Goal: Task Accomplishment & Management: Manage account settings

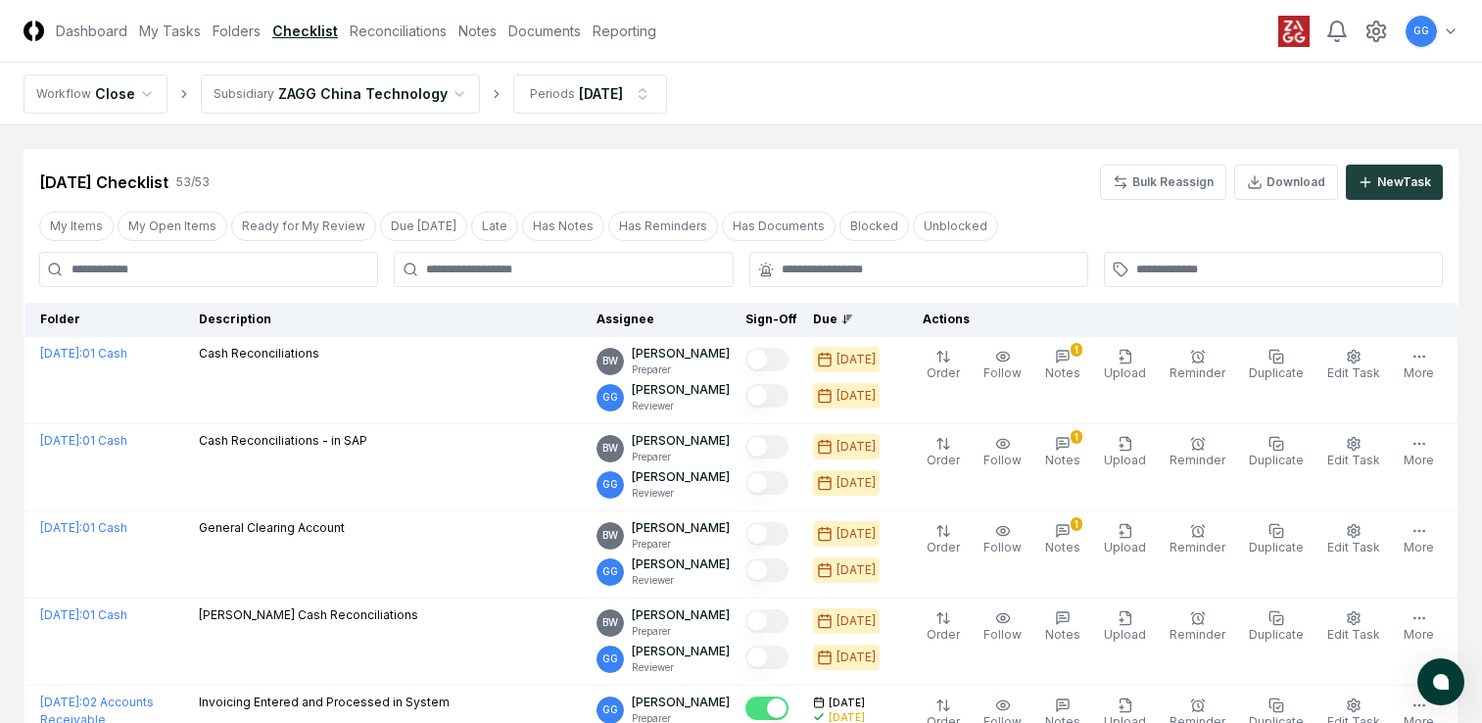
scroll to position [1665, 0]
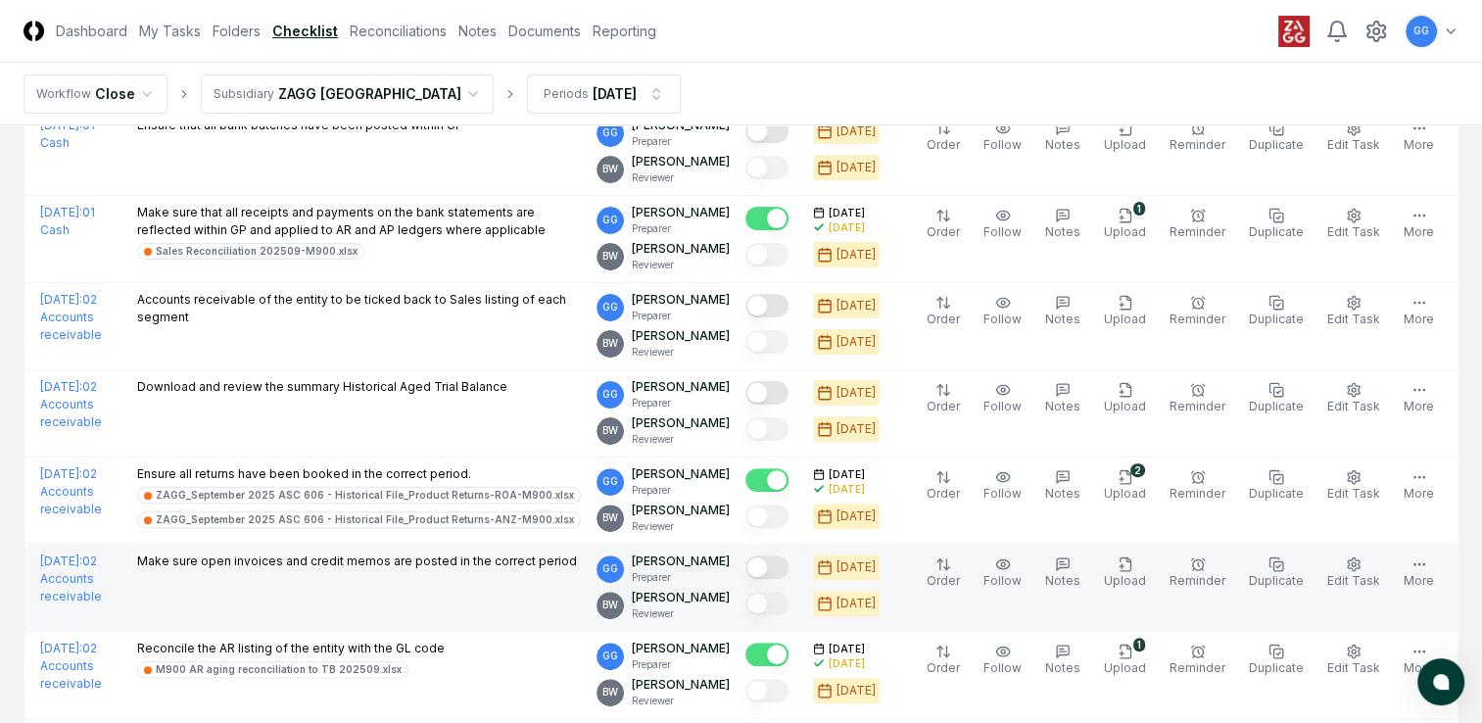
scroll to position [588, 0]
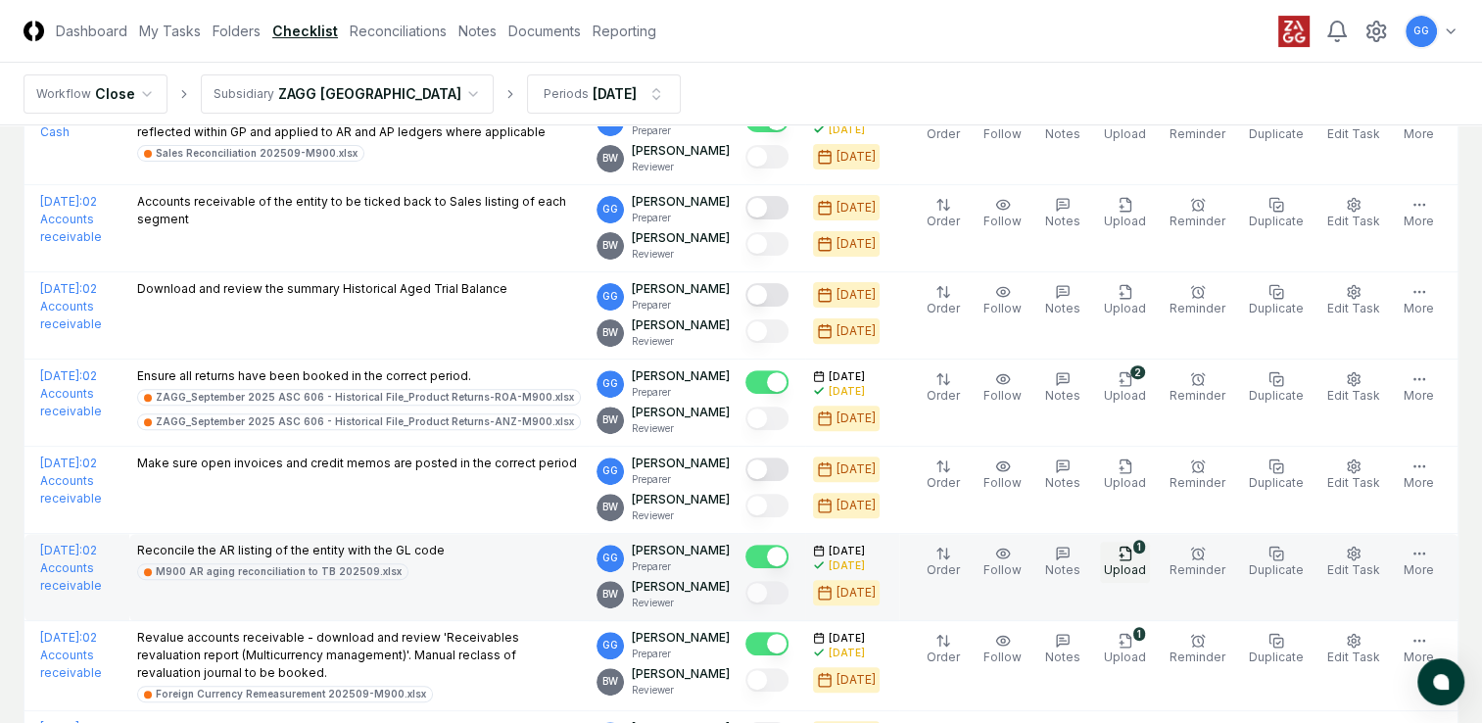
click at [1133, 556] on icon "button" at bounding box center [1126, 554] width 16 height 16
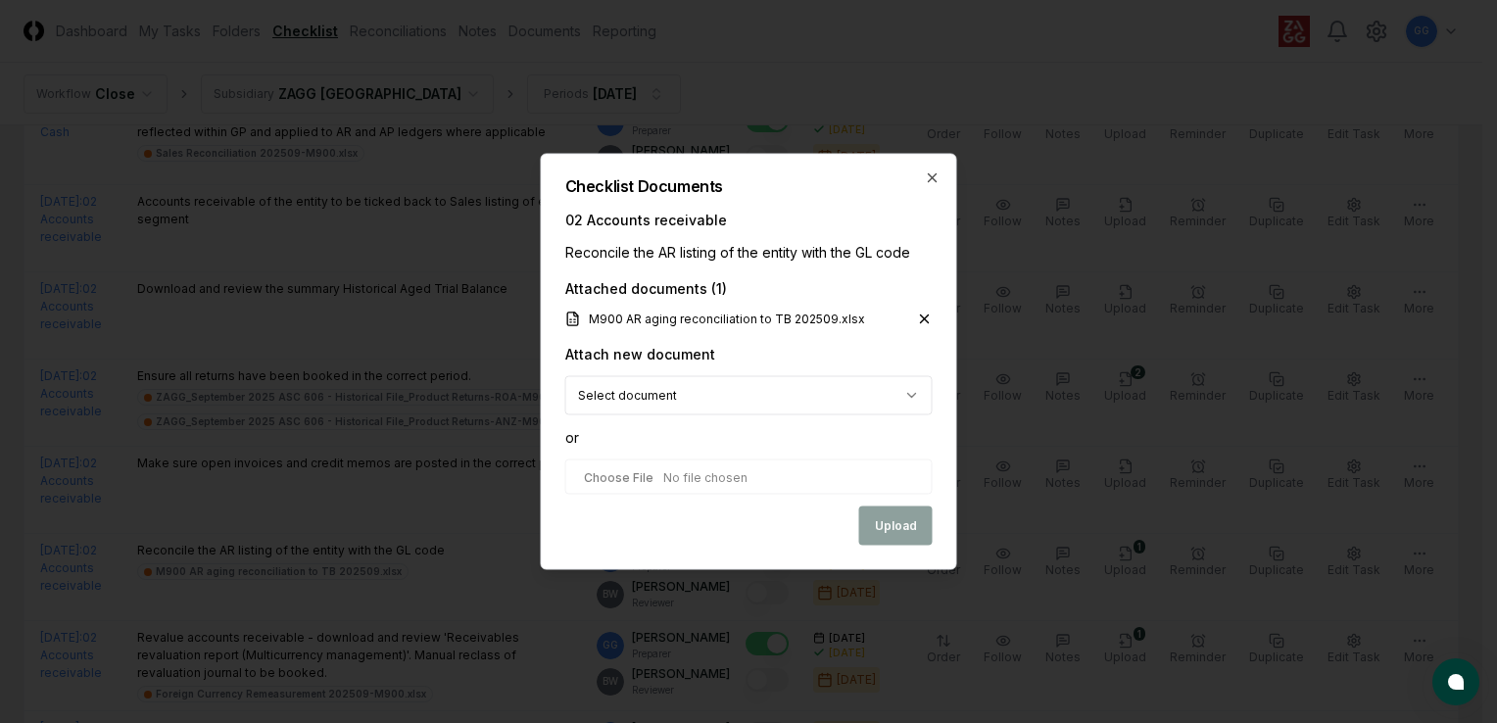
click at [921, 318] on icon at bounding box center [925, 320] width 16 height 16
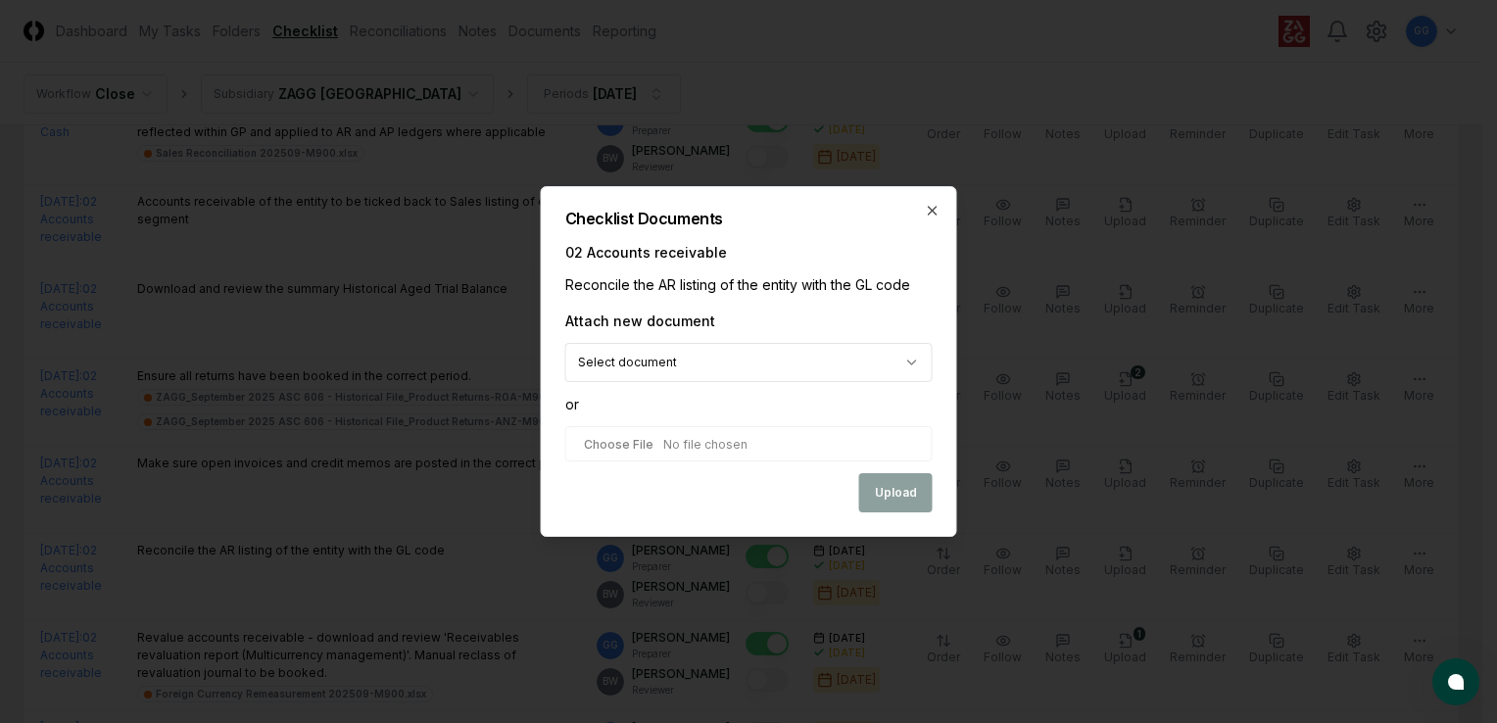
click at [802, 445] on input "file" at bounding box center [748, 443] width 367 height 35
type input "**********"
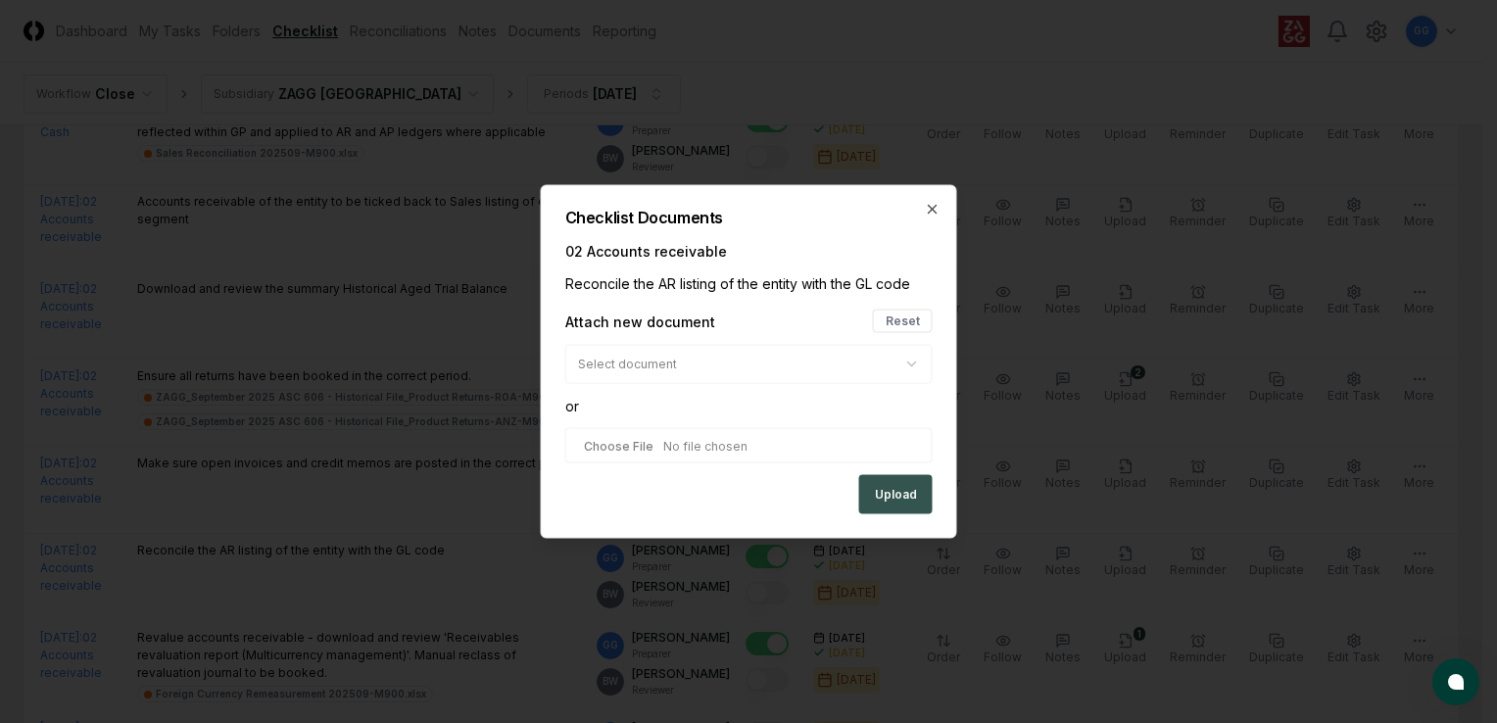
click at [887, 495] on button "Upload" at bounding box center [895, 494] width 73 height 39
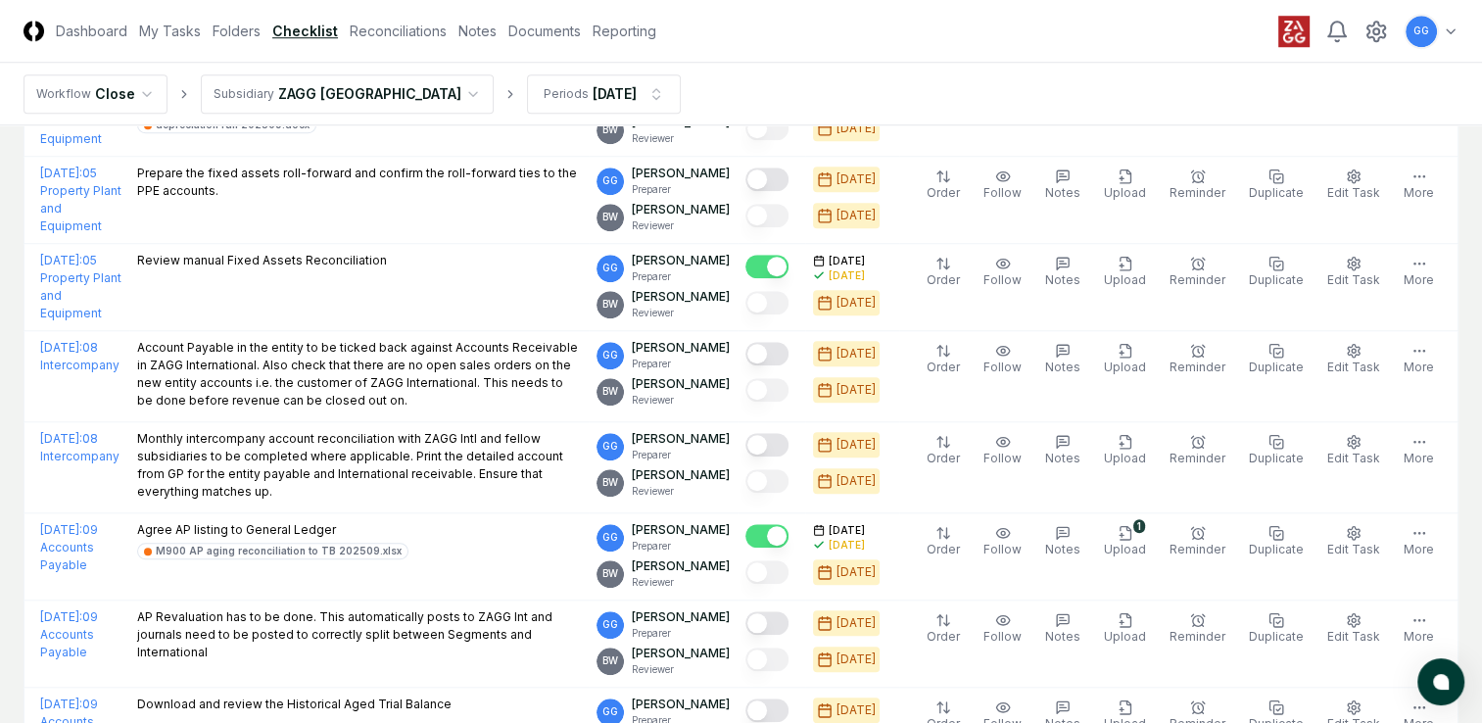
scroll to position [1763, 0]
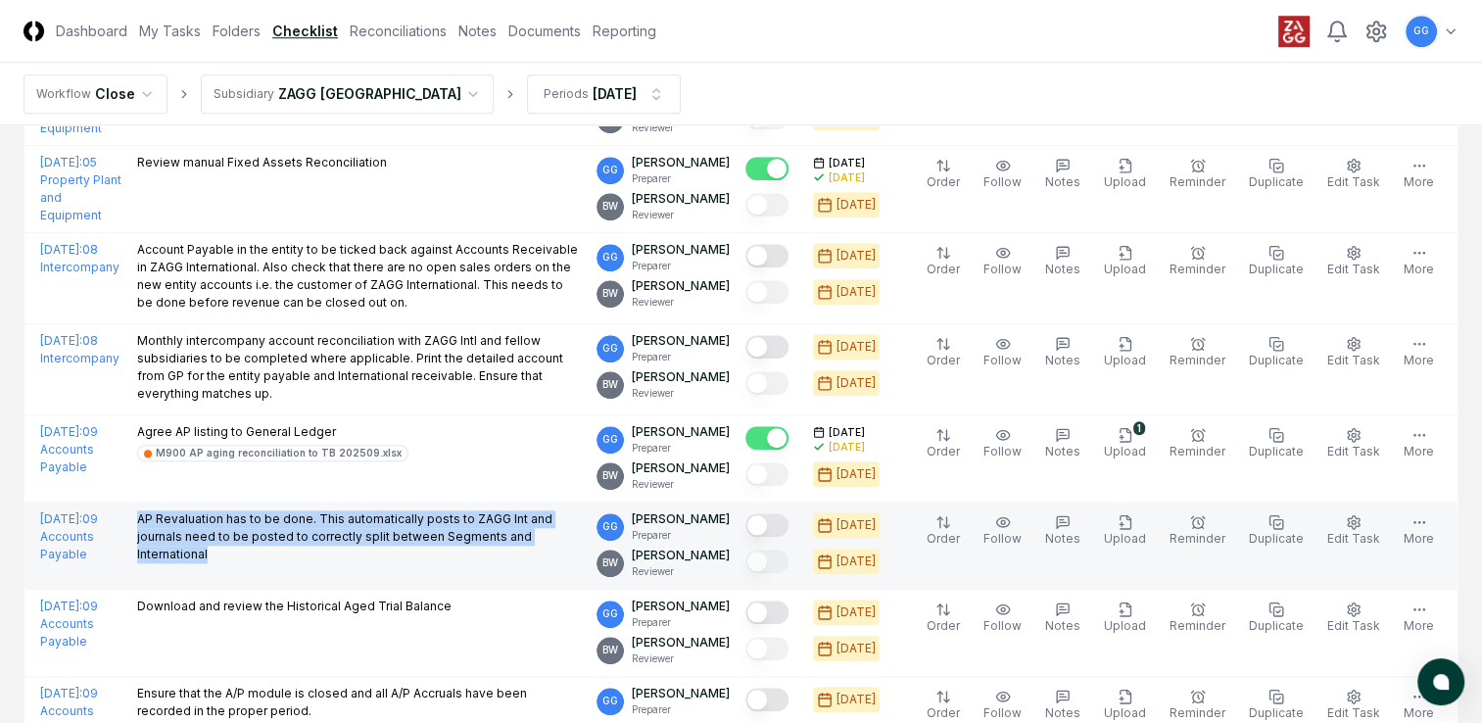
drag, startPoint x: 198, startPoint y: 507, endPoint x: 289, endPoint y: 552, distance: 101.2
click at [289, 552] on p "AP Revaluation has to be done. This automatically posts to ZAGG Int and journal…" at bounding box center [359, 536] width 444 height 53
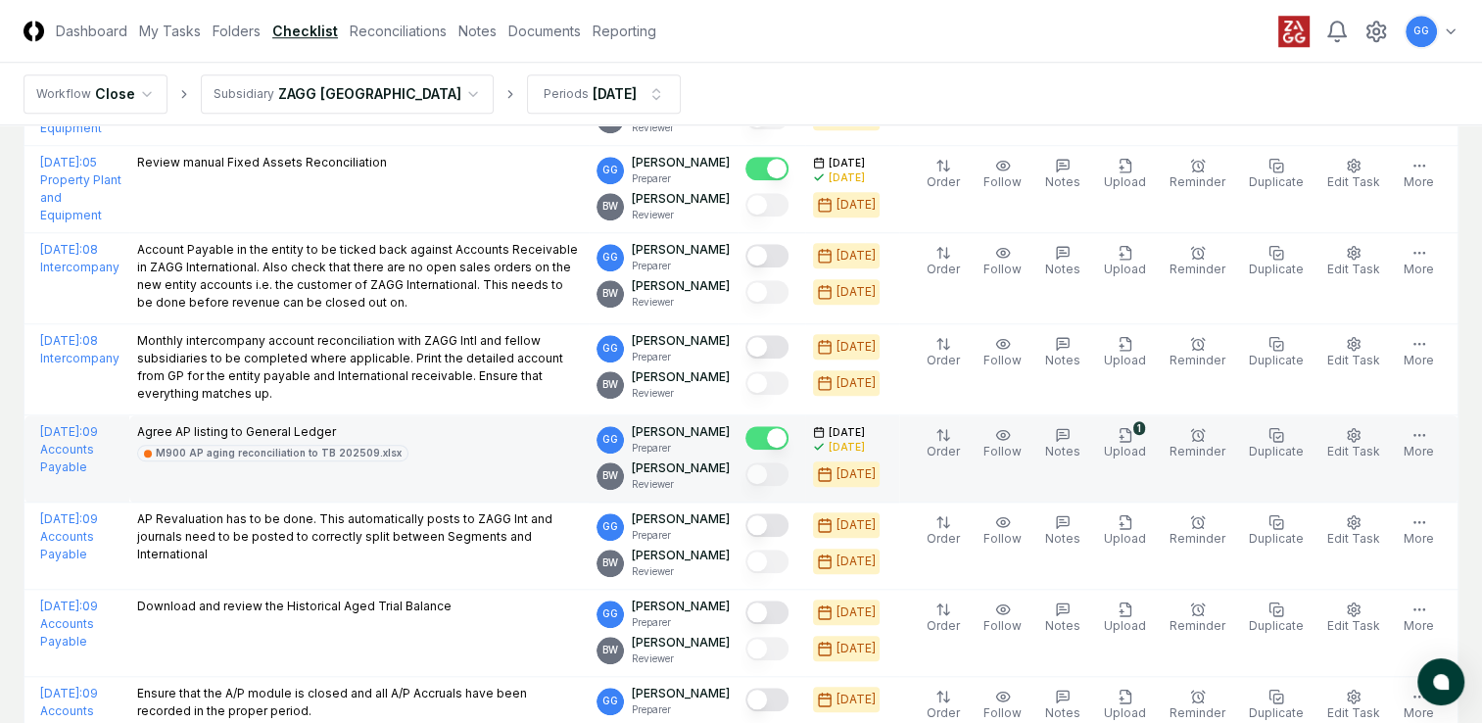
click at [522, 446] on div "Agree AP listing to General Ledger M900 AP aging reconciliation to TB 202509.xl…" at bounding box center [359, 442] width 444 height 38
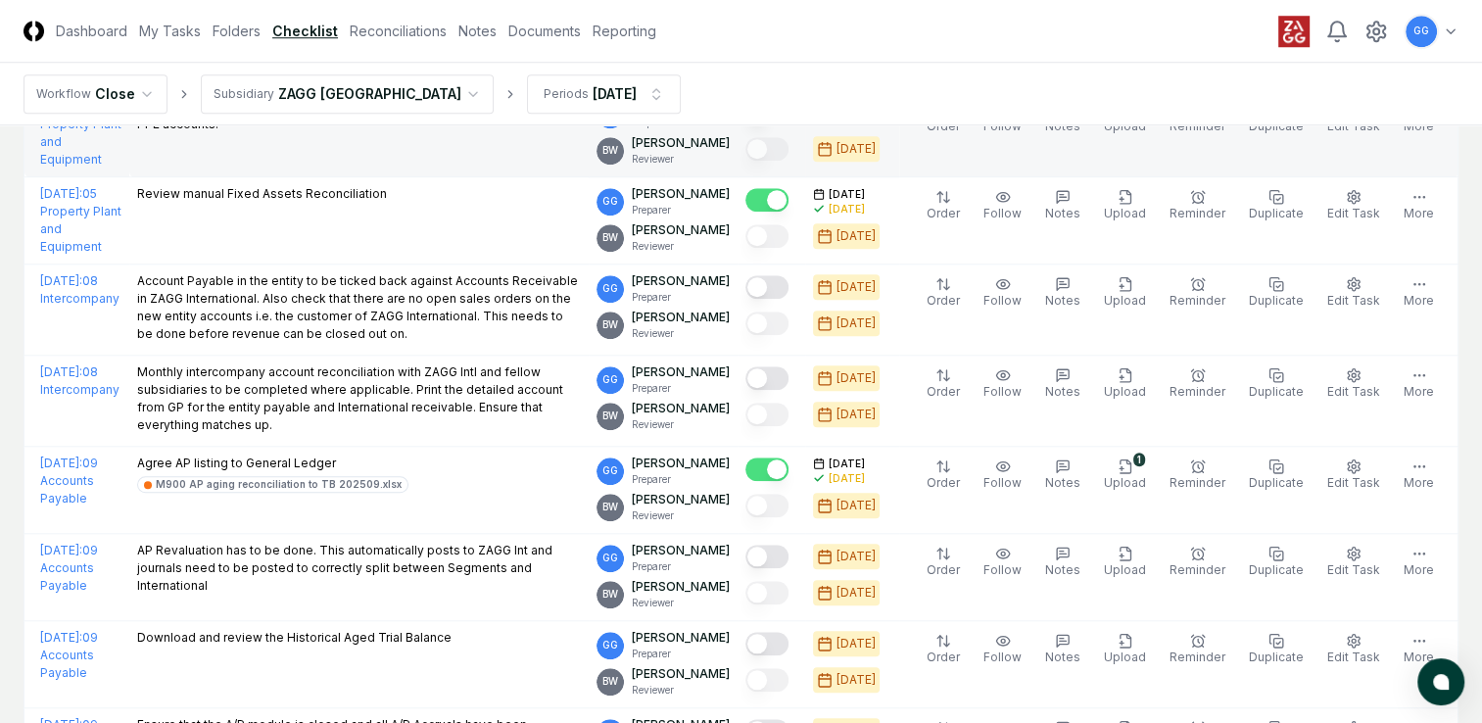
scroll to position [1830, 0]
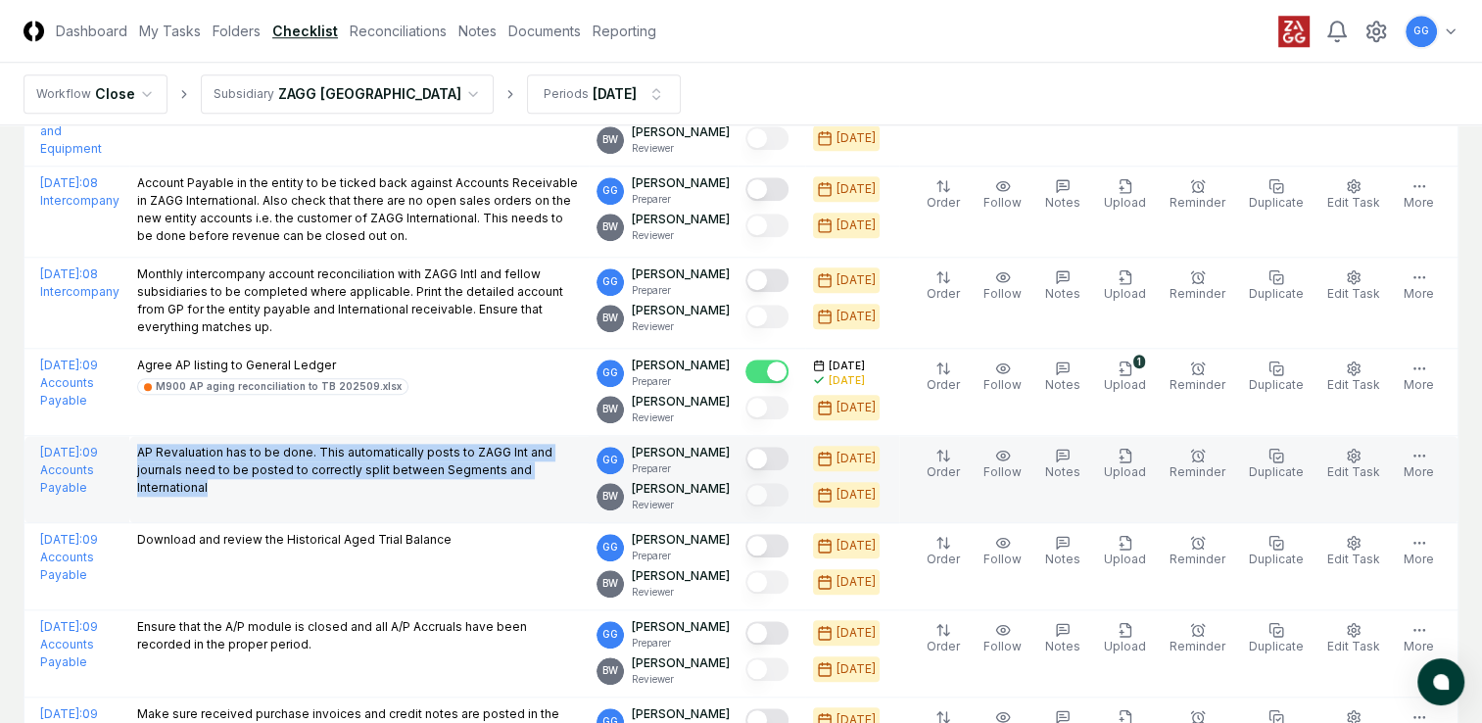
drag, startPoint x: 196, startPoint y: 440, endPoint x: 336, endPoint y: 482, distance: 146.3
click at [336, 482] on td "AP Revaluation has to be done. This automatically posts to ZAGG Int and journal…" at bounding box center [358, 479] width 459 height 87
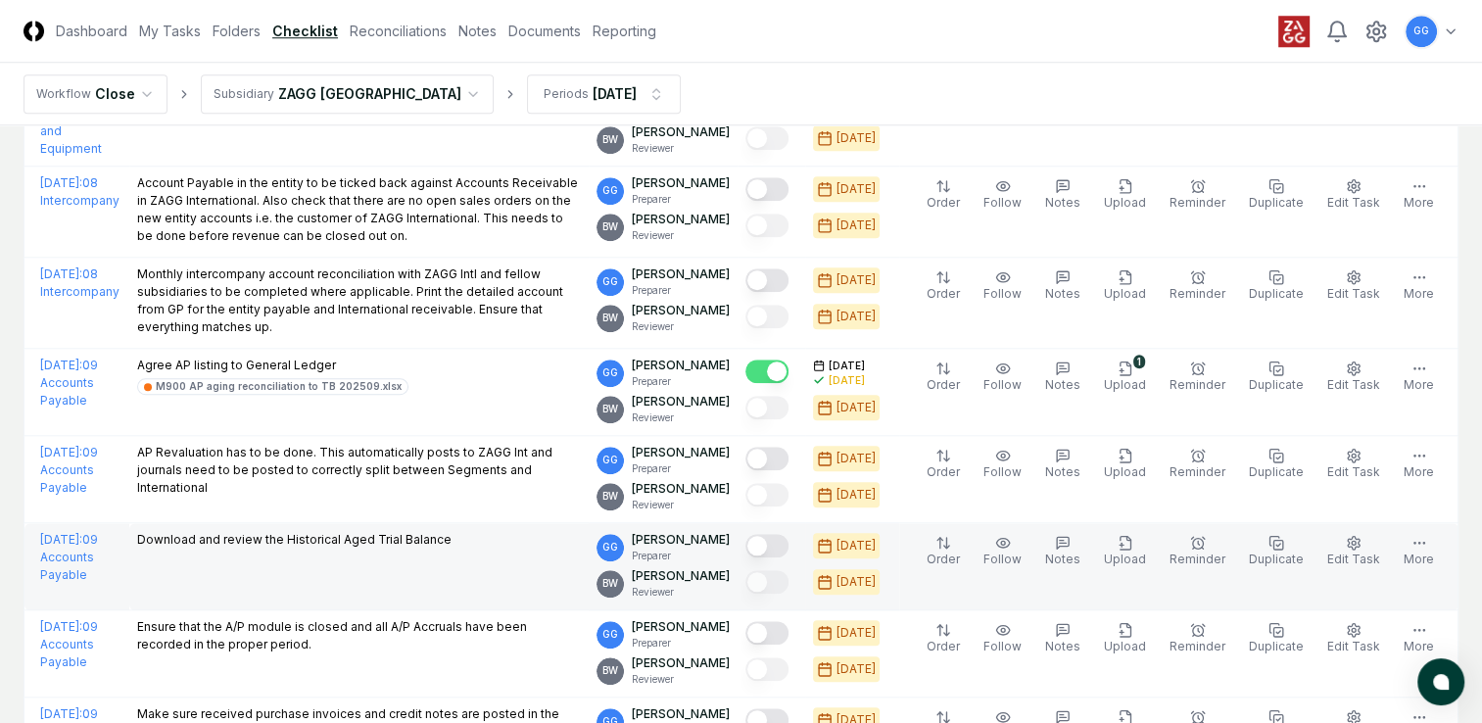
click at [259, 571] on td "Download and review the Historical Aged Trial Balance" at bounding box center [358, 566] width 459 height 87
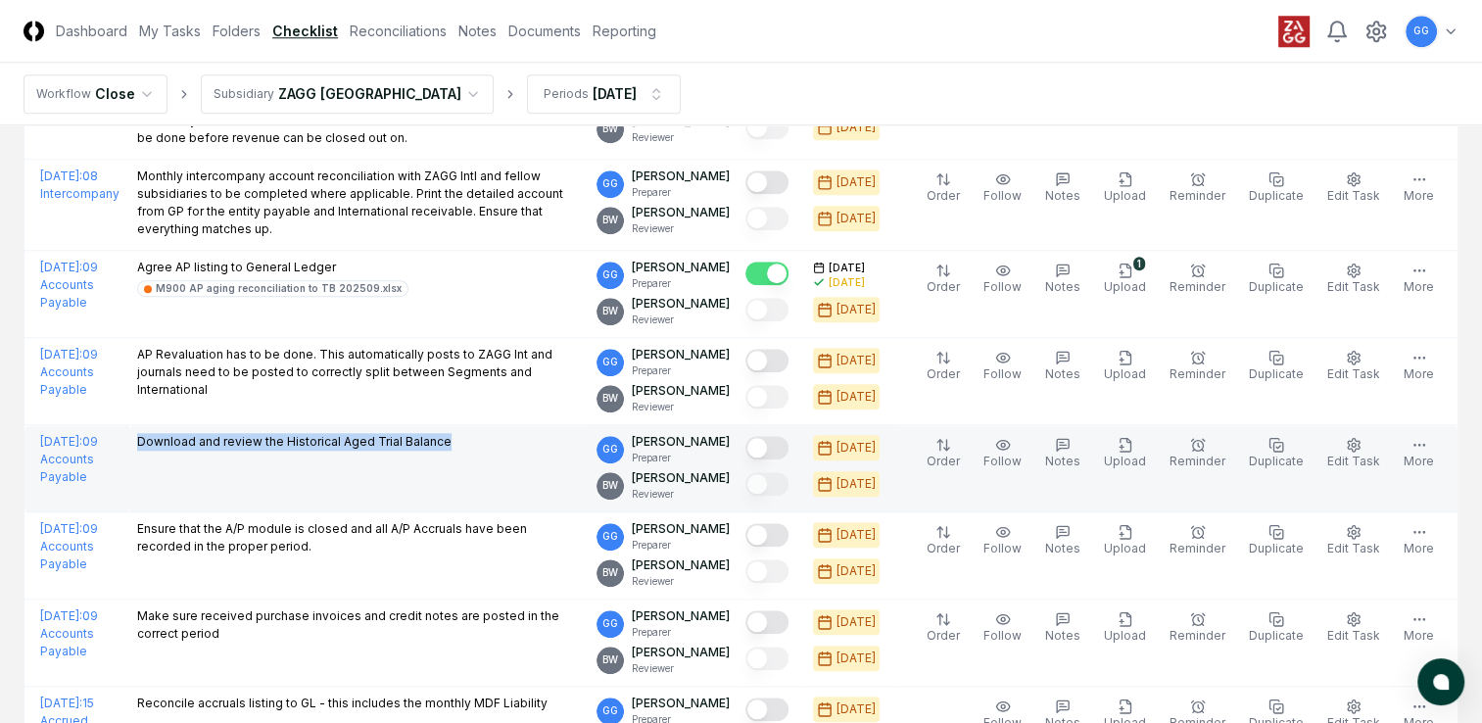
drag, startPoint x: 194, startPoint y: 434, endPoint x: 517, endPoint y: 449, distance: 323.6
click at [517, 449] on td "Download and review the Historical Aged Trial Balance" at bounding box center [358, 468] width 459 height 87
click at [430, 466] on td "Download and review the Historical Aged Trial Balance" at bounding box center [358, 468] width 459 height 87
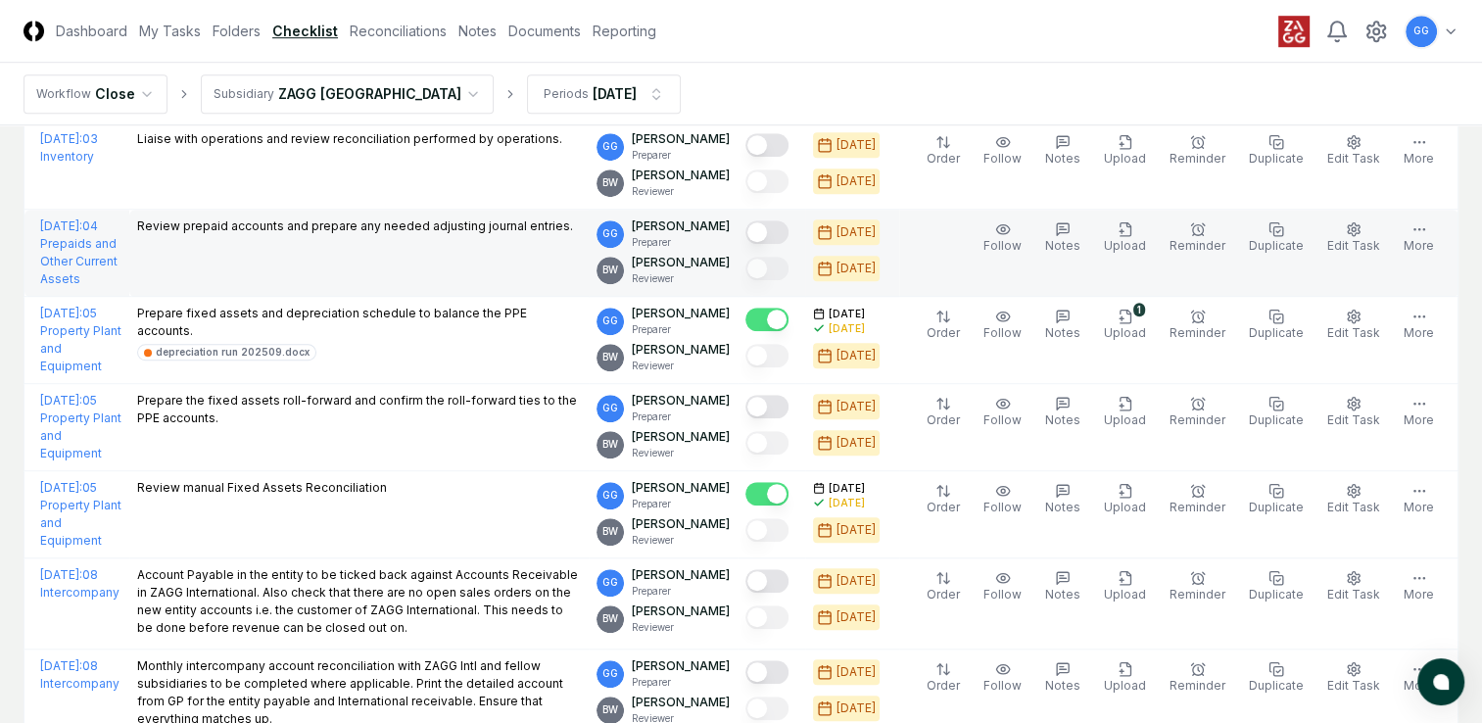
scroll to position [1732, 0]
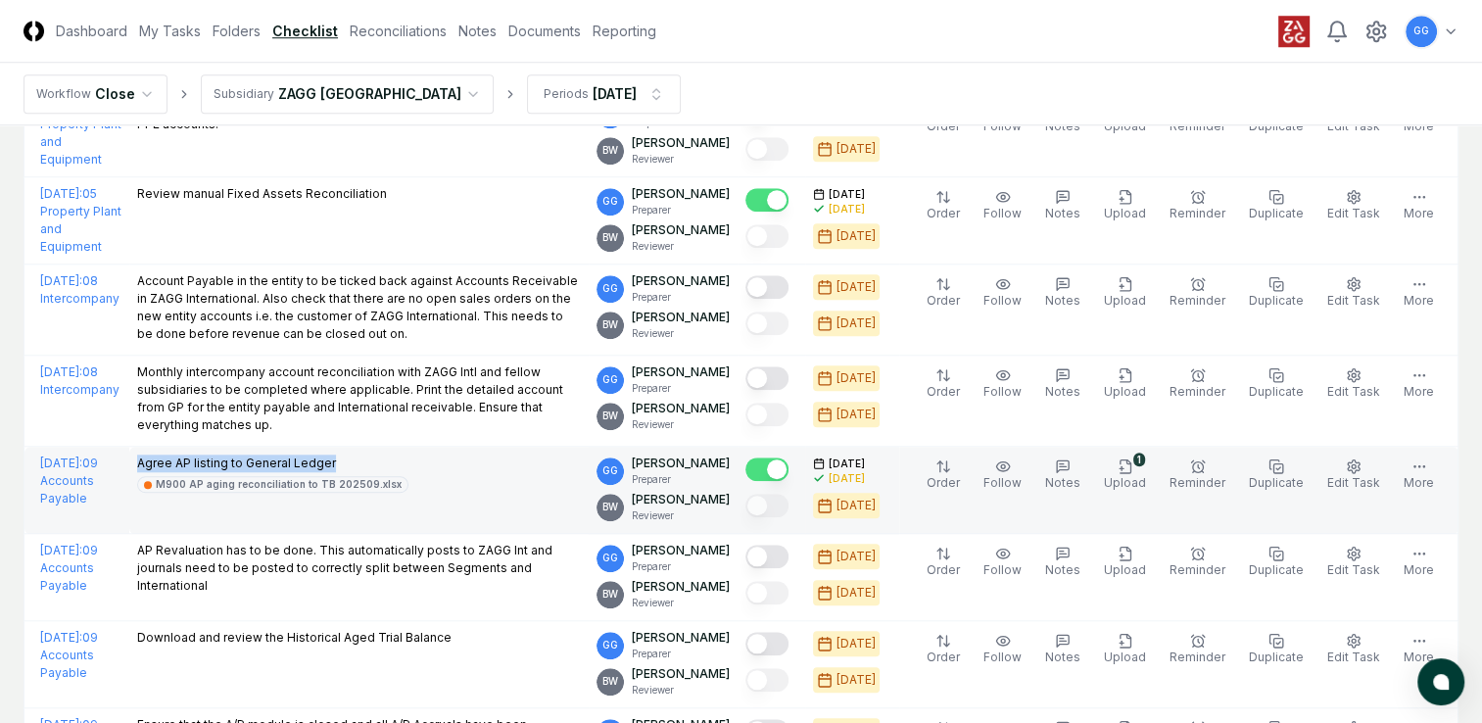
drag, startPoint x: 190, startPoint y: 451, endPoint x: 434, endPoint y: 464, distance: 244.3
click at [434, 464] on td "Agree AP listing to General Ledger M900 AP aging reconciliation to TB 202509.xl…" at bounding box center [358, 490] width 459 height 87
click at [371, 506] on td "Agree AP listing to General Ledger M900 AP aging reconciliation to TB 202509.xl…" at bounding box center [358, 490] width 459 height 87
click at [1133, 460] on icon "button" at bounding box center [1126, 466] width 16 height 16
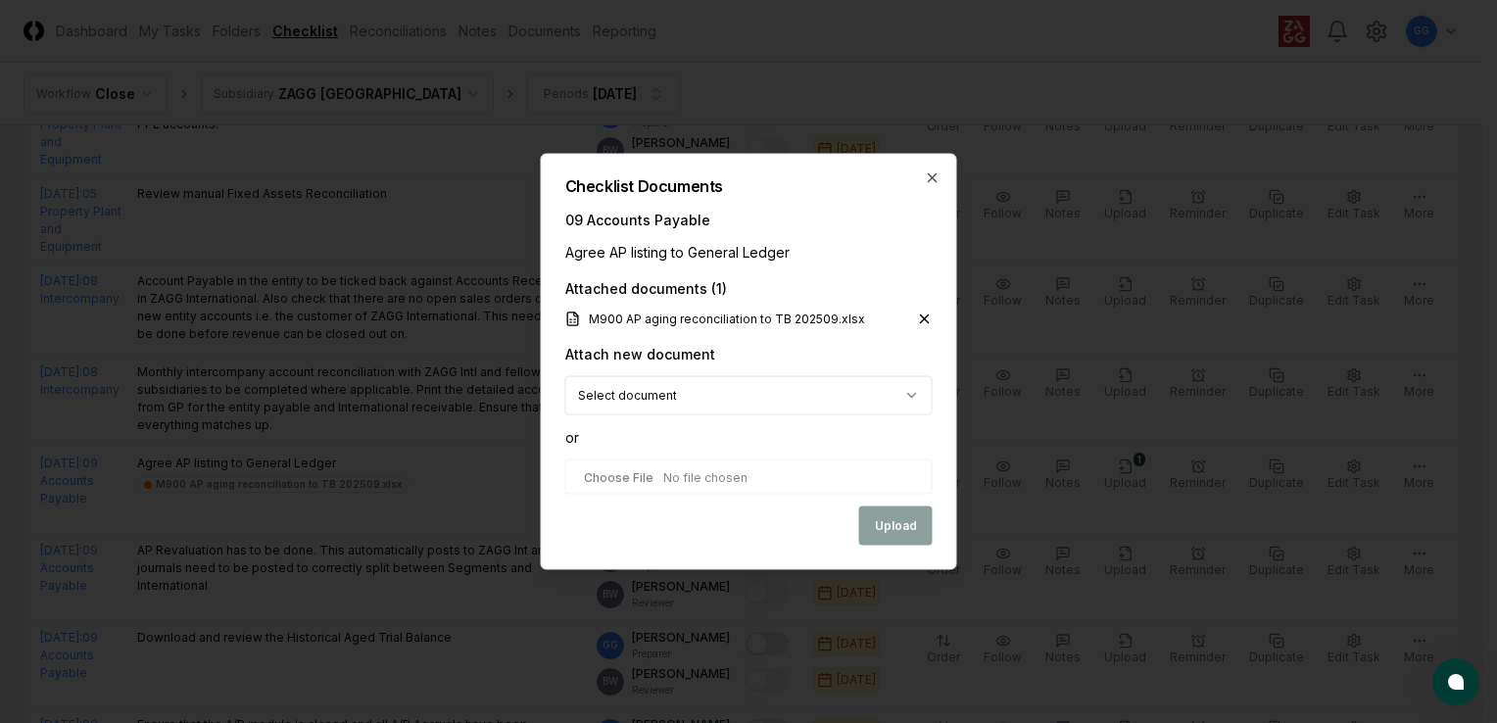
click at [701, 482] on input "file" at bounding box center [748, 476] width 367 height 35
type input "**********"
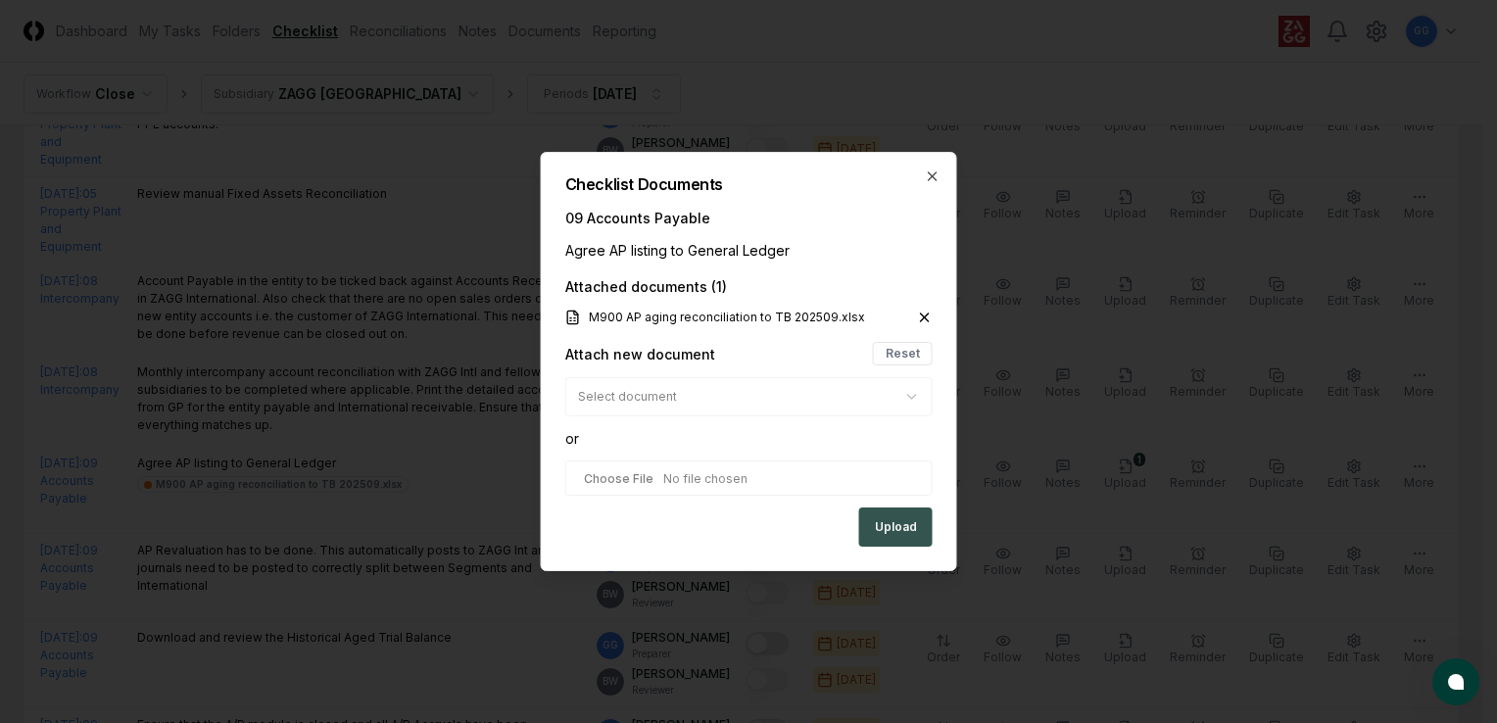
click at [891, 529] on button "Upload" at bounding box center [895, 526] width 73 height 39
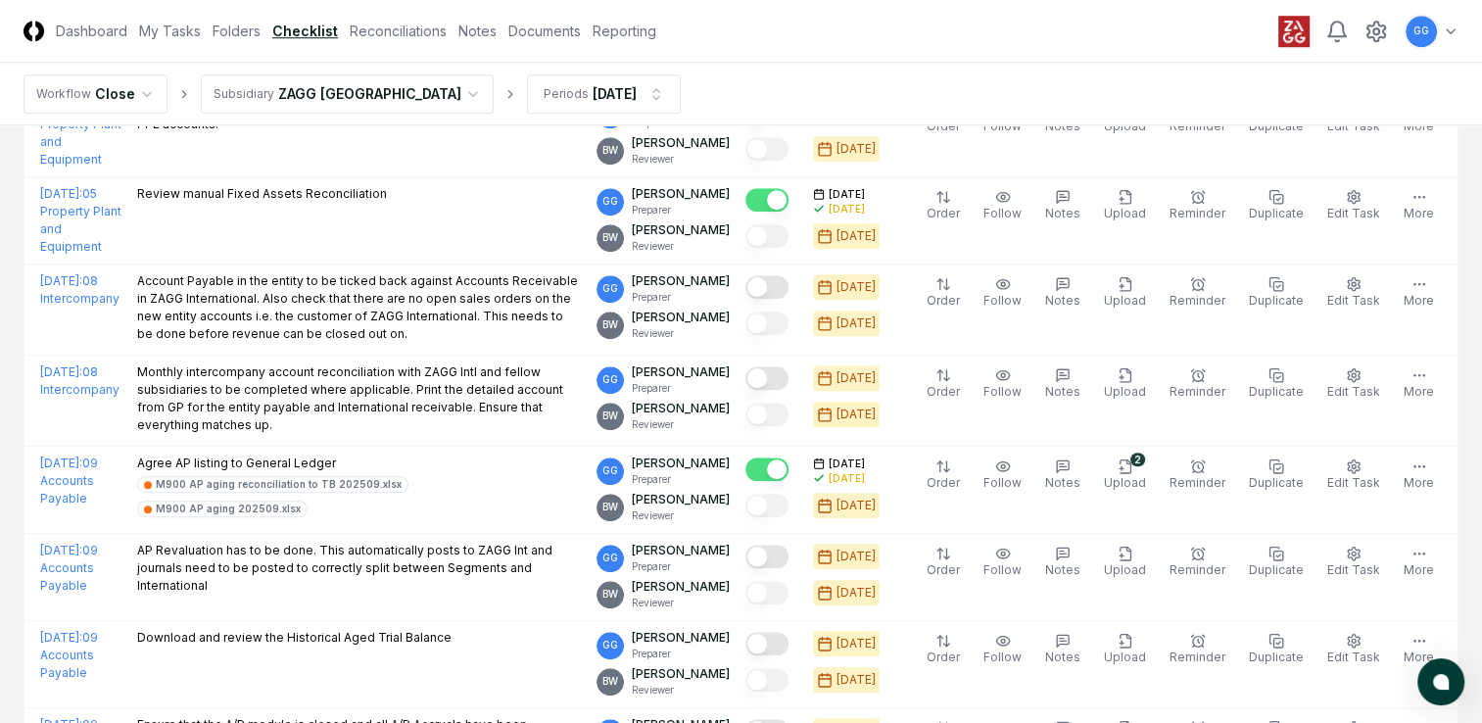
click at [401, 91] on html "CloseCore Dashboard My Tasks Folders Checklist Reconciliations Notes Documents …" at bounding box center [741, 37] width 1482 height 3539
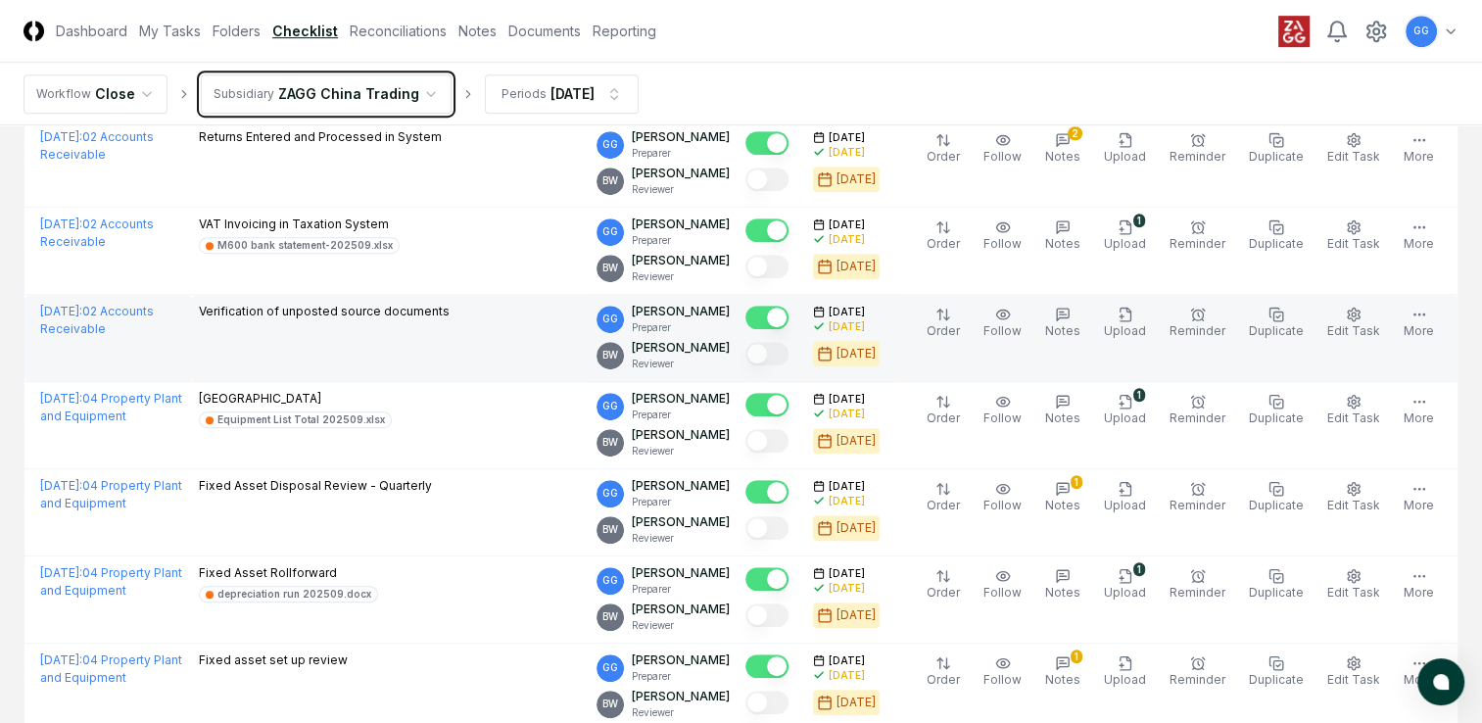
scroll to position [1469, 0]
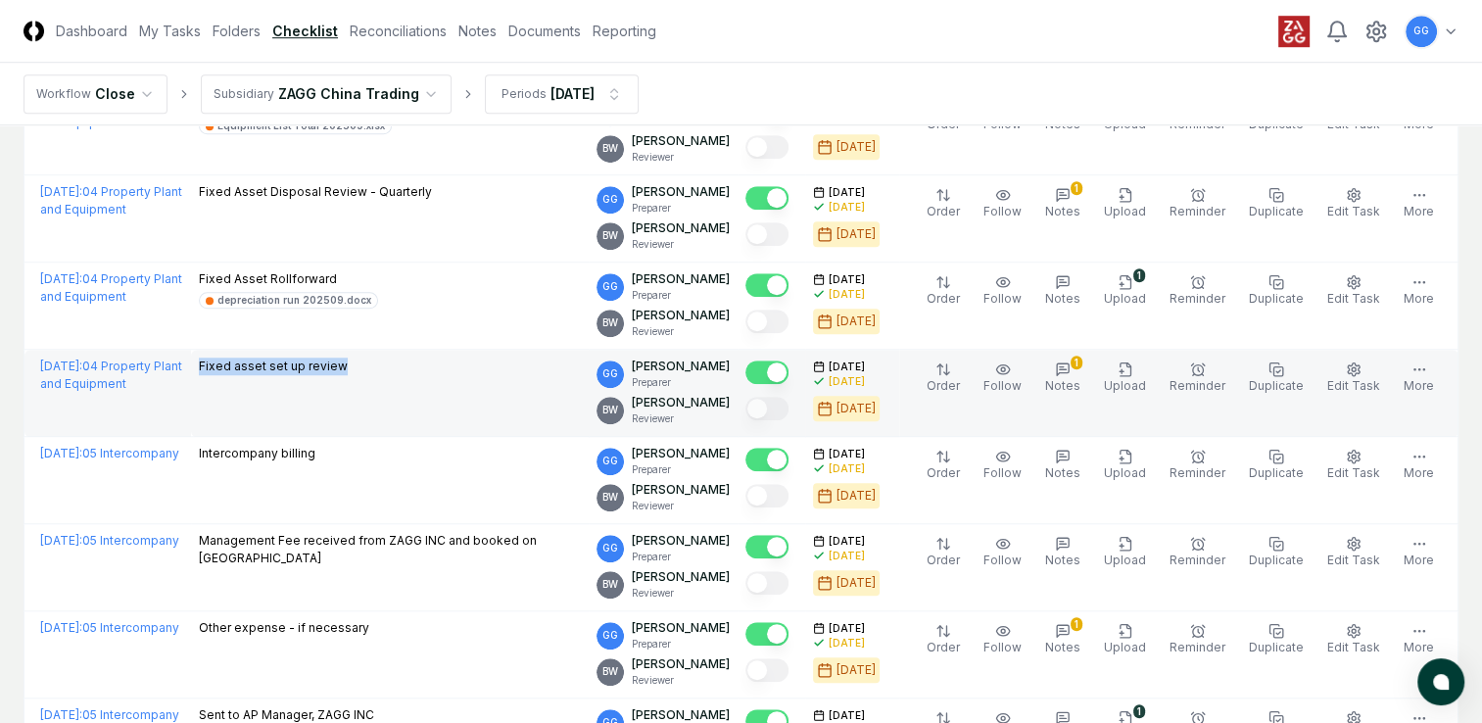
drag, startPoint x: 196, startPoint y: 361, endPoint x: 409, endPoint y: 374, distance: 213.0
click at [409, 374] on td "Fixed asset set up review" at bounding box center [390, 393] width 399 height 87
click at [340, 402] on td "Fixed asset set up review" at bounding box center [390, 393] width 399 height 87
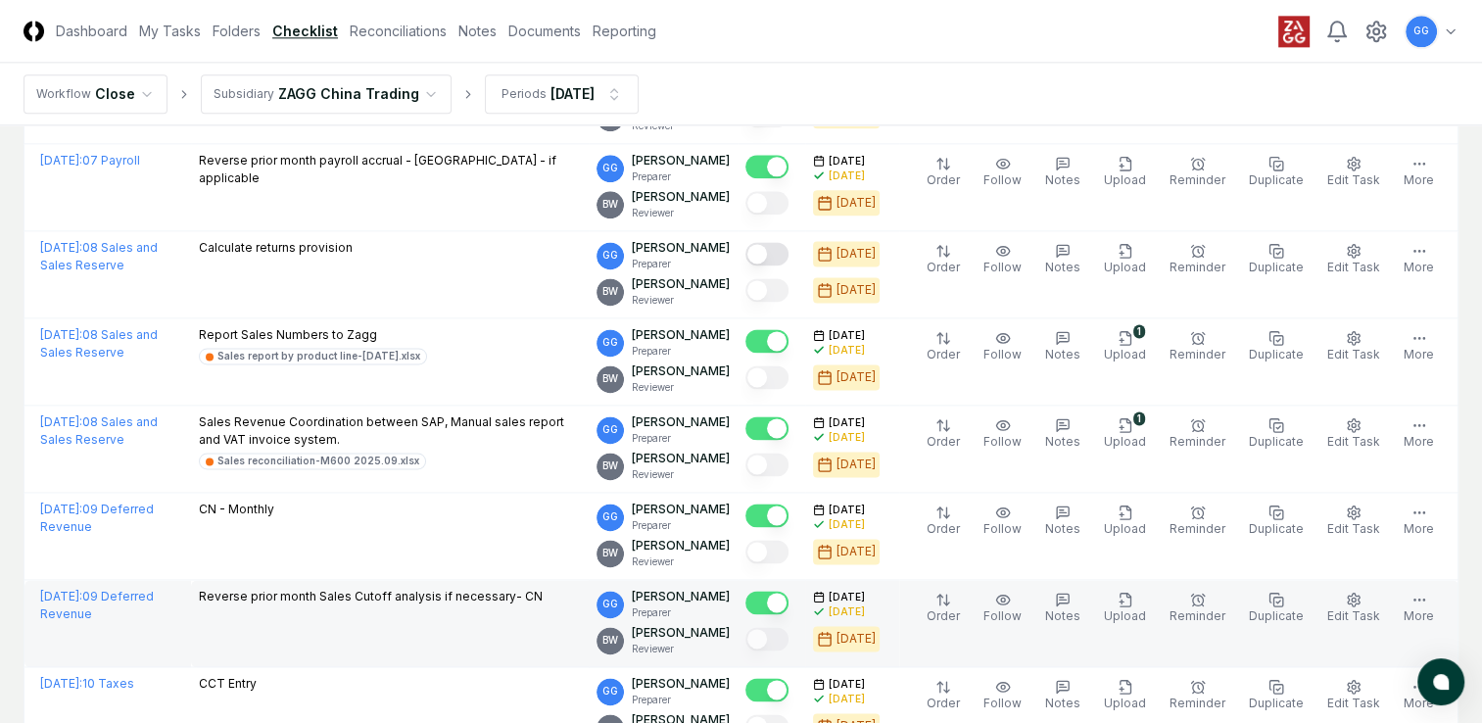
scroll to position [2645, 0]
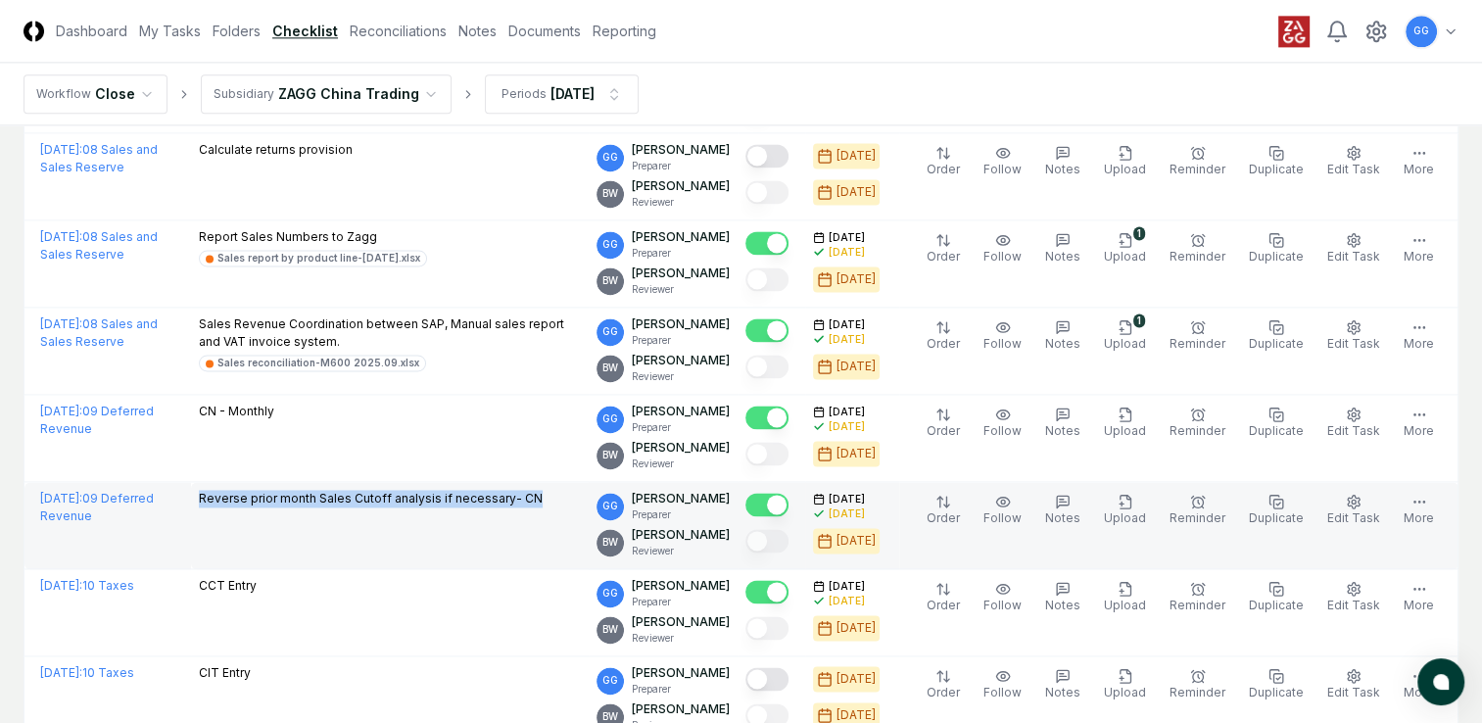
drag, startPoint x: 194, startPoint y: 485, endPoint x: 549, endPoint y: 501, distance: 355.0
click at [549, 501] on td "Reverse prior month Sales Cutoff analysis if necessary- CN" at bounding box center [390, 525] width 399 height 87
click at [384, 540] on td "Reverse prior month Sales Cutoff analysis if necessary- CN" at bounding box center [390, 525] width 399 height 87
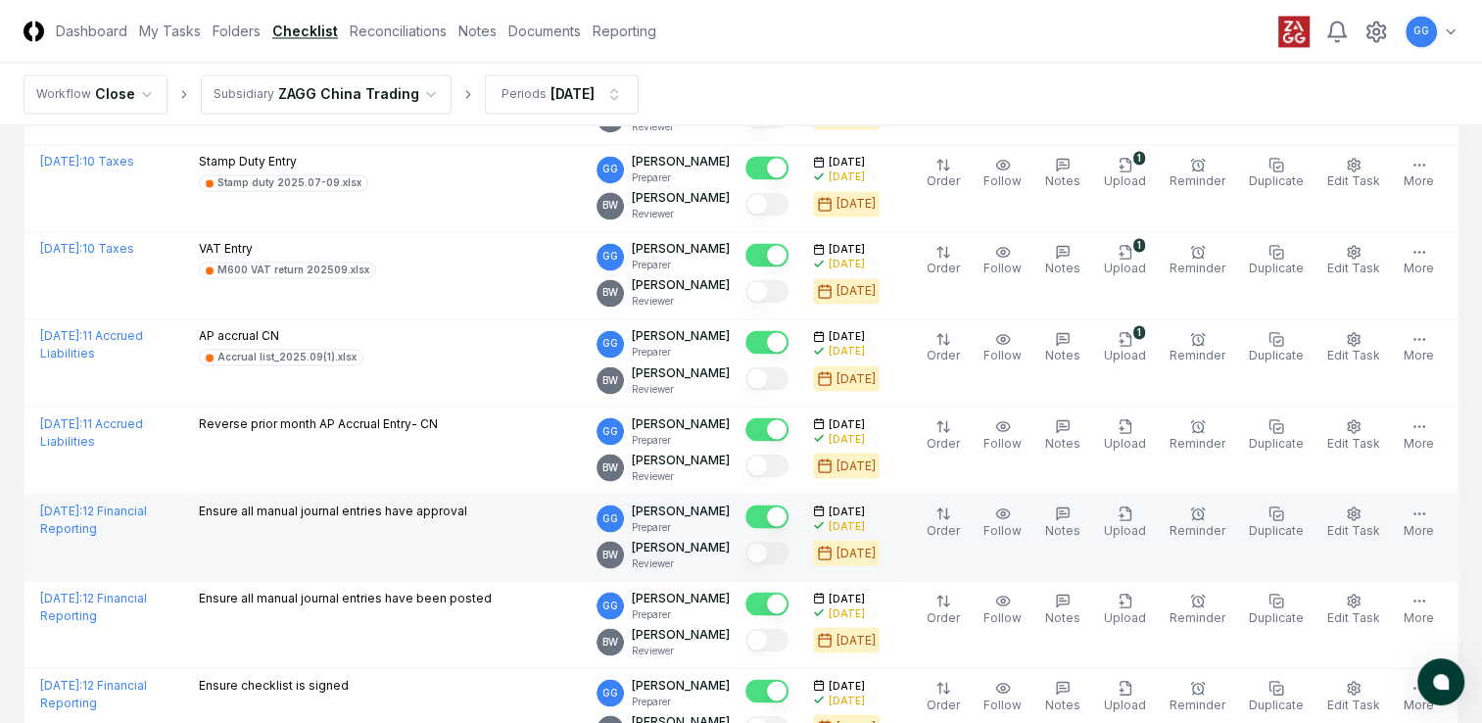
scroll to position [3527, 0]
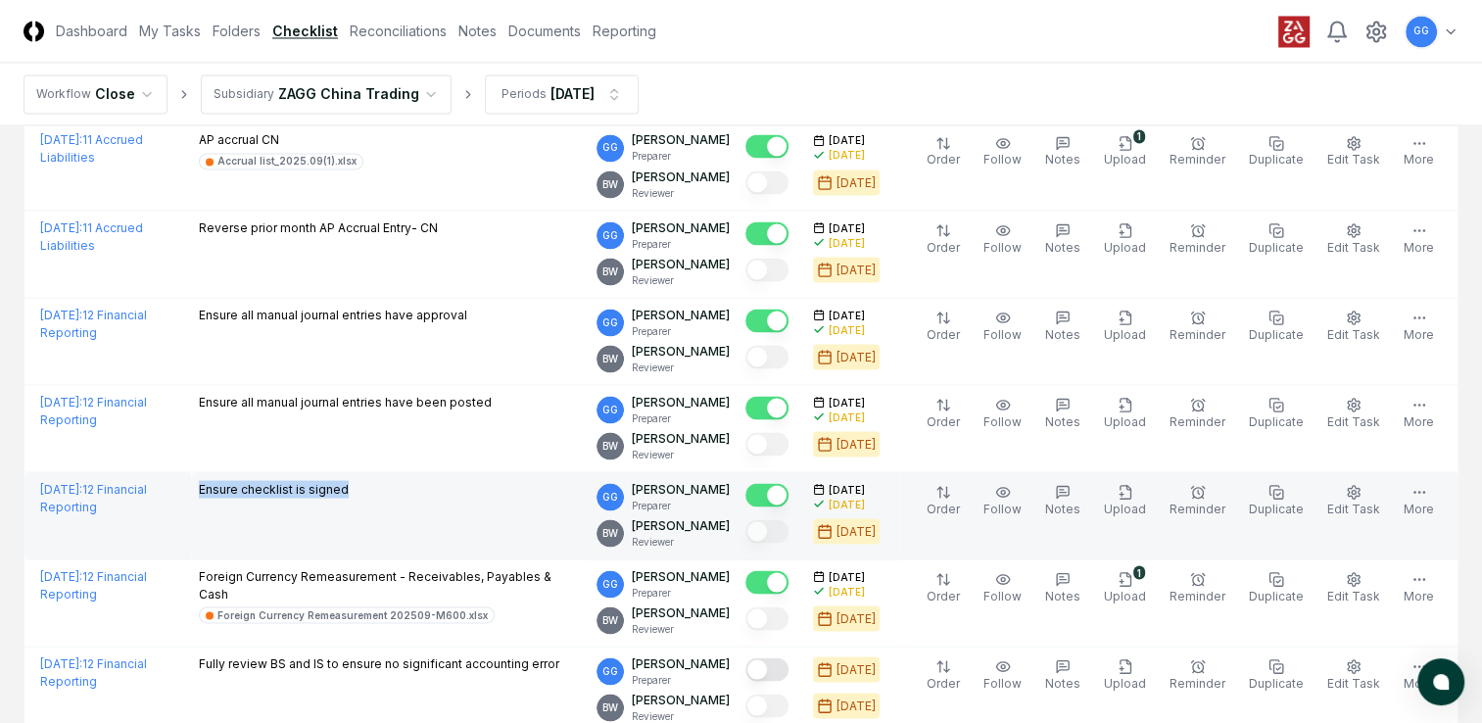
drag, startPoint x: 191, startPoint y: 476, endPoint x: 426, endPoint y: 484, distance: 235.2
click at [426, 484] on td "Ensure checklist is signed" at bounding box center [390, 515] width 399 height 87
click at [400, 531] on td "Ensure checklist is signed" at bounding box center [390, 515] width 399 height 87
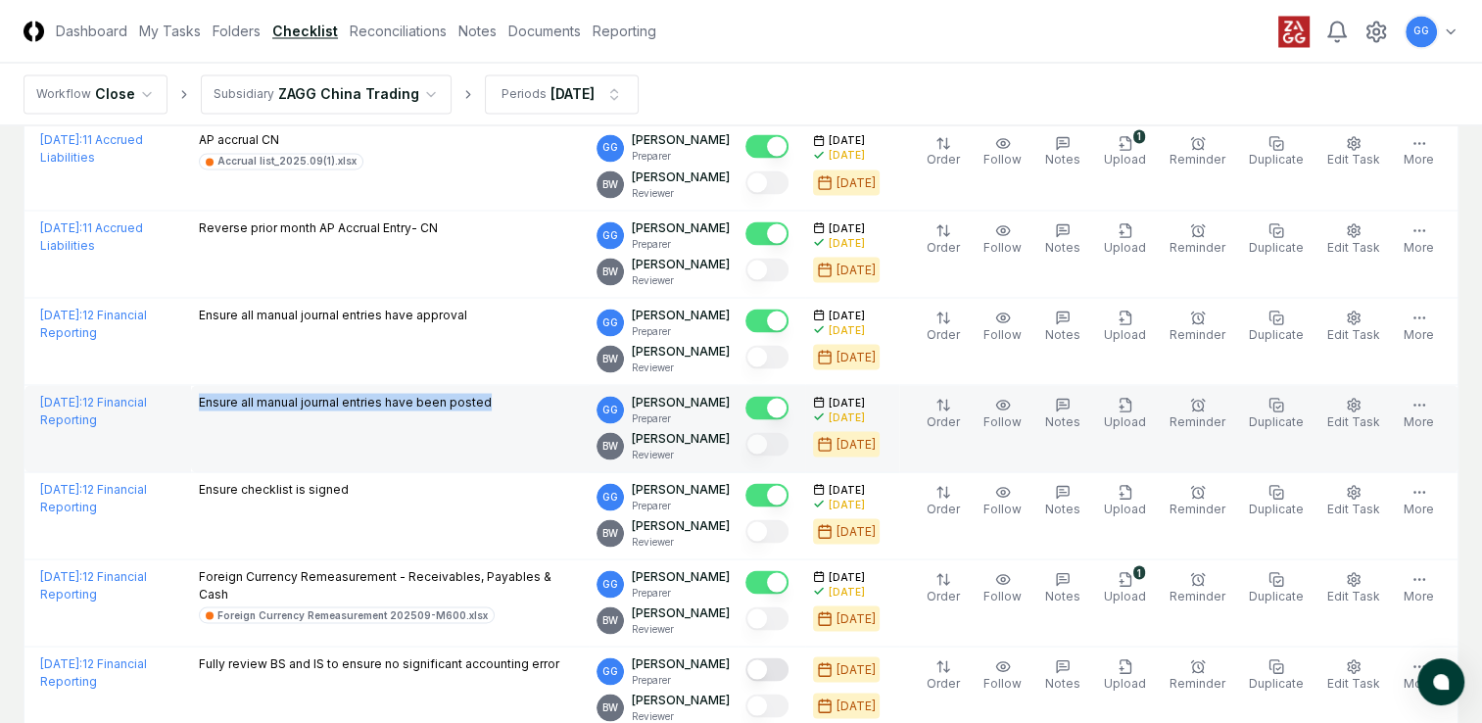
drag, startPoint x: 193, startPoint y: 387, endPoint x: 498, endPoint y: 402, distance: 305.0
click at [498, 402] on td "Ensure all manual journal entries have been posted" at bounding box center [390, 428] width 399 height 87
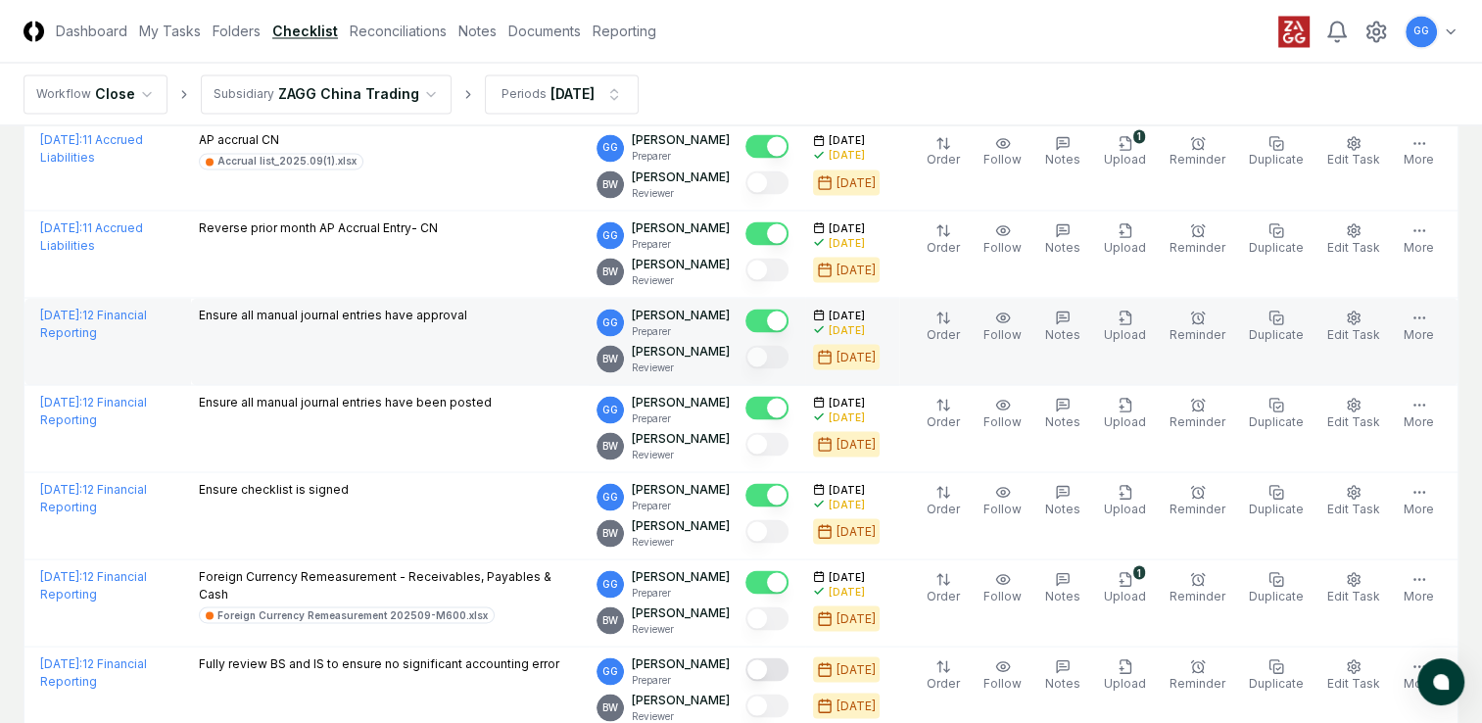
click at [451, 327] on td "Ensure all manual journal entries have approval" at bounding box center [390, 341] width 399 height 87
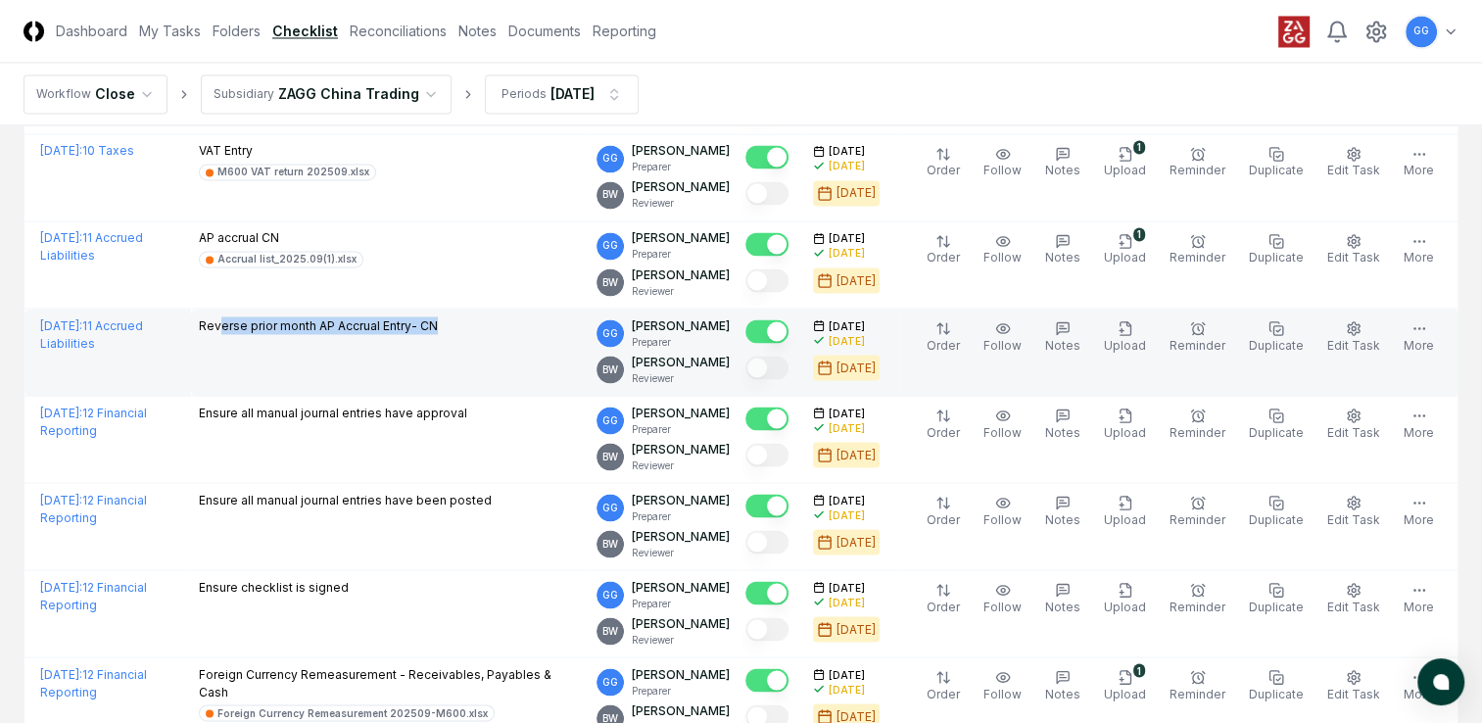
drag, startPoint x: 216, startPoint y: 315, endPoint x: 467, endPoint y: 327, distance: 252.0
click at [467, 327] on div "Reverse prior month AP Accrual Entry- CN" at bounding box center [390, 327] width 383 height 22
click at [321, 359] on td "Reverse prior month AP Accrual Entry- CN" at bounding box center [390, 352] width 399 height 87
drag, startPoint x: 183, startPoint y: 314, endPoint x: 450, endPoint y: 335, distance: 267.3
click at [450, 335] on tr "September 2025 : 11 Accrued Liabilities Reverse prior month AP Accrual Entry- C…" at bounding box center [741, 352] width 1434 height 87
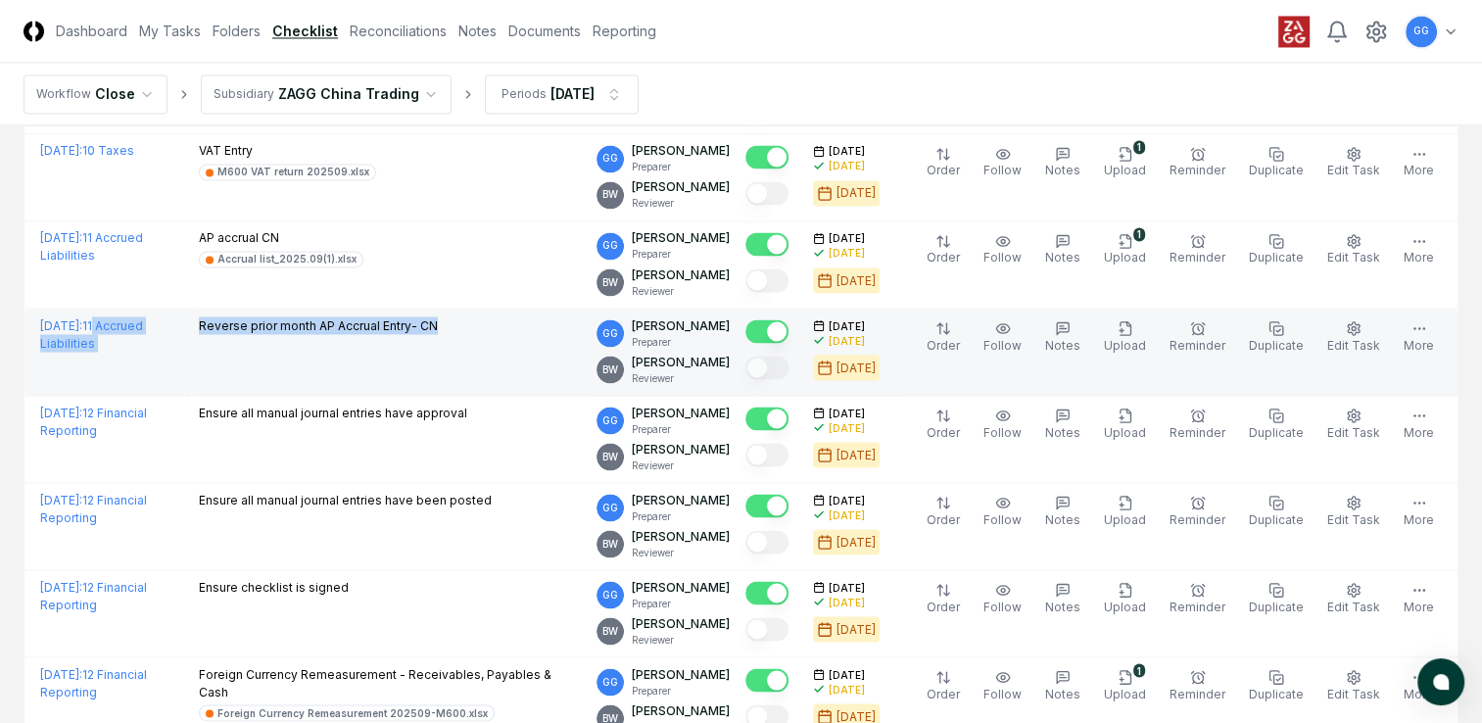
click at [290, 367] on td "Reverse prior month AP Accrual Entry- CN" at bounding box center [390, 352] width 399 height 87
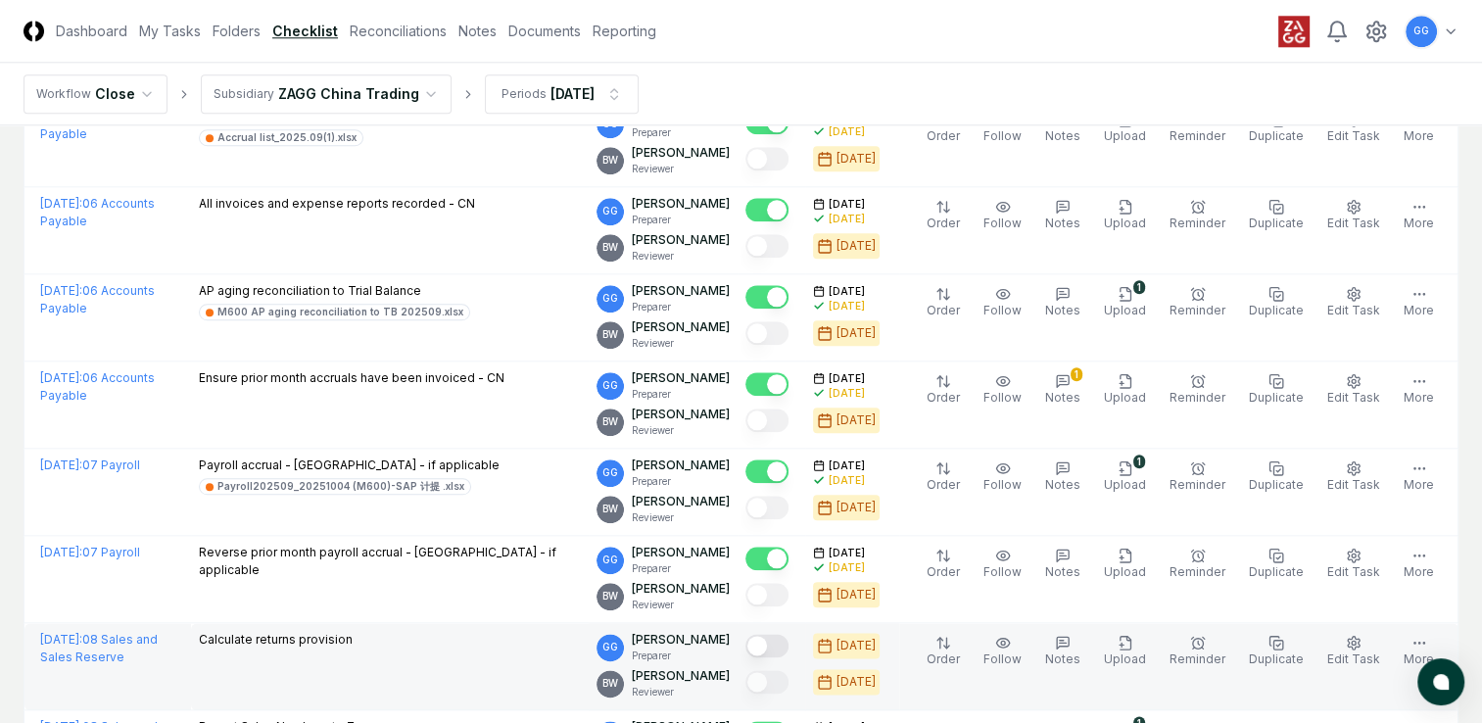
scroll to position [2057, 0]
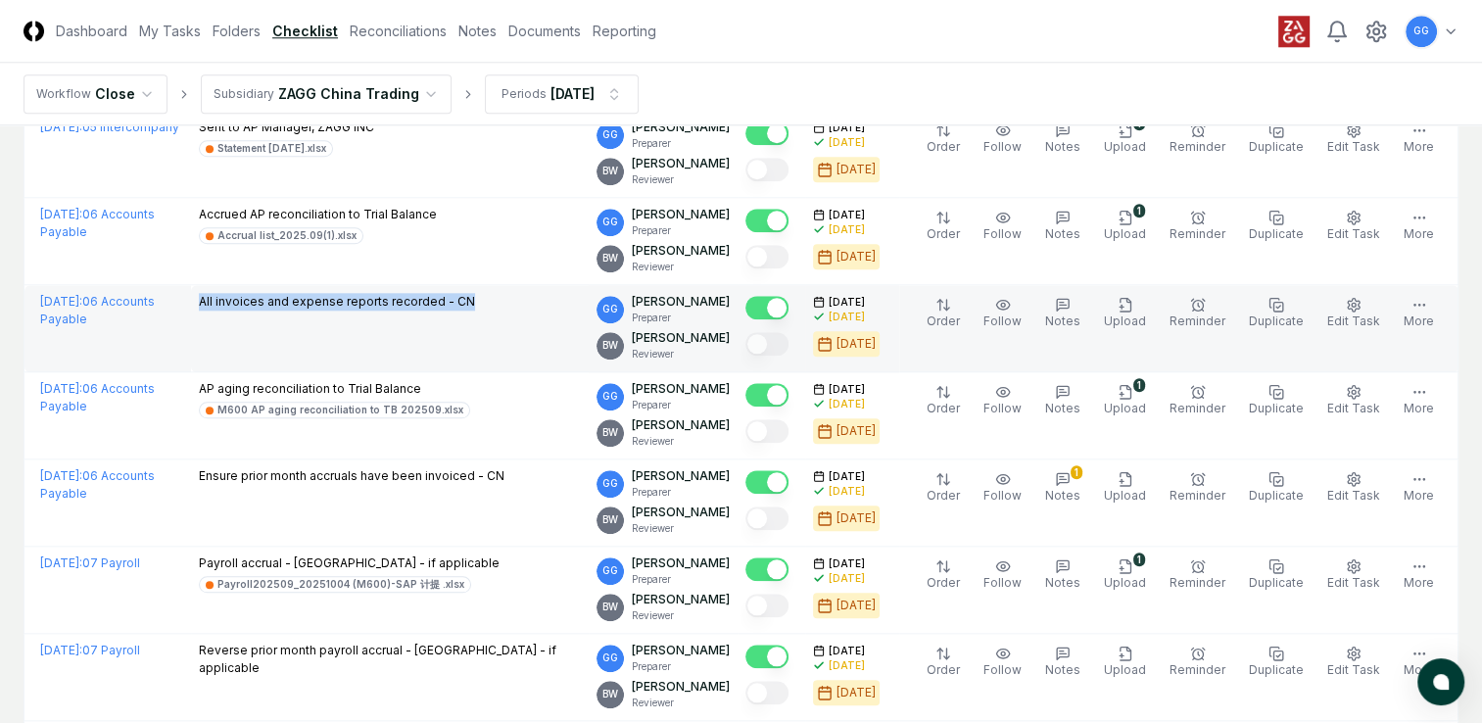
drag, startPoint x: 194, startPoint y: 292, endPoint x: 470, endPoint y: 309, distance: 276.8
click at [470, 309] on td "All invoices and expense reports recorded - CN" at bounding box center [390, 328] width 399 height 87
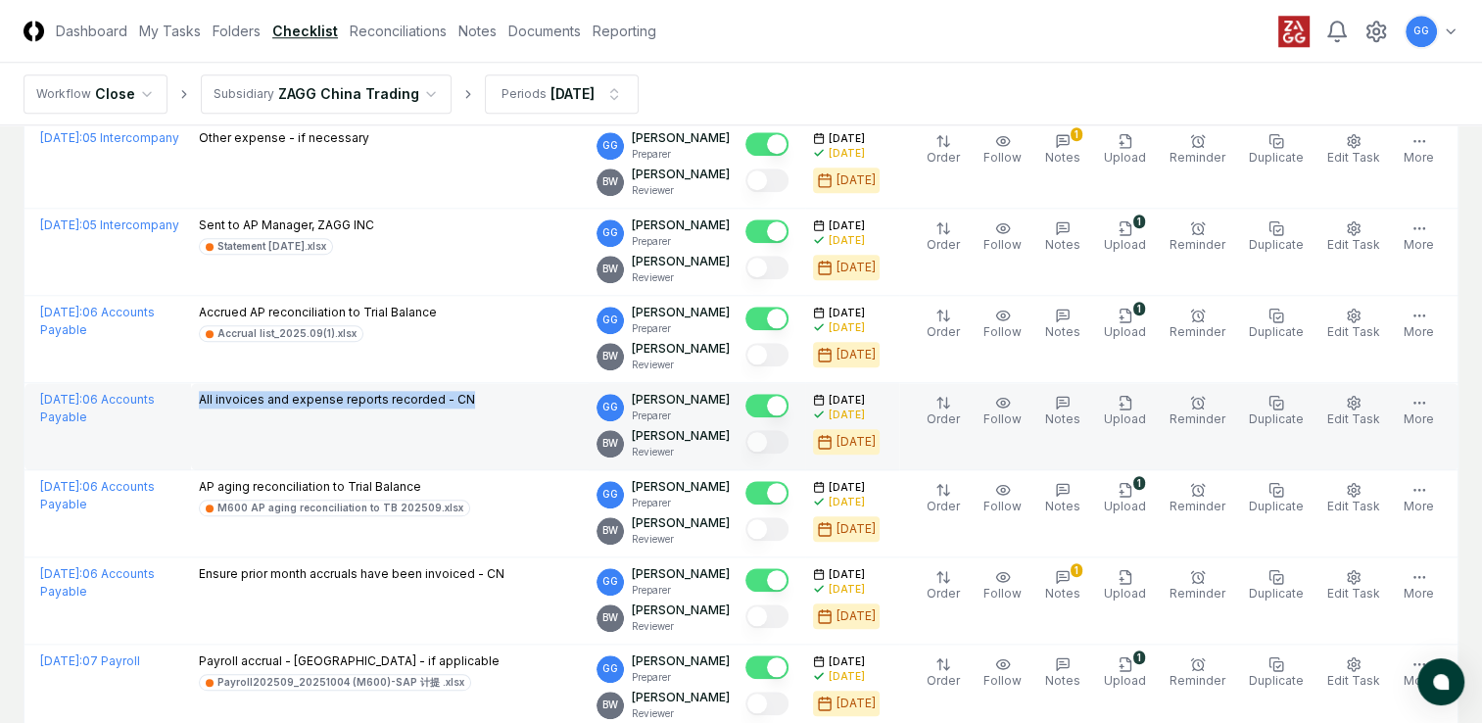
scroll to position [1861, 0]
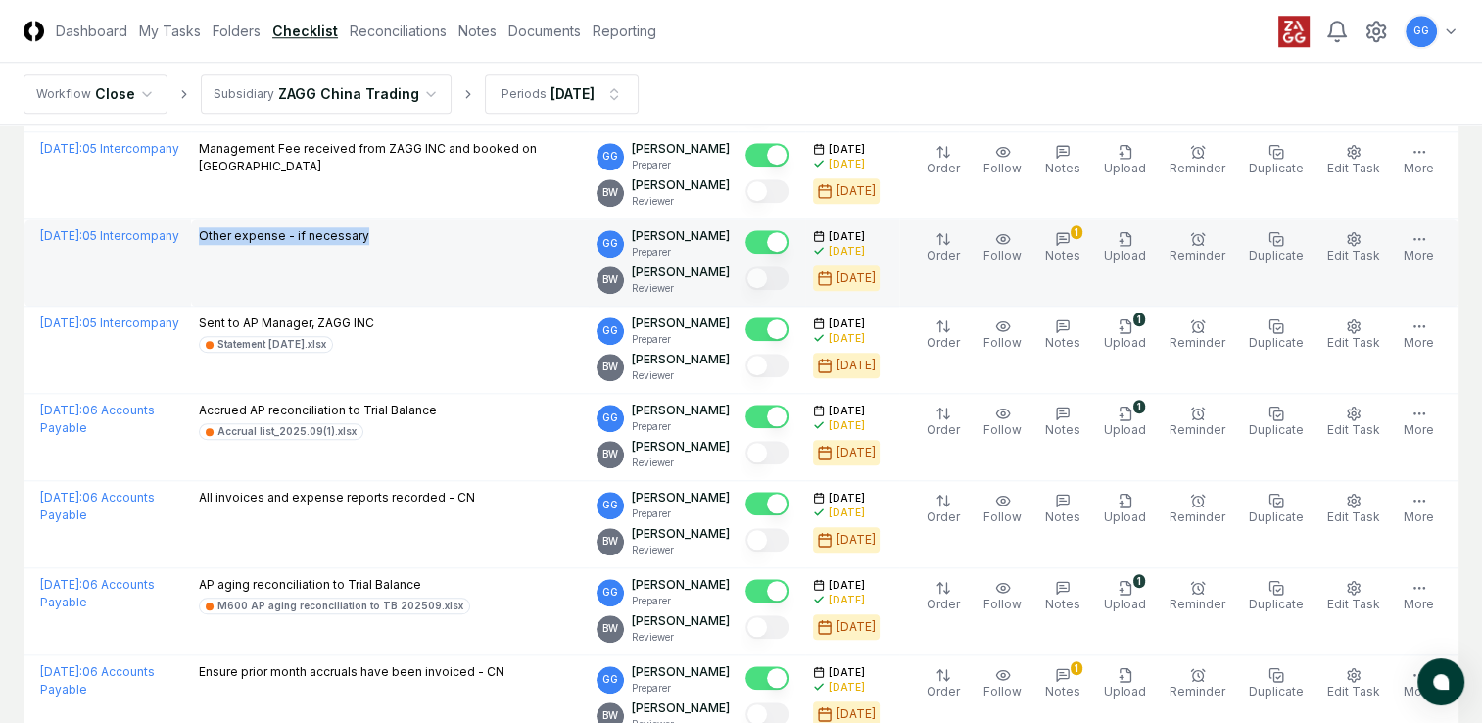
drag, startPoint x: 196, startPoint y: 226, endPoint x: 375, endPoint y: 236, distance: 179.5
click at [375, 236] on td "Other expense - if necessary" at bounding box center [390, 262] width 399 height 87
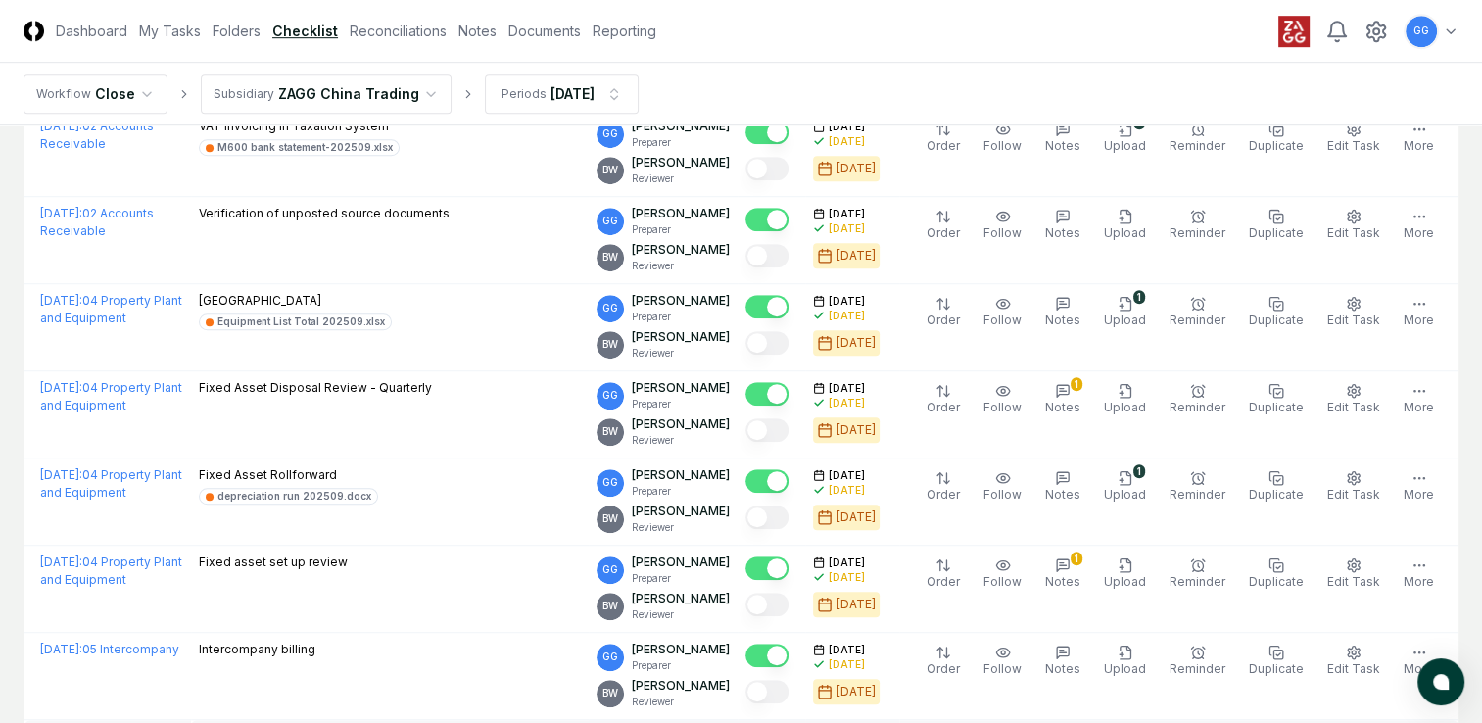
scroll to position [980, 0]
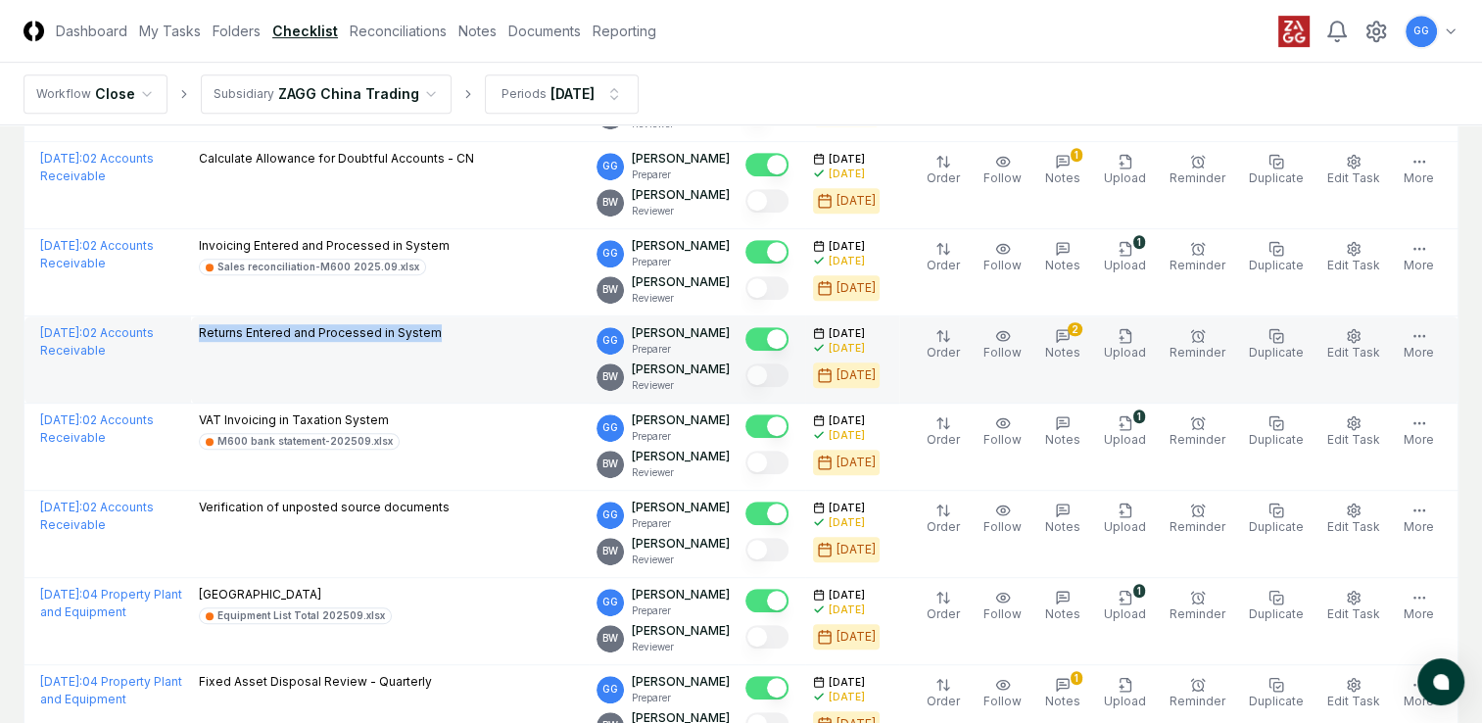
drag, startPoint x: 190, startPoint y: 325, endPoint x: 459, endPoint y: 339, distance: 269.8
click at [459, 339] on td "Returns Entered and Processed in System" at bounding box center [390, 359] width 399 height 87
click at [406, 363] on td "Returns Entered and Processed in System" at bounding box center [390, 359] width 399 height 87
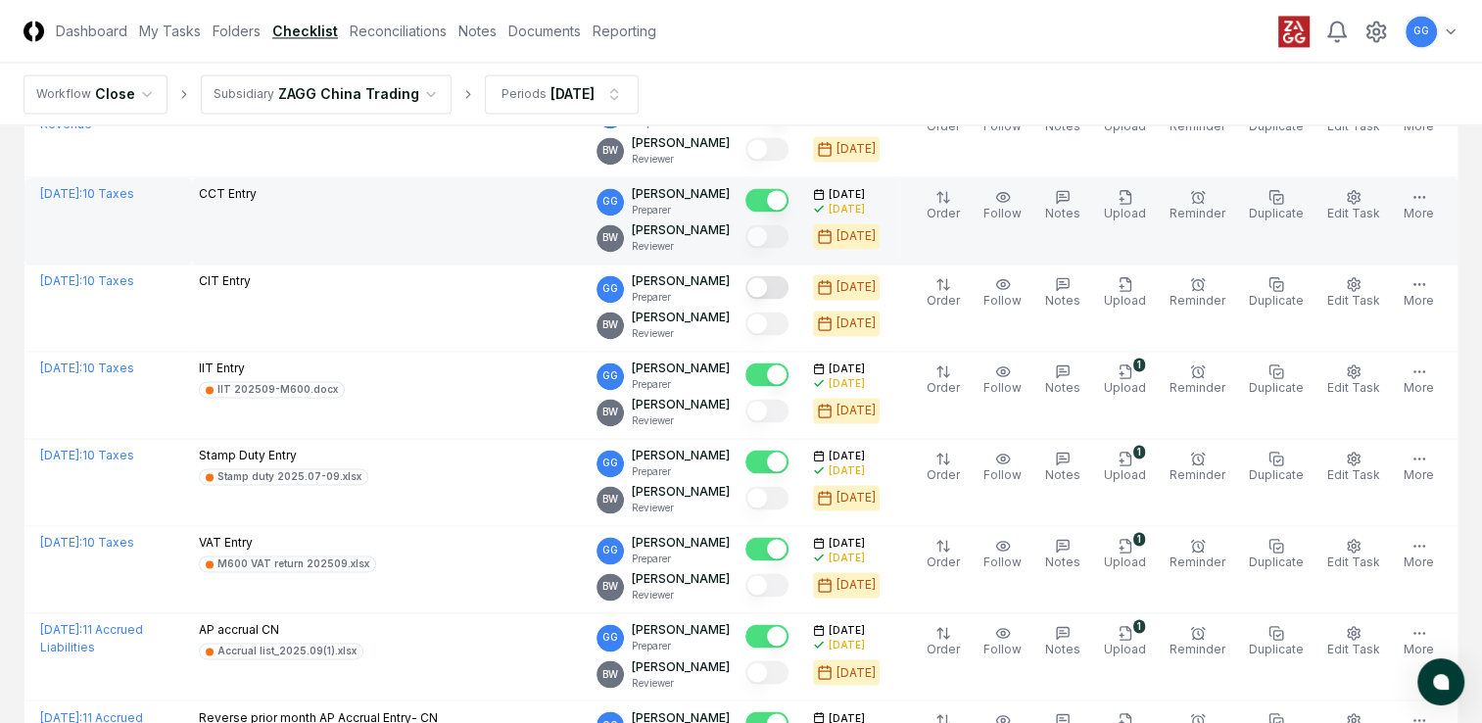
scroll to position [3135, 0]
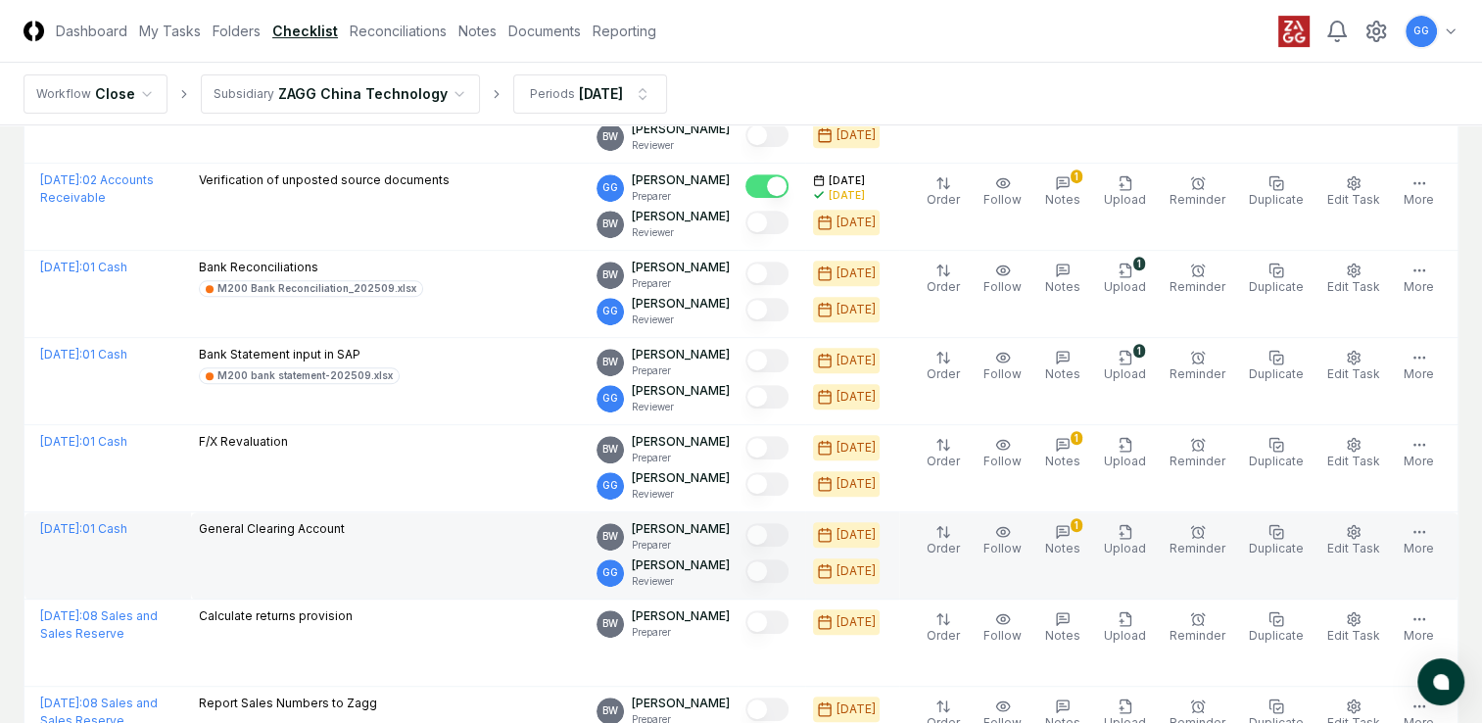
scroll to position [882, 0]
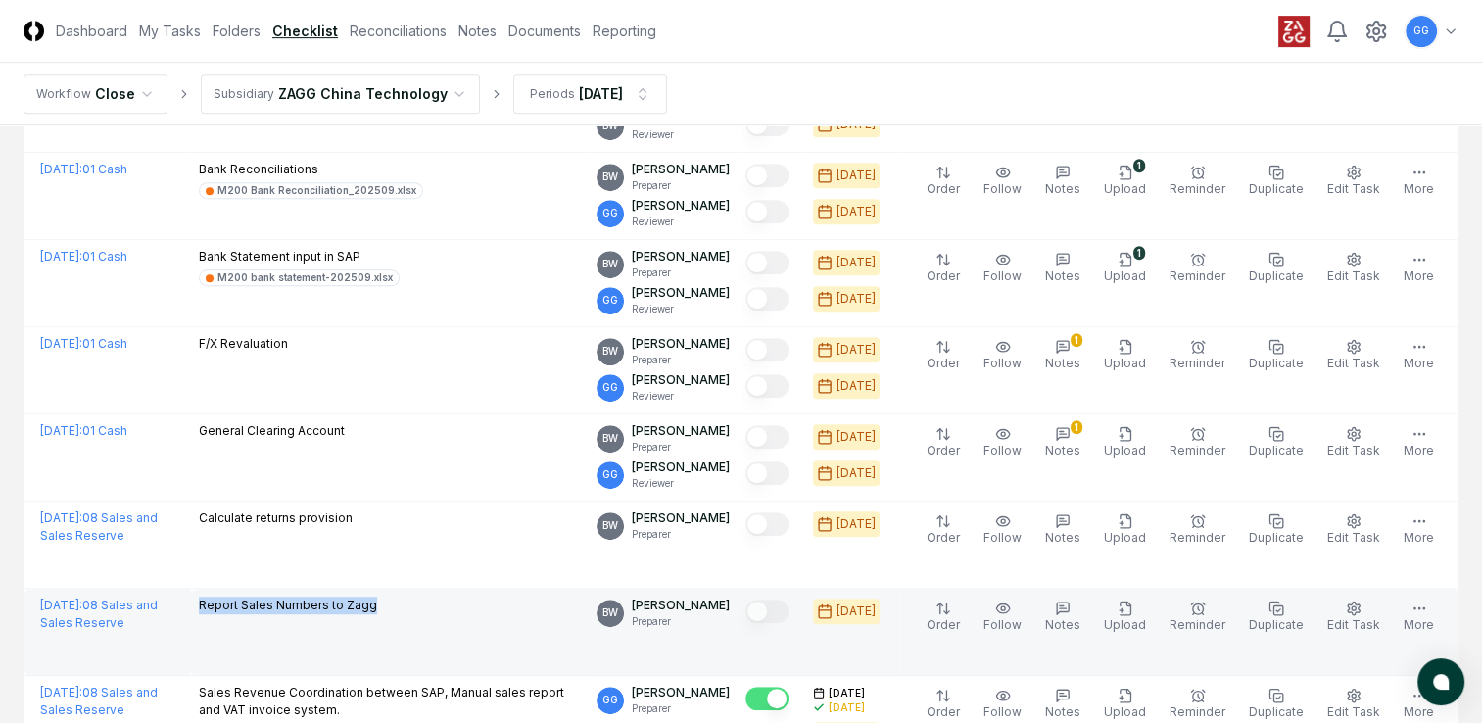
drag, startPoint x: 196, startPoint y: 602, endPoint x: 381, endPoint y: 609, distance: 185.3
click at [381, 609] on td "Report Sales Numbers to Zagg" at bounding box center [390, 632] width 399 height 87
click at [429, 639] on td "Report Sales Numbers to Zagg" at bounding box center [390, 632] width 399 height 87
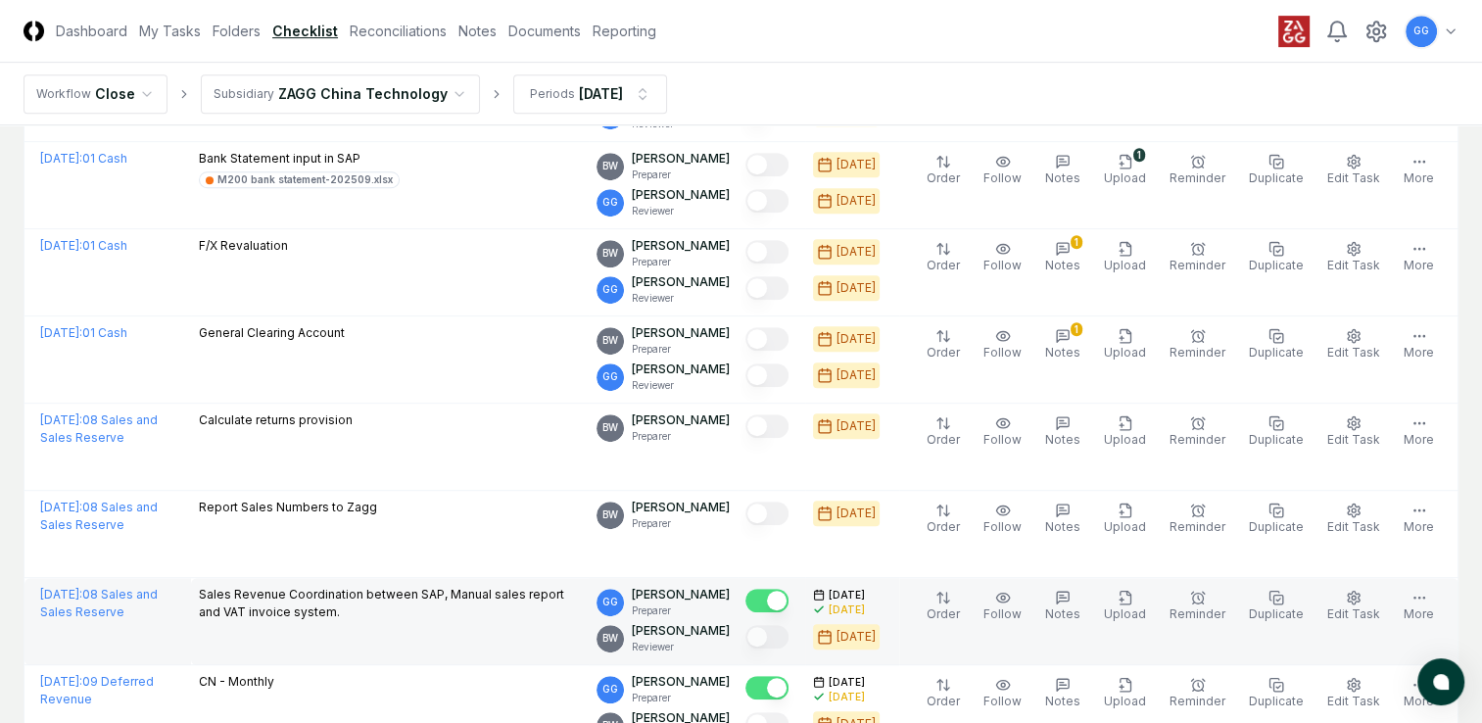
scroll to position [1078, 0]
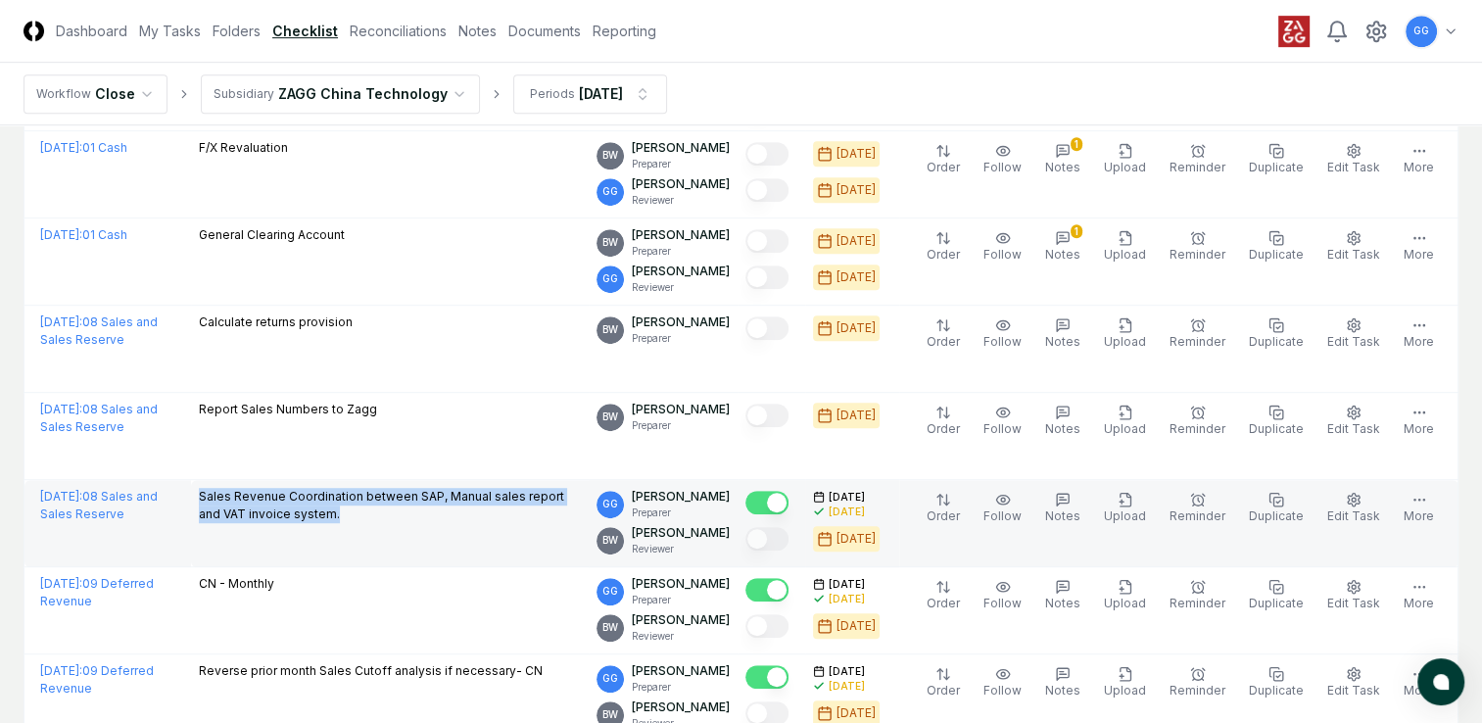
drag, startPoint x: 206, startPoint y: 493, endPoint x: 337, endPoint y: 537, distance: 138.5
click at [337, 537] on td "Sales Revenue Coordination between SAP, Manual sales report and VAT invoice sys…" at bounding box center [390, 523] width 399 height 87
click at [1071, 504] on icon "button" at bounding box center [1063, 500] width 16 height 16
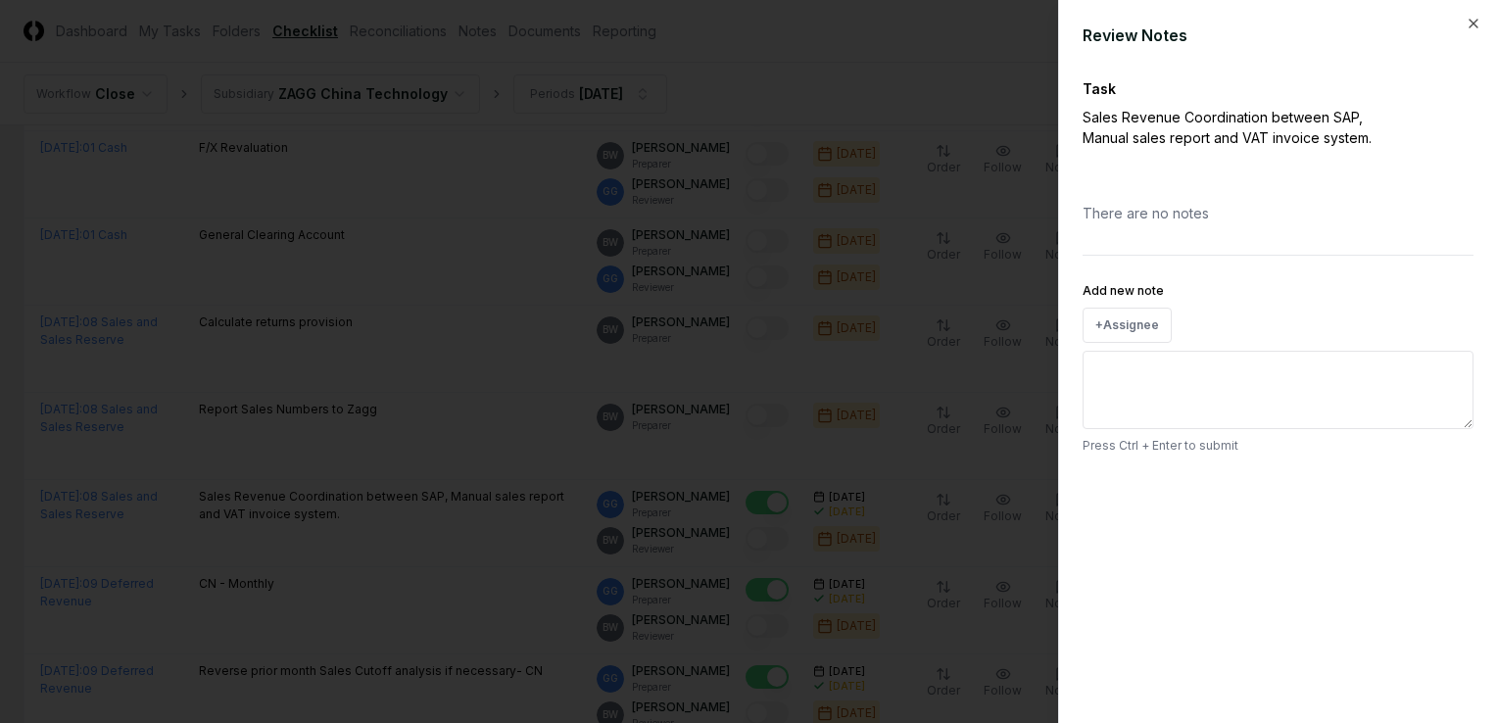
click at [1163, 398] on textarea "Add new note" at bounding box center [1278, 390] width 391 height 78
type textarea "*"
type textarea "**"
type textarea "*"
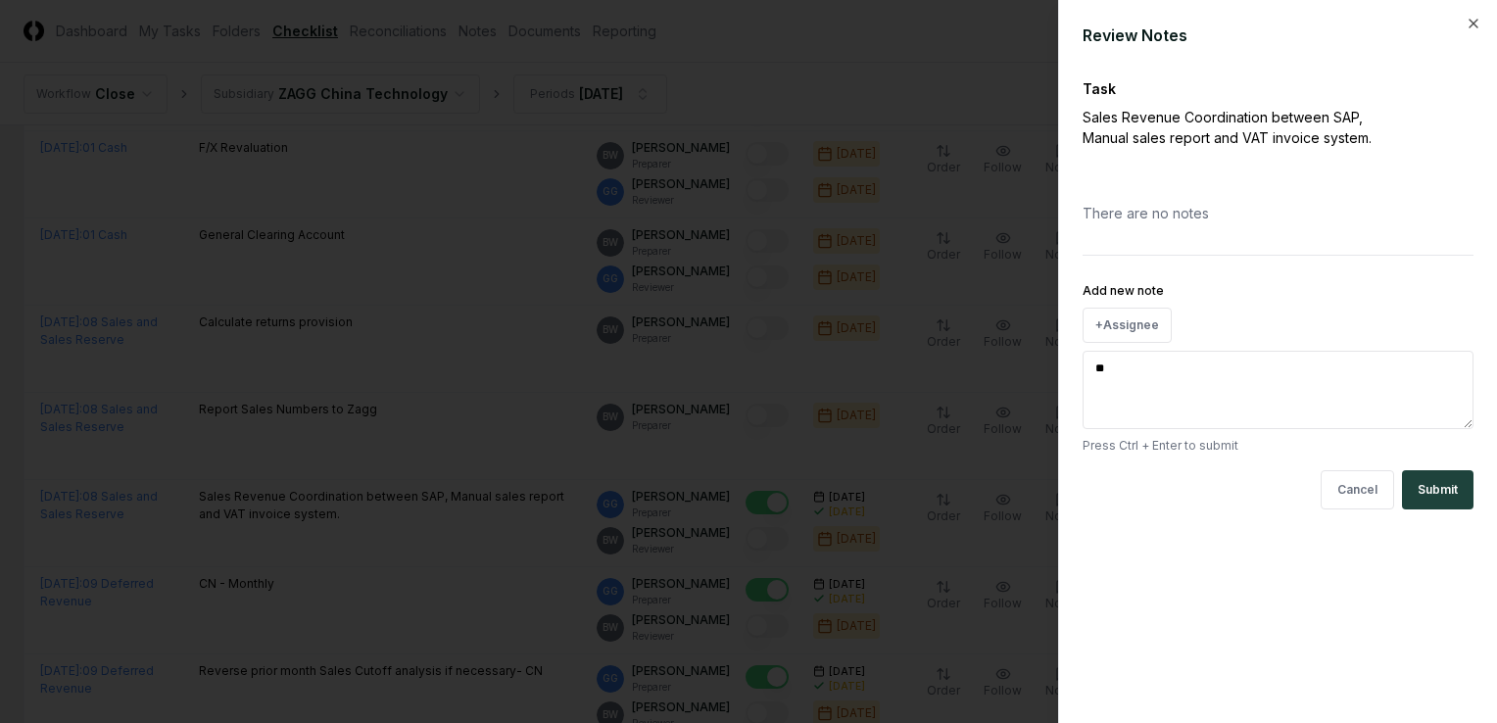
type textarea "**"
type textarea "*"
type textarea "****"
type textarea "*"
type textarea "*****"
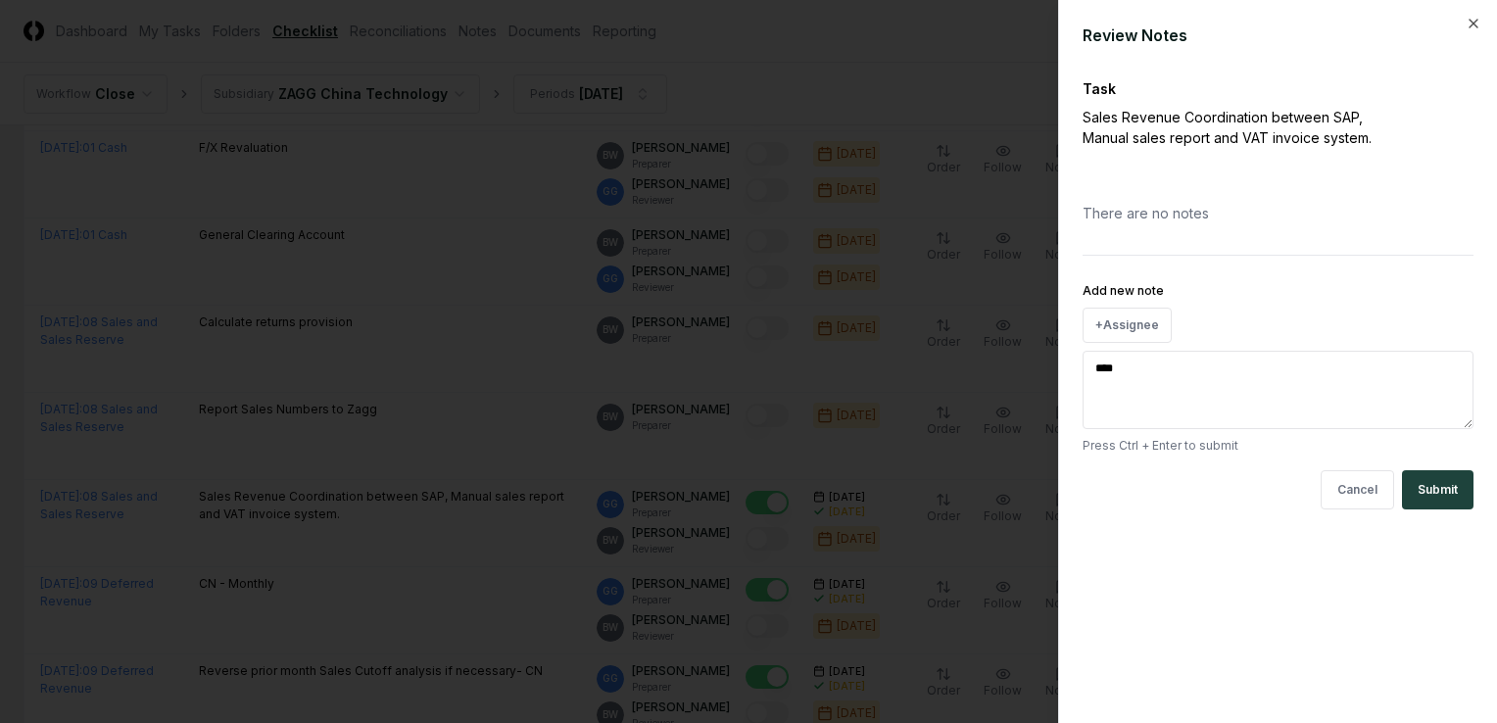
type textarea "*"
type textarea "******"
type textarea "*"
type textarea "******"
type textarea "*"
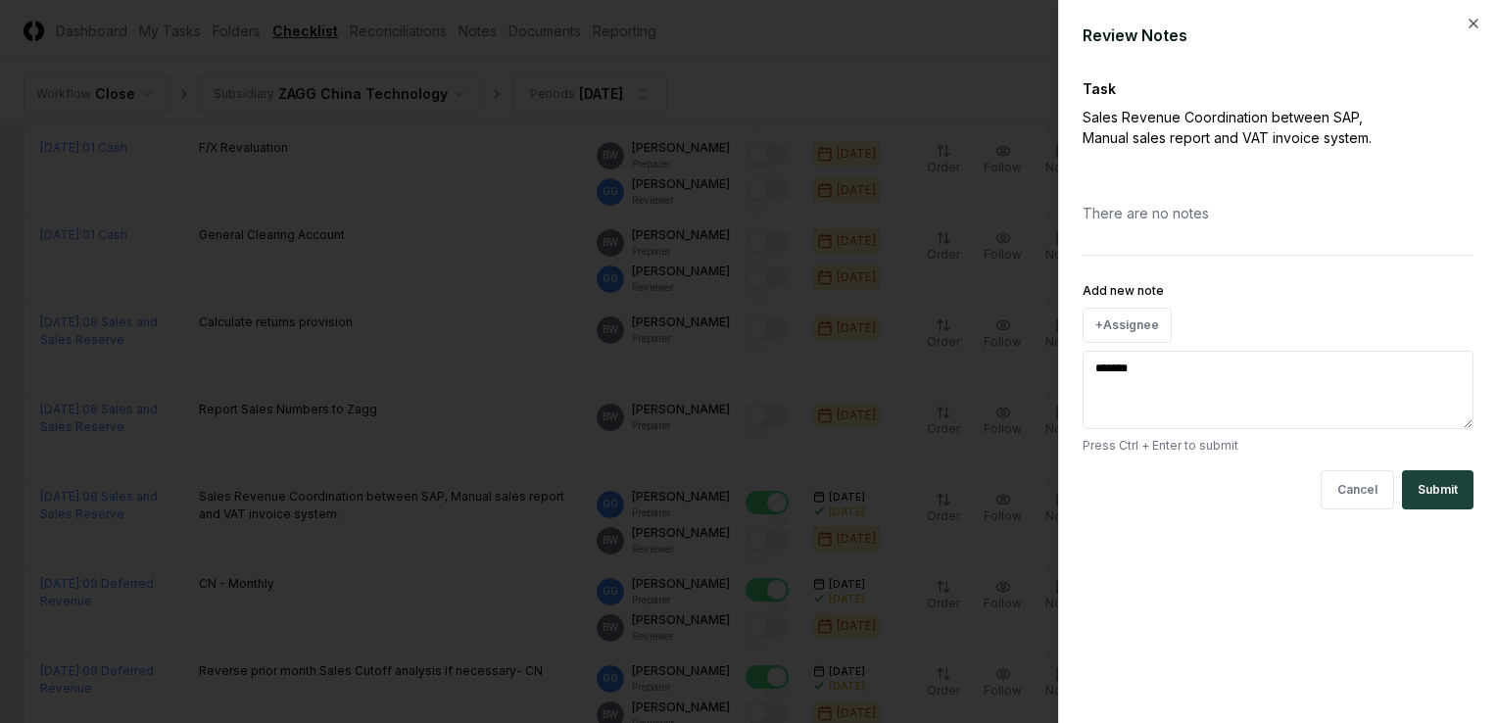
type textarea "********"
type textarea "*"
type textarea "*********"
type textarea "*"
type textarea "**********"
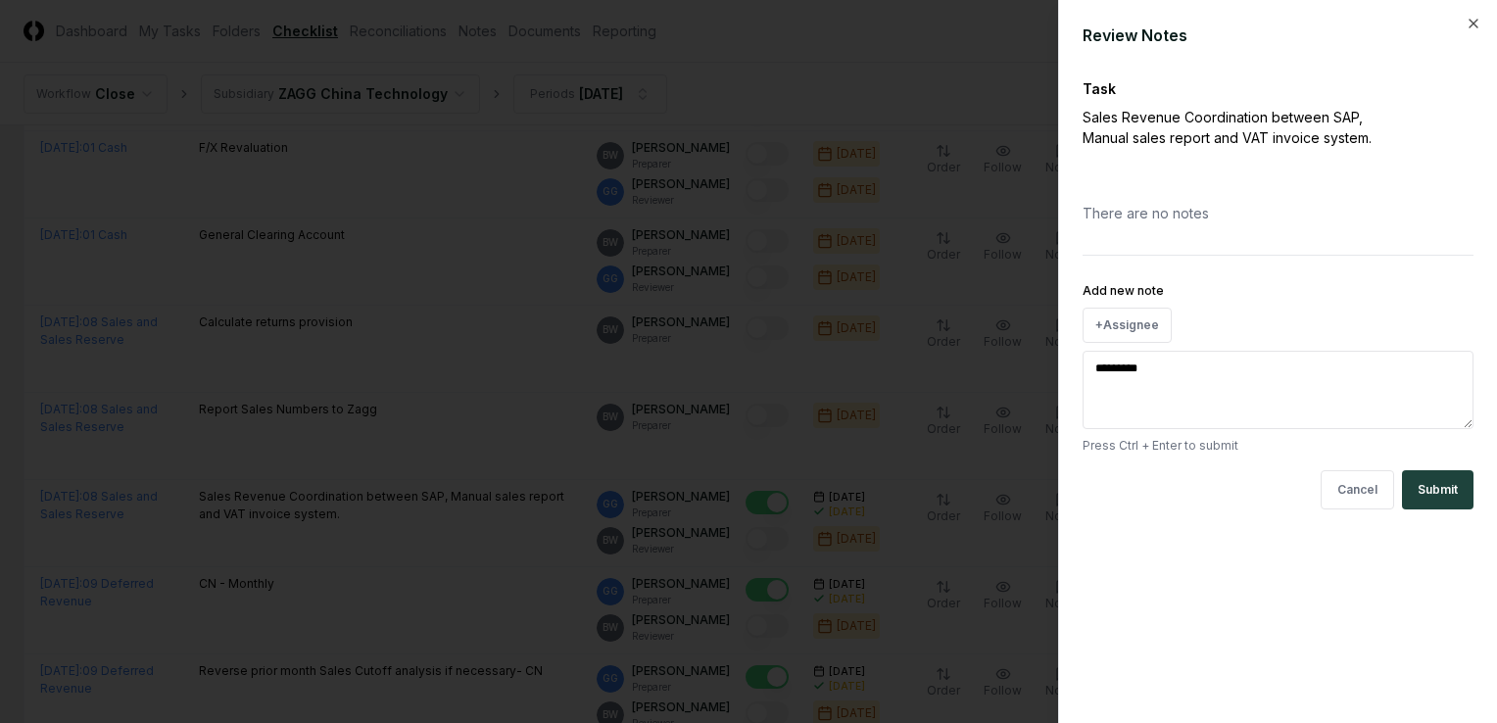
type textarea "*"
type textarea "**********"
type textarea "*"
type textarea "**********"
type textarea "*"
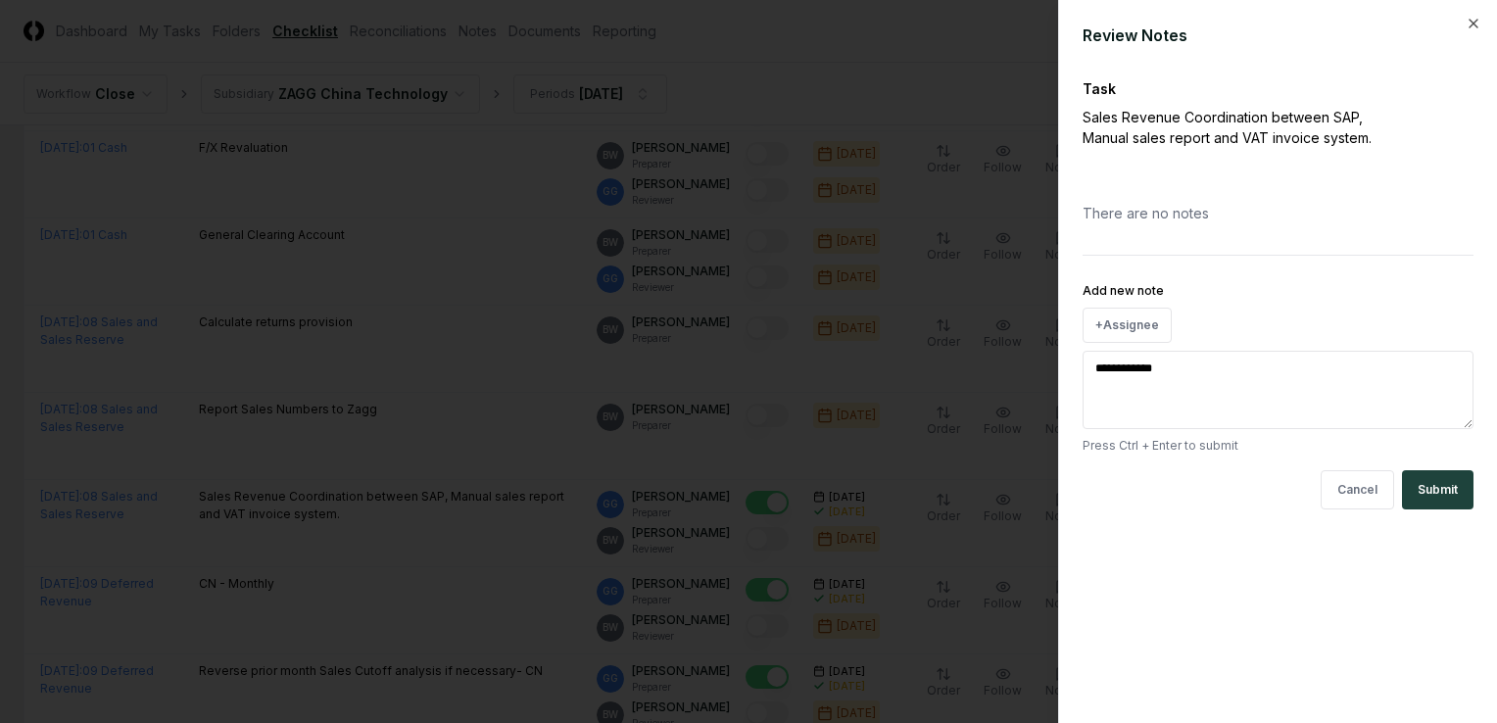
type textarea "**********"
type textarea "*"
type textarea "**********"
type textarea "*"
click at [1095, 363] on textarea "**********" at bounding box center [1278, 390] width 391 height 78
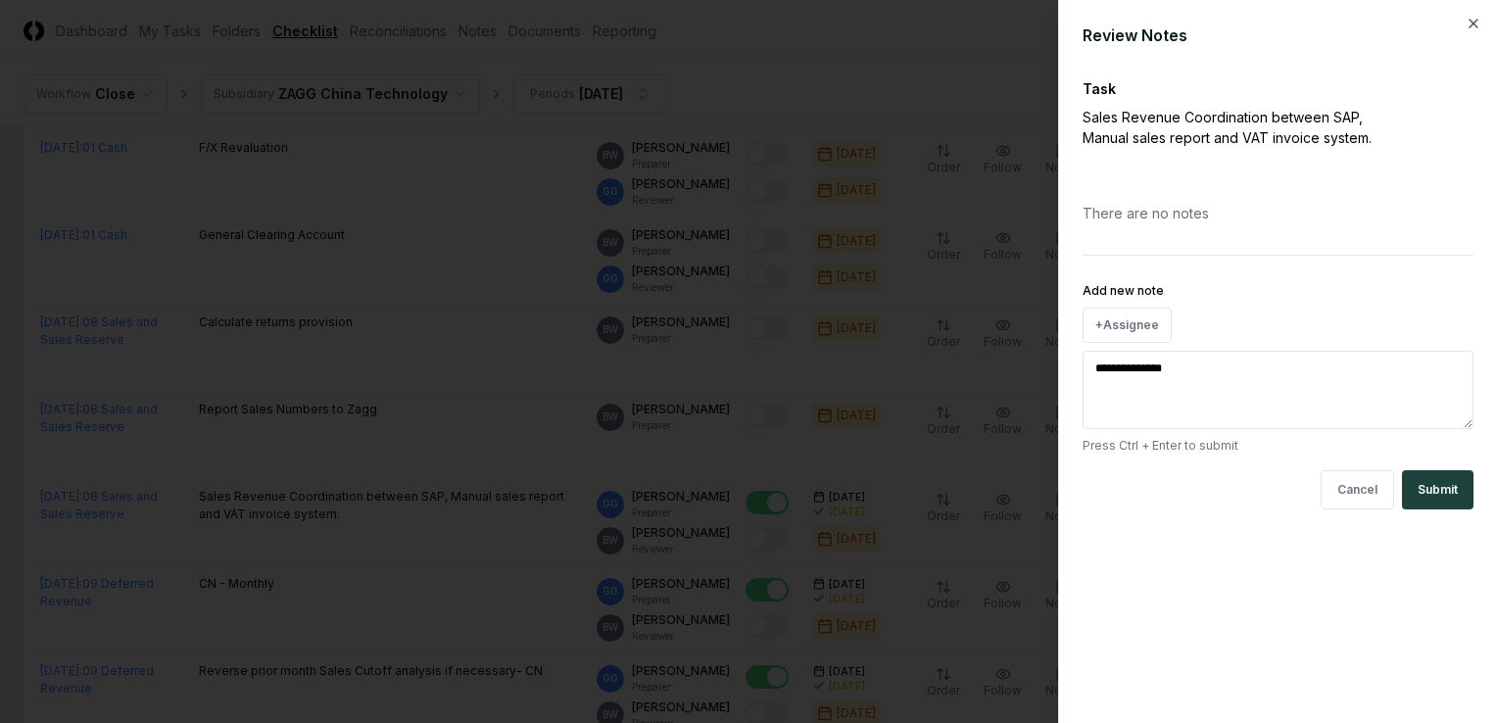
type textarea "**********"
type textarea "*"
type textarea "**********"
type textarea "*"
type textarea "**********"
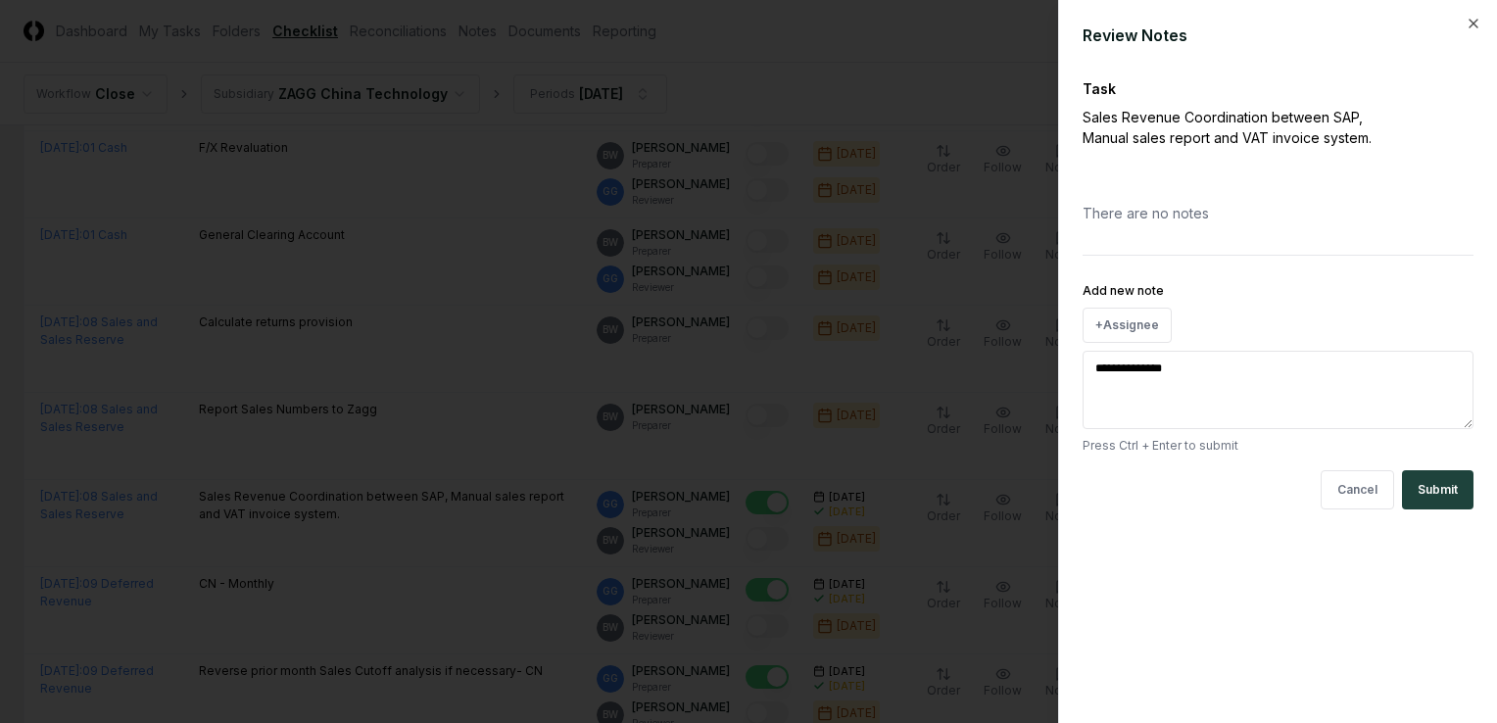
type textarea "*"
type textarea "**********"
type textarea "*"
type textarea "**********"
type textarea "*"
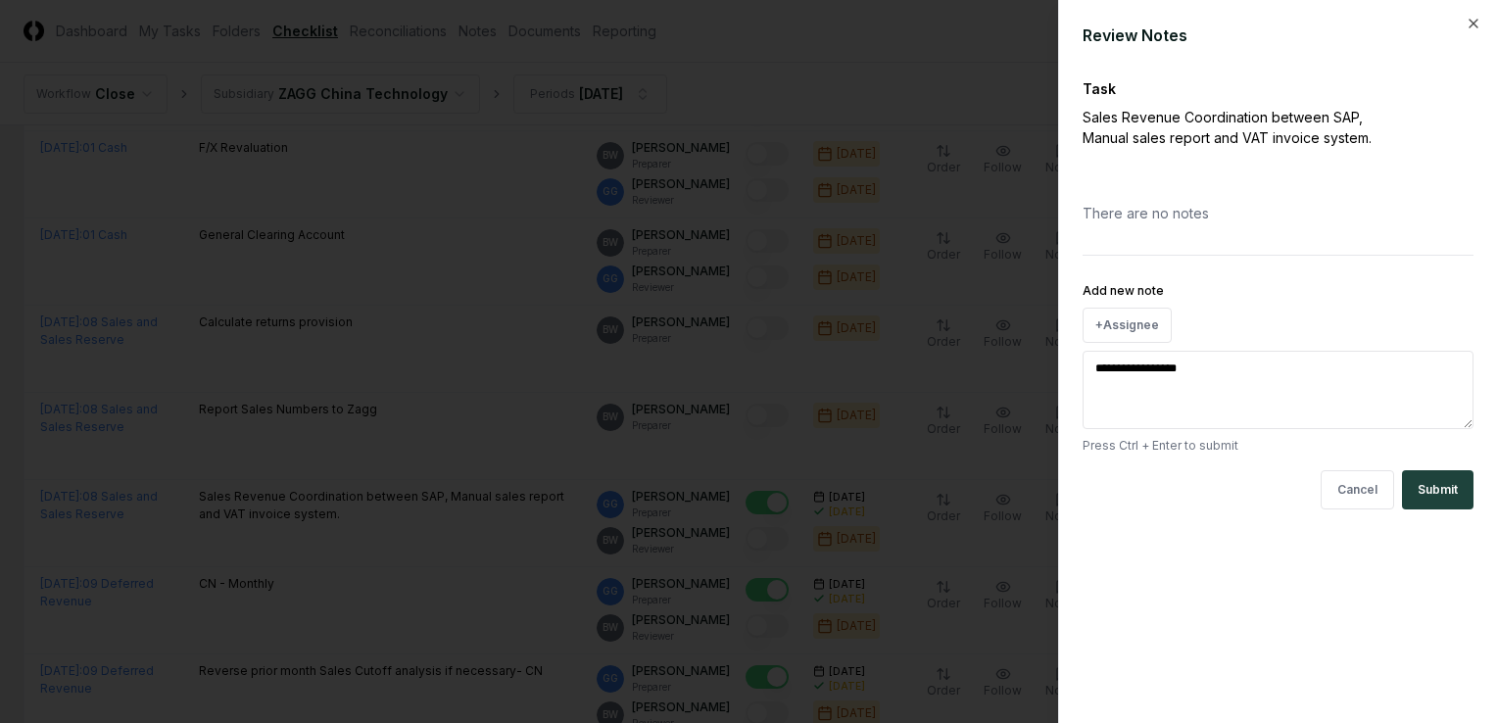
type textarea "**********"
type textarea "*"
type textarea "**********"
type textarea "*"
type textarea "**********"
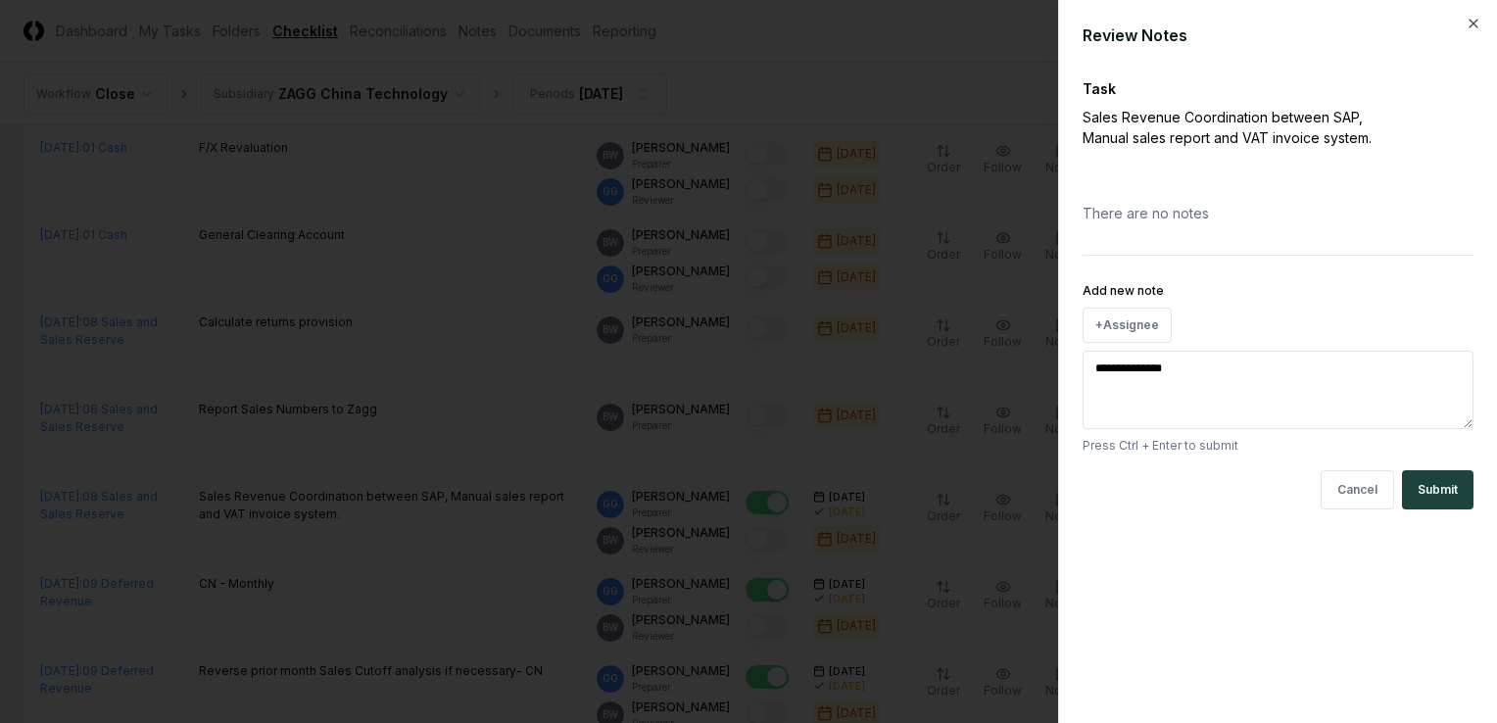
type textarea "*"
type textarea "****** ********"
type textarea "*"
click at [1152, 374] on textarea "****** ********" at bounding box center [1278, 390] width 391 height 78
type textarea "**********"
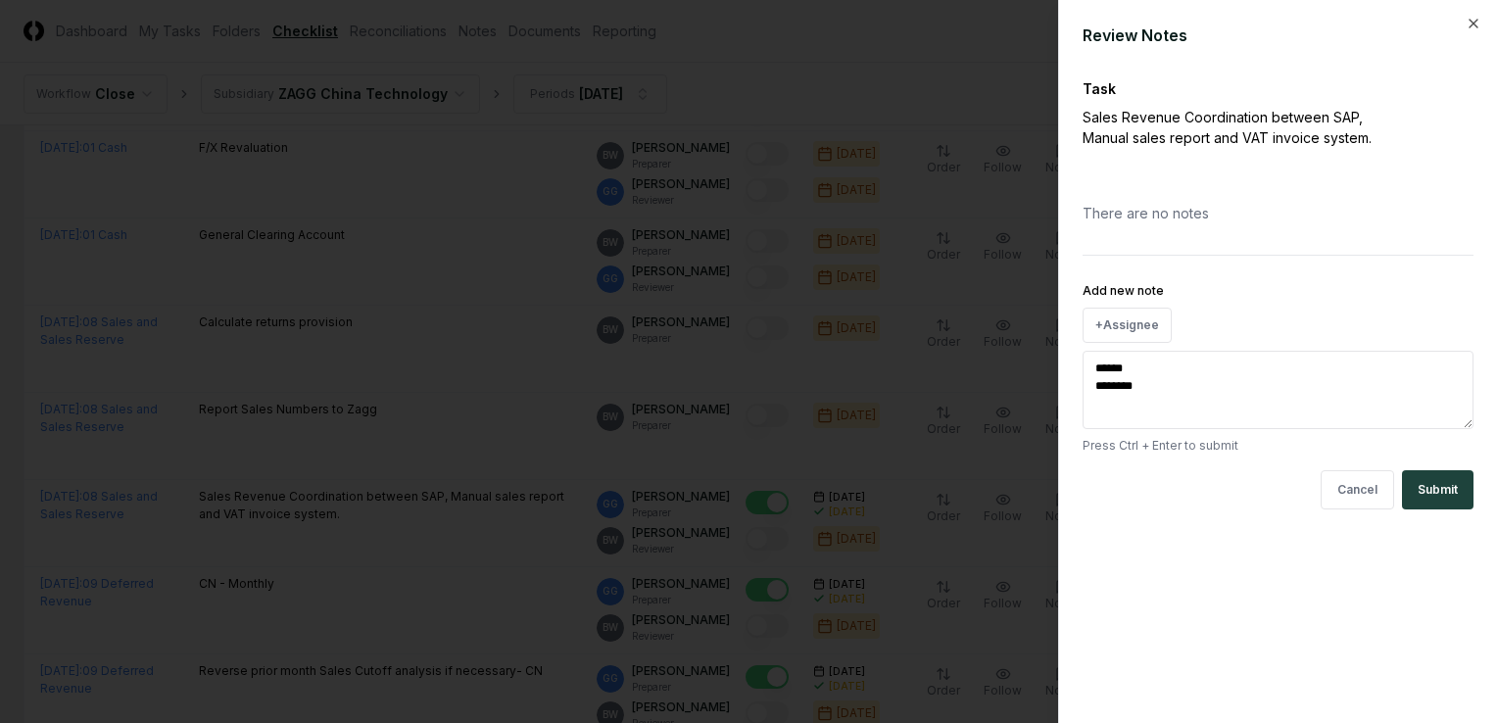
type textarea "*"
click at [1106, 391] on textarea "**********" at bounding box center [1278, 390] width 391 height 78
drag, startPoint x: 1091, startPoint y: 360, endPoint x: 1211, endPoint y: 368, distance: 119.8
click at [1211, 368] on textarea "**********" at bounding box center [1278, 390] width 391 height 78
type textarea "**********"
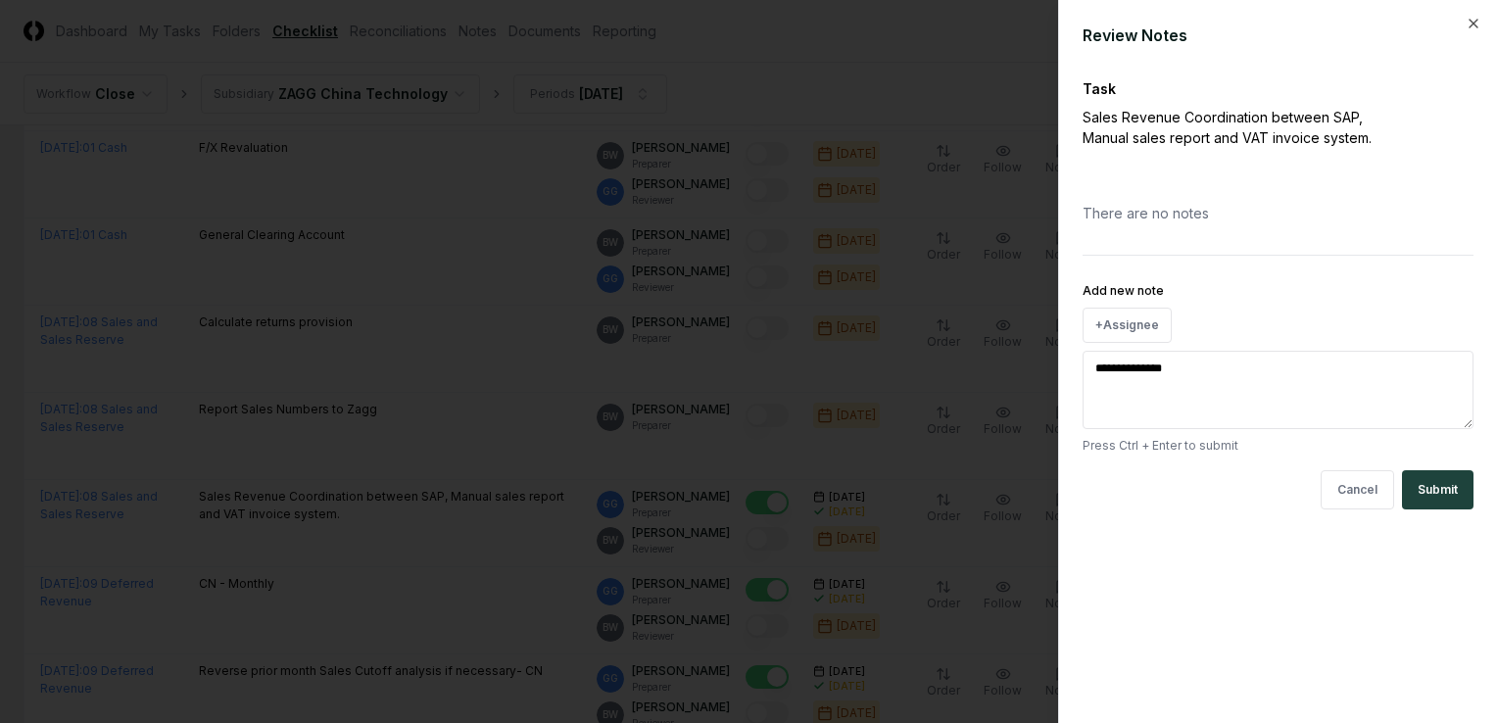
click at [1222, 273] on div "**********" at bounding box center [1278, 355] width 391 height 200
click at [1444, 478] on button "Submit" at bounding box center [1438, 489] width 72 height 39
type textarea "*"
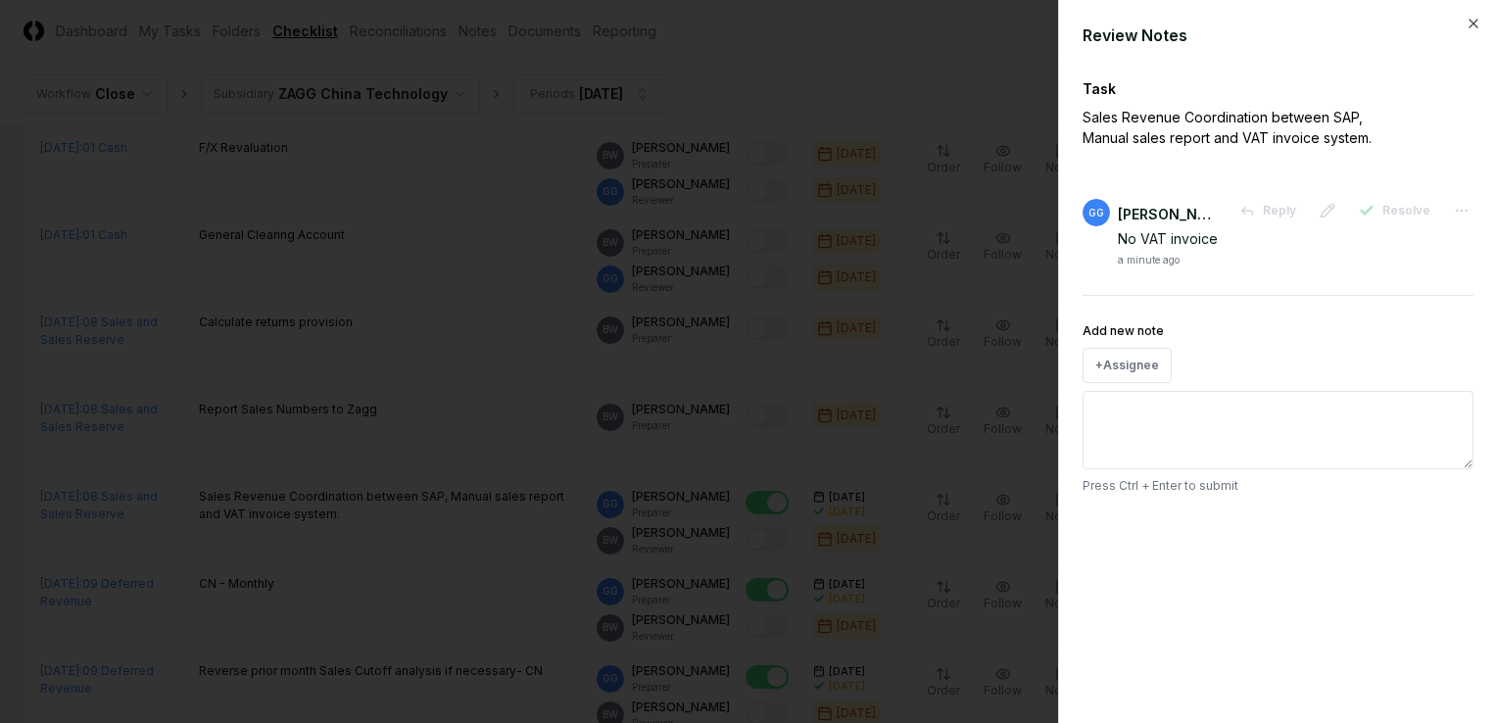
click at [917, 451] on div at bounding box center [748, 361] width 1497 height 723
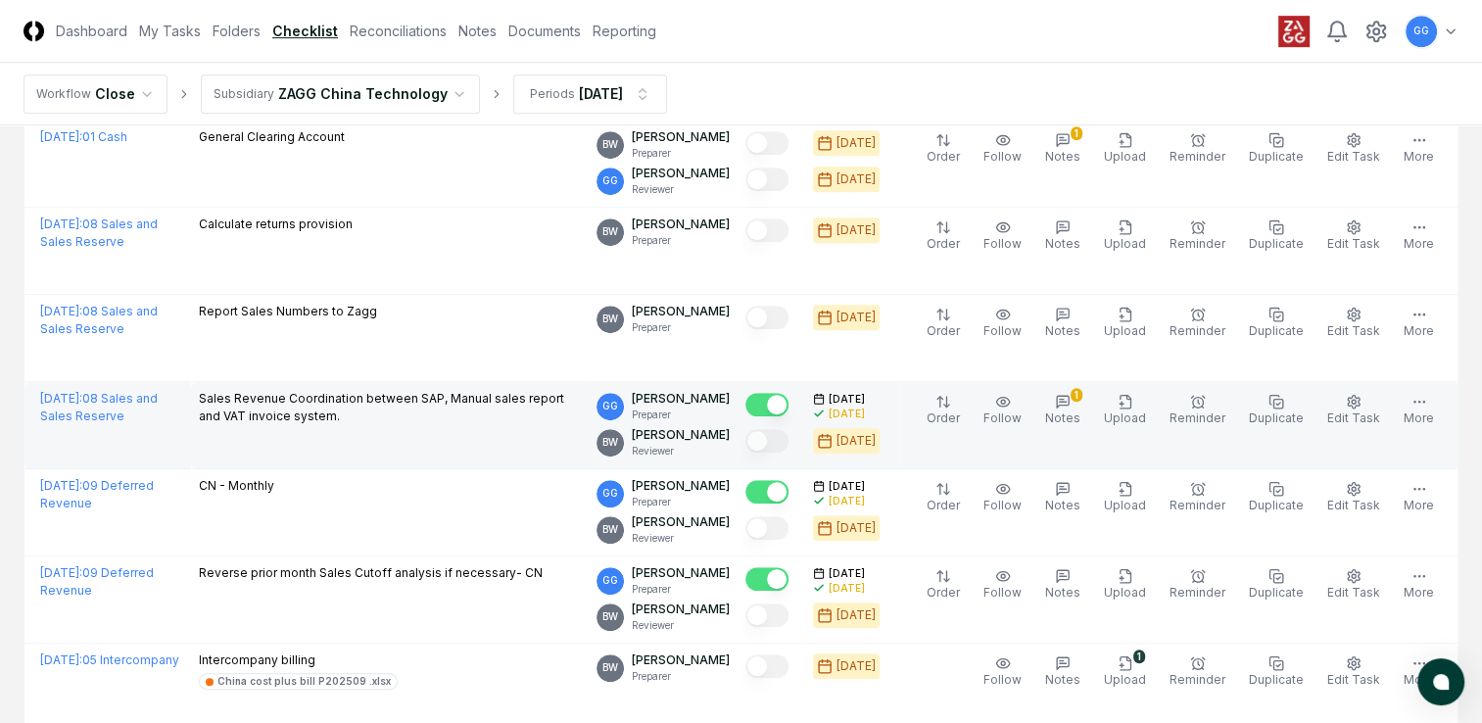
scroll to position [1274, 0]
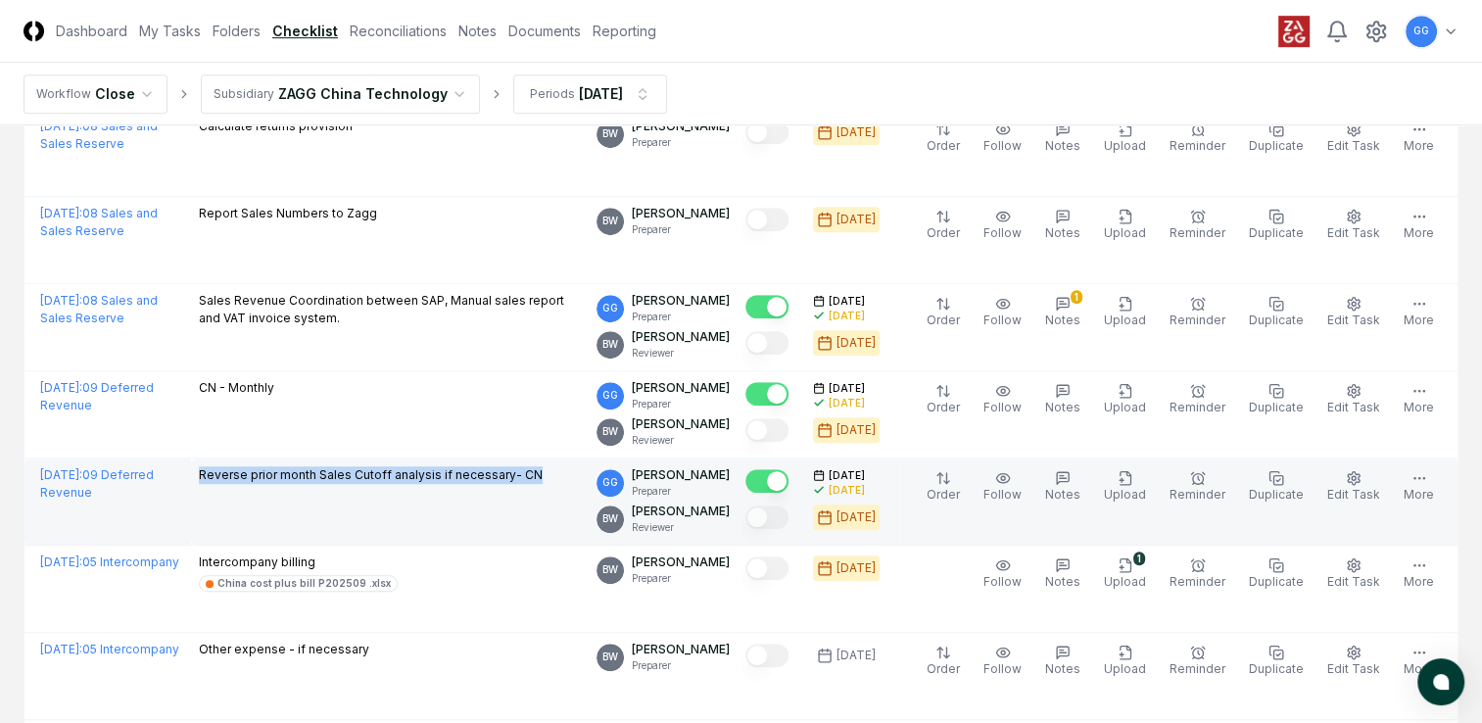
drag, startPoint x: 196, startPoint y: 465, endPoint x: 577, endPoint y: 480, distance: 381.4
click at [577, 480] on td "Reverse prior month Sales Cutoff analysis if necessary- CN" at bounding box center [390, 501] width 399 height 87
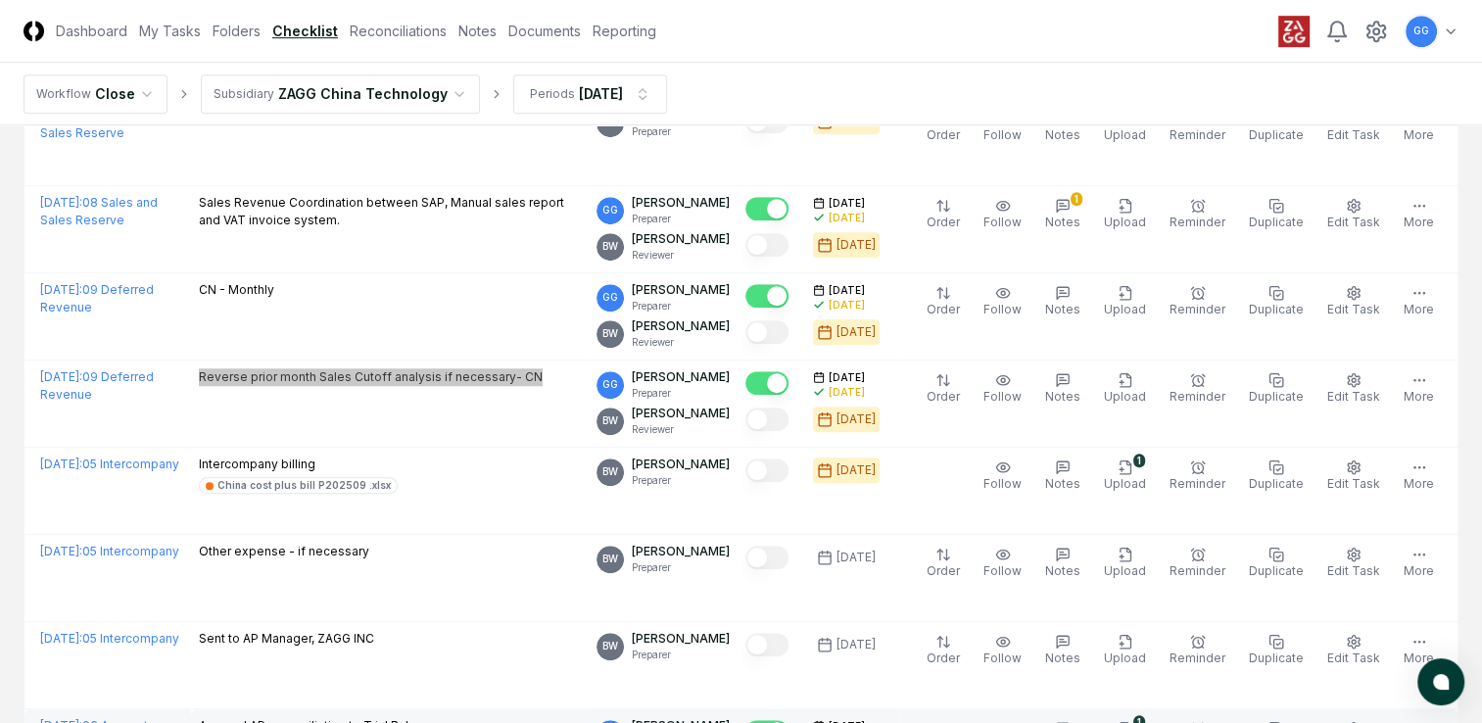
scroll to position [1567, 0]
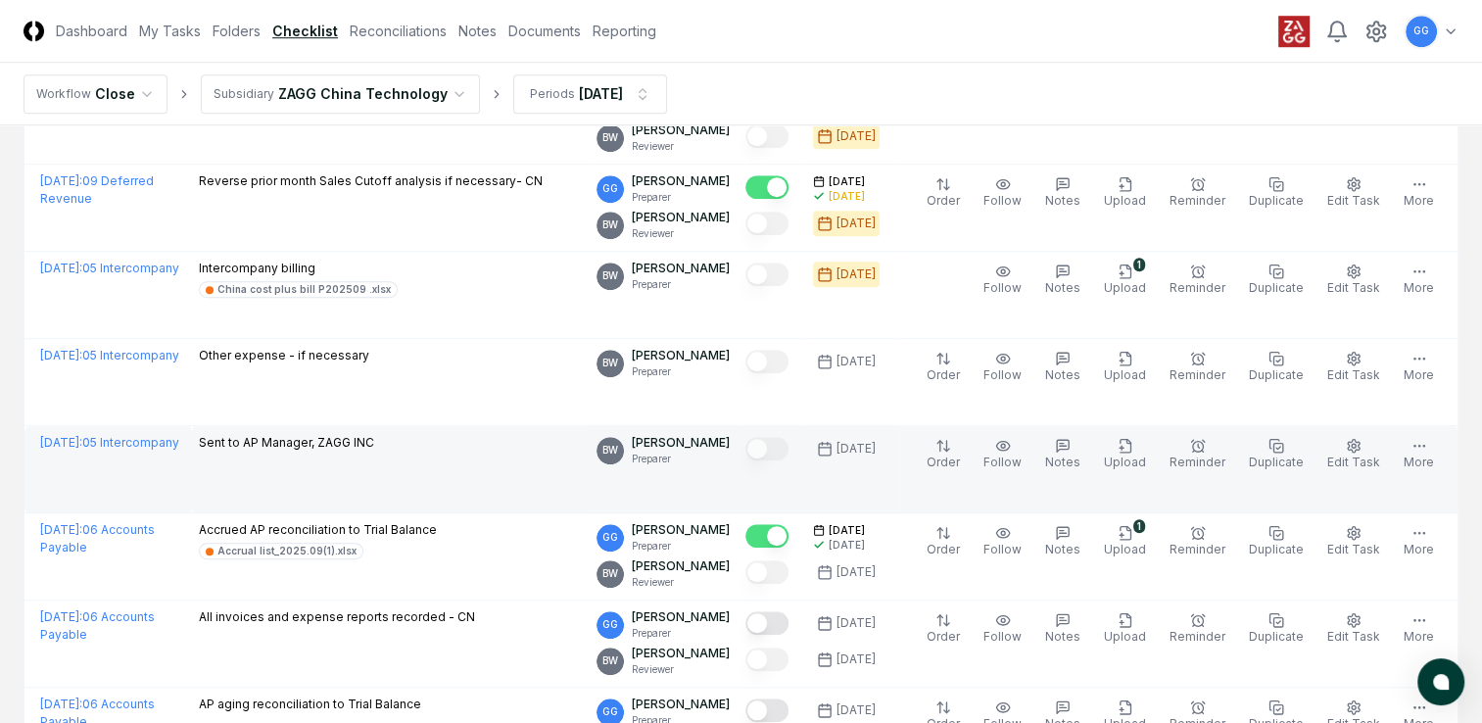
click at [406, 469] on td "Sent to AP Manager, ZAGG INC" at bounding box center [390, 469] width 399 height 87
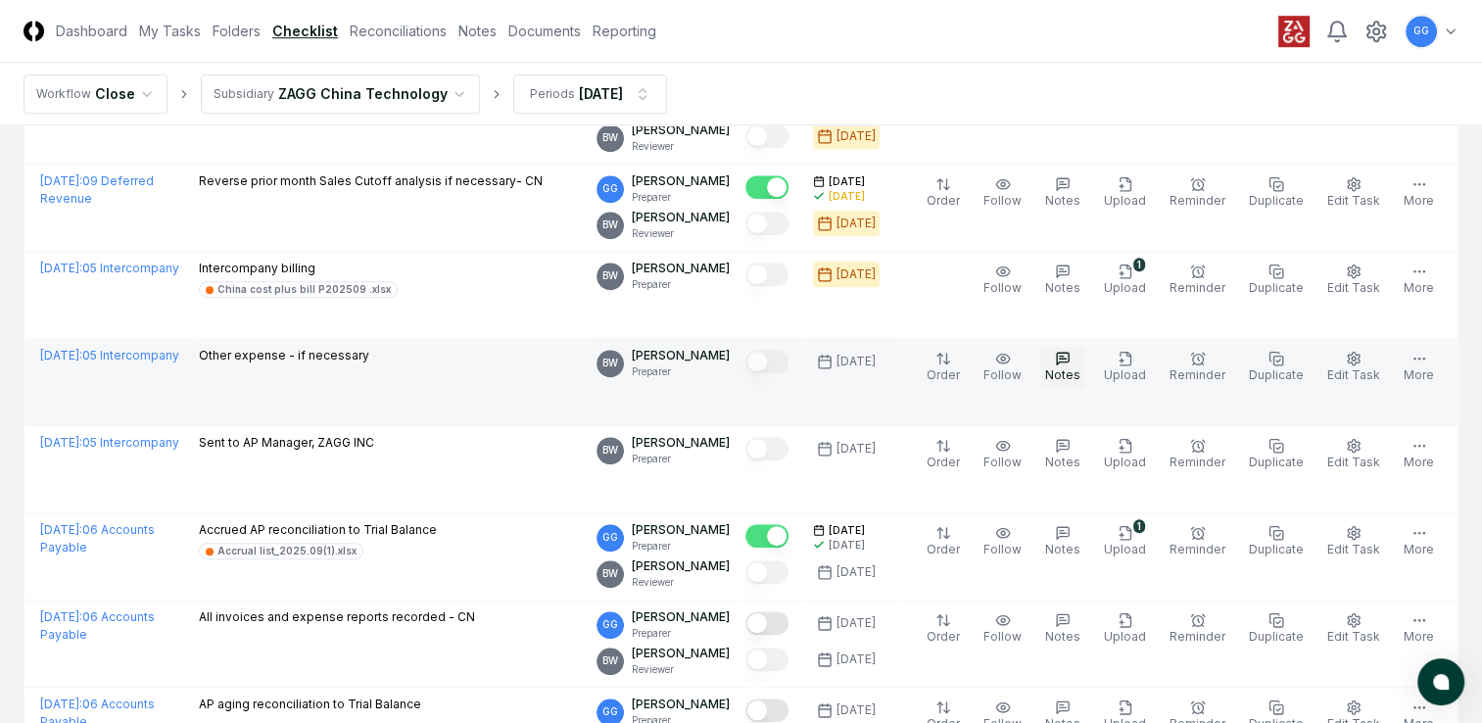
click at [1069, 359] on icon "button" at bounding box center [1063, 359] width 12 height 12
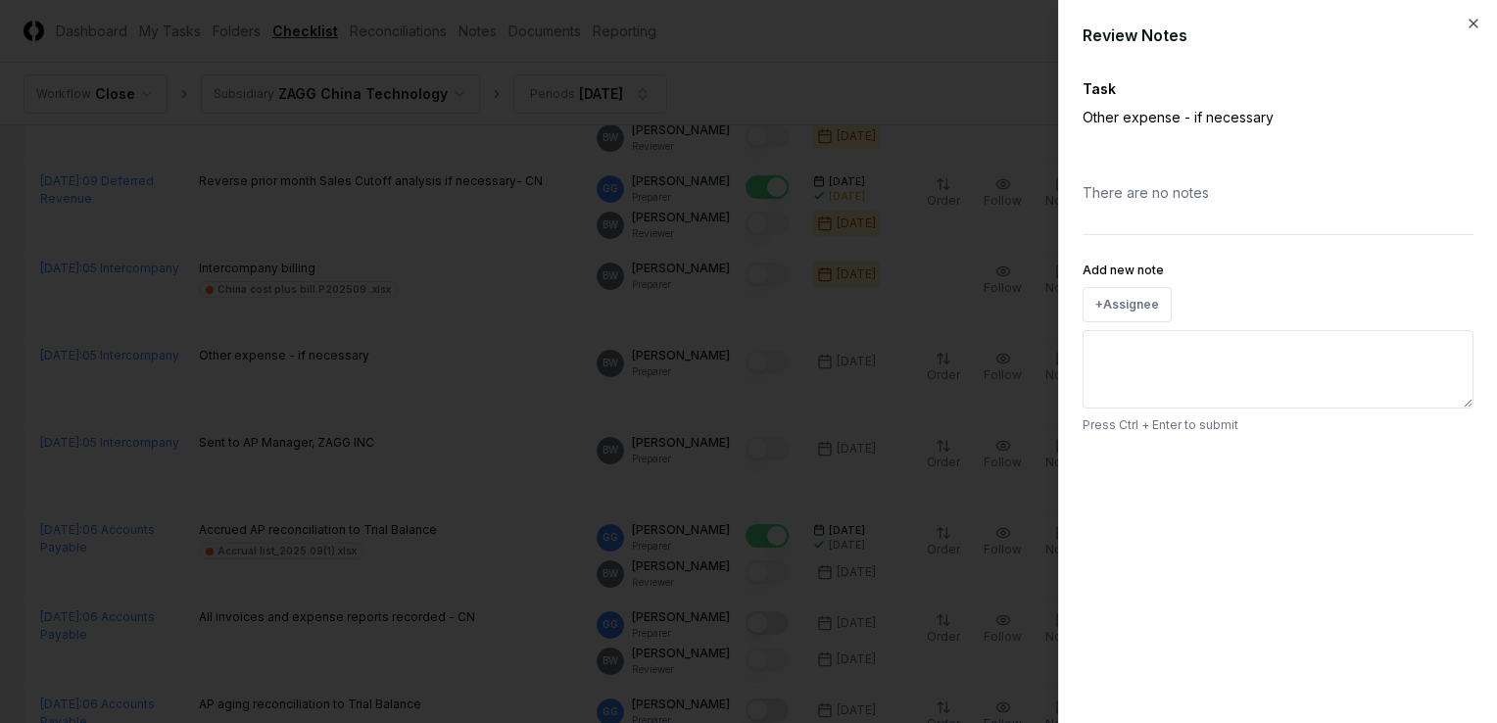
click at [1144, 365] on textarea "Add new note" at bounding box center [1278, 369] width 391 height 78
type textarea "*"
type textarea "**"
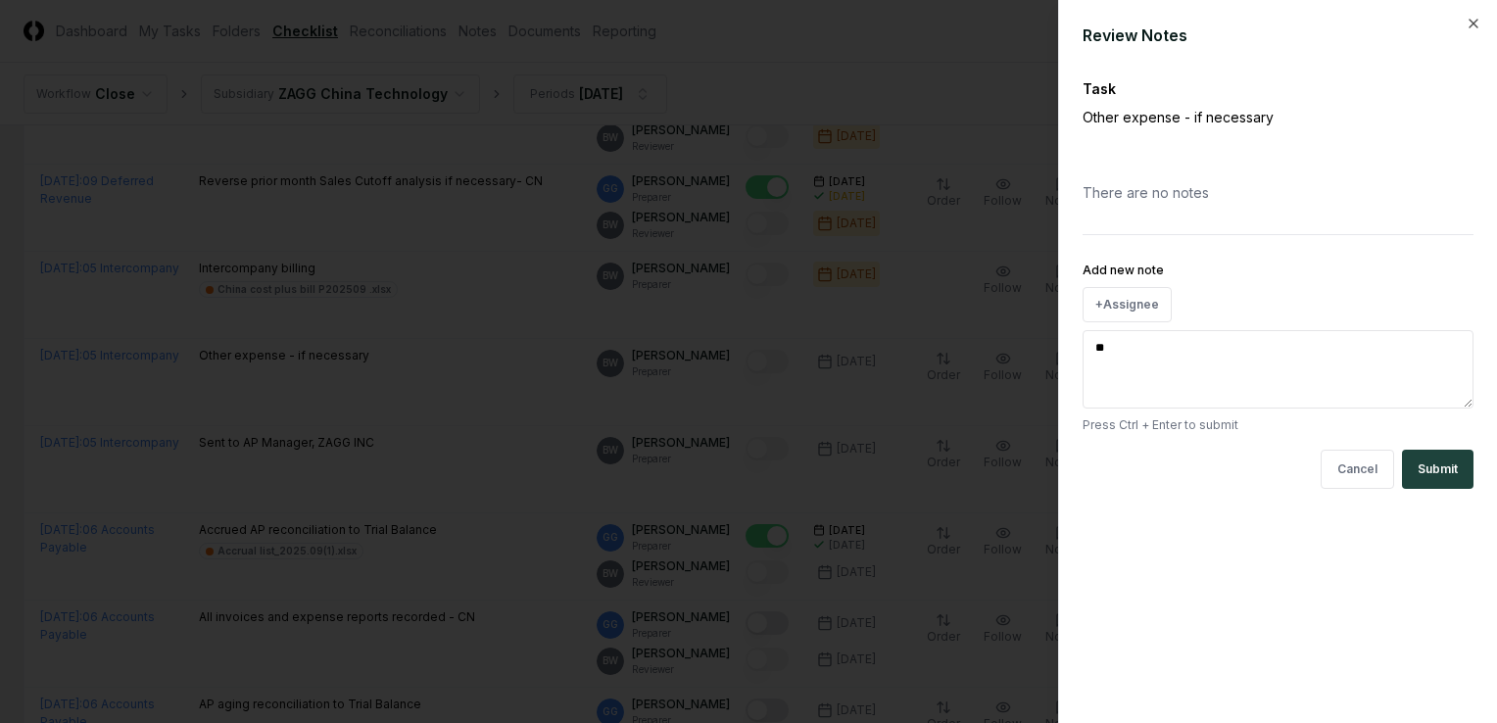
type textarea "*"
type textarea "**"
type textarea "*"
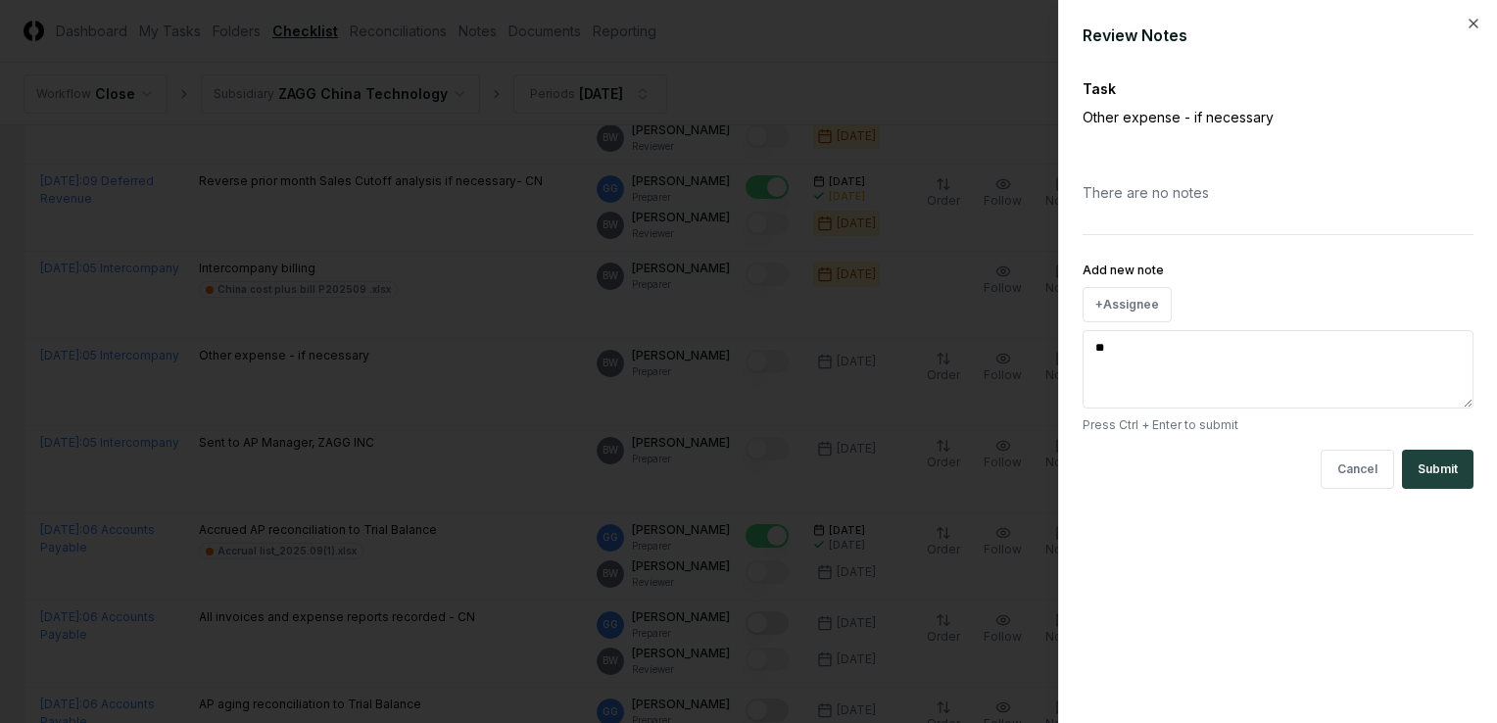
type textarea "**"
type textarea "*"
type textarea "****"
type textarea "*"
type textarea "**"
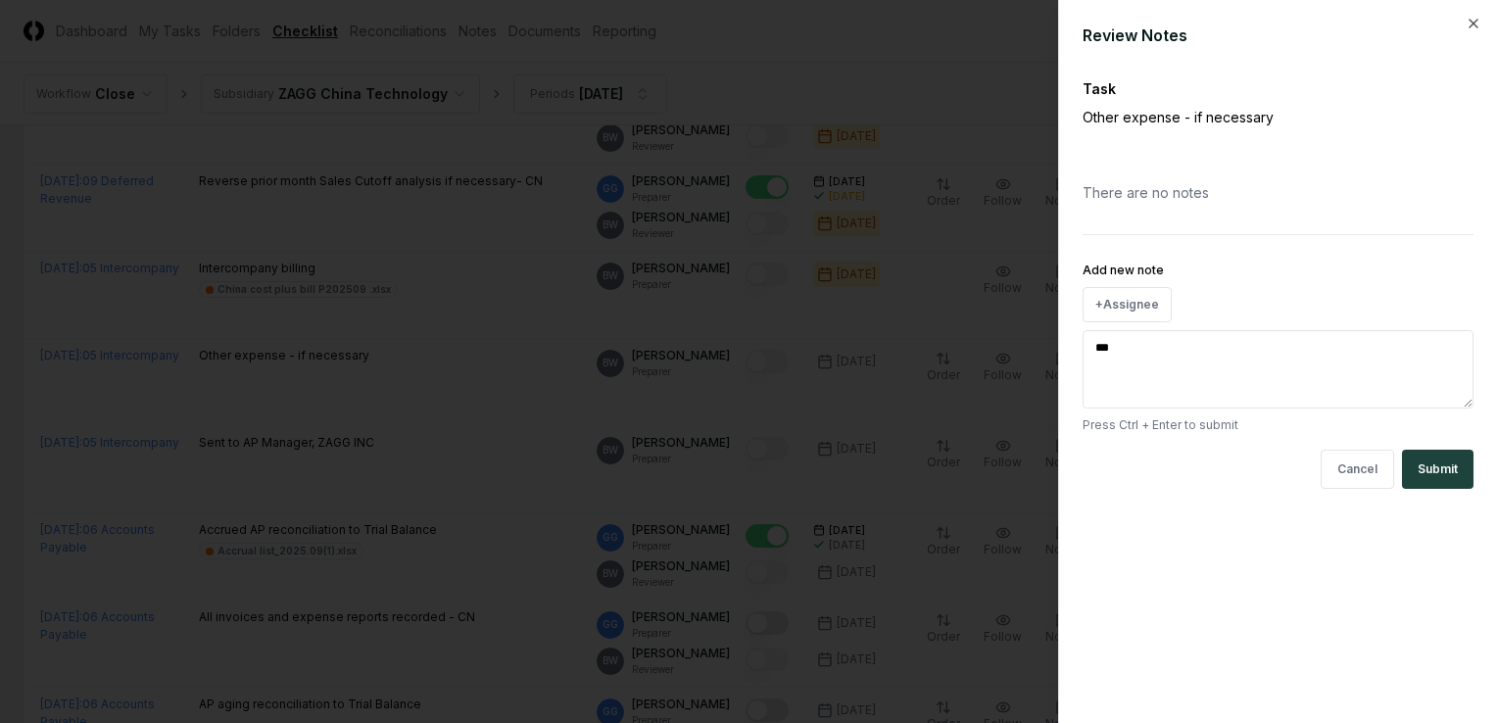
type textarea "*"
type textarea "*****"
type textarea "*"
type textarea "******"
type textarea "*"
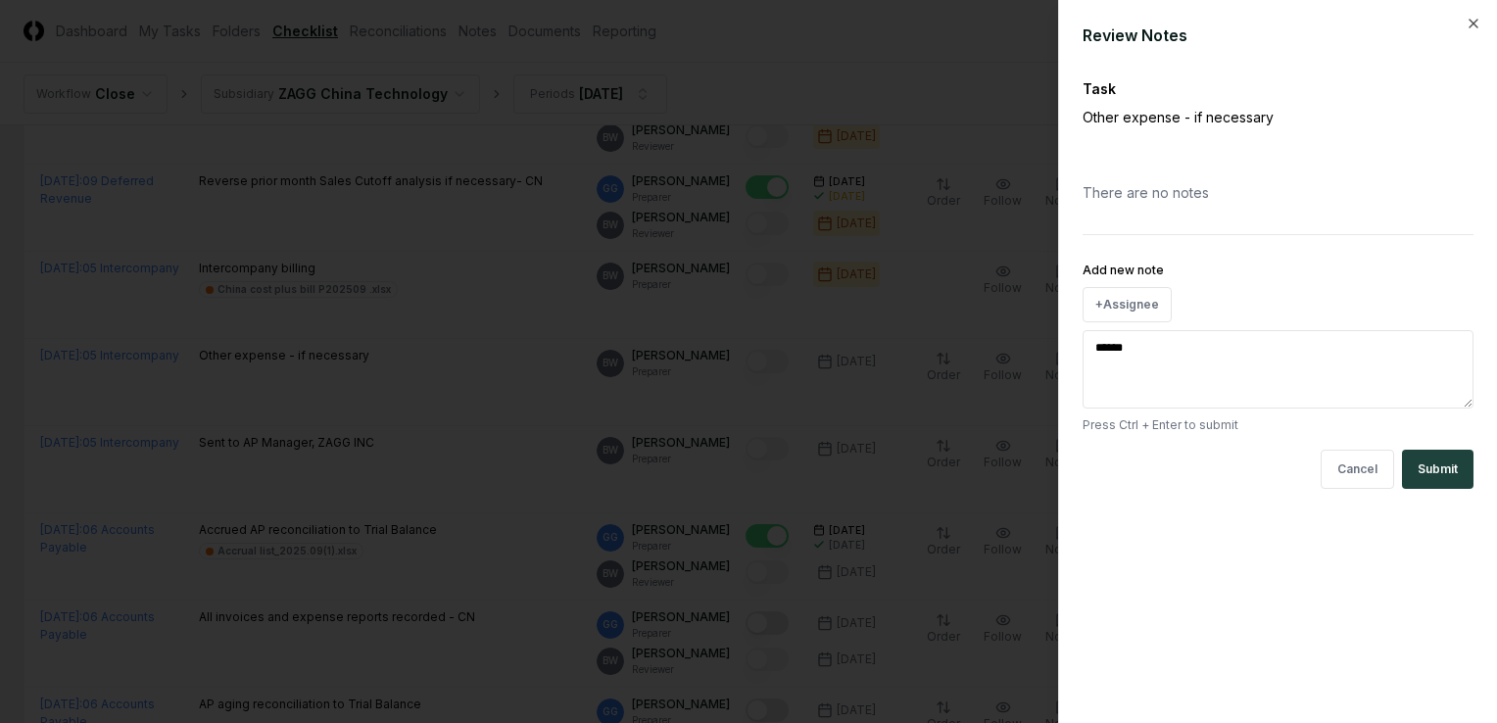
type textarea "*******"
type textarea "*"
type textarea "********"
type textarea "*"
type textarea "********"
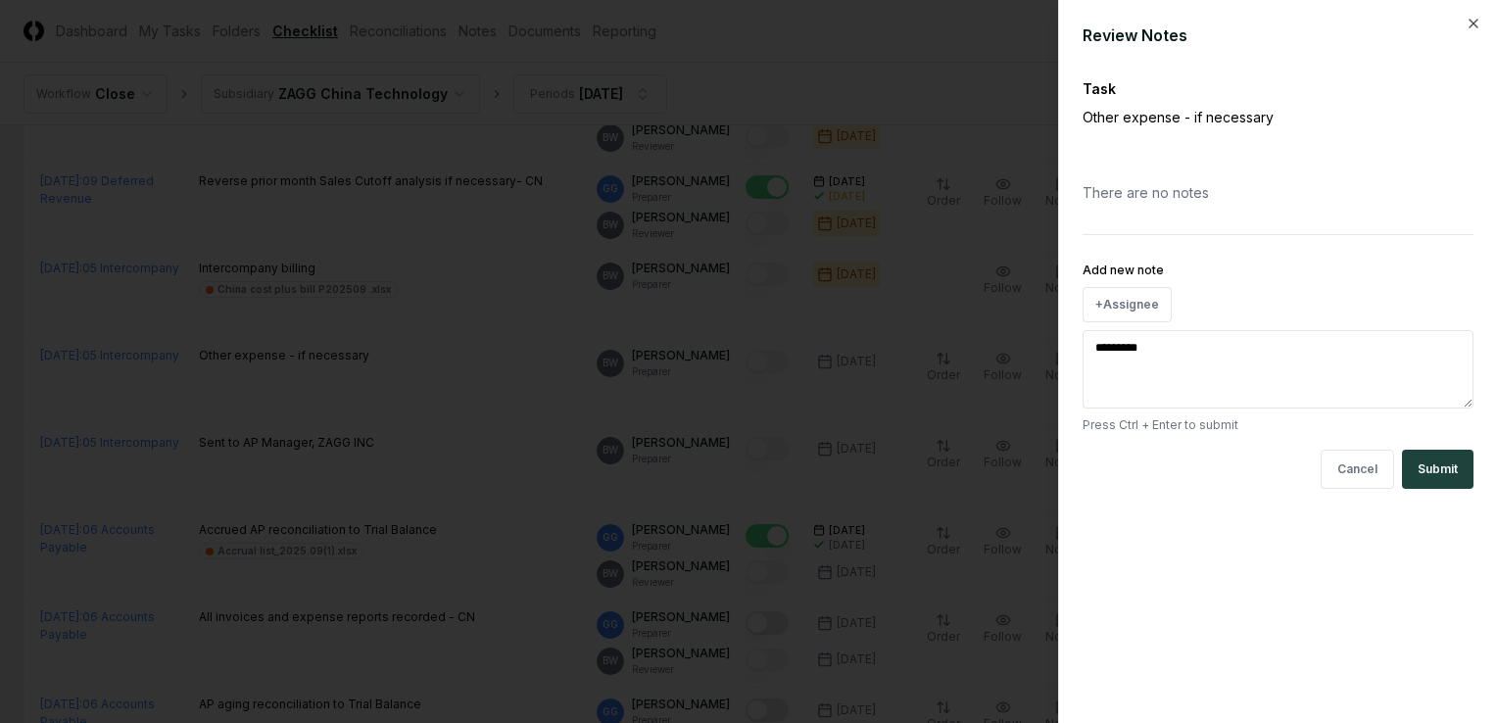
type textarea "*"
type textarea "**********"
type textarea "*"
type textarea "**********"
type textarea "*"
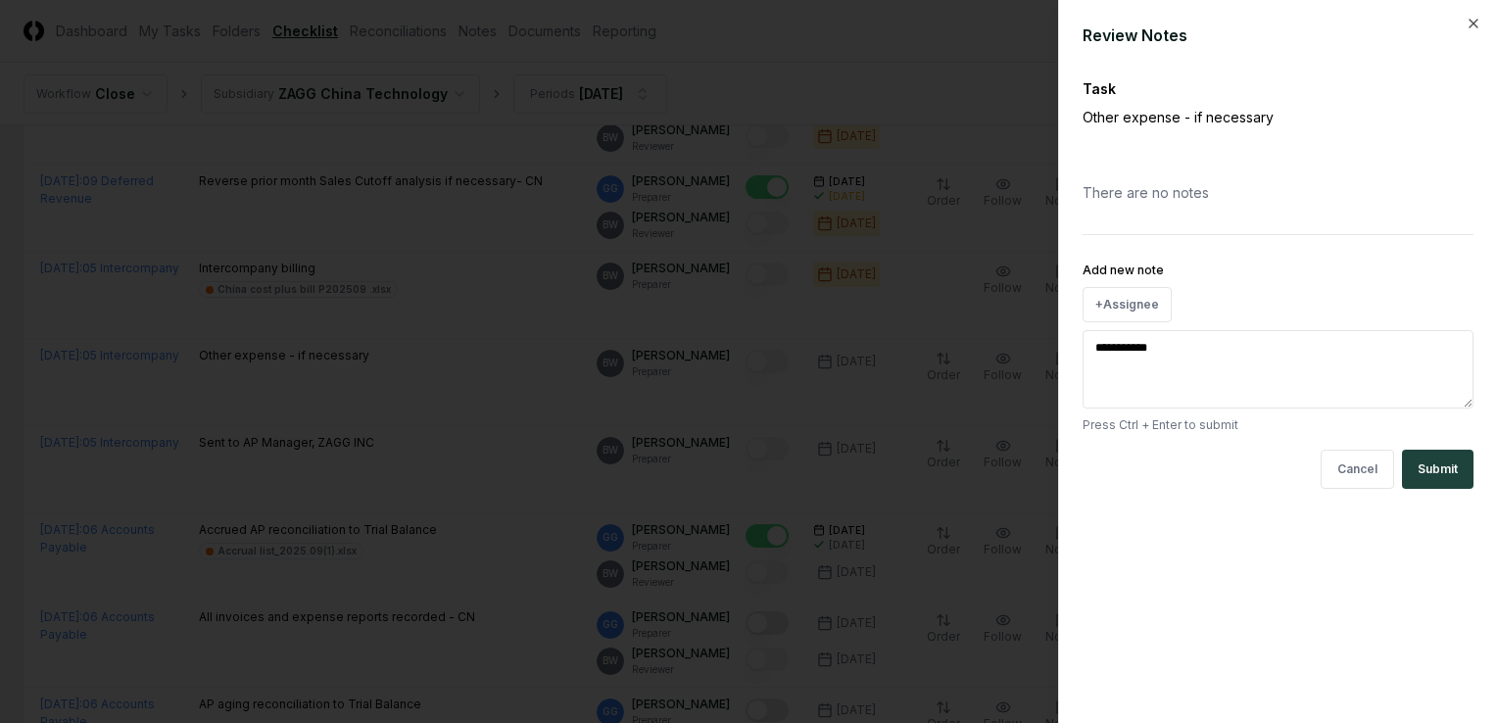
type textarea "**********"
type textarea "*"
type textarea "**********"
type textarea "*"
type textarea "**********"
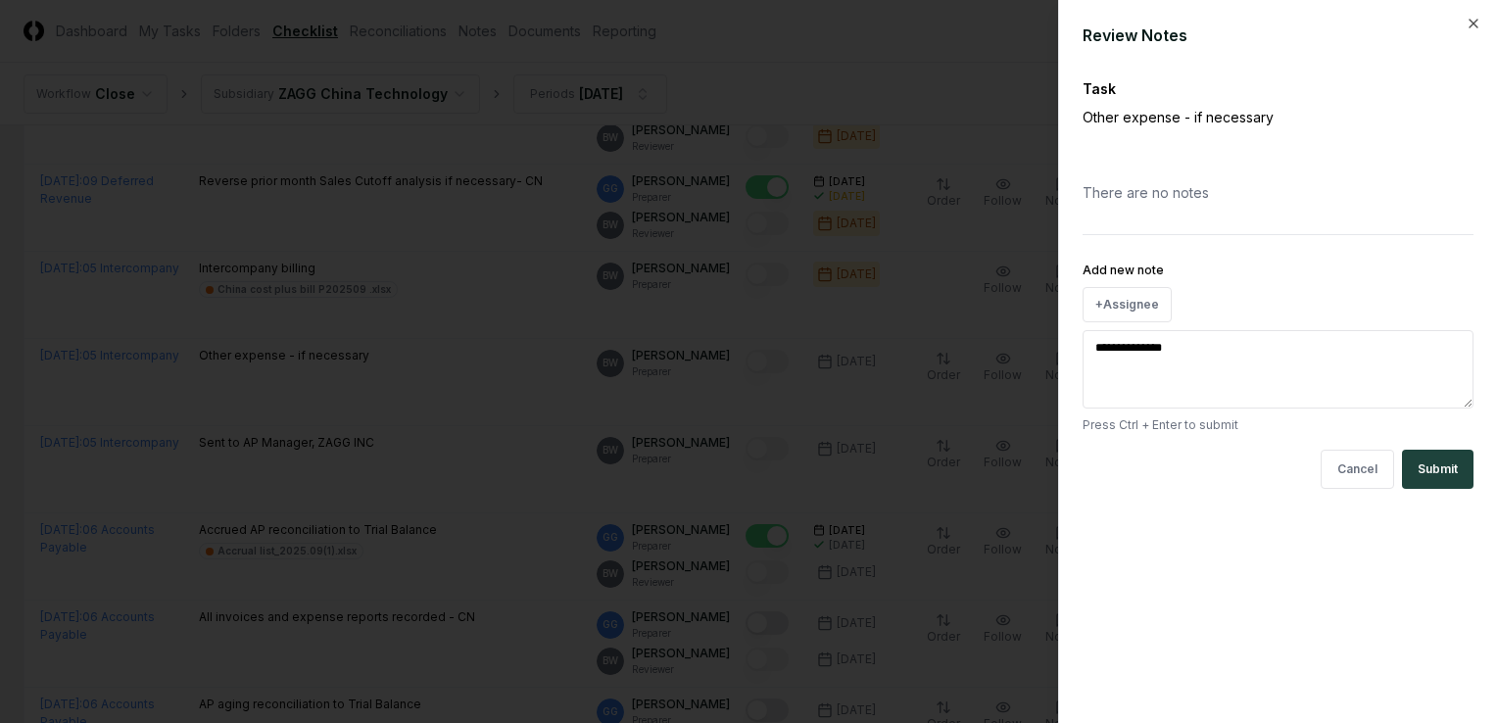
type textarea "*"
type textarea "**********"
type textarea "*"
type textarea "**********"
click at [1447, 472] on button "Submit" at bounding box center [1438, 469] width 72 height 39
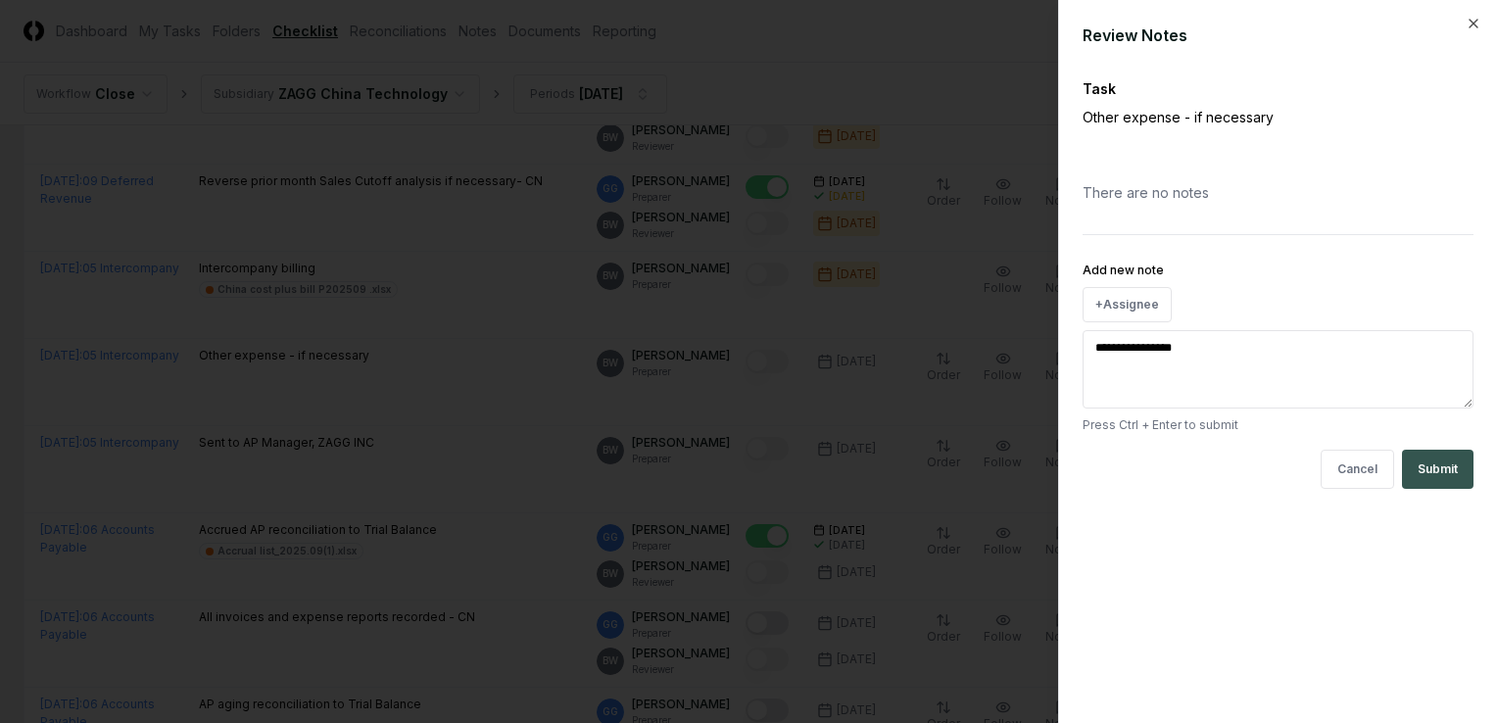
type textarea "*"
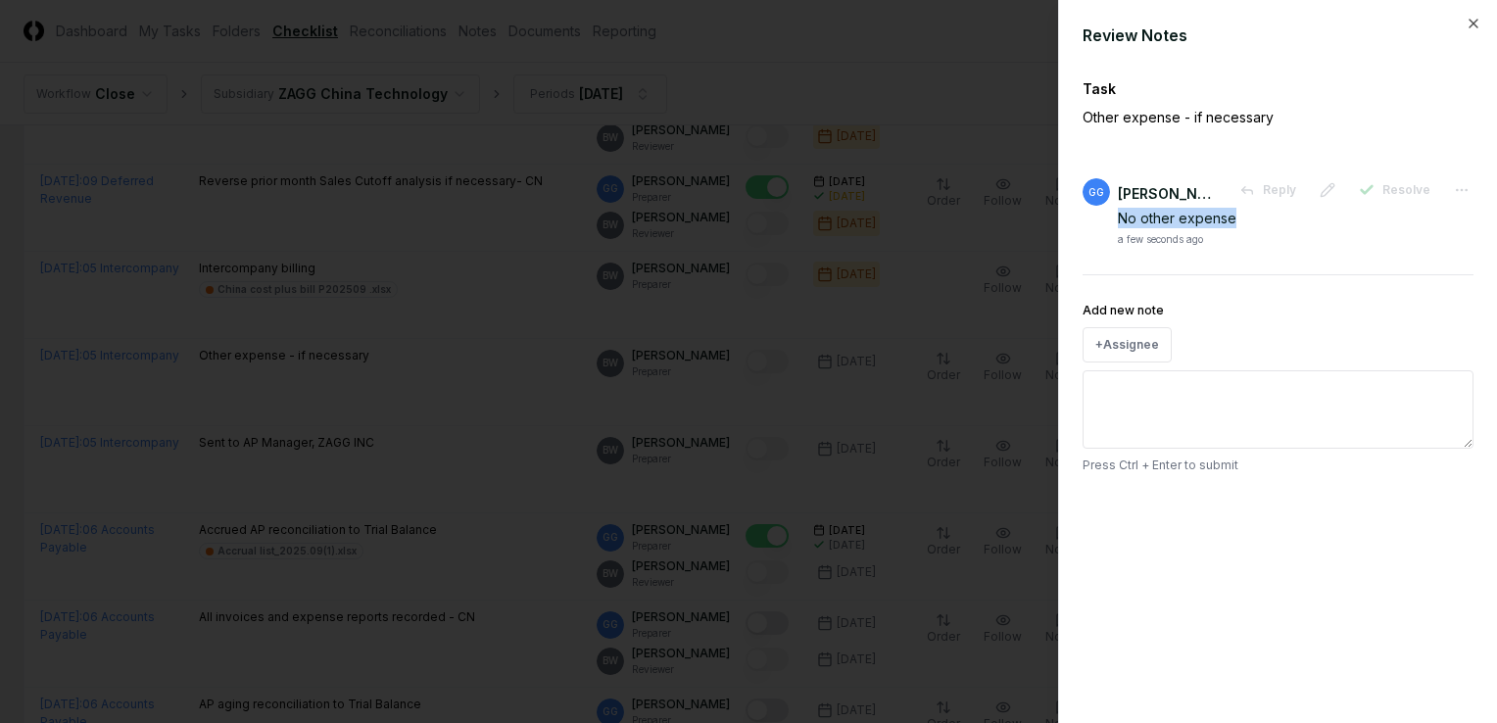
drag, startPoint x: 1244, startPoint y: 213, endPoint x: 1116, endPoint y: 217, distance: 128.4
click at [1116, 217] on div "GG gage guo Reply Resolve No other expense a few seconds ago" at bounding box center [1278, 212] width 391 height 69
click at [564, 456] on div at bounding box center [748, 361] width 1497 height 723
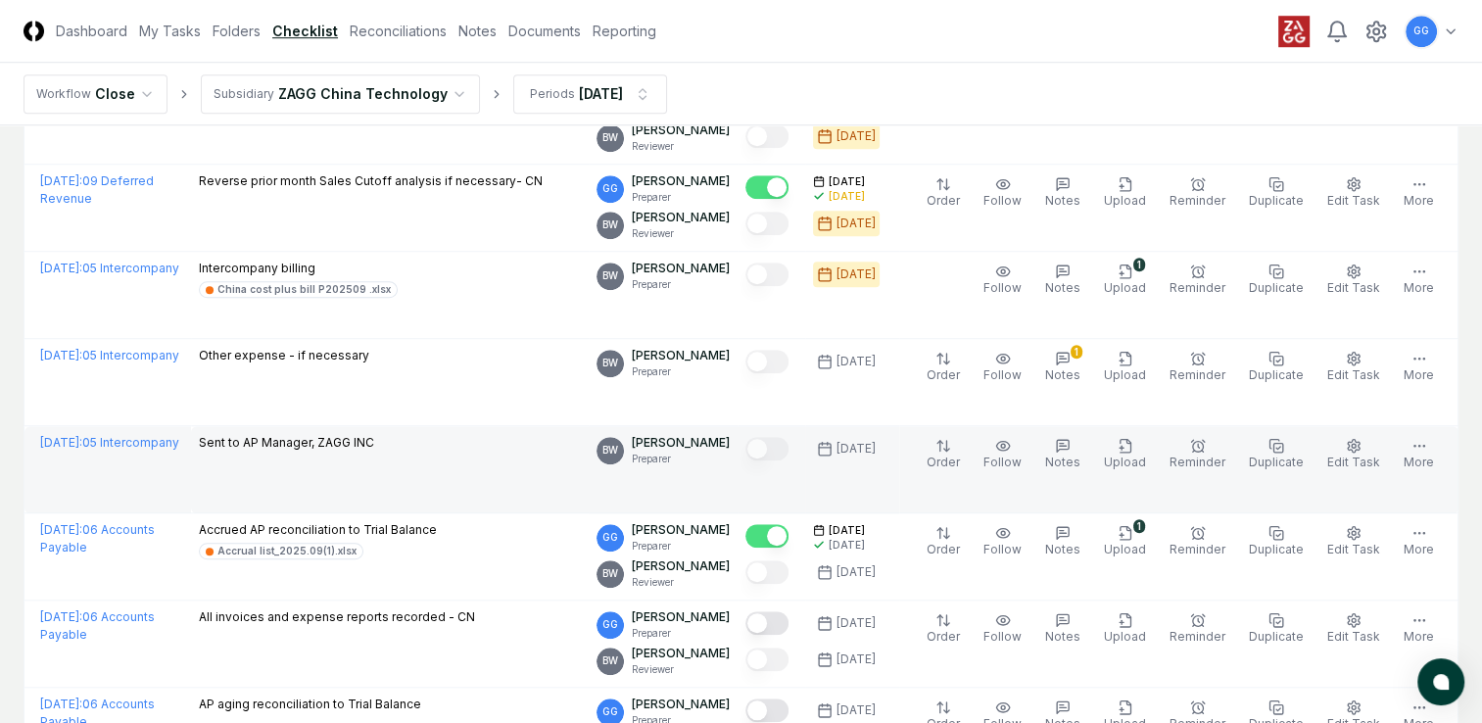
scroll to position [1763, 0]
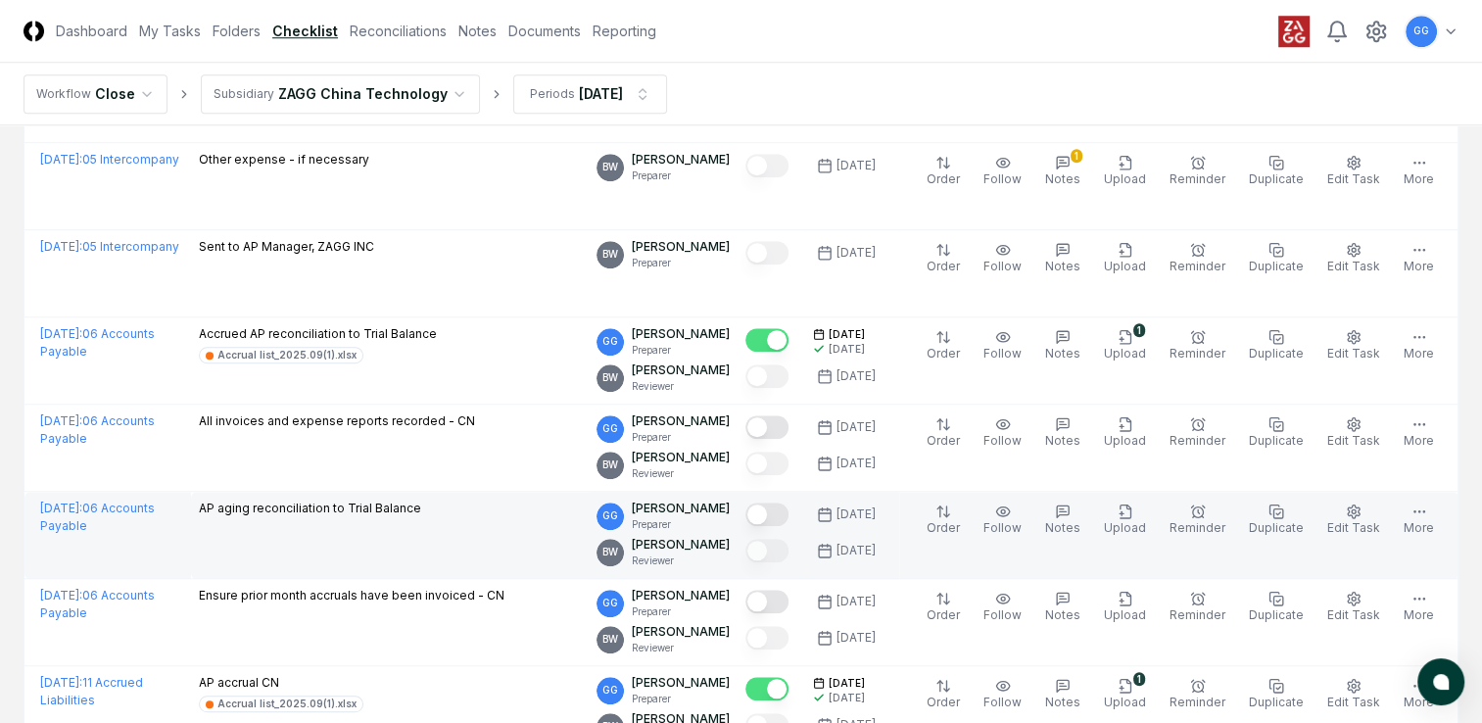
click at [789, 507] on button "Mark complete" at bounding box center [767, 515] width 43 height 24
click at [1131, 513] on icon "button" at bounding box center [1125, 511] width 11 height 13
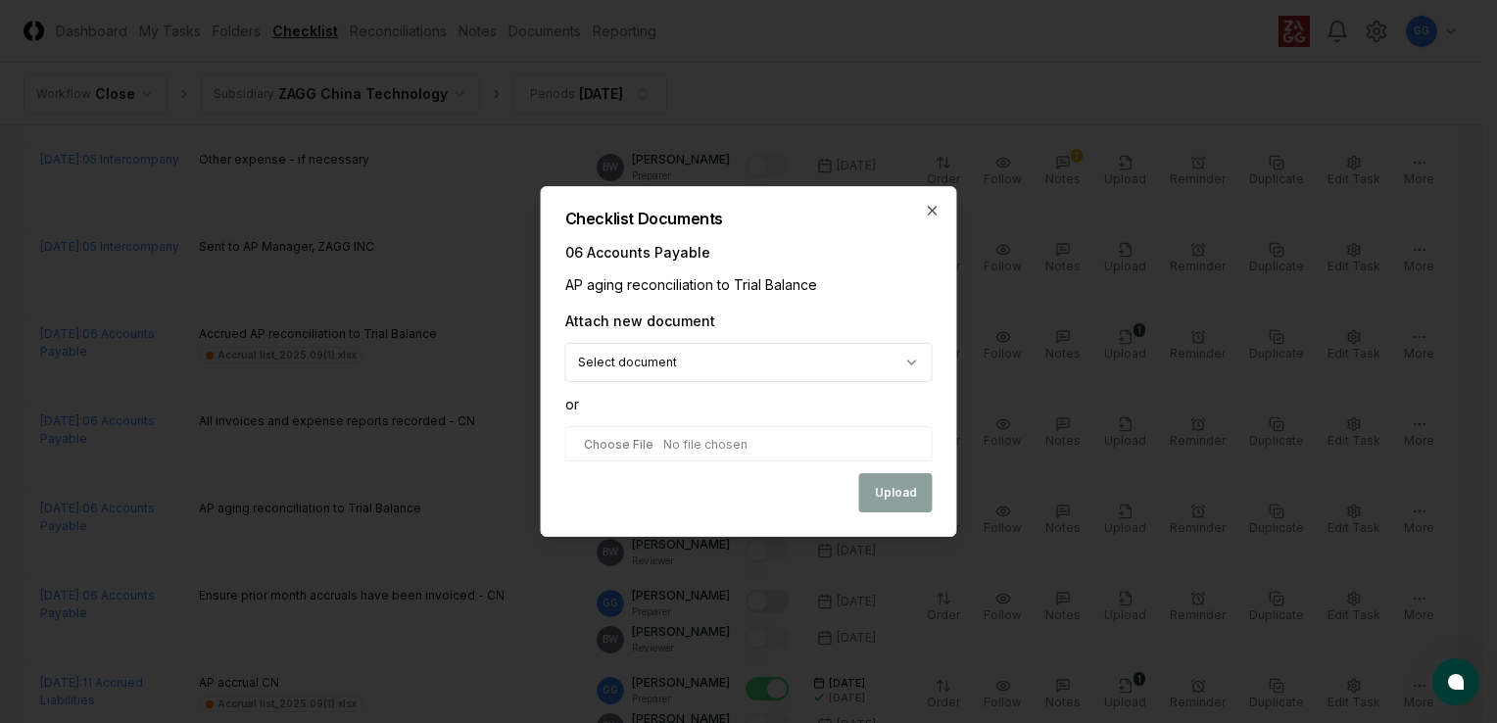
click at [769, 449] on input "file" at bounding box center [748, 443] width 367 height 35
type input "**********"
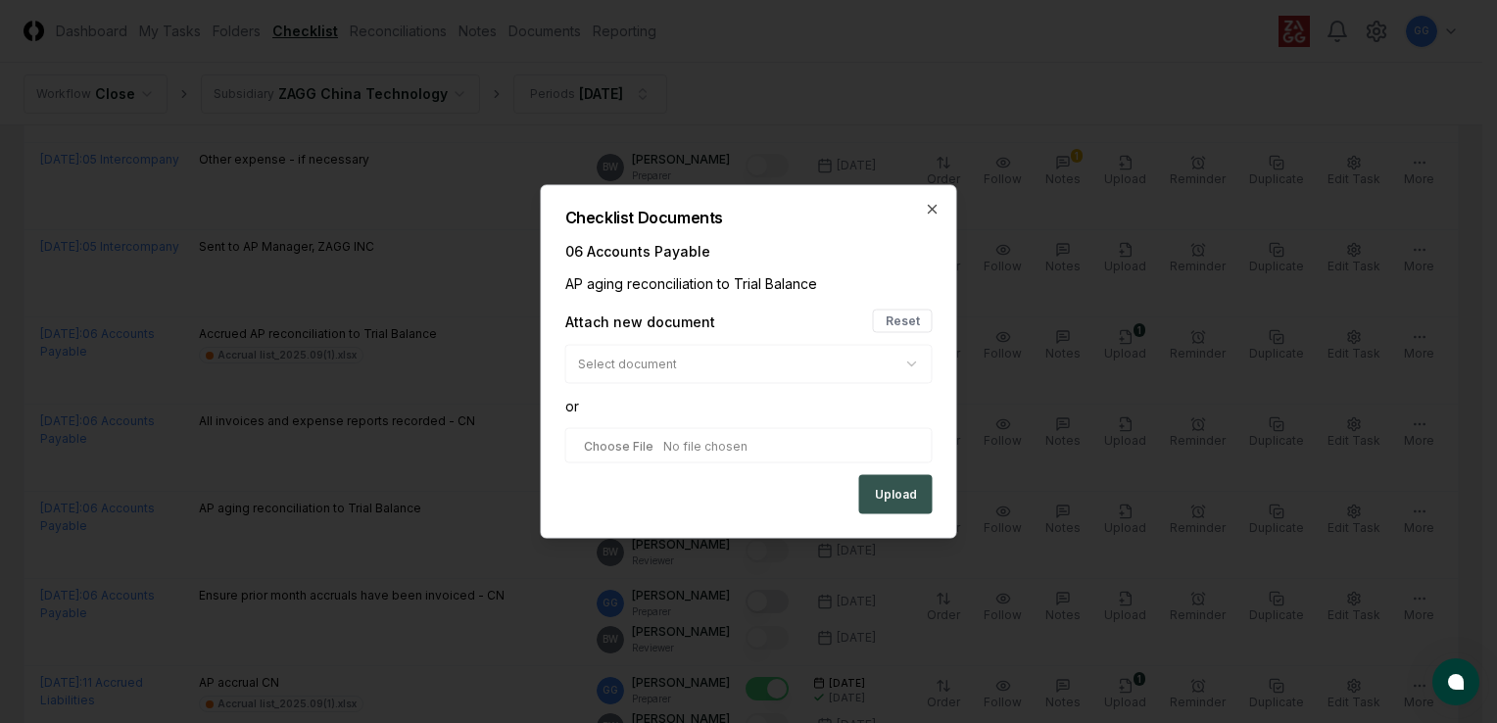
click at [883, 496] on button "Upload" at bounding box center [895, 494] width 73 height 39
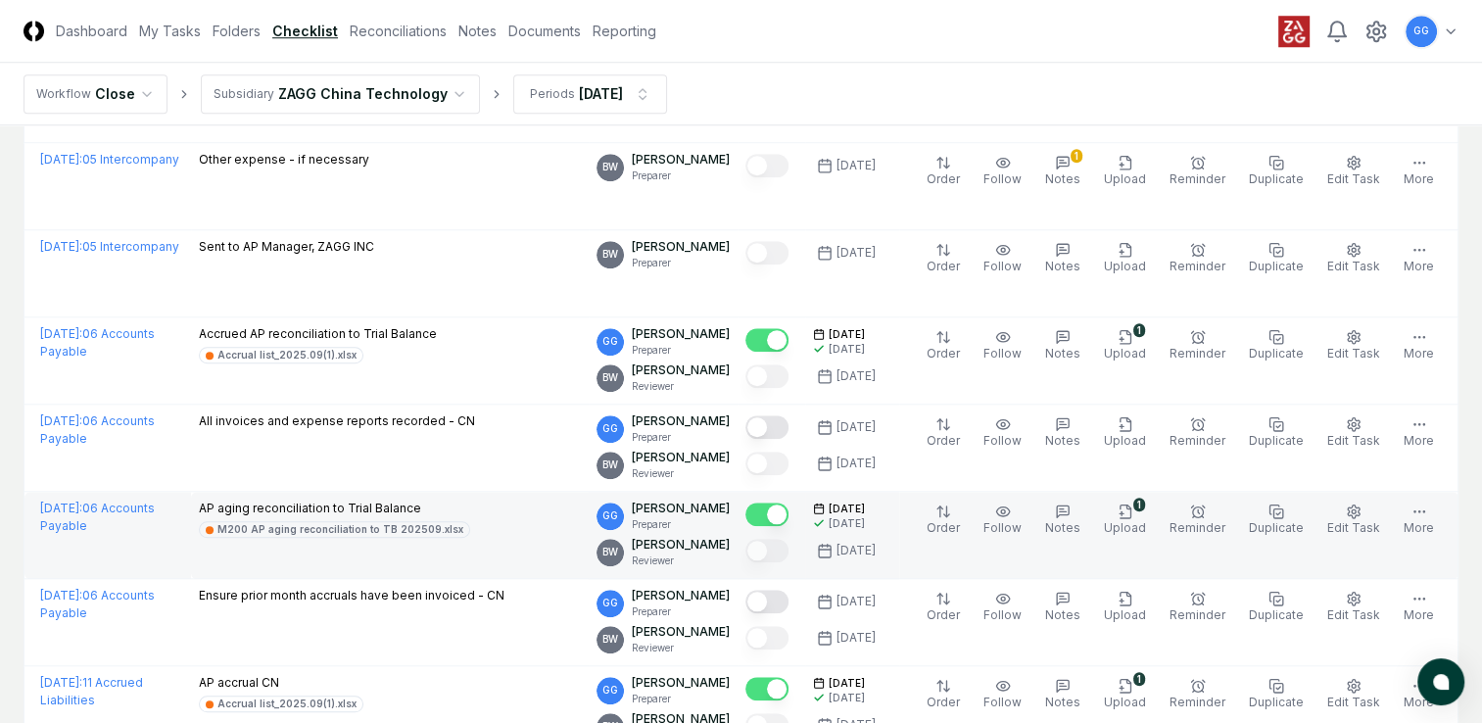
scroll to position [1861, 0]
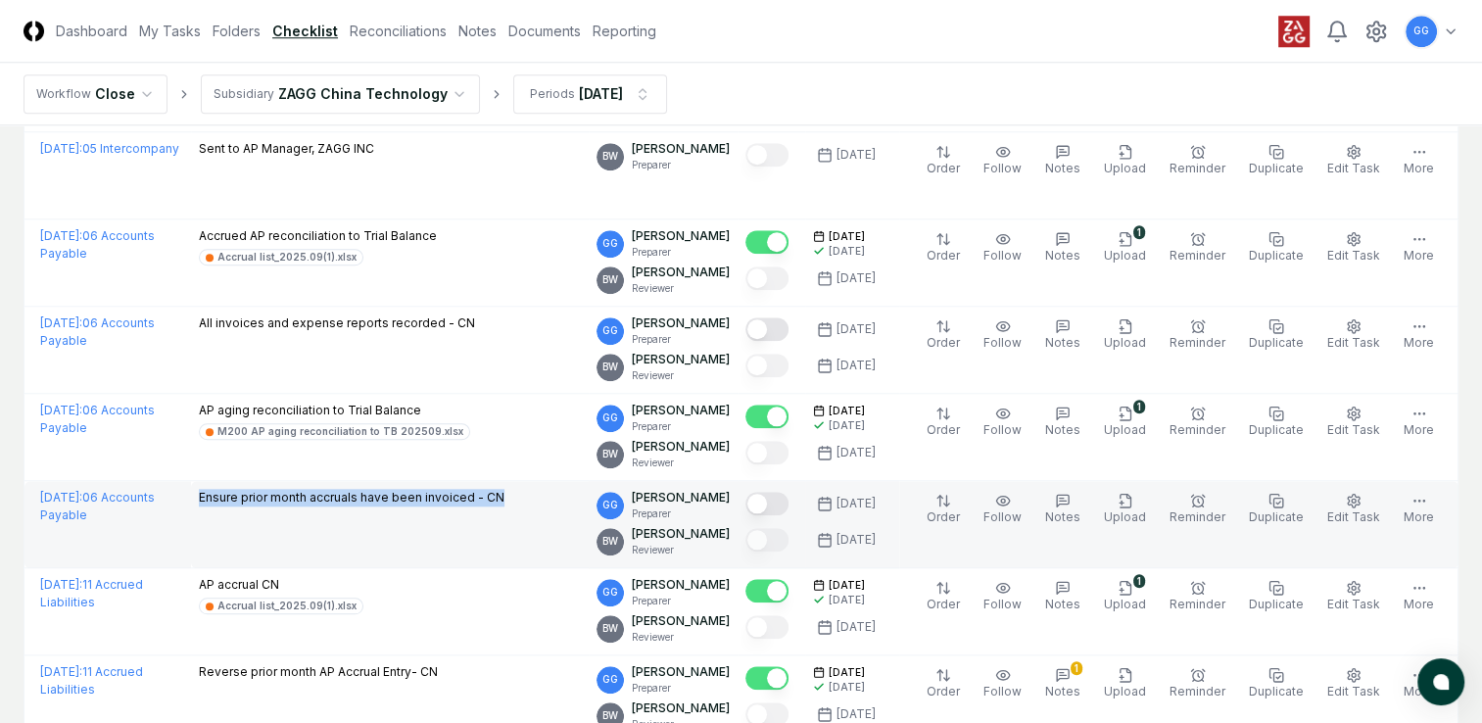
drag, startPoint x: 192, startPoint y: 487, endPoint x: 517, endPoint y: 515, distance: 326.5
click at [517, 515] on td "Ensure prior month accruals have been invoiced - CN" at bounding box center [390, 524] width 399 height 87
click at [467, 548] on td "Ensure prior month accruals have been invoiced - CN" at bounding box center [390, 524] width 399 height 87
click at [788, 500] on button "Mark complete" at bounding box center [767, 504] width 43 height 24
click at [1071, 498] on icon "button" at bounding box center [1063, 501] width 16 height 16
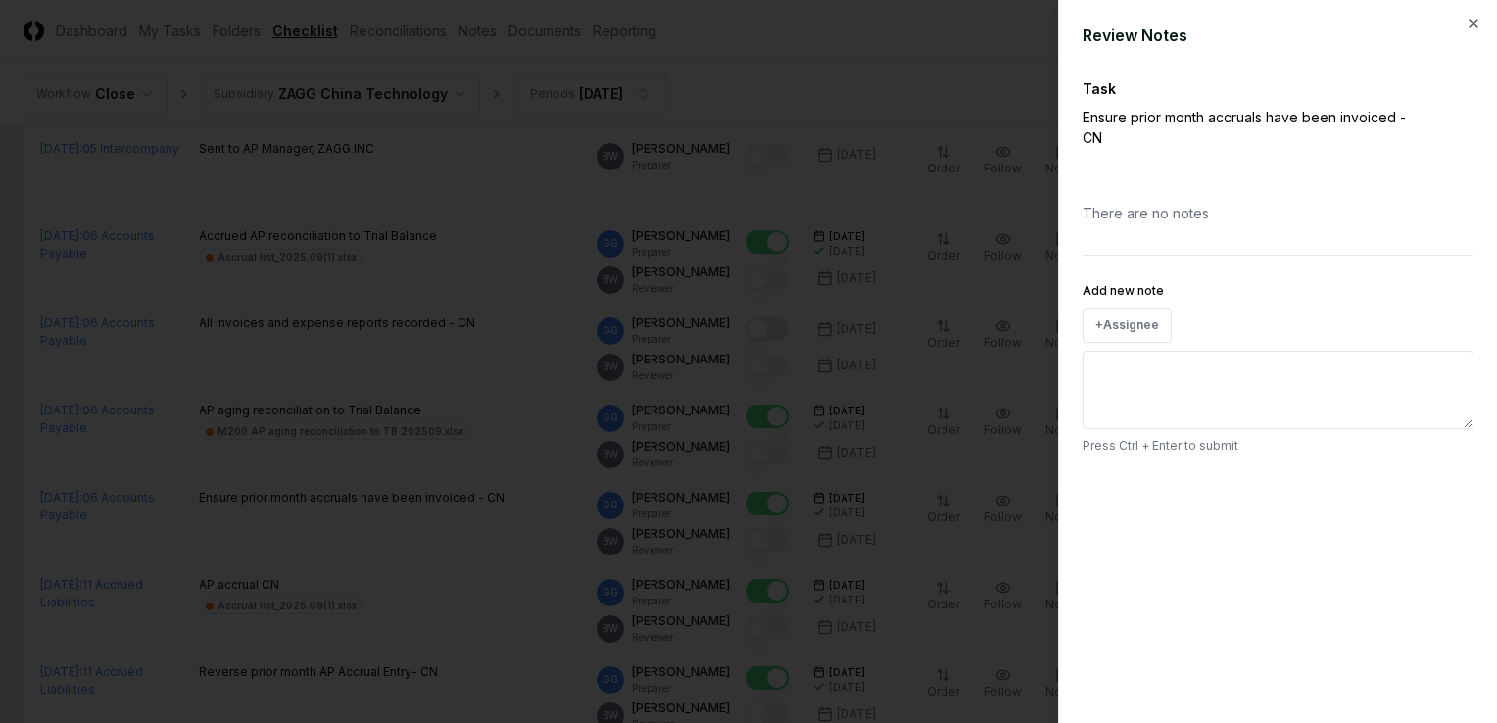
click at [1211, 389] on textarea "Add new note" at bounding box center [1278, 390] width 391 height 78
type textarea "*"
type textarea "**"
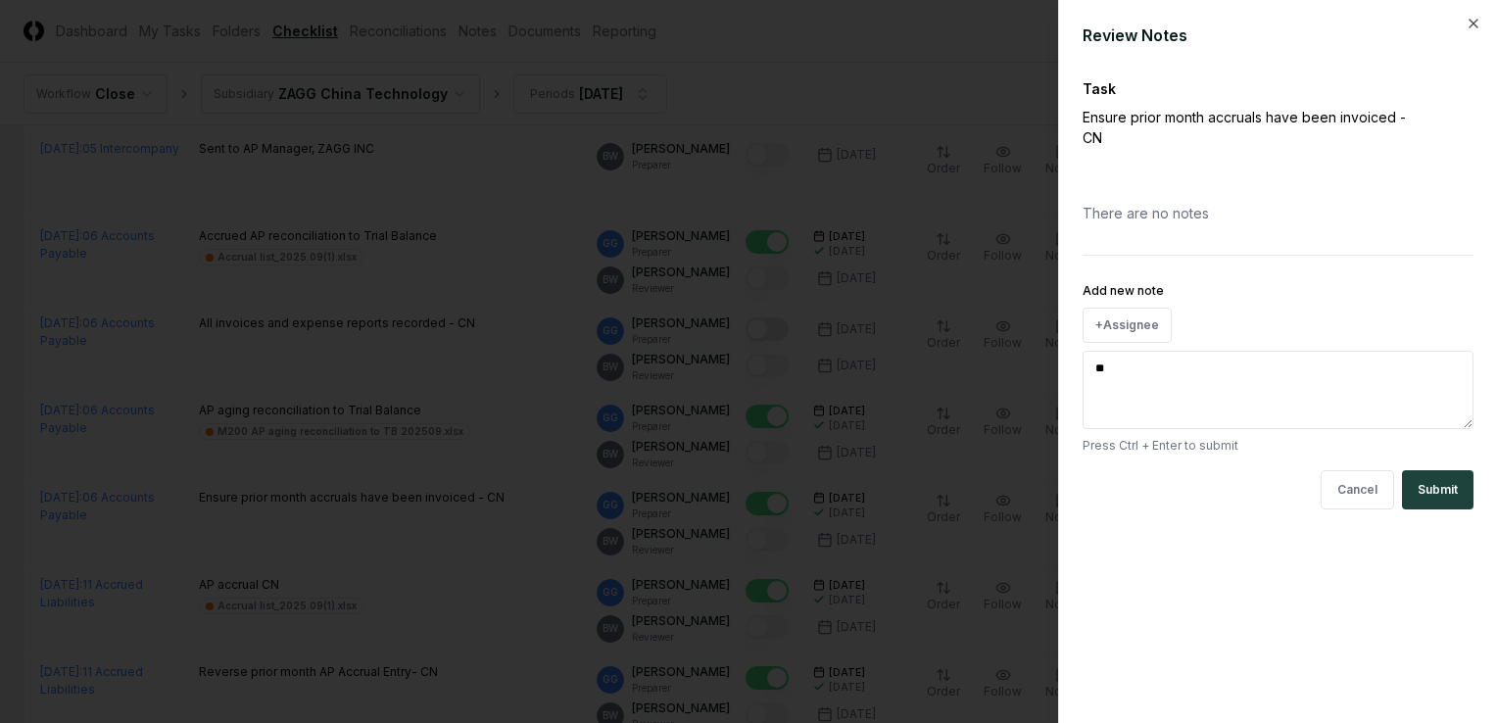
type textarea "*"
type textarea "***"
type textarea "*"
type textarea "****"
click at [1452, 485] on button "Submit" at bounding box center [1438, 489] width 72 height 39
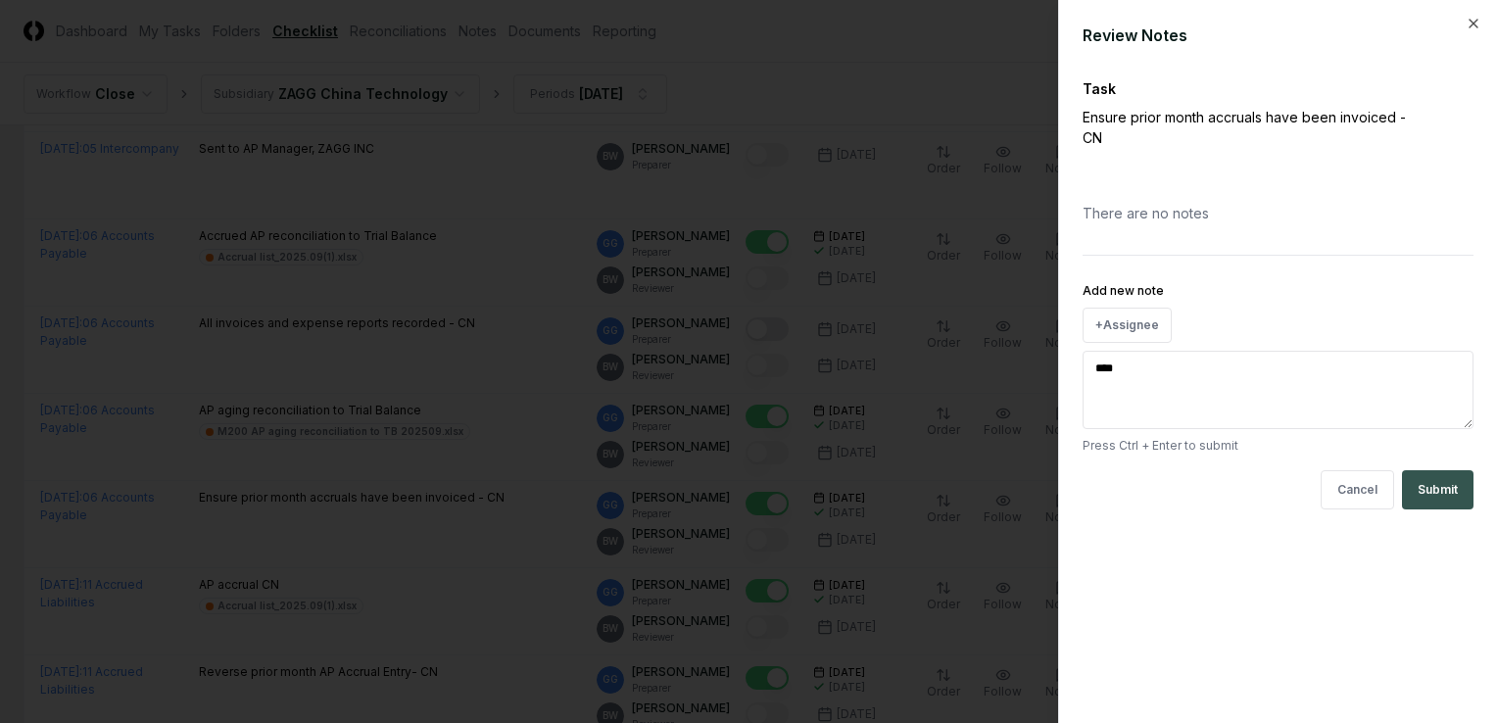
type textarea "*"
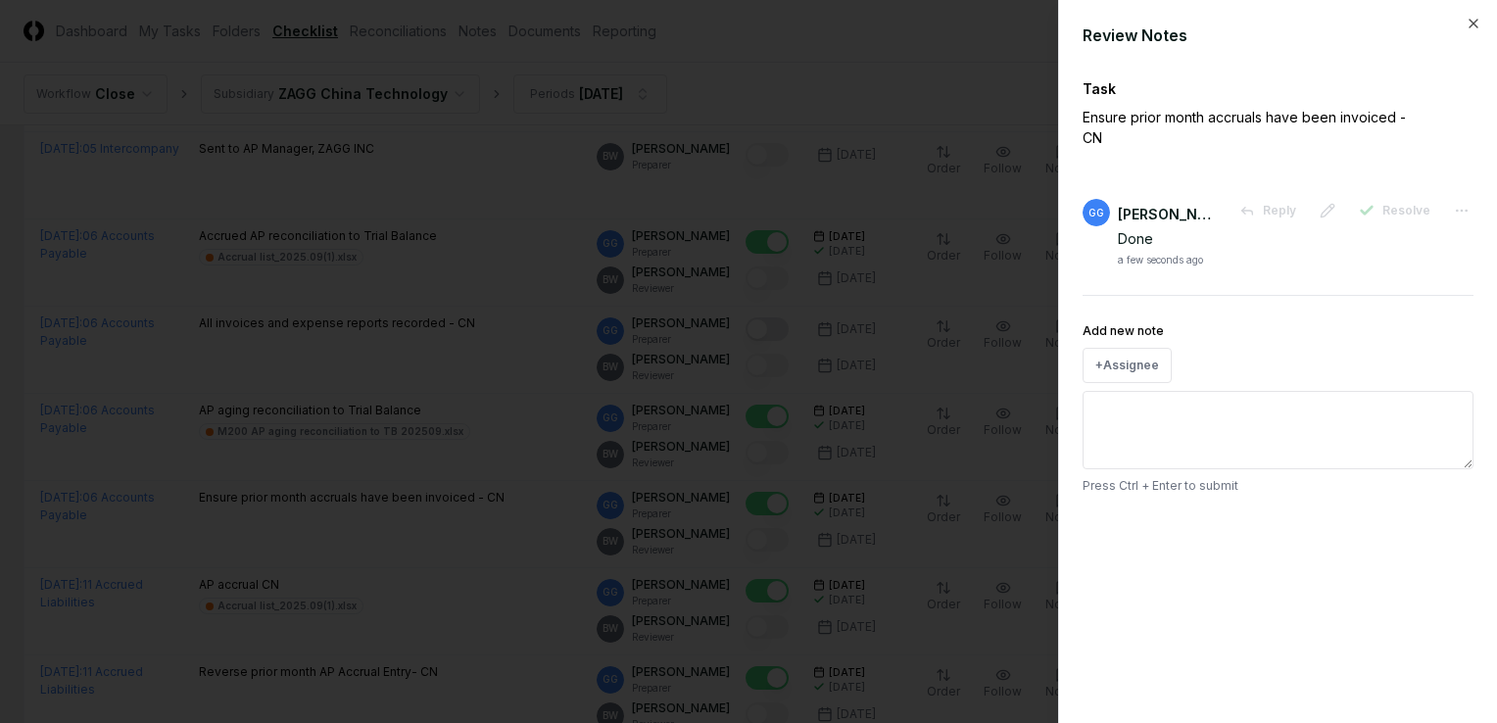
click at [372, 598] on div at bounding box center [748, 361] width 1497 height 723
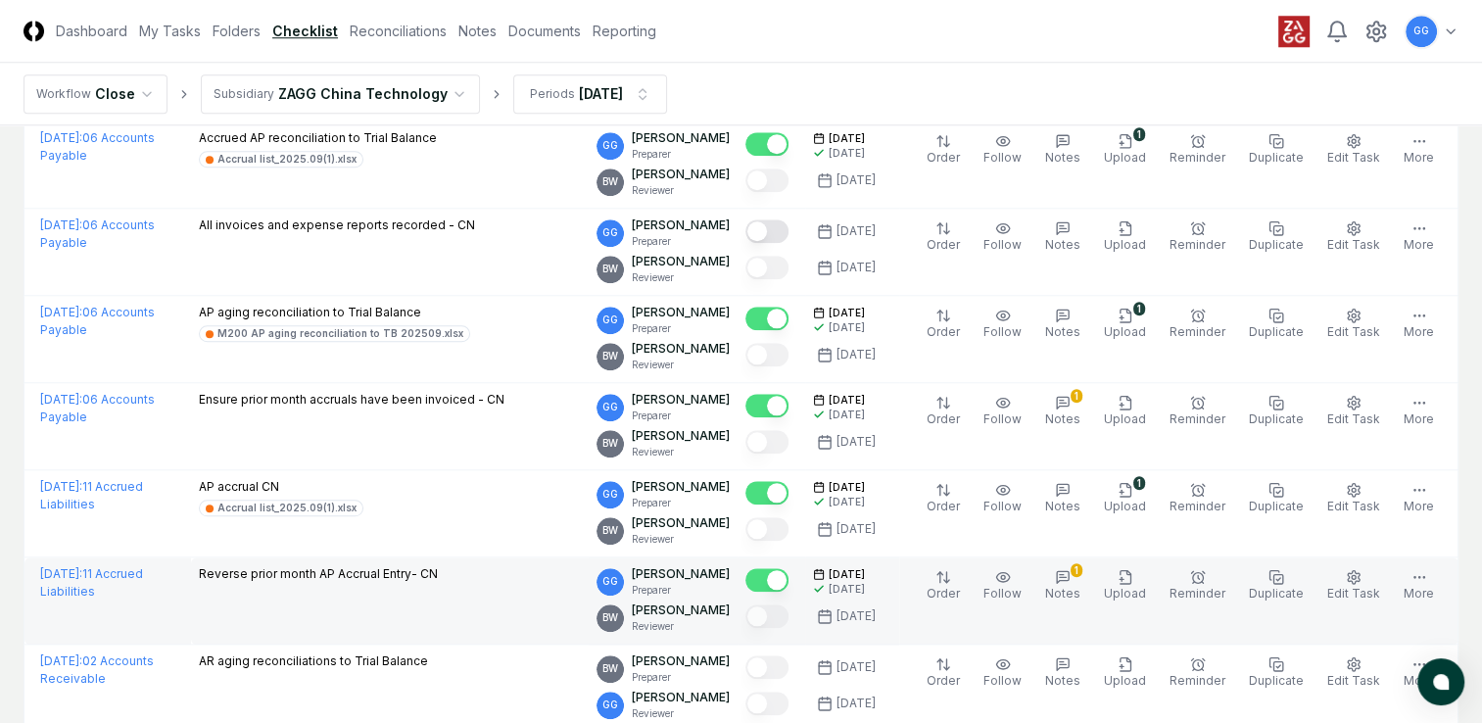
scroll to position [2057, 0]
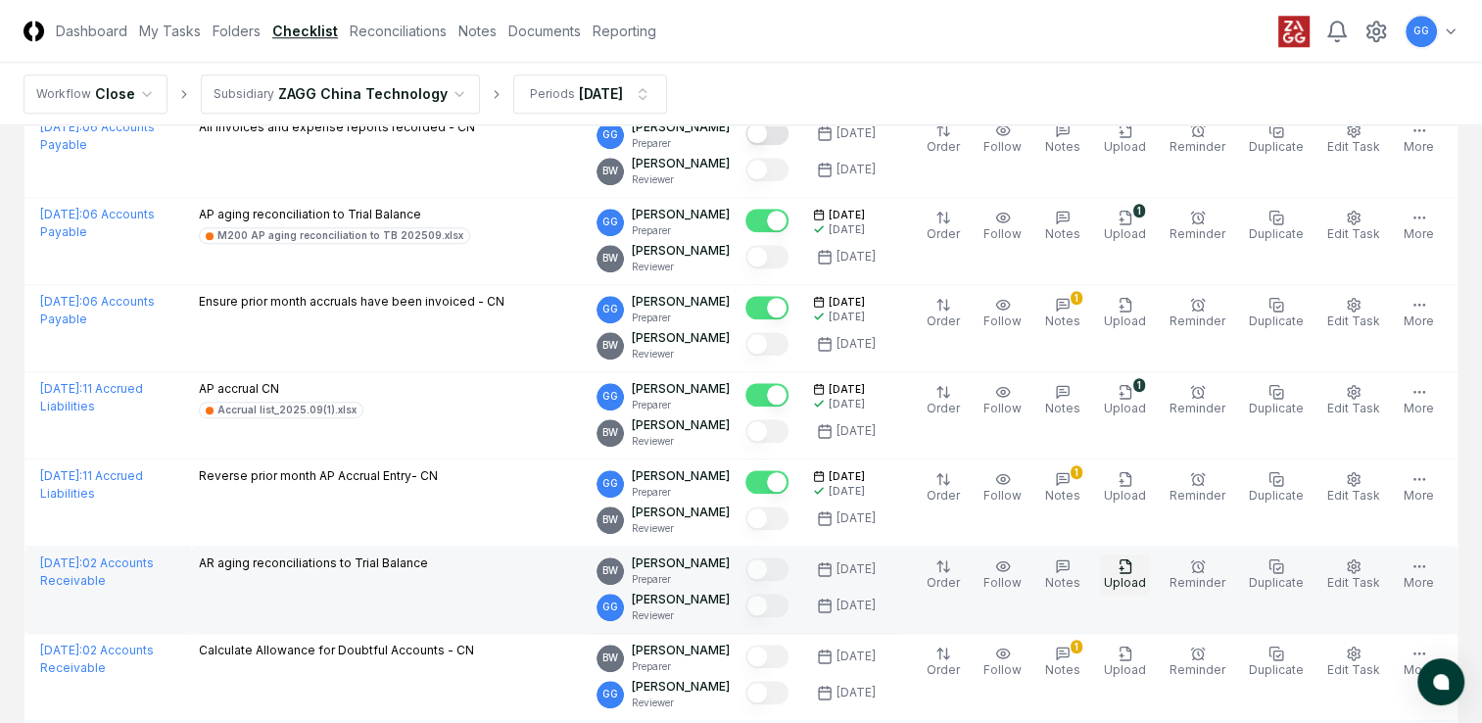
click at [1133, 564] on icon "button" at bounding box center [1126, 566] width 16 height 16
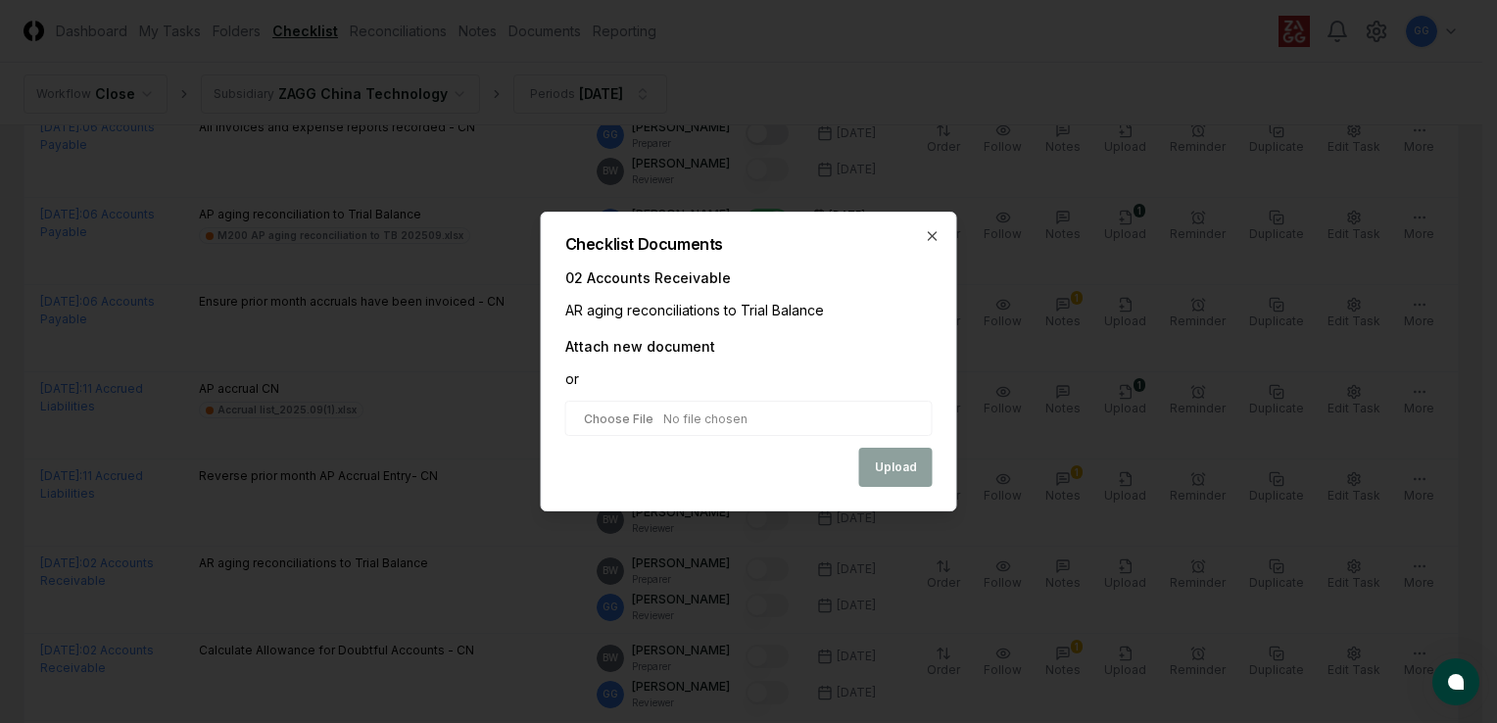
click at [663, 417] on input "file" at bounding box center [748, 418] width 367 height 35
type input "**********"
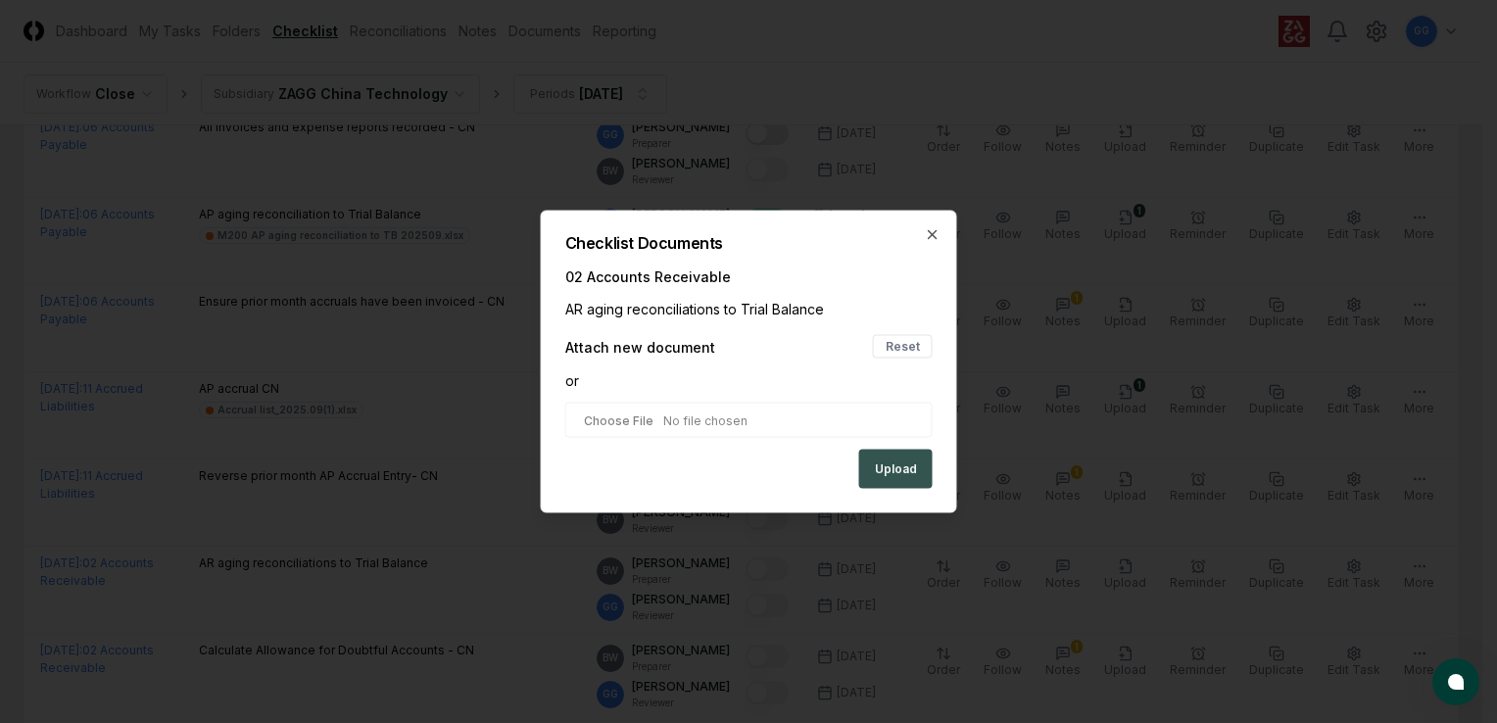
click at [895, 472] on button "Upload" at bounding box center [895, 469] width 73 height 39
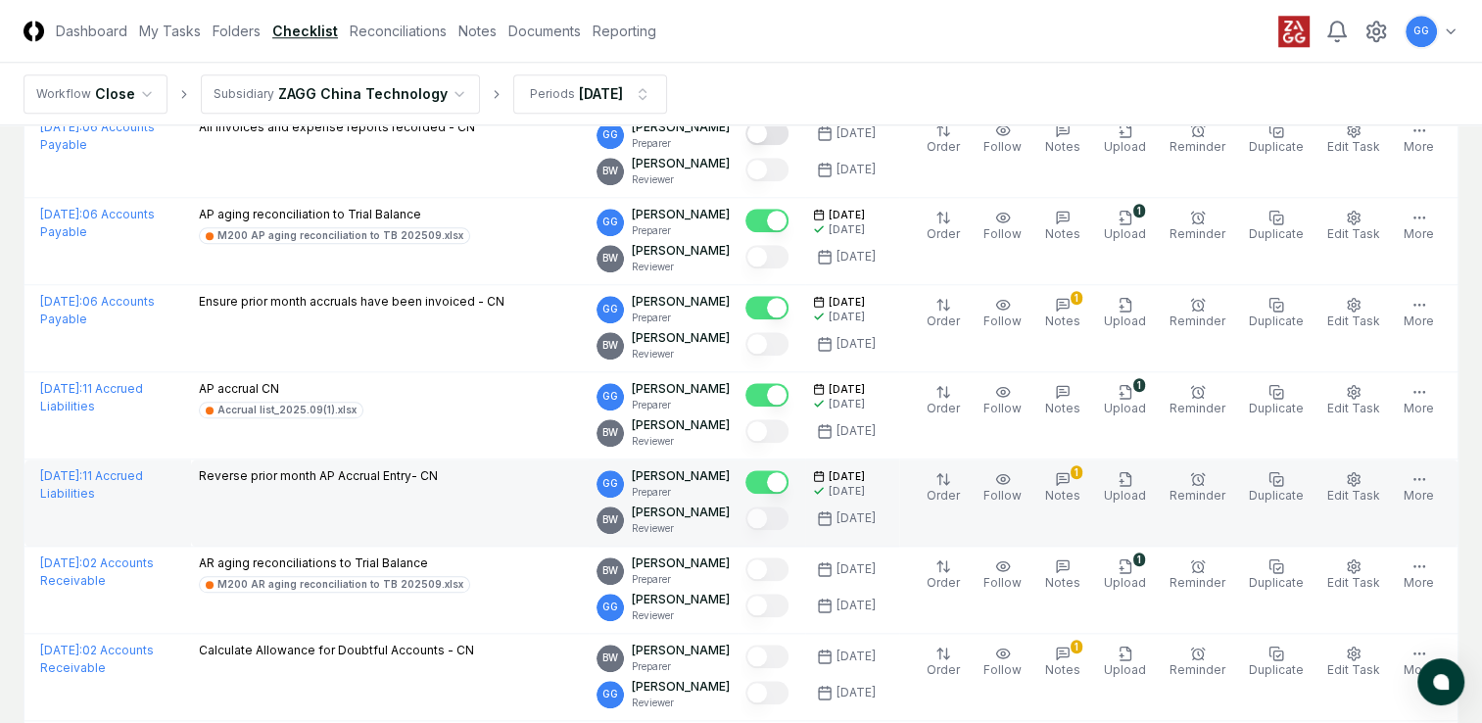
scroll to position [2253, 0]
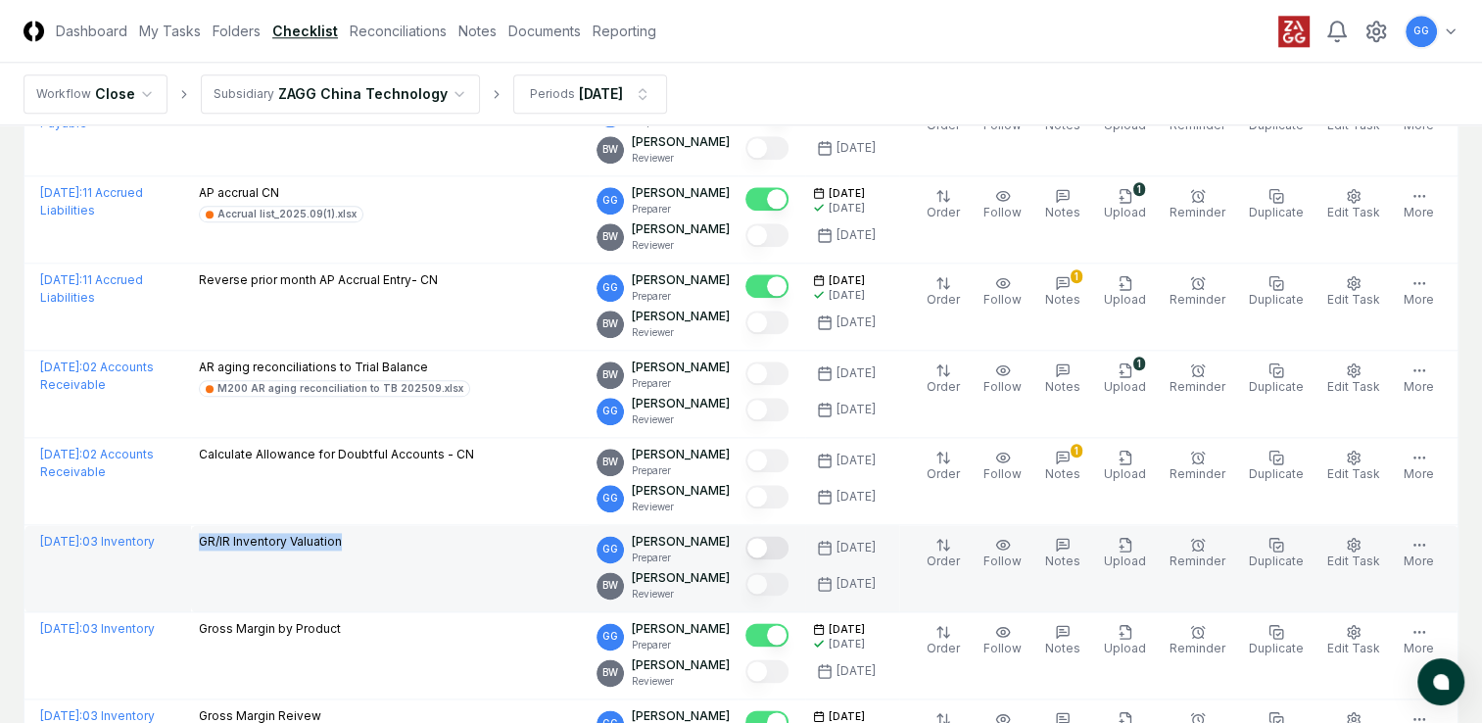
drag, startPoint x: 194, startPoint y: 534, endPoint x: 384, endPoint y: 541, distance: 190.2
click at [384, 541] on td "GR/IR Inventory Valuation" at bounding box center [390, 568] width 399 height 87
click at [260, 587] on td "GR/IR Inventory Valuation" at bounding box center [390, 568] width 399 height 87
click at [789, 546] on button "Mark complete" at bounding box center [767, 548] width 43 height 24
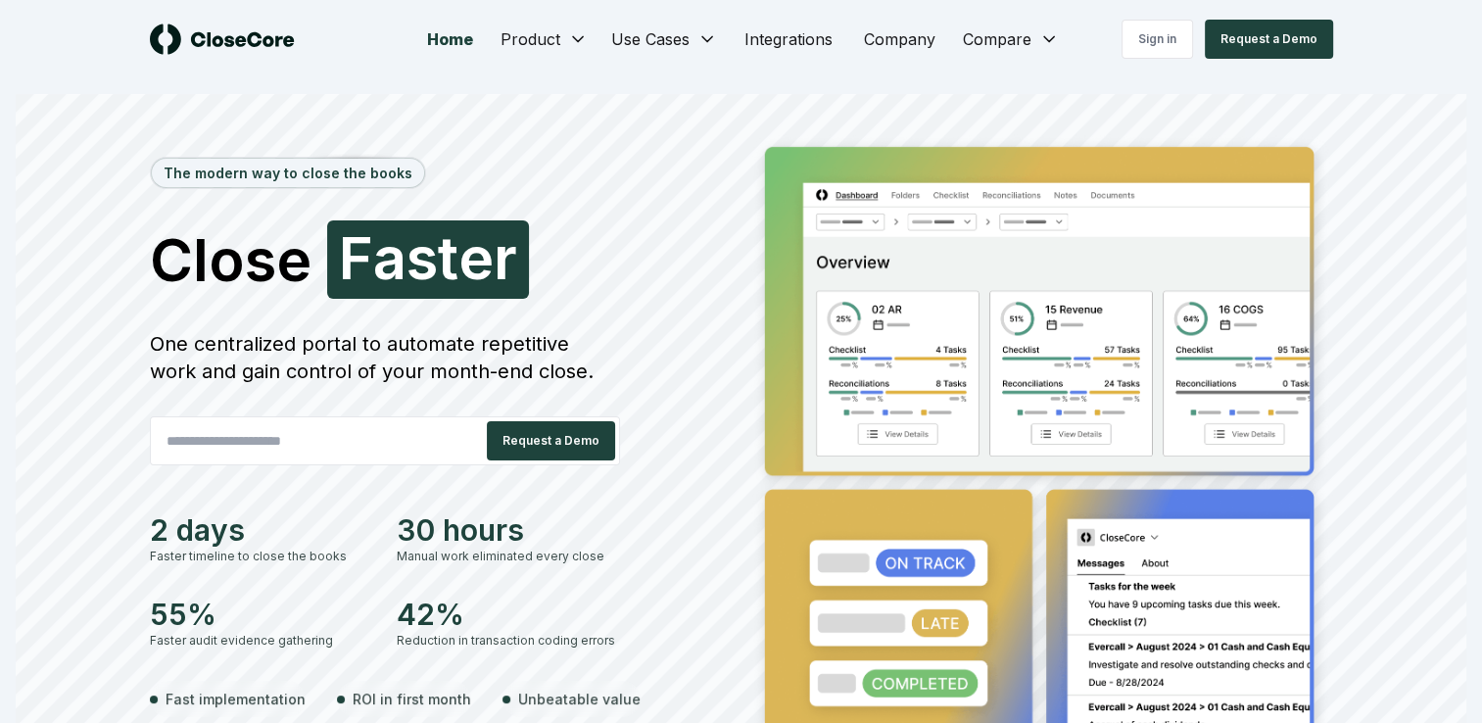
click at [1361, 134] on div "The modern way to close the books Close Faster F a s t e r One centralized port…" at bounding box center [742, 485] width 1372 height 705
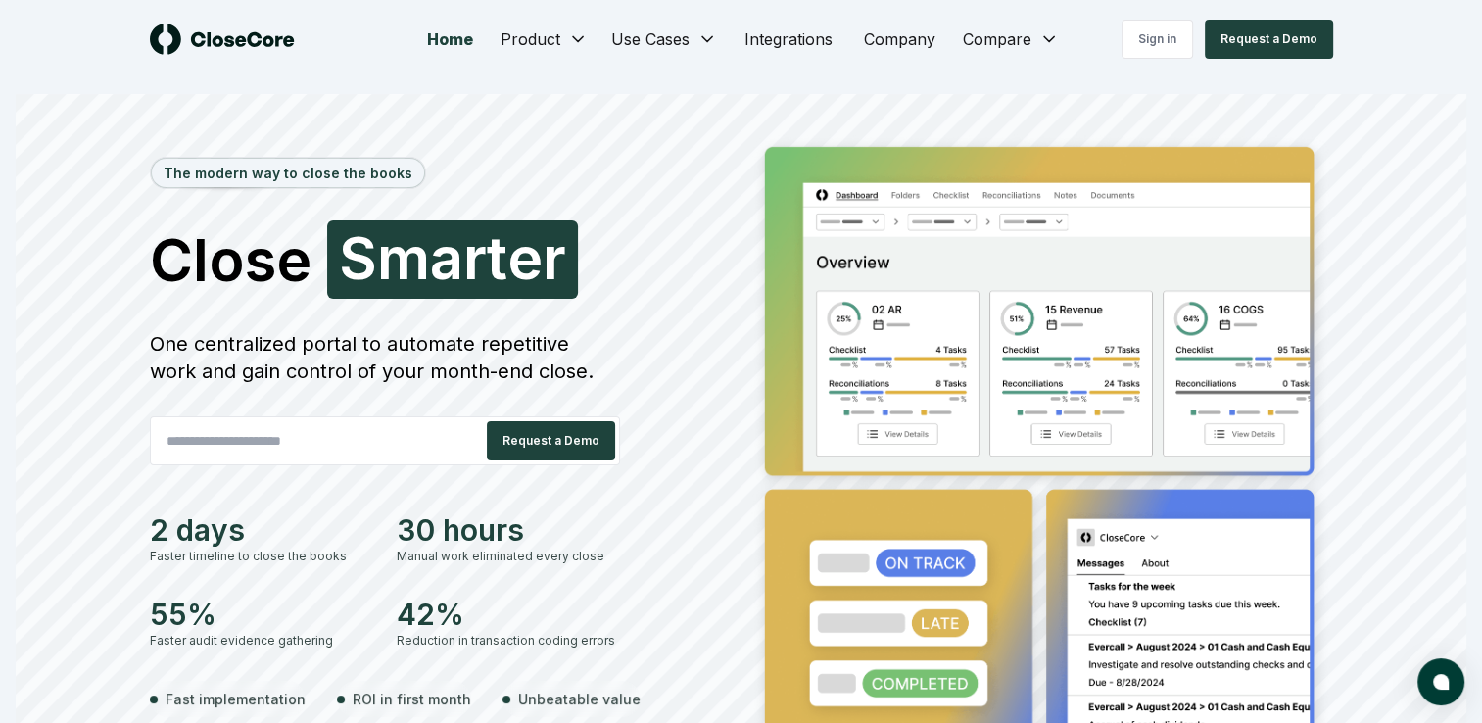
click at [1251, 101] on div "The modern way to close the books Close Smarter S m a r t e r One centralized p…" at bounding box center [741, 466] width 1451 height 745
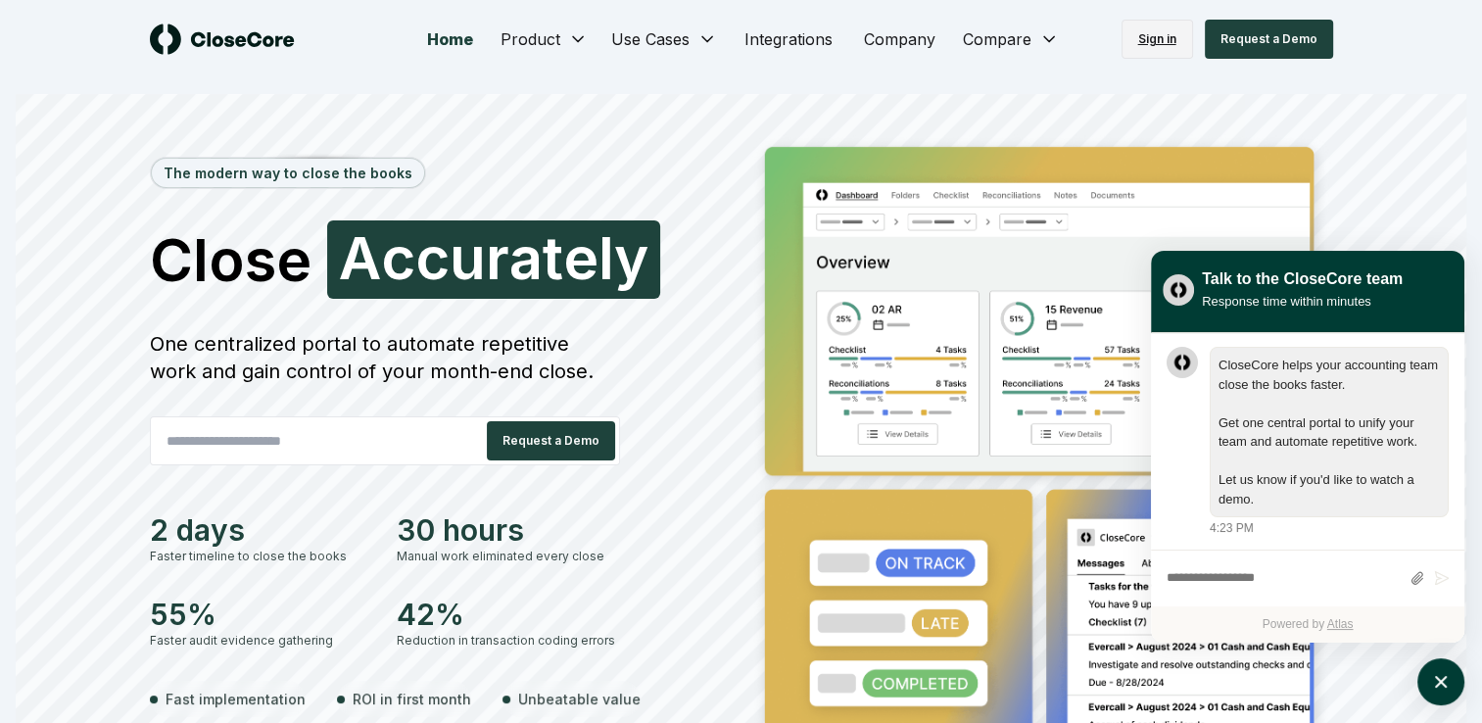
click at [1172, 41] on link "Sign in" at bounding box center [1158, 39] width 72 height 39
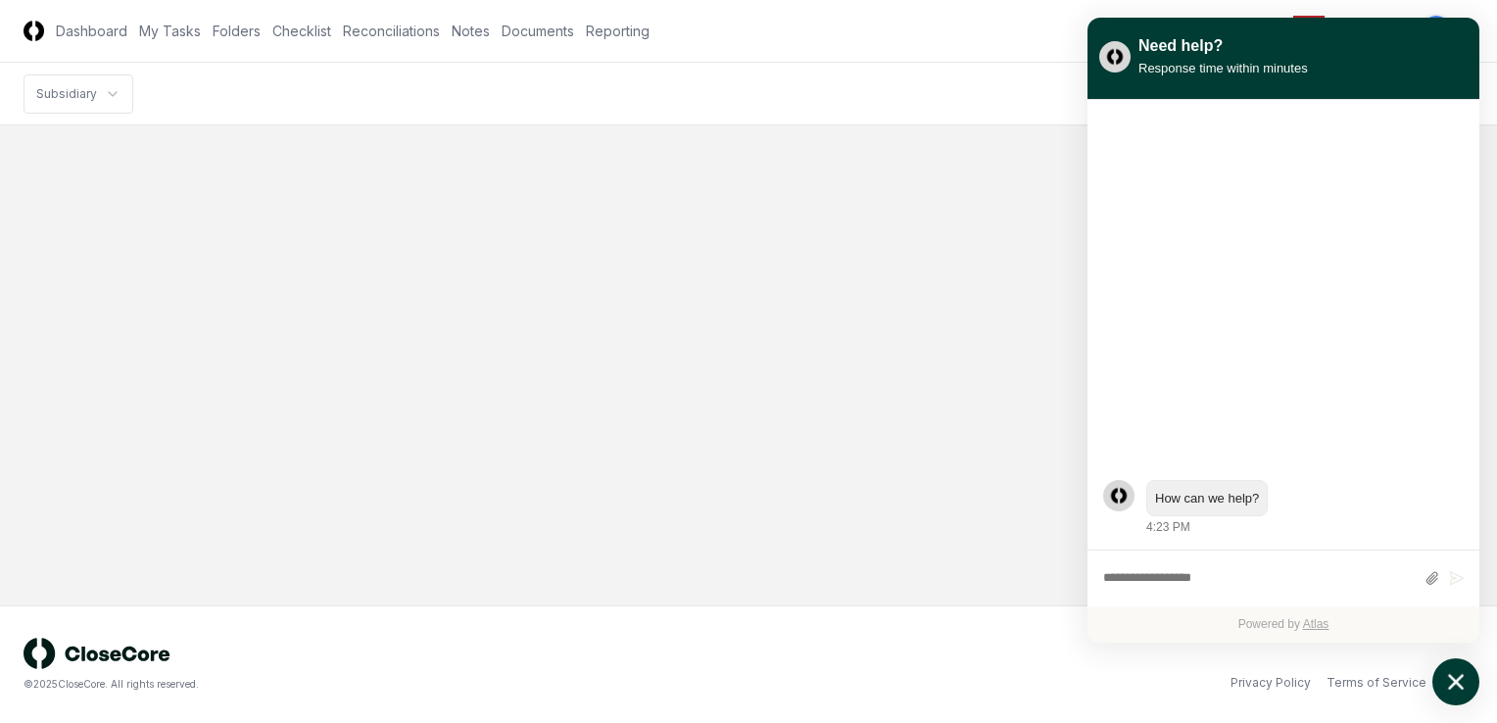
click at [1454, 684] on icon "atlas-launcher" at bounding box center [1456, 682] width 16 height 16
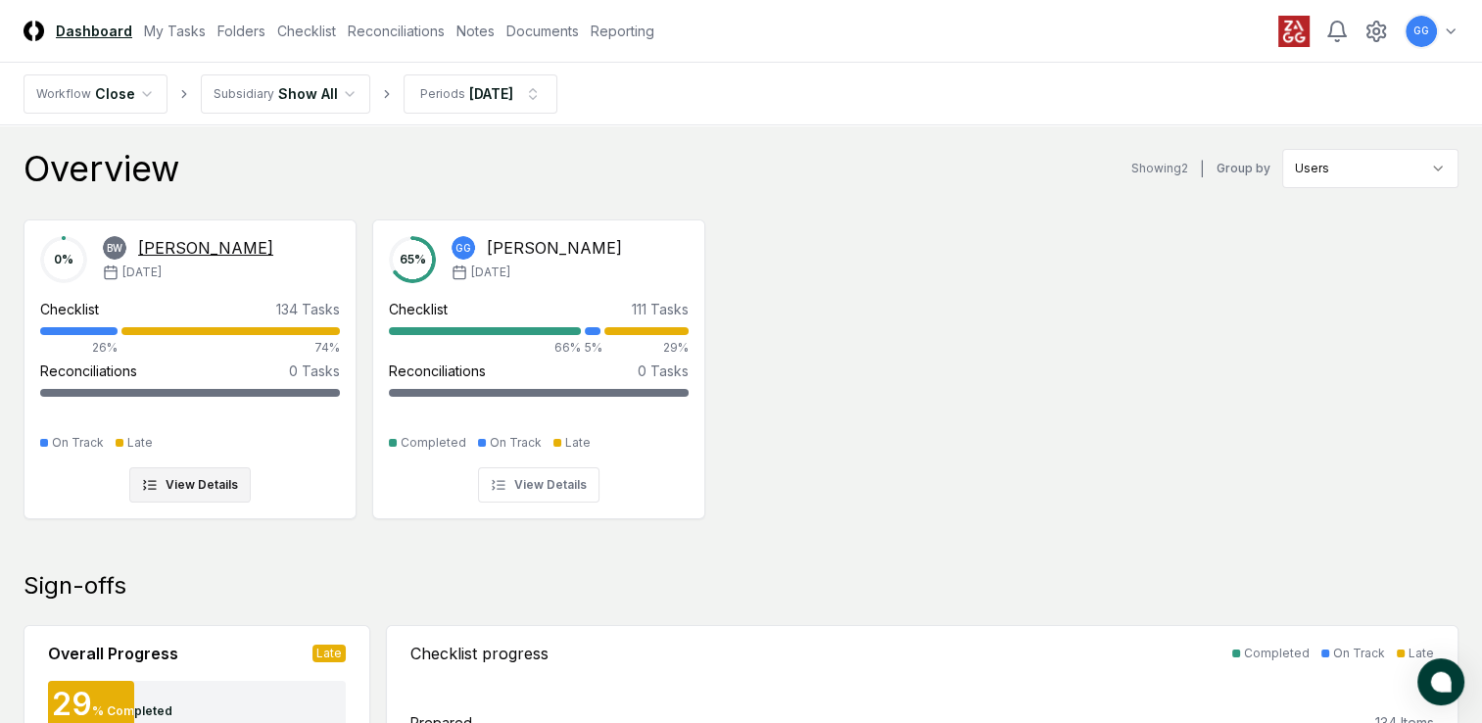
click at [170, 252] on div "[PERSON_NAME]" at bounding box center [205, 248] width 135 height 24
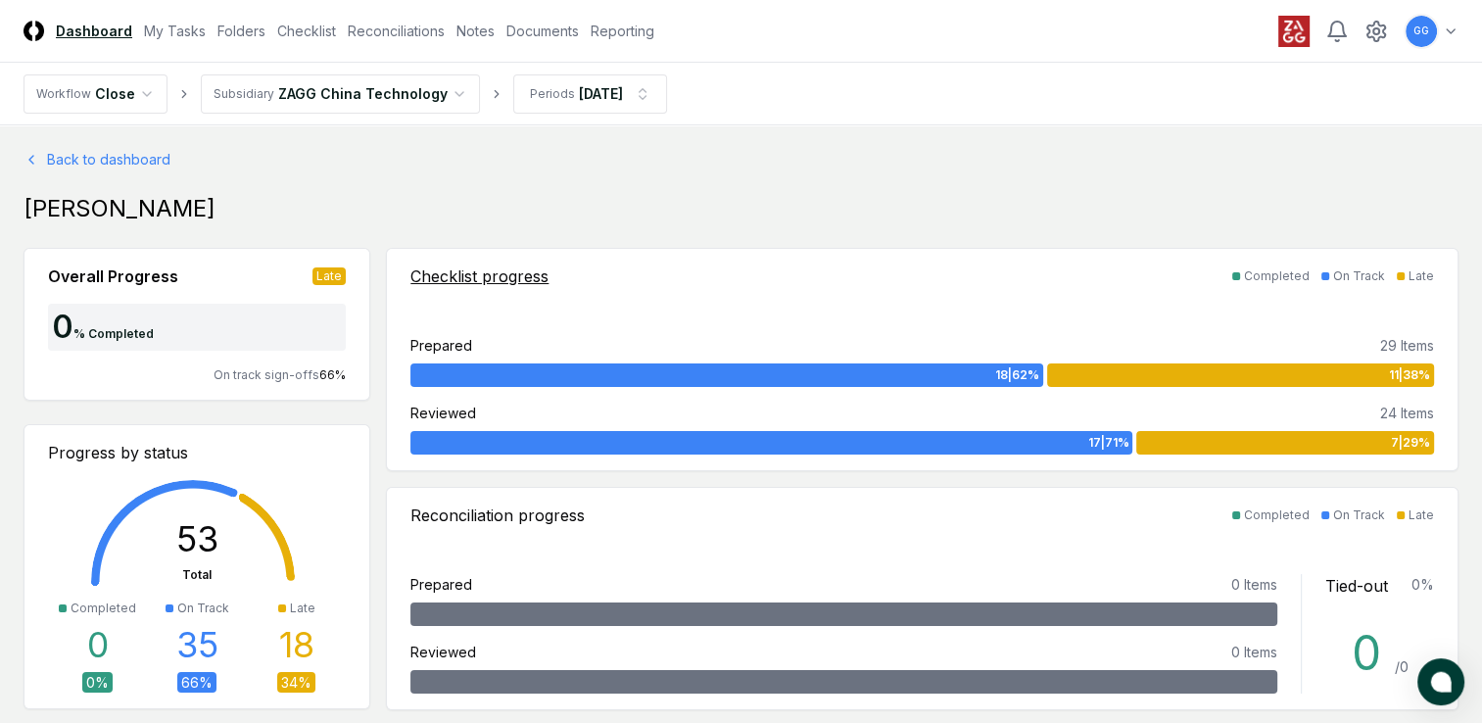
click at [494, 276] on div "Checklist progress" at bounding box center [479, 277] width 138 height 24
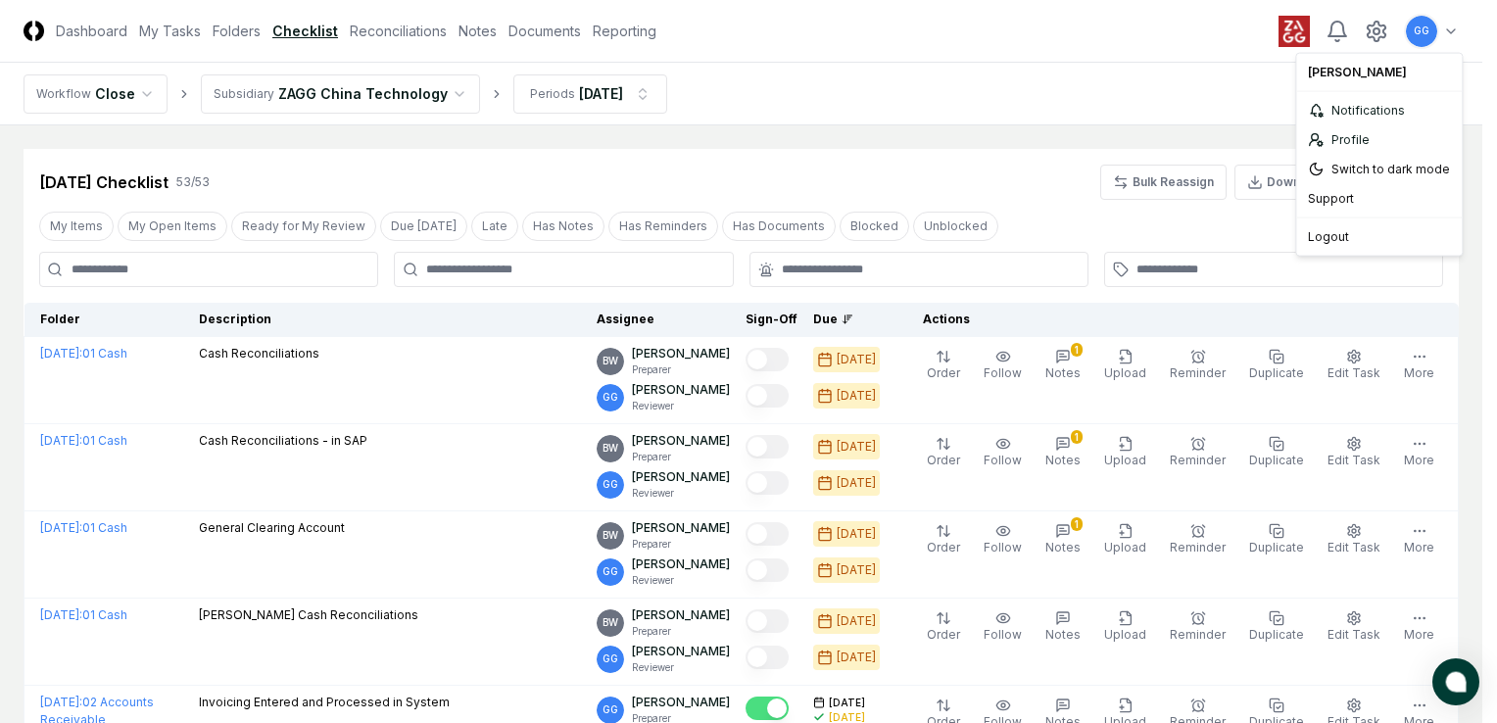
click at [1343, 237] on div "Logout" at bounding box center [1379, 236] width 158 height 29
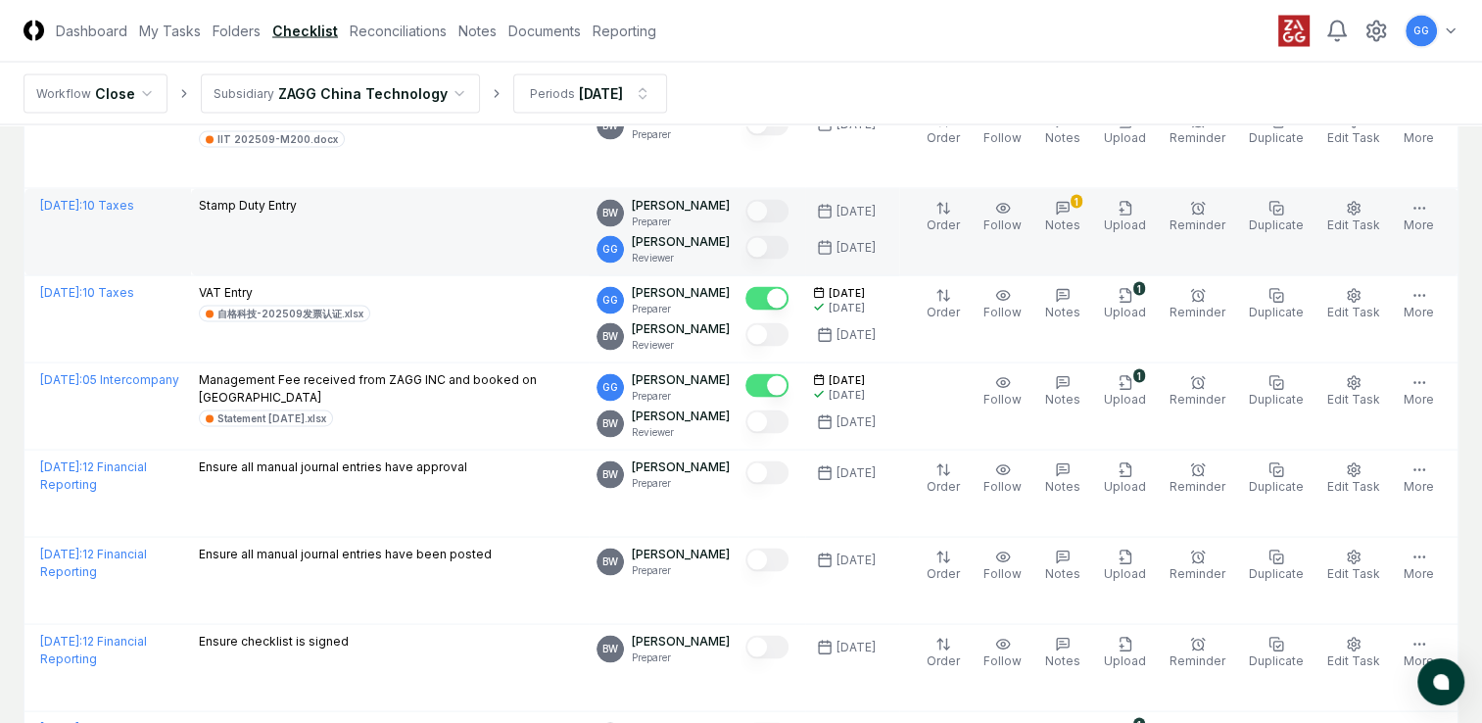
scroll to position [4115, 0]
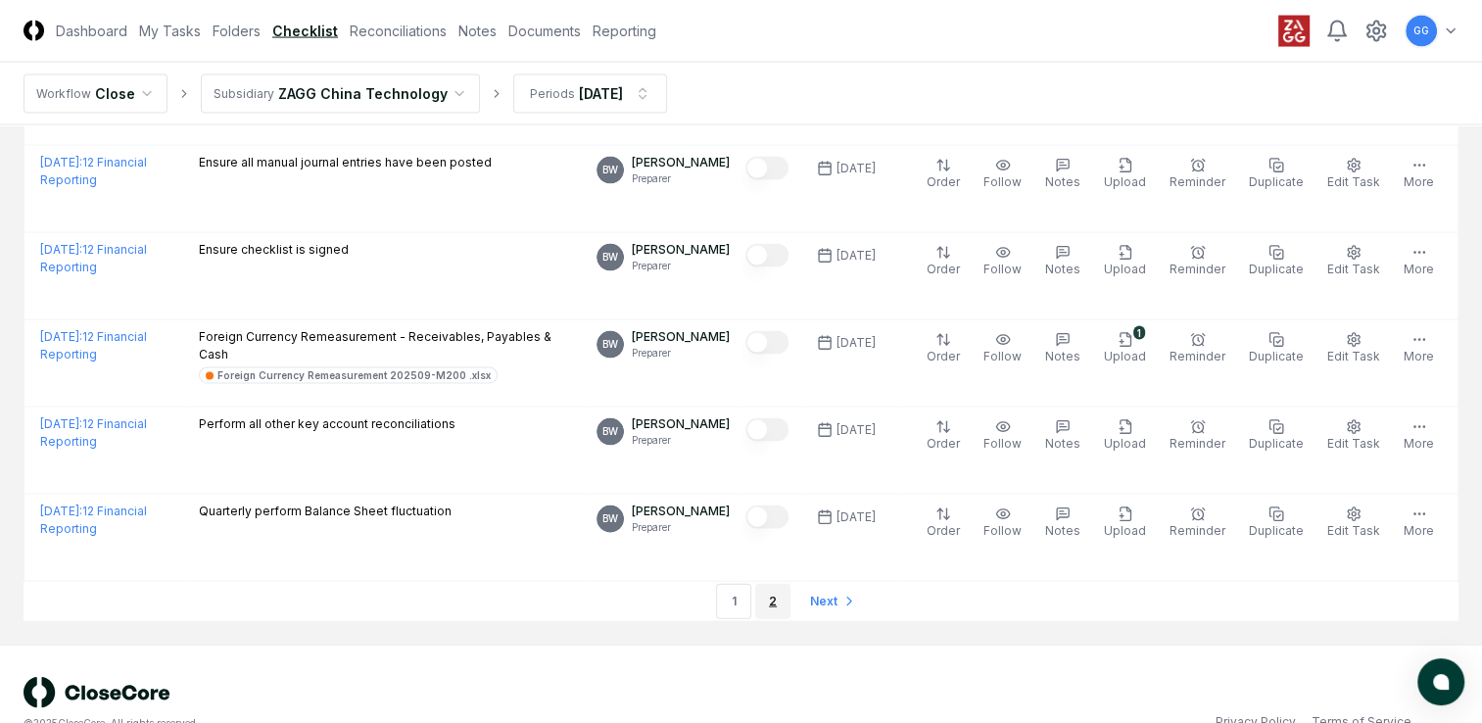
click at [776, 589] on link "2" at bounding box center [772, 601] width 35 height 35
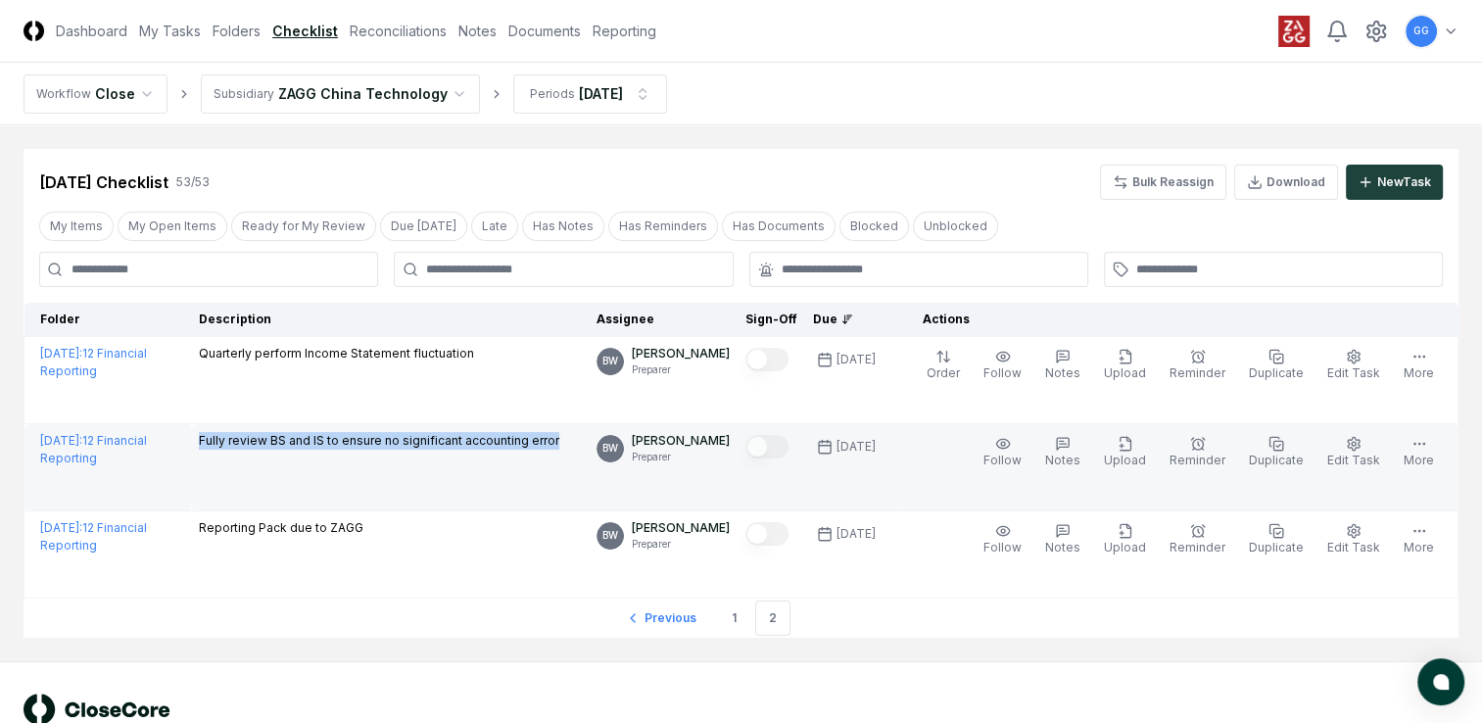
drag, startPoint x: 200, startPoint y: 440, endPoint x: 567, endPoint y: 466, distance: 368.3
click at [567, 466] on td "Fully review BS and IS to ensure no significant accounting error" at bounding box center [390, 467] width 399 height 87
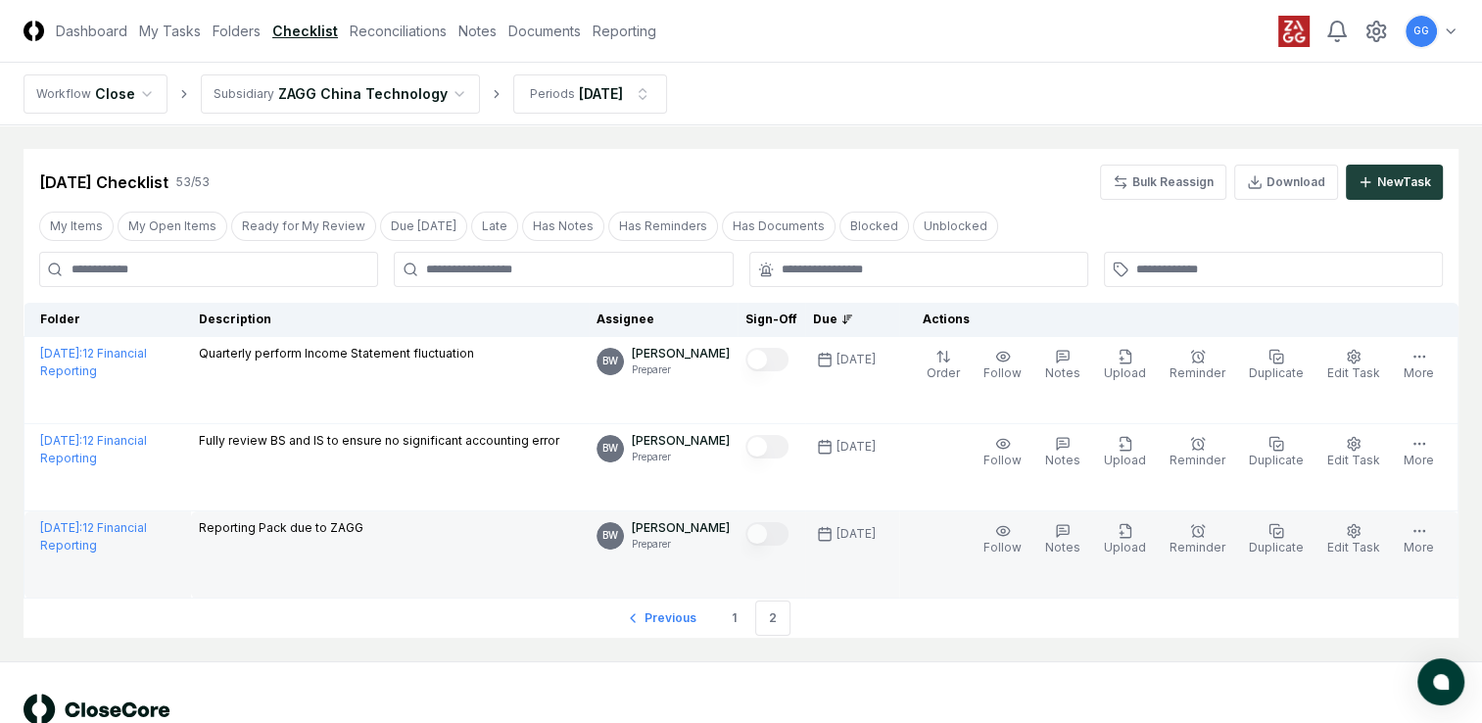
click at [1017, 590] on td "Follow Notes Upload Reminder Duplicate Edit Task More" at bounding box center [1178, 554] width 559 height 87
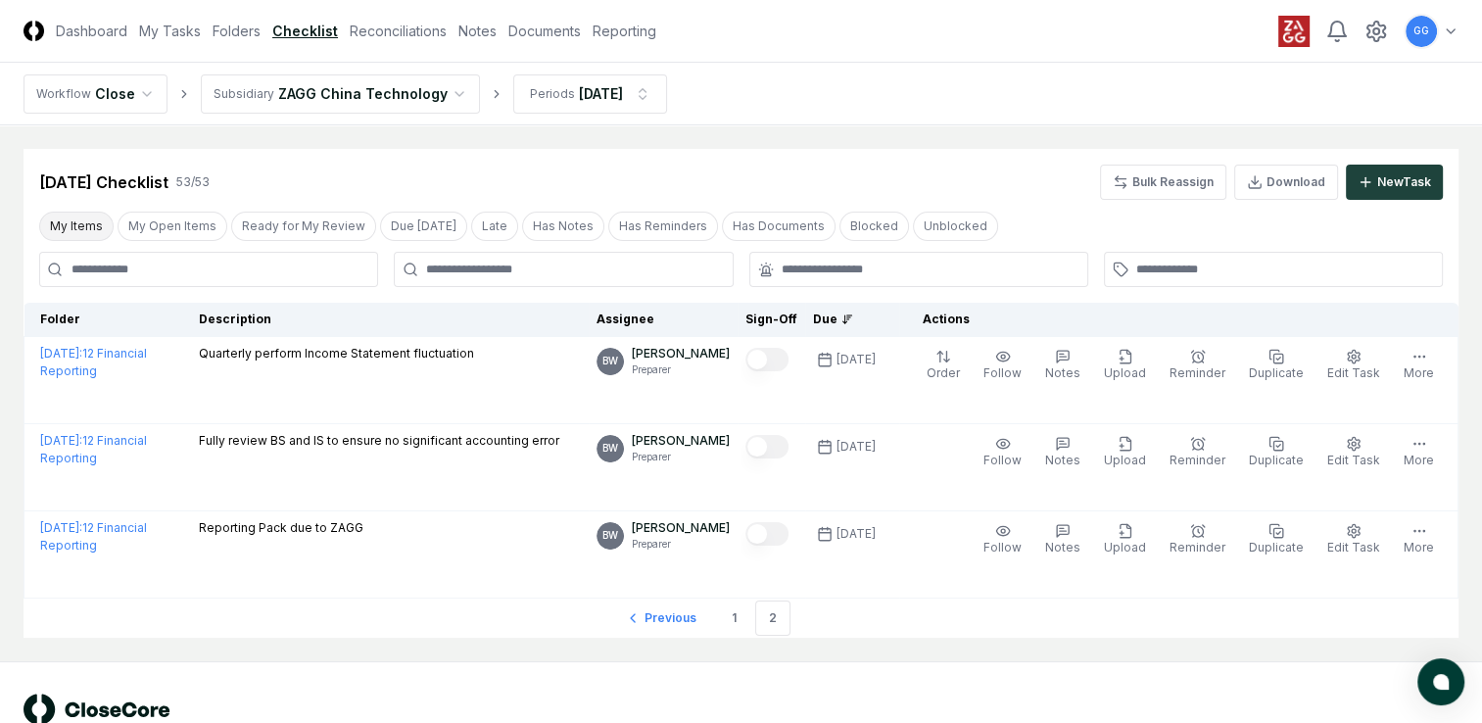
click at [81, 224] on button "My Items" at bounding box center [76, 226] width 74 height 29
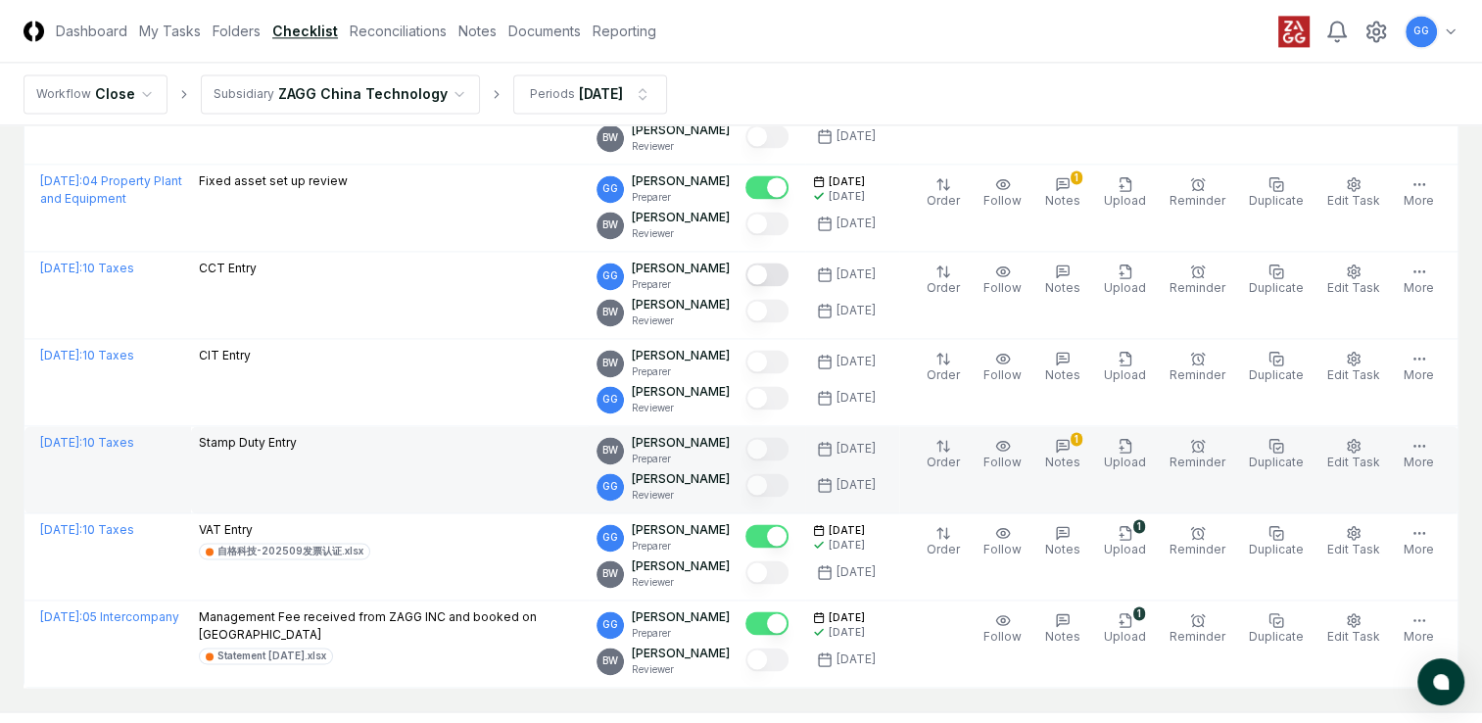
scroll to position [2592, 0]
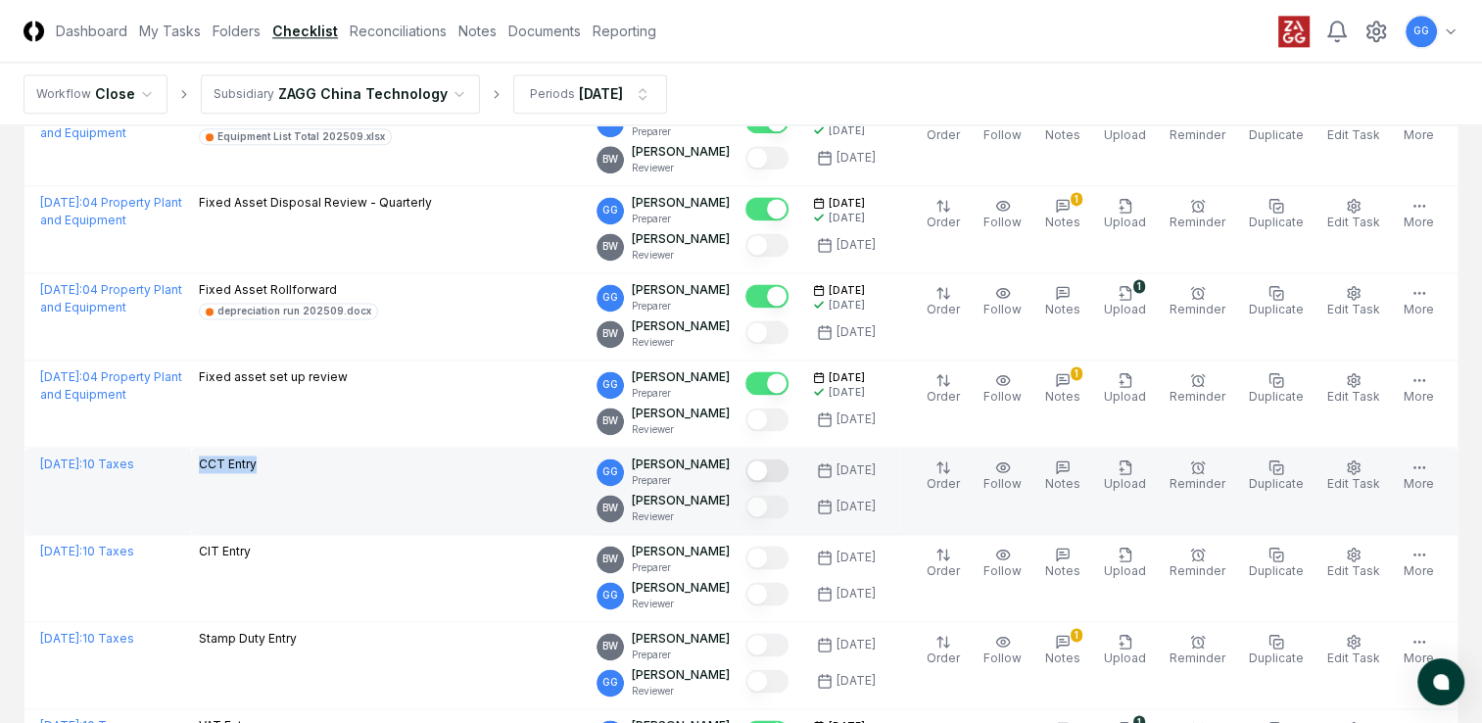
drag, startPoint x: 191, startPoint y: 447, endPoint x: 282, endPoint y: 454, distance: 91.4
click at [282, 454] on td "CCT Entry" at bounding box center [390, 491] width 399 height 87
click at [240, 511] on td "CCT Entry" at bounding box center [390, 491] width 399 height 87
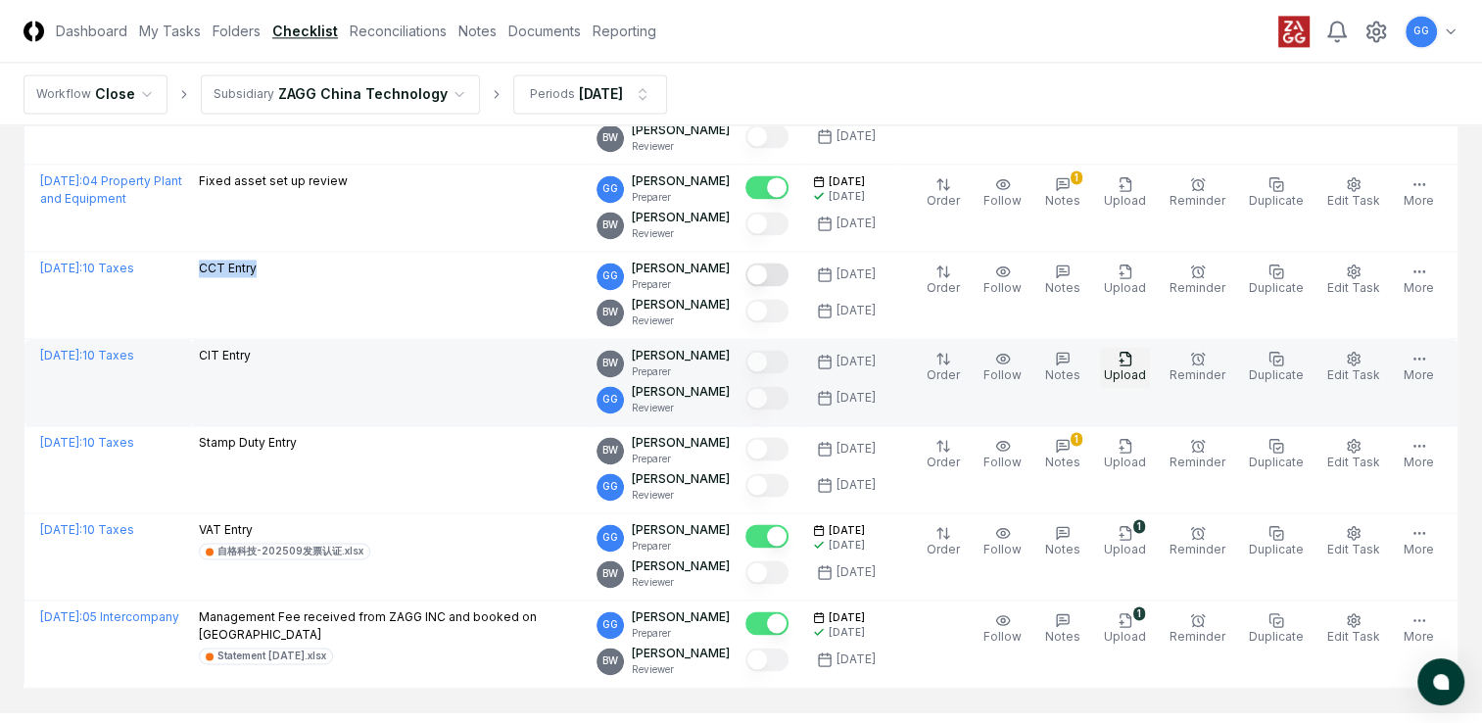
click at [1132, 356] on icon "button" at bounding box center [1126, 359] width 16 height 16
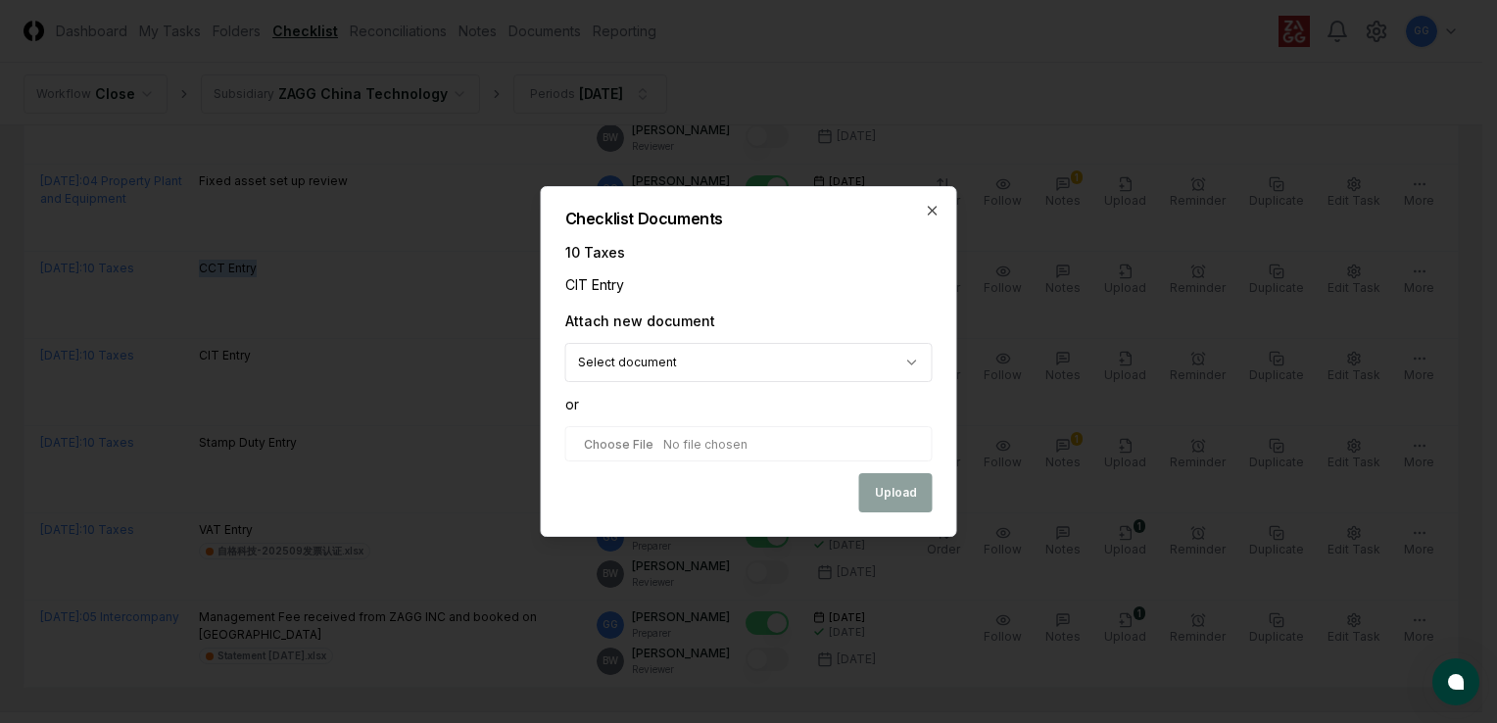
click at [665, 443] on input "file" at bounding box center [748, 443] width 367 height 35
type input "**********"
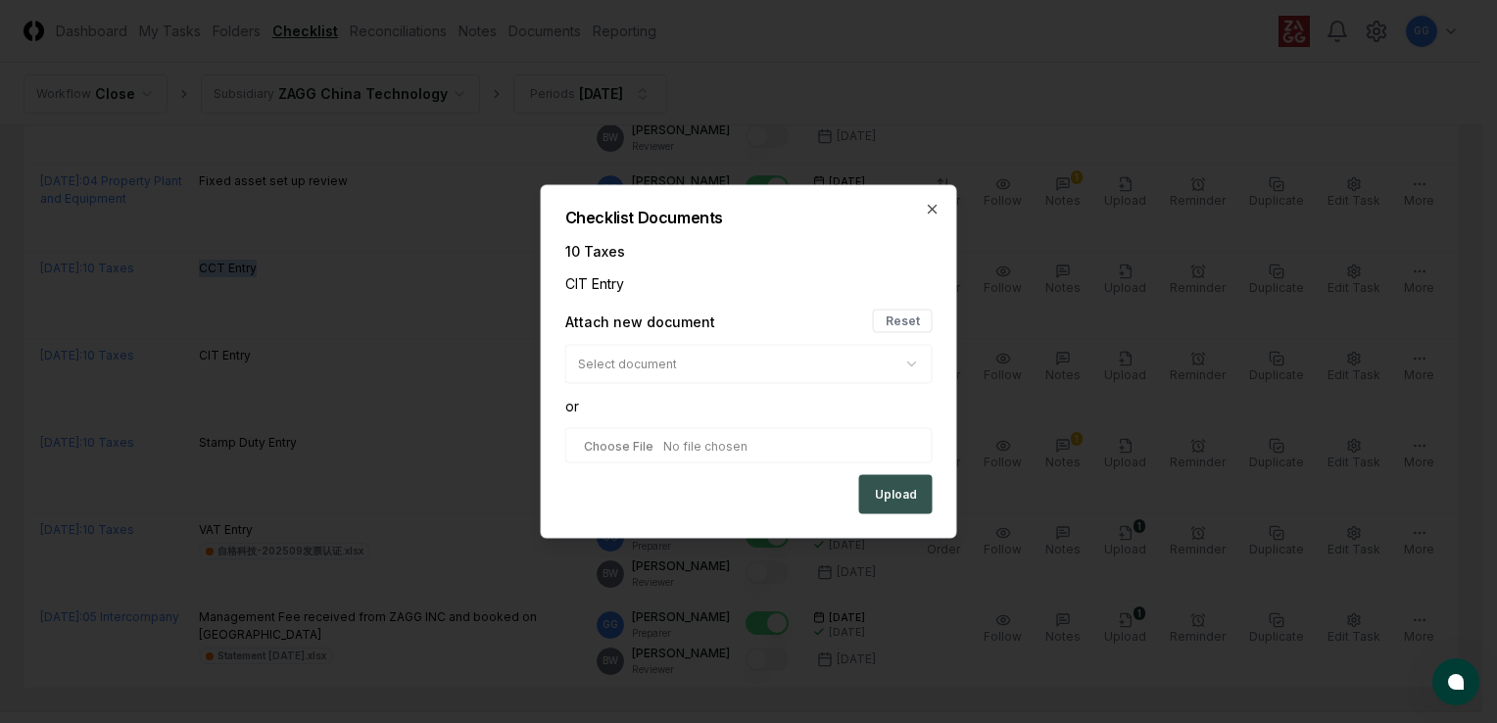
click at [897, 495] on button "Upload" at bounding box center [895, 494] width 73 height 39
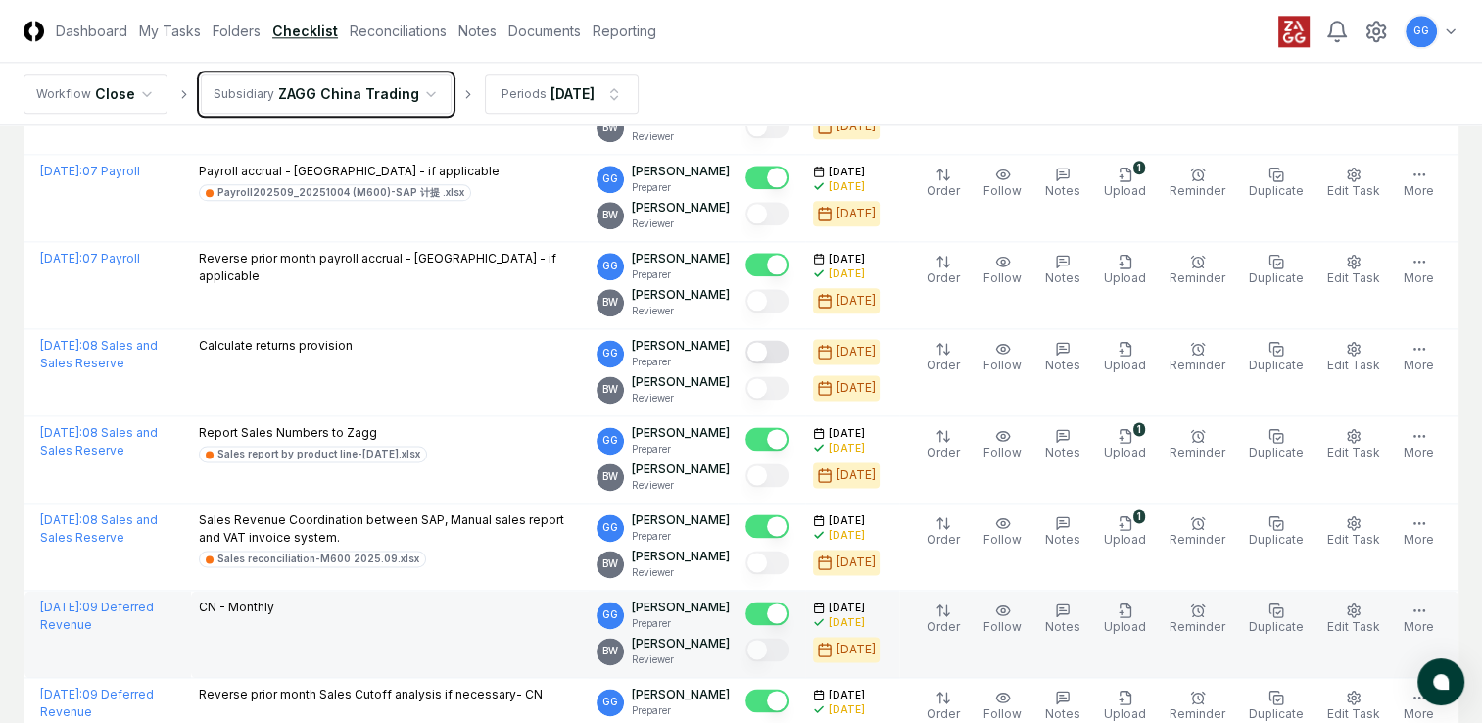
scroll to position [2645, 0]
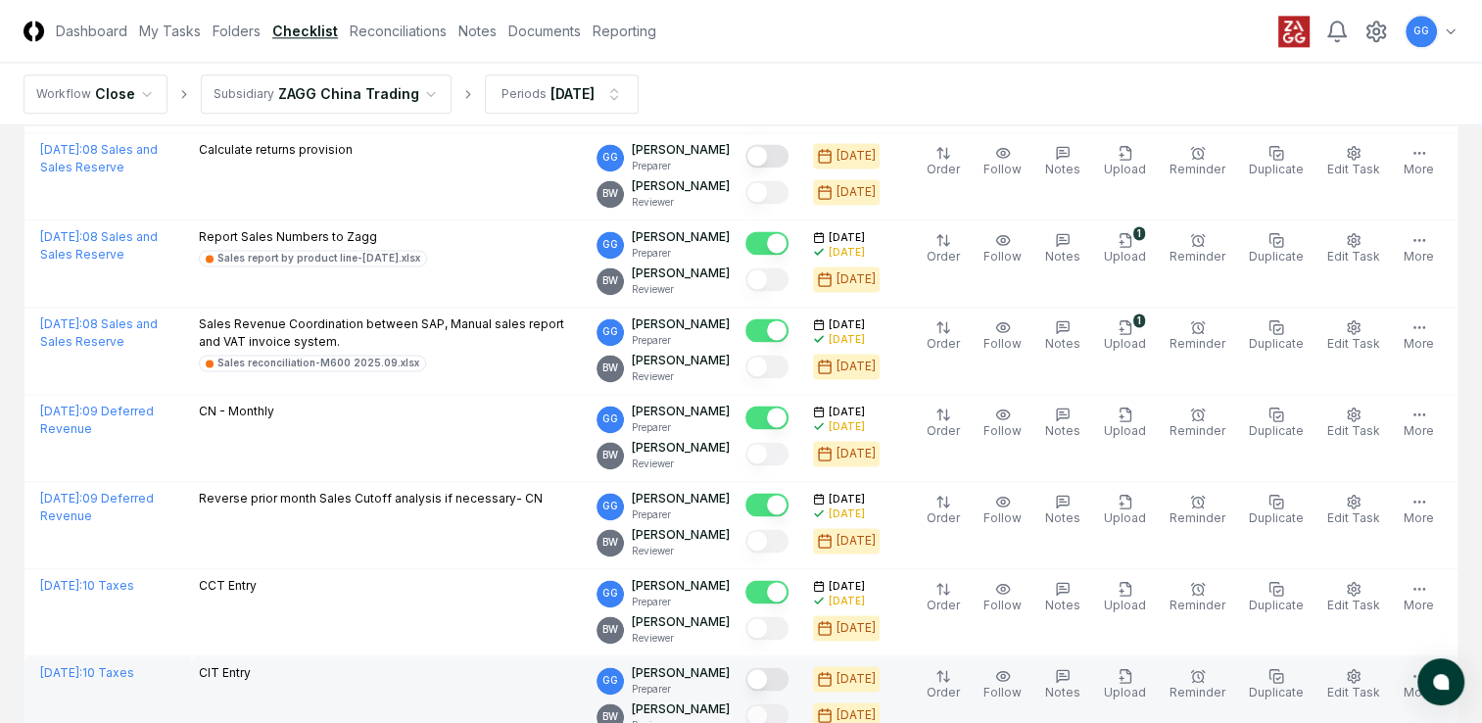
click at [789, 675] on button "Mark complete" at bounding box center [767, 679] width 43 height 24
click at [1122, 676] on icon "button" at bounding box center [1122, 678] width 0 height 4
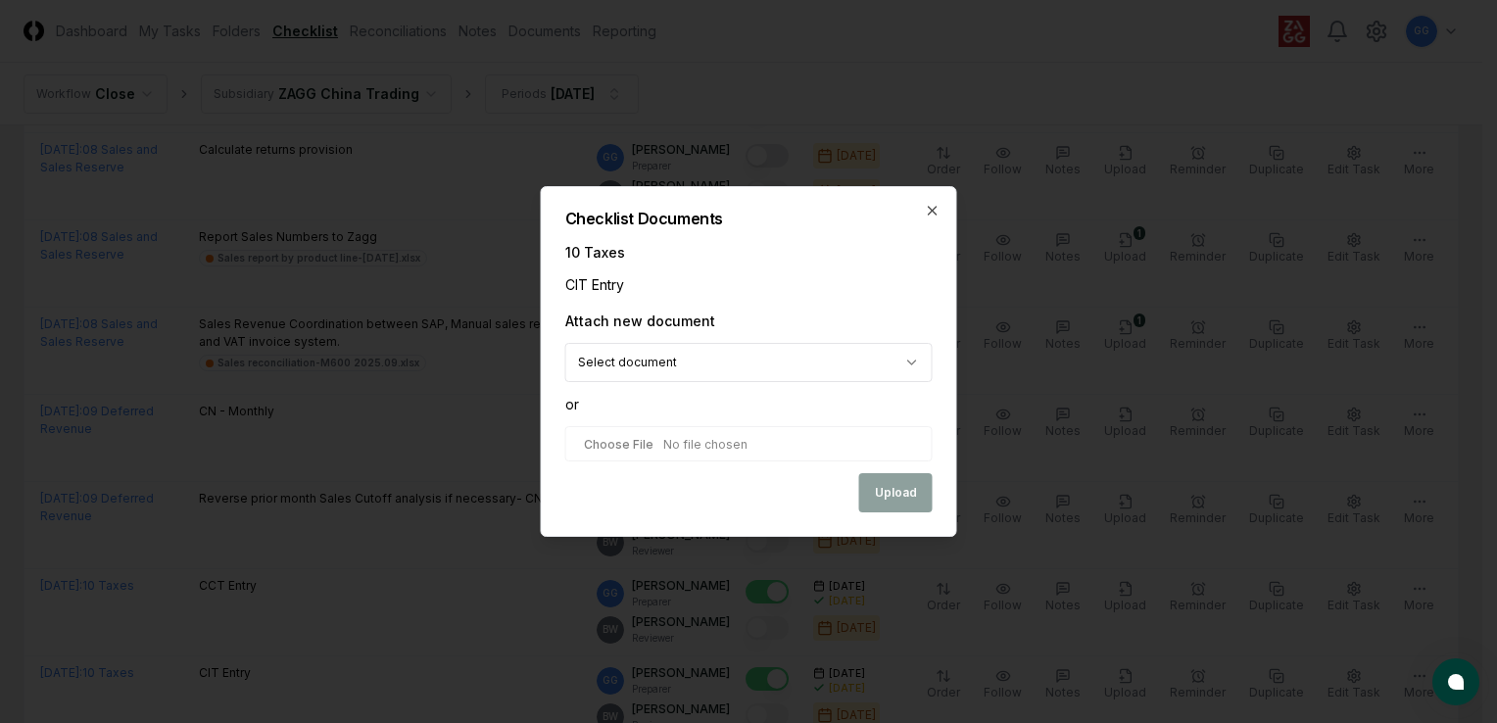
click at [657, 445] on input "file" at bounding box center [748, 443] width 367 height 35
type input "**********"
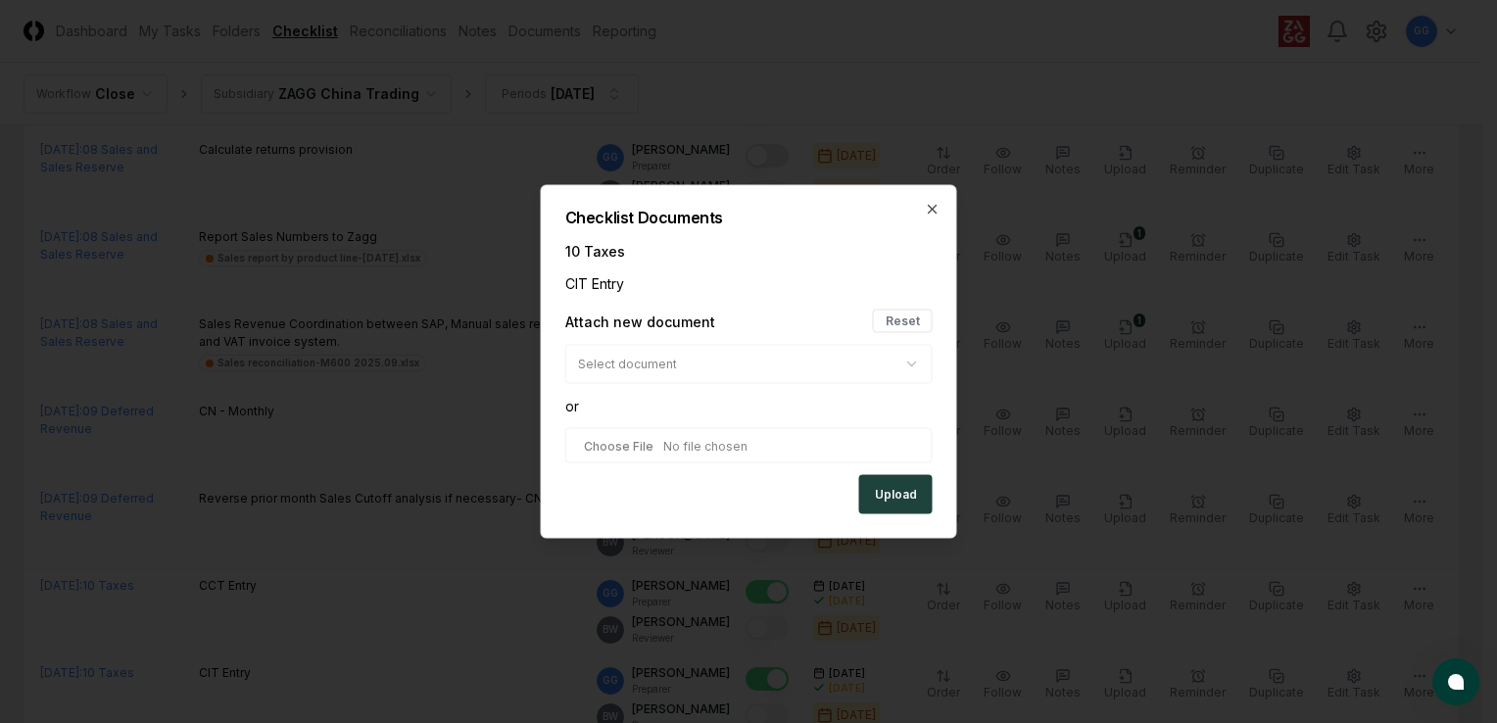
click at [897, 498] on button "Upload" at bounding box center [895, 494] width 73 height 39
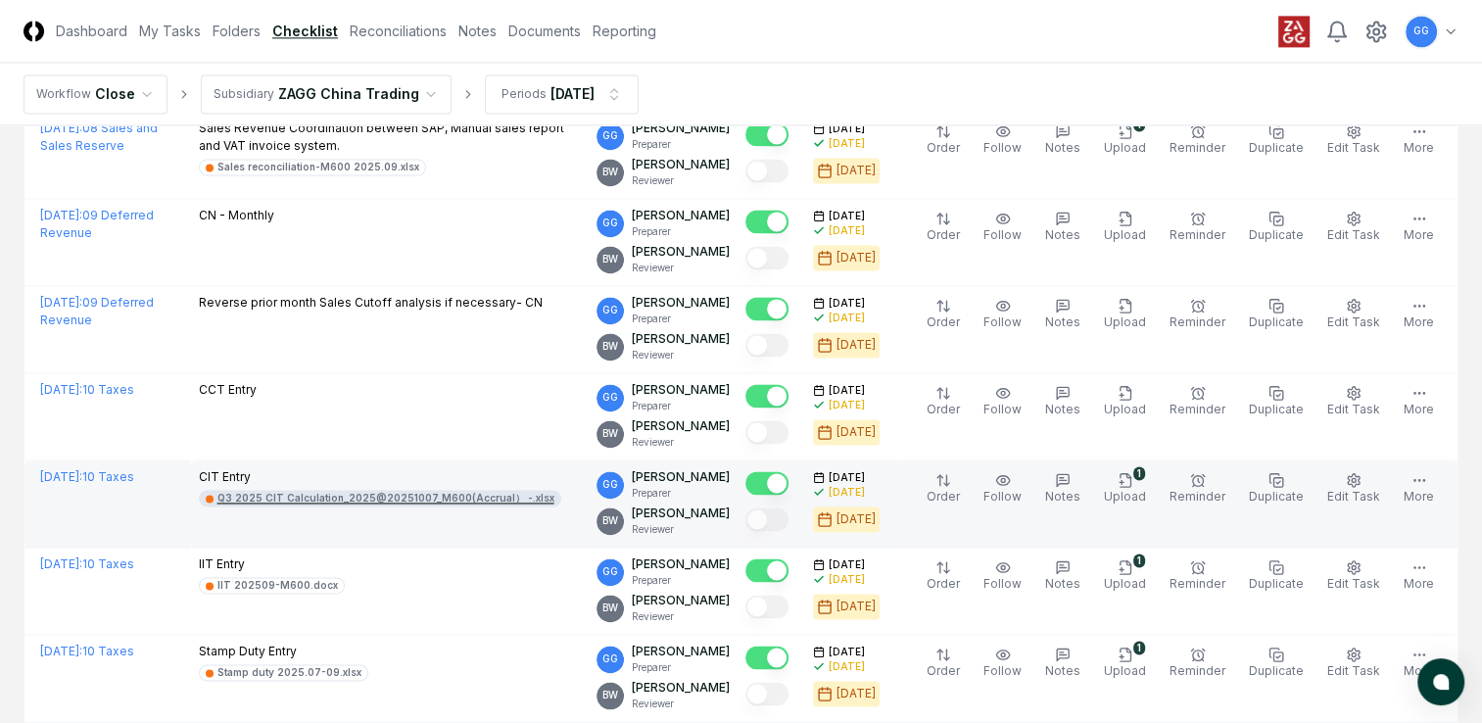
scroll to position [2939, 0]
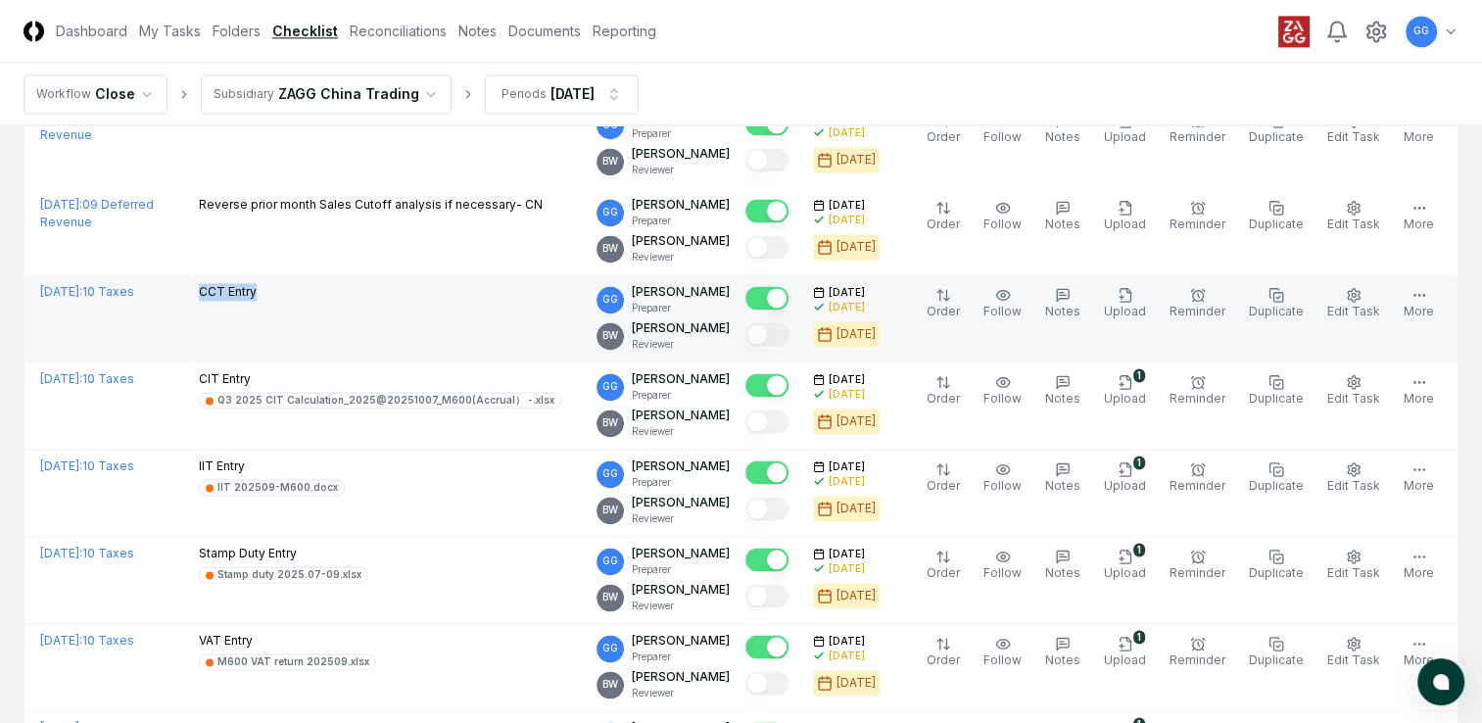
drag, startPoint x: 198, startPoint y: 281, endPoint x: 335, endPoint y: 293, distance: 137.7
click at [335, 293] on div "CCT Entry" at bounding box center [390, 294] width 383 height 22
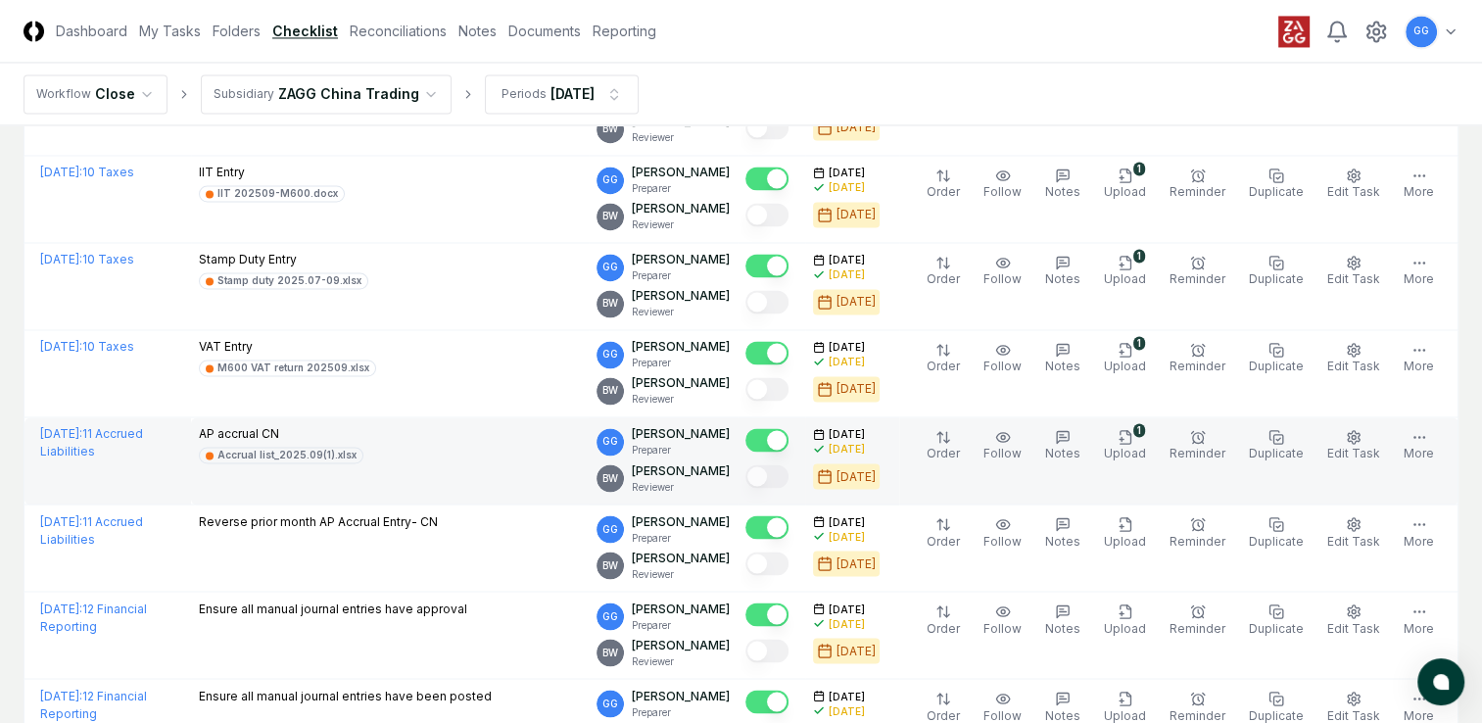
scroll to position [3331, 0]
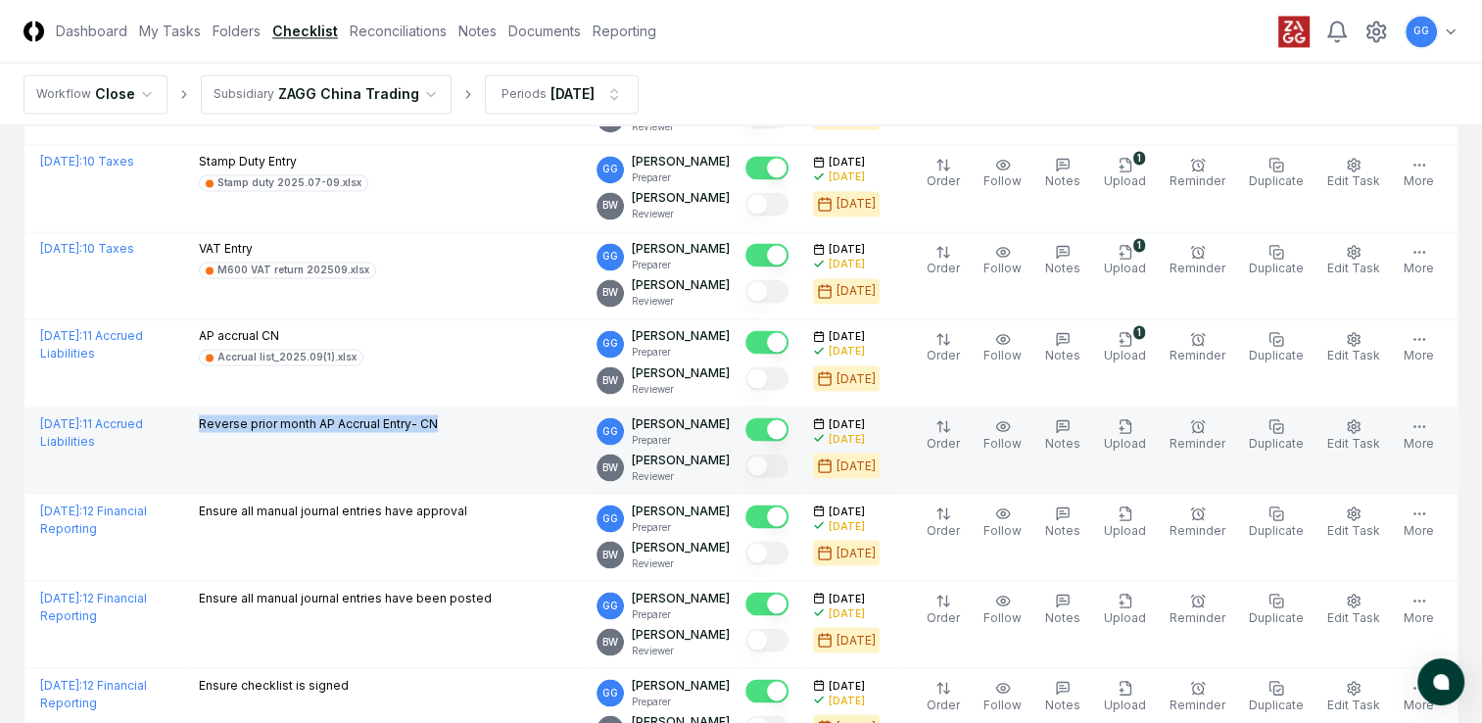
drag, startPoint x: 194, startPoint y: 412, endPoint x: 457, endPoint y: 425, distance: 262.9
click at [457, 425] on td "Reverse prior month AP Accrual Entry- CN" at bounding box center [390, 450] width 399 height 87
click at [364, 457] on td "Reverse prior month AP Accrual Entry- CN" at bounding box center [390, 450] width 399 height 87
click at [1067, 426] on icon "button" at bounding box center [1063, 426] width 7 height 0
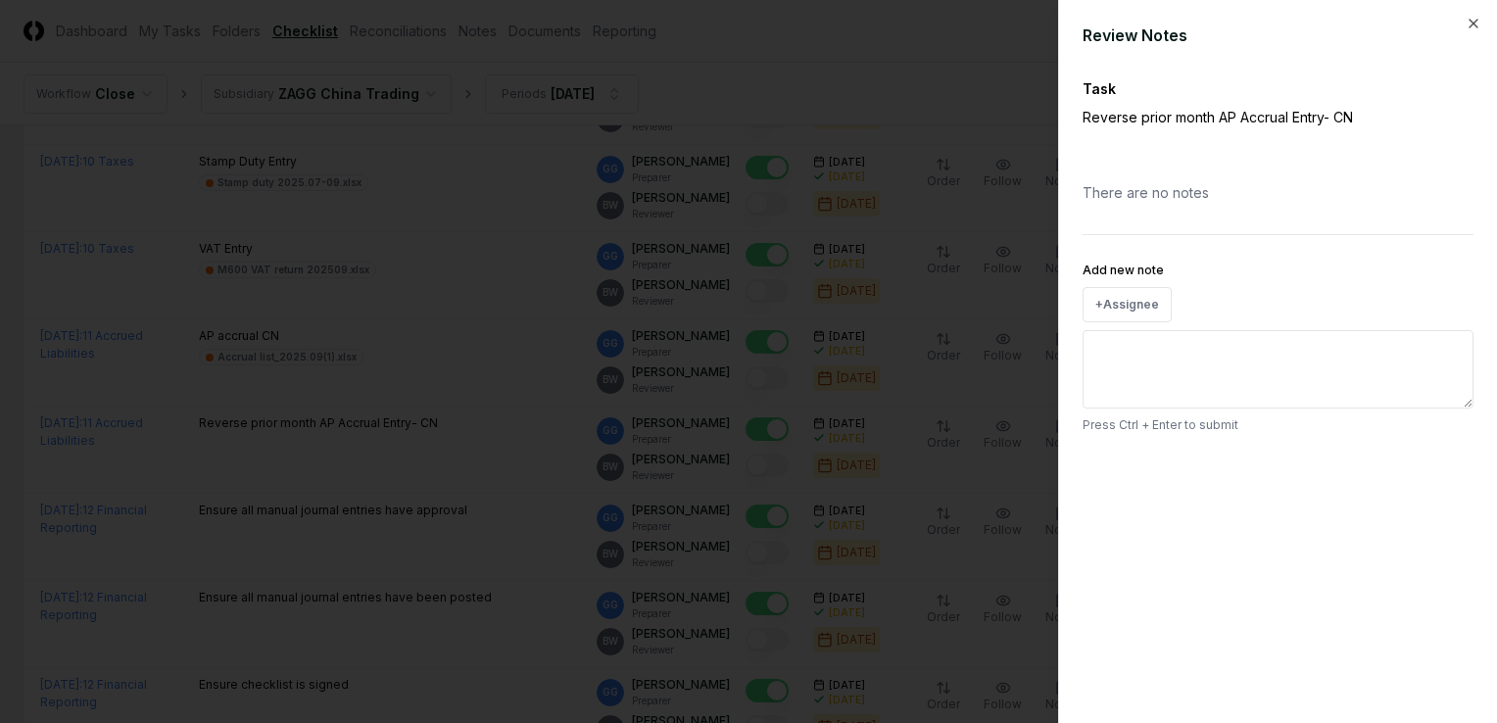
click at [1138, 368] on textarea "Add new note" at bounding box center [1278, 369] width 391 height 78
type textarea "*"
type textarea "****"
type textarea "*"
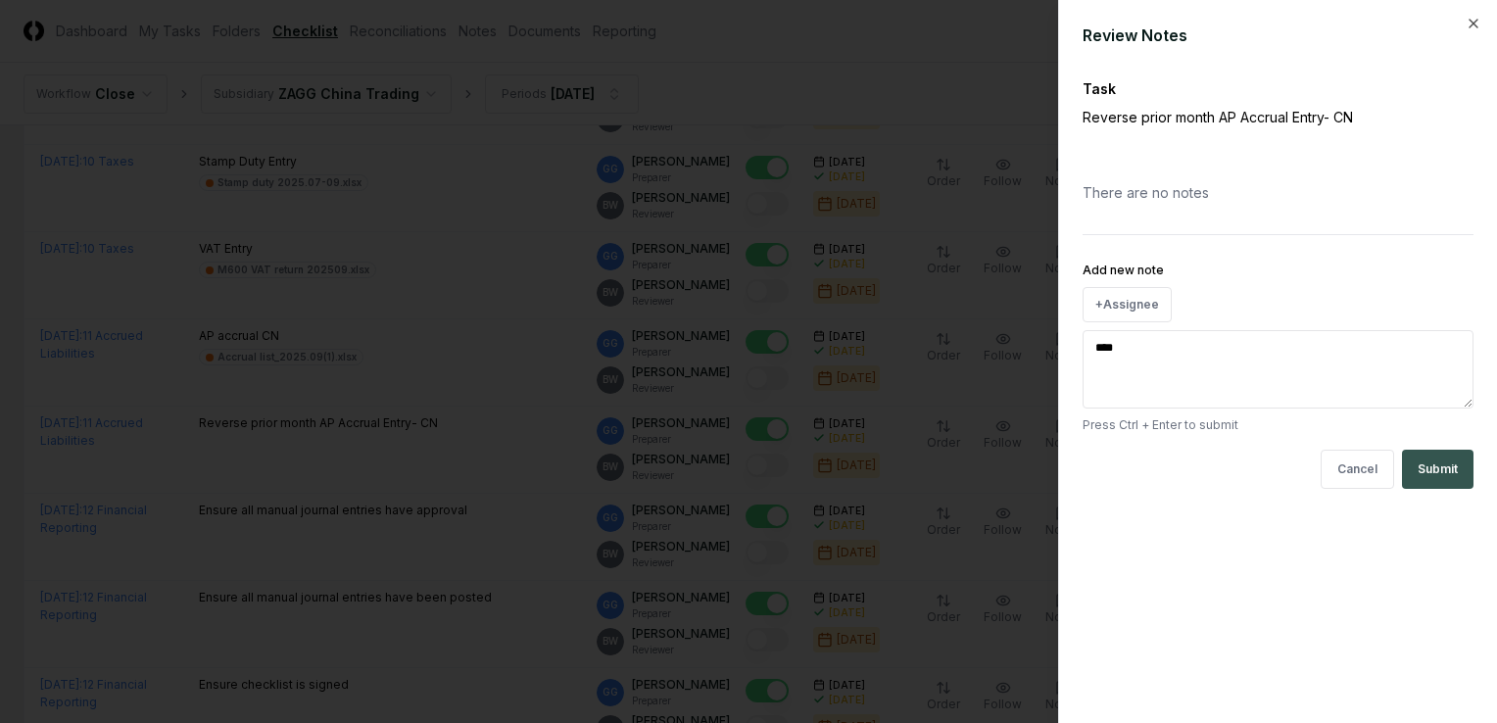
type textarea "****"
click at [1436, 466] on button "Submit" at bounding box center [1438, 469] width 72 height 39
type textarea "*"
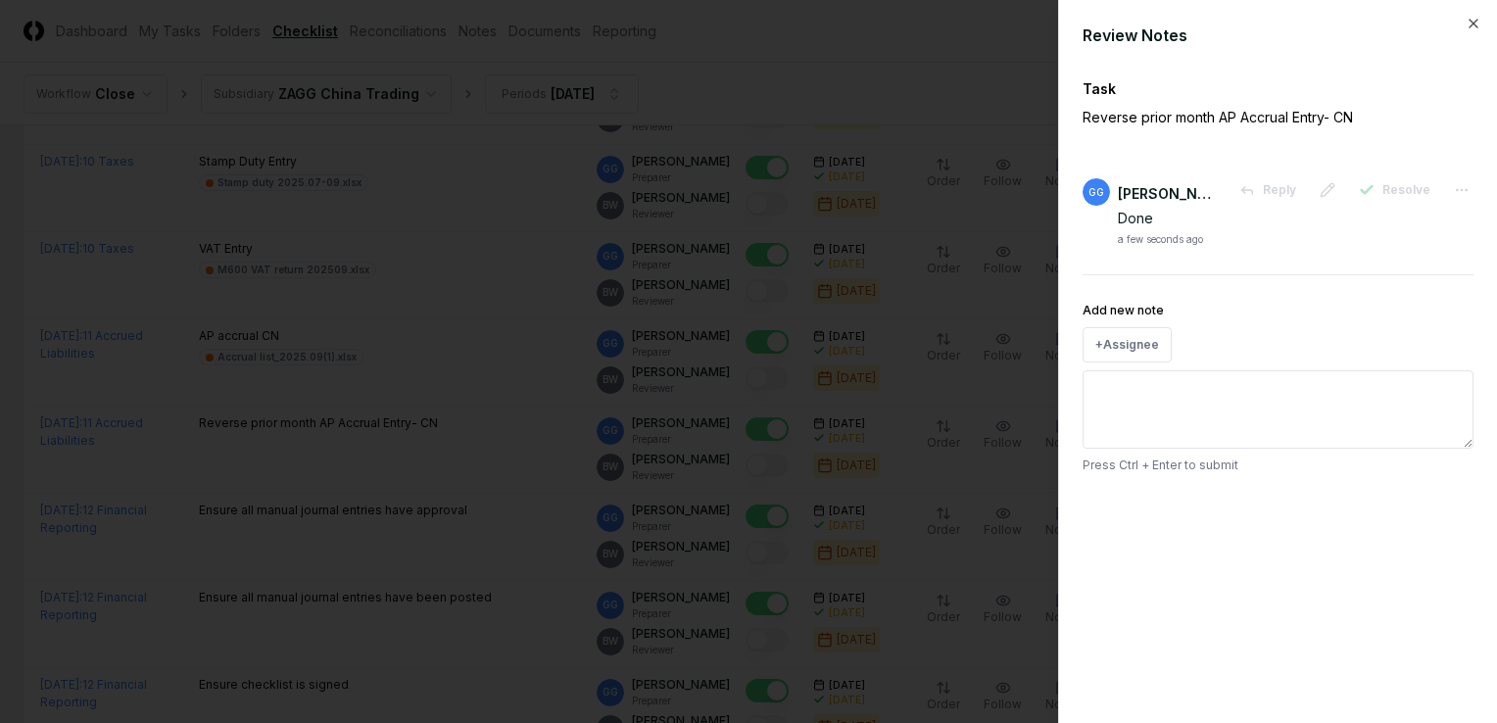
click at [414, 468] on div at bounding box center [748, 361] width 1497 height 723
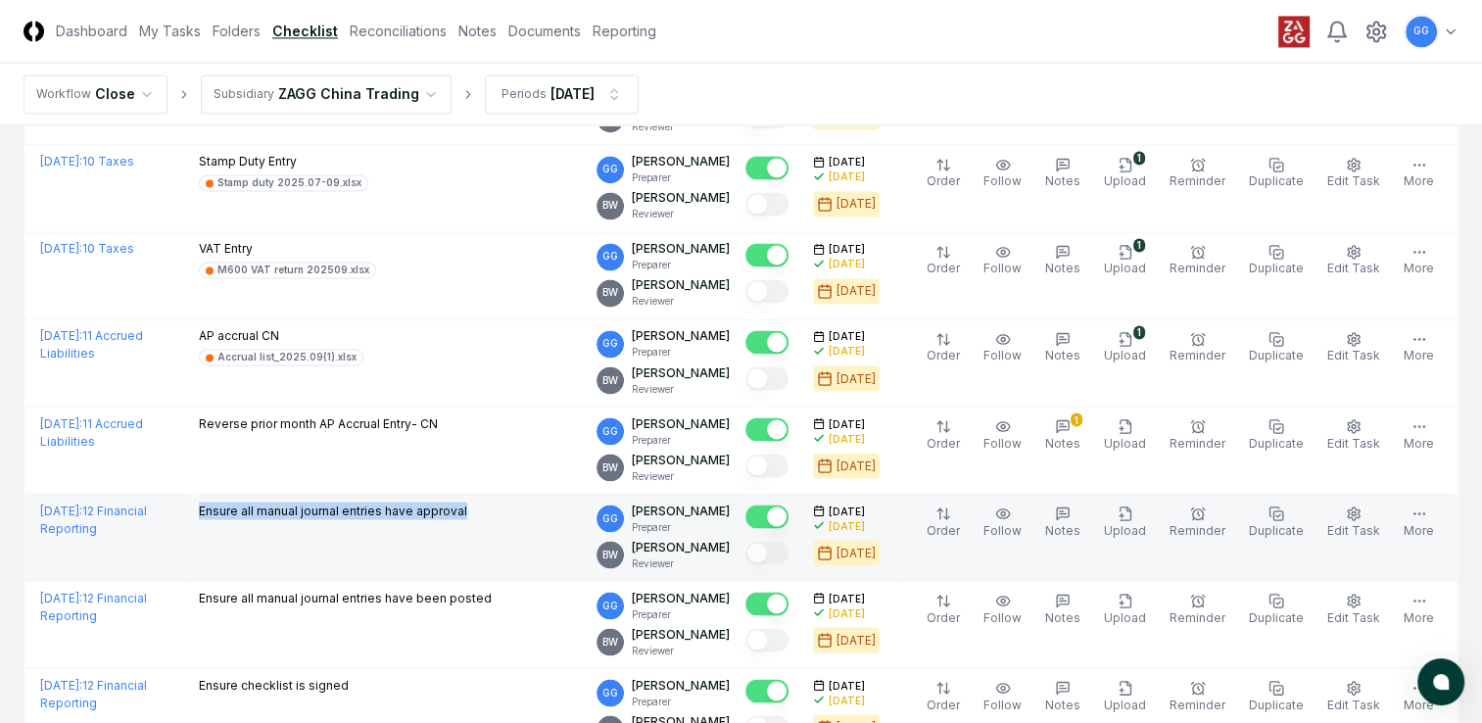
drag, startPoint x: 191, startPoint y: 495, endPoint x: 541, endPoint y: 504, distance: 349.8
click at [541, 504] on td "Ensure all manual journal entries have approval" at bounding box center [390, 537] width 399 height 87
click at [474, 536] on td "Ensure all manual journal entries have approval" at bounding box center [390, 537] width 399 height 87
click at [1071, 506] on icon "button" at bounding box center [1063, 514] width 16 height 16
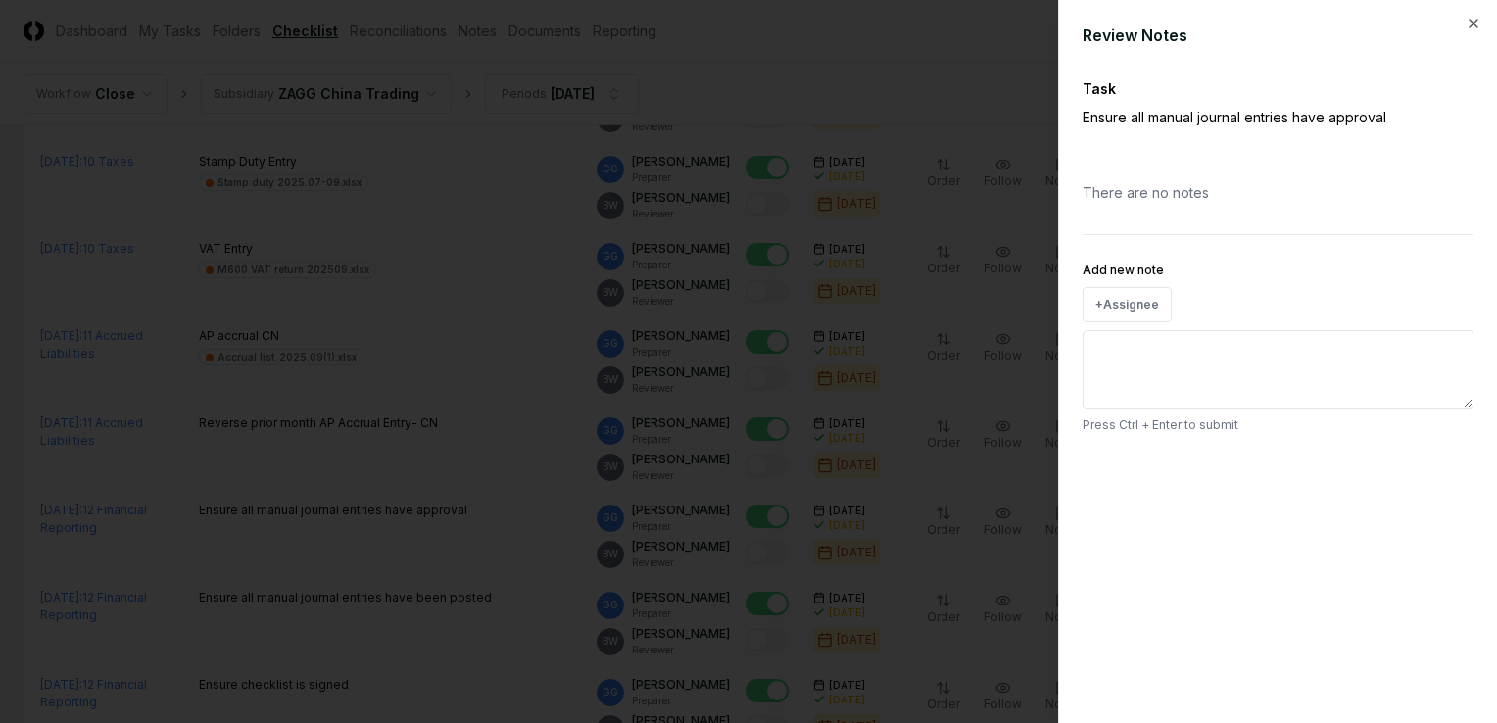
click at [1149, 343] on textarea "Add new note" at bounding box center [1278, 369] width 391 height 78
type textarea "*"
type textarea "**"
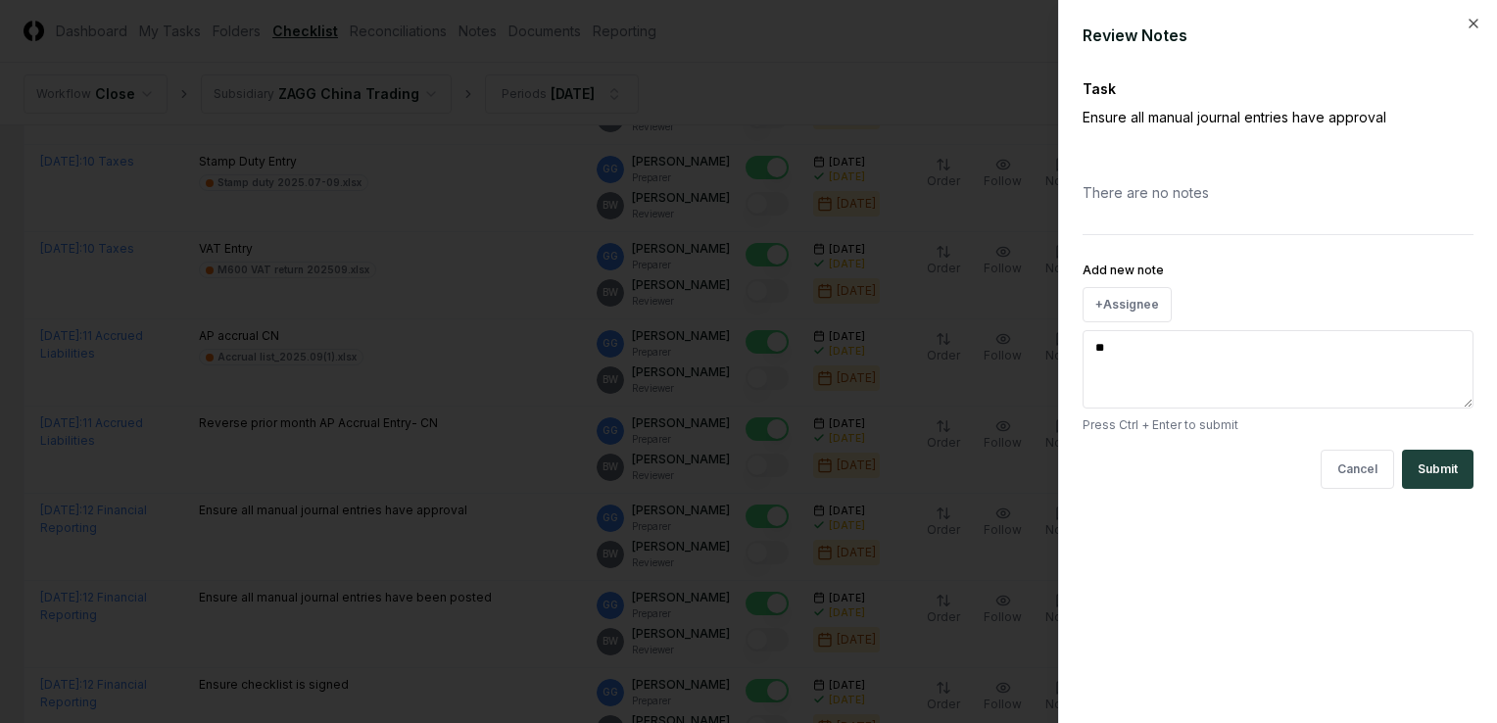
type textarea "*"
type textarea "***"
type textarea "*"
type textarea "****"
click at [1426, 468] on button "Submit" at bounding box center [1438, 469] width 72 height 39
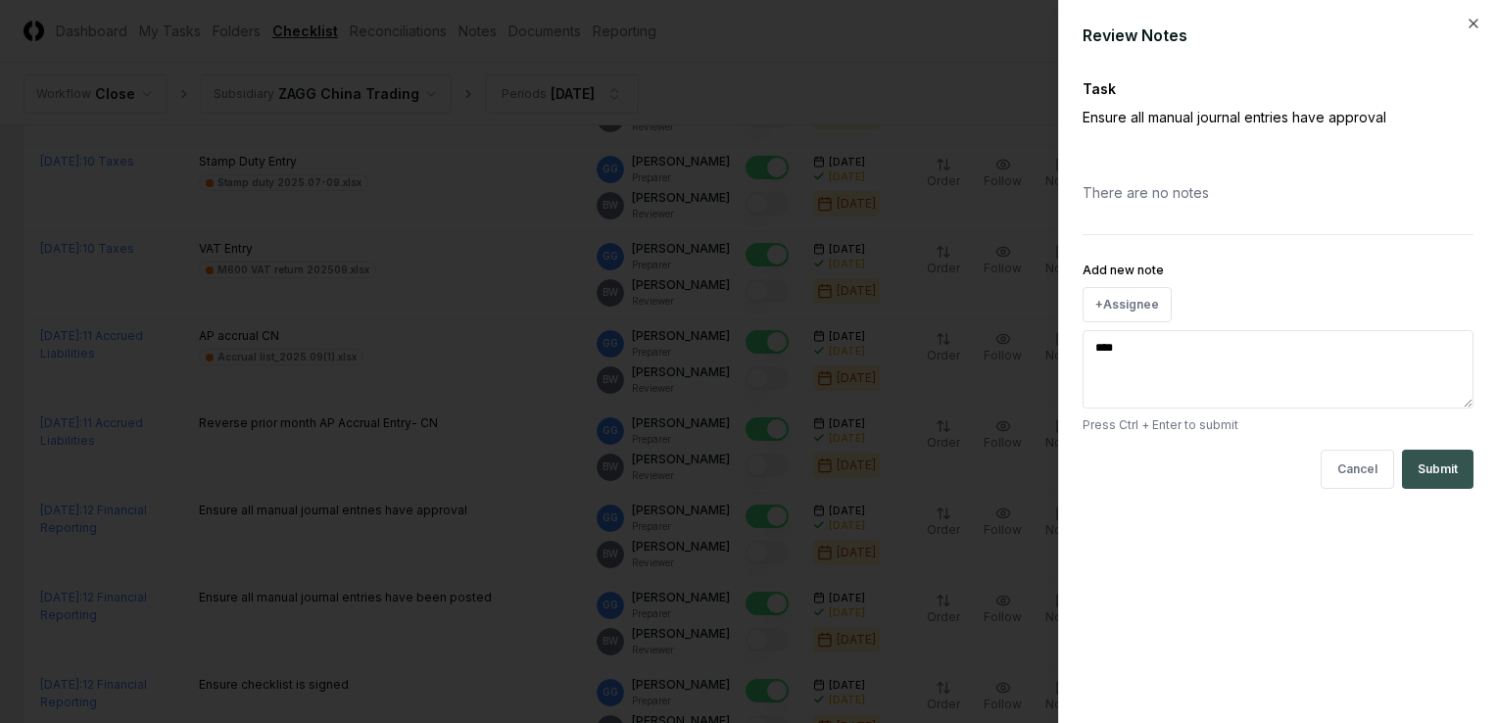
type textarea "*"
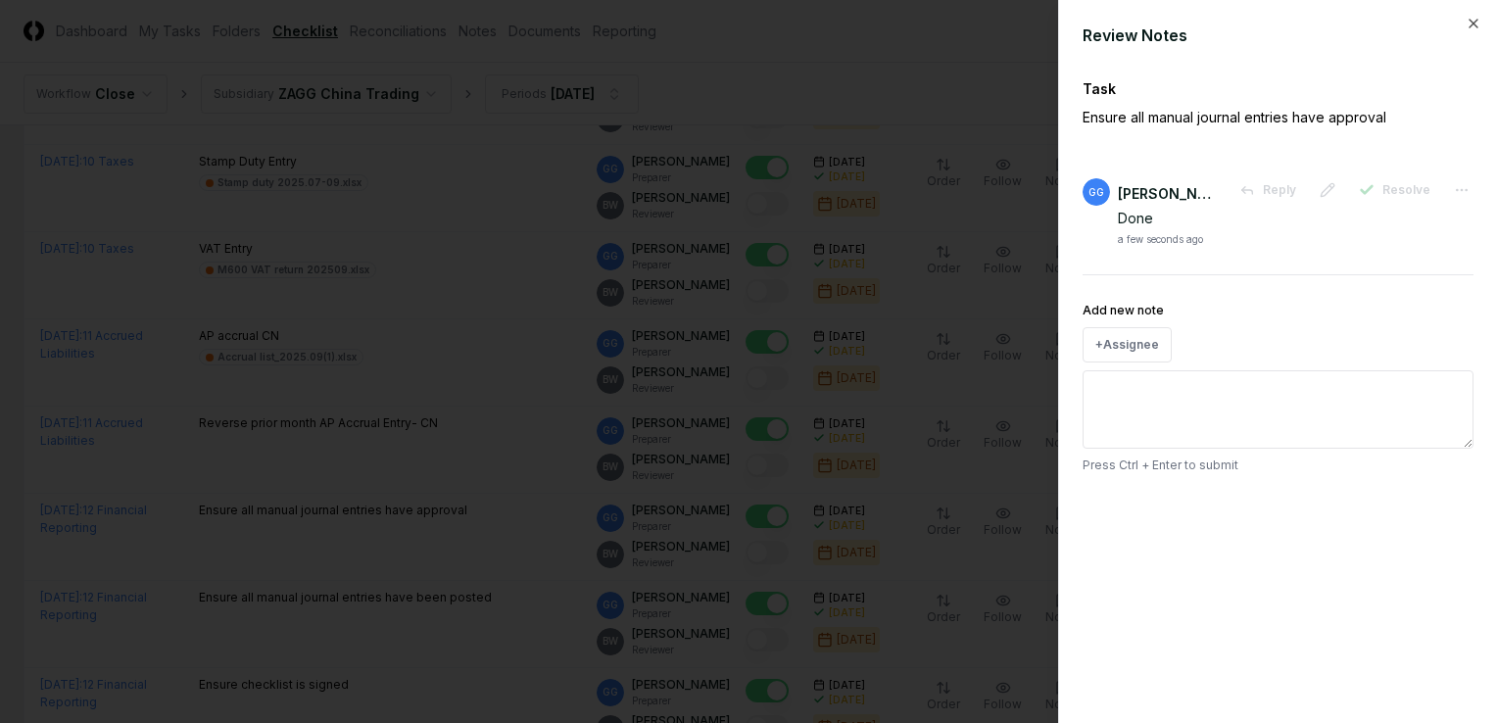
click at [486, 562] on div at bounding box center [748, 361] width 1497 height 723
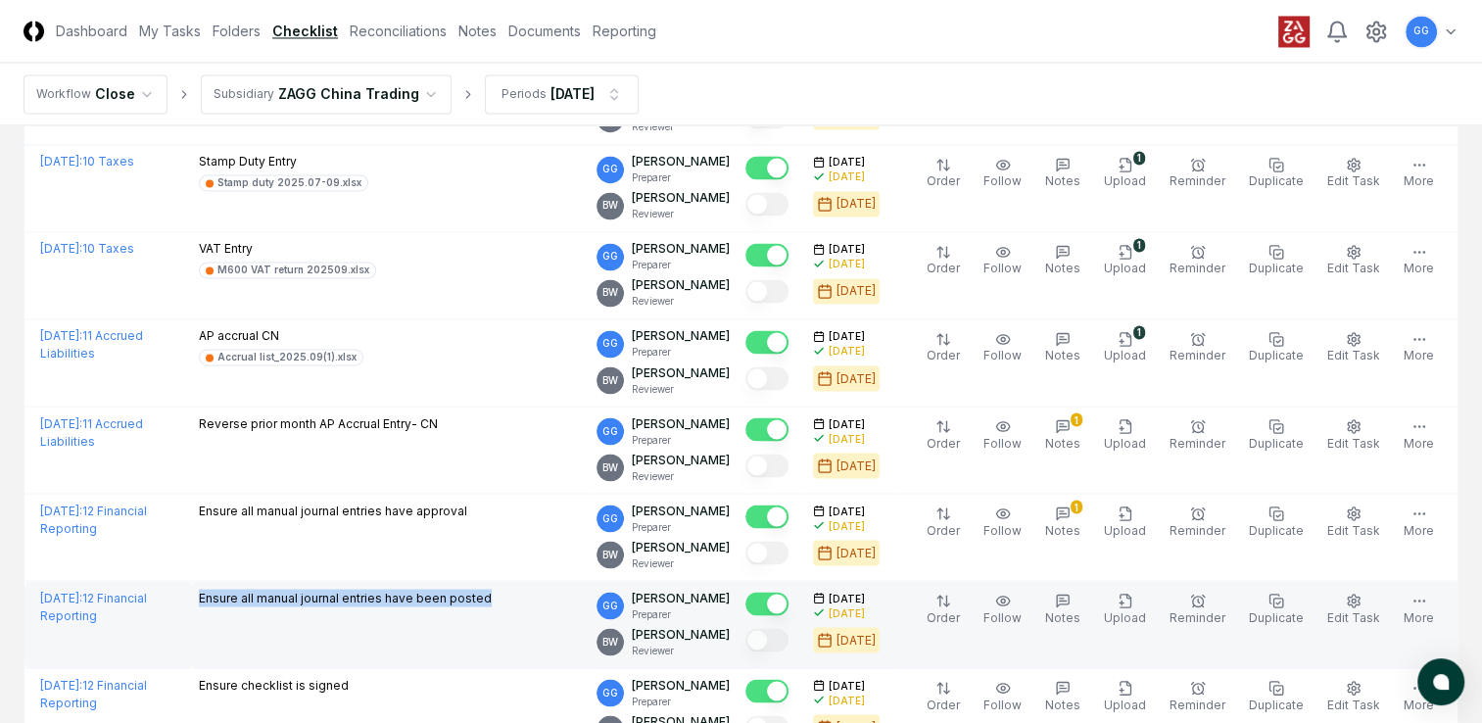
drag, startPoint x: 194, startPoint y: 586, endPoint x: 494, endPoint y: 592, distance: 299.8
click at [494, 592] on td "Ensure all manual journal entries have been posted" at bounding box center [390, 624] width 399 height 87
click at [517, 610] on td "Ensure all manual journal entries have been posted" at bounding box center [390, 624] width 399 height 87
drag, startPoint x: 382, startPoint y: 587, endPoint x: 525, endPoint y: 590, distance: 143.1
click at [525, 590] on div "Ensure all manual journal entries have been posted" at bounding box center [390, 600] width 383 height 22
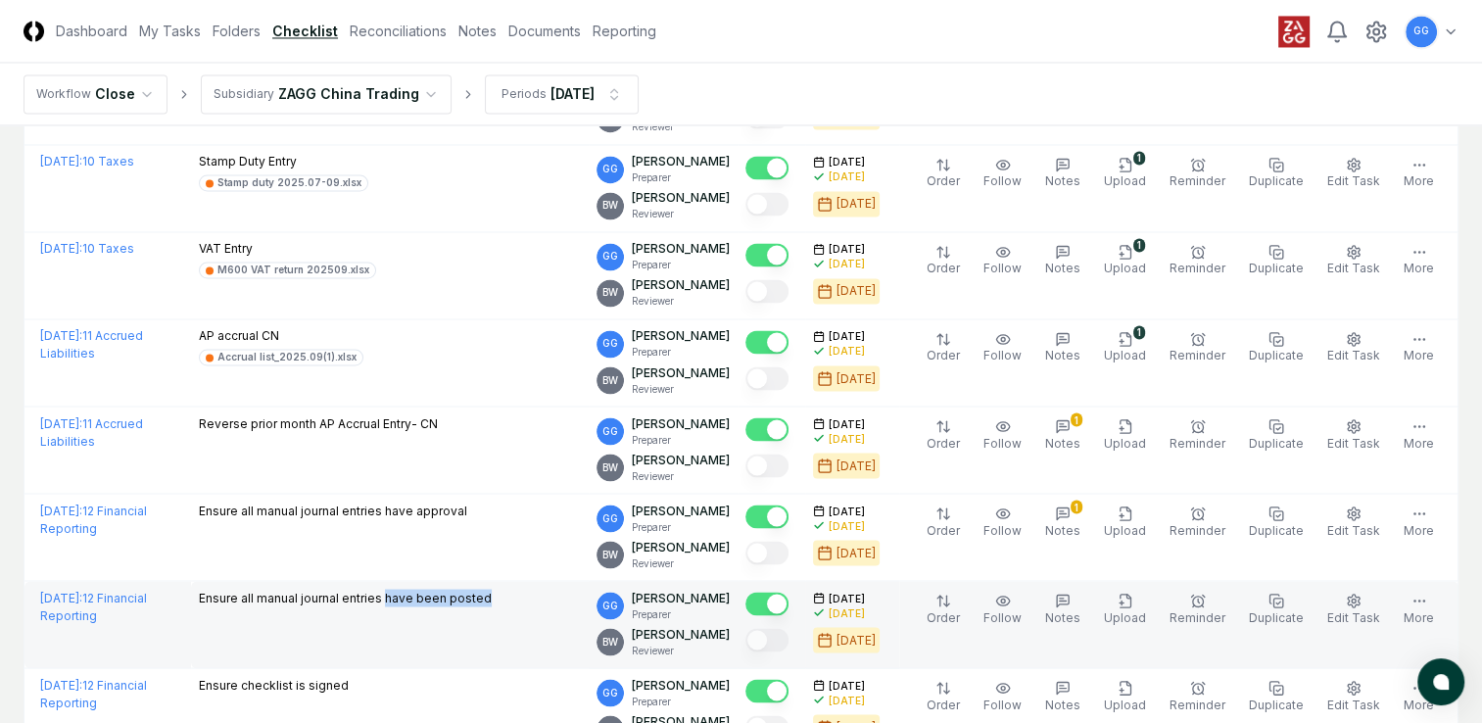
copy p "have been posted"
click at [1067, 601] on icon "button" at bounding box center [1063, 601] width 7 height 0
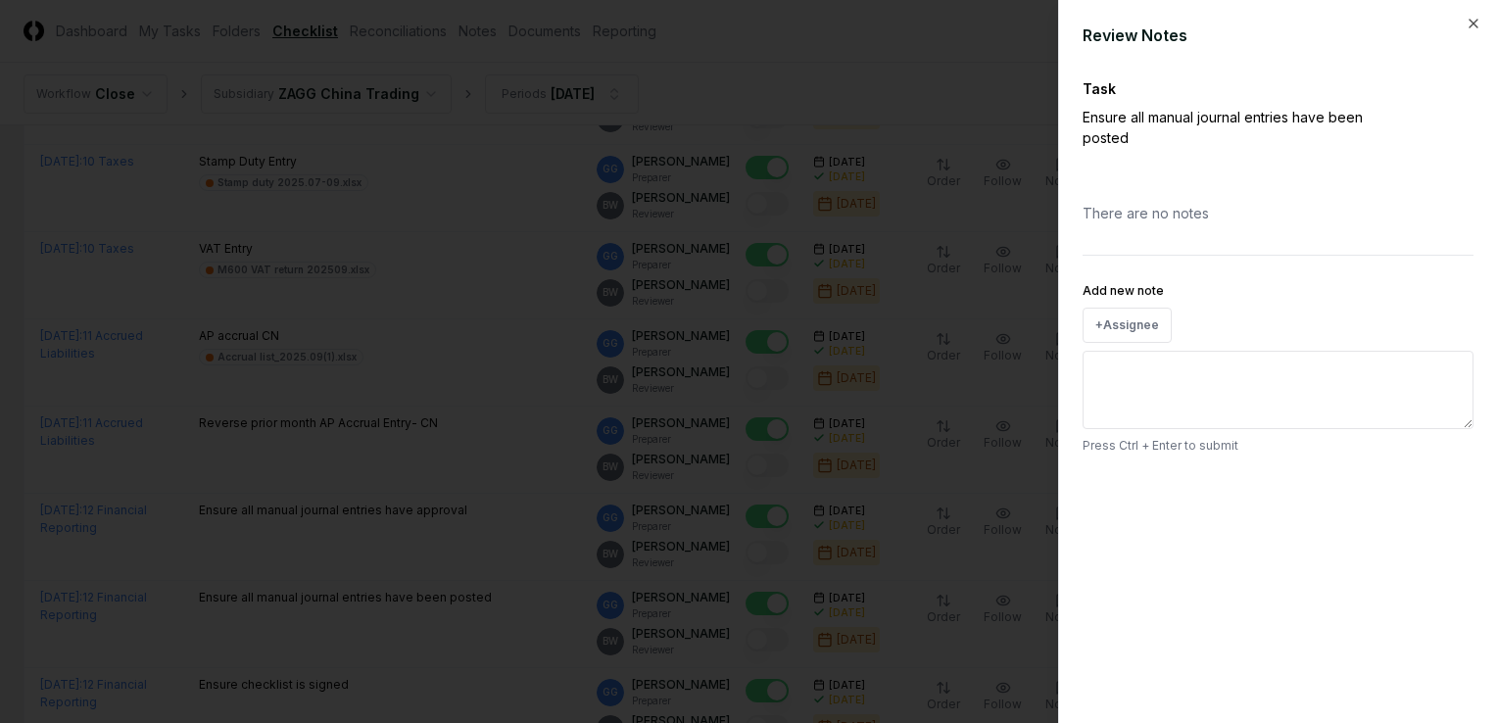
click at [1154, 365] on textarea "Add new note" at bounding box center [1278, 390] width 391 height 78
paste textarea "**********"
type textarea "*"
type textarea "**********"
click at [1427, 492] on button "Submit" at bounding box center [1438, 489] width 72 height 39
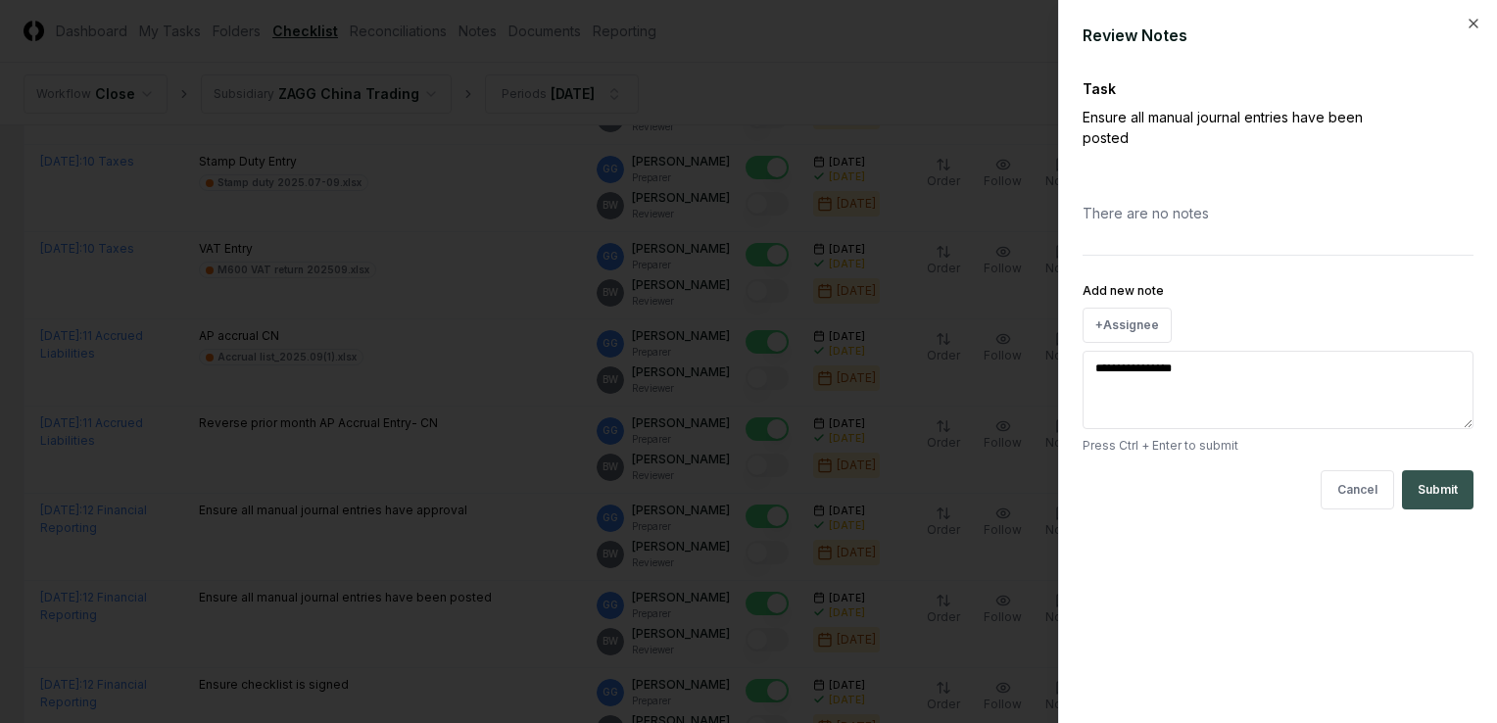
type textarea "*"
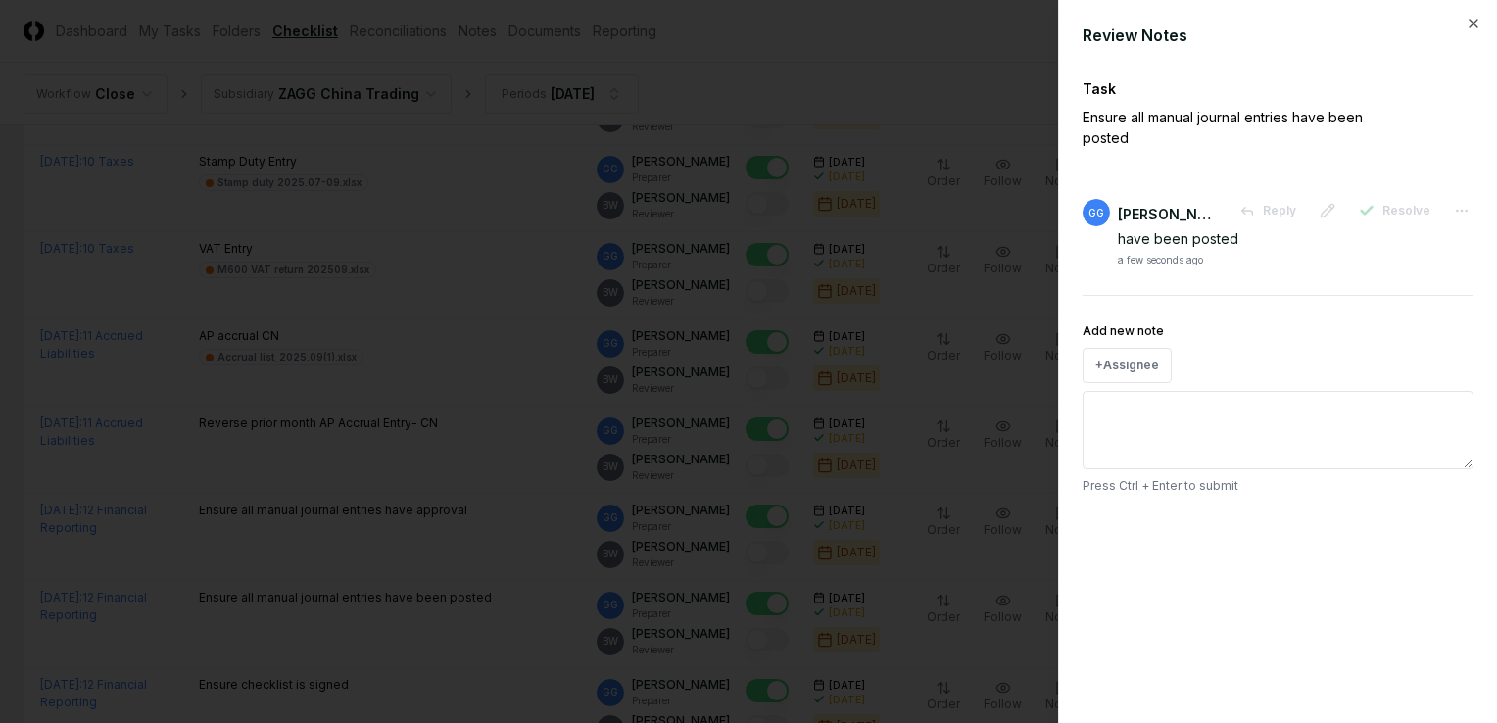
click at [502, 550] on div at bounding box center [748, 361] width 1497 height 723
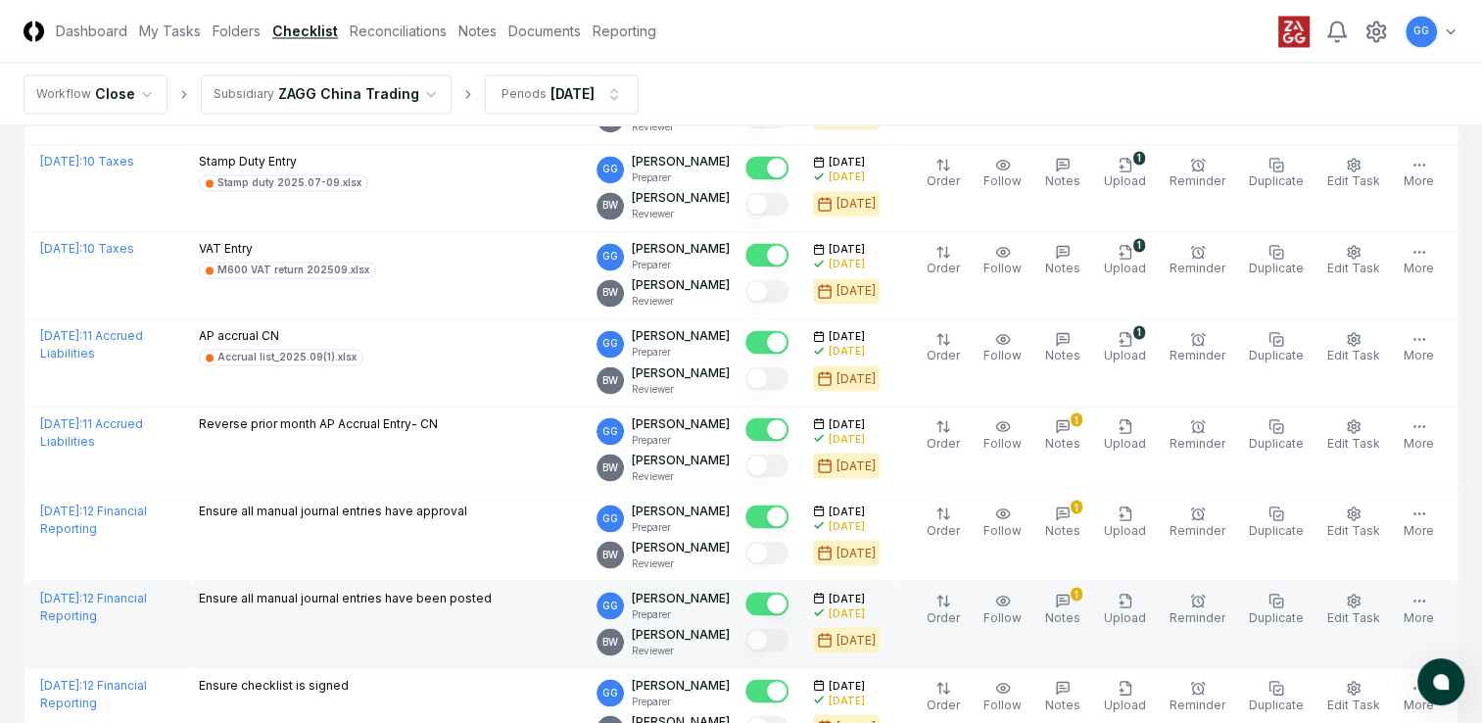
scroll to position [3429, 0]
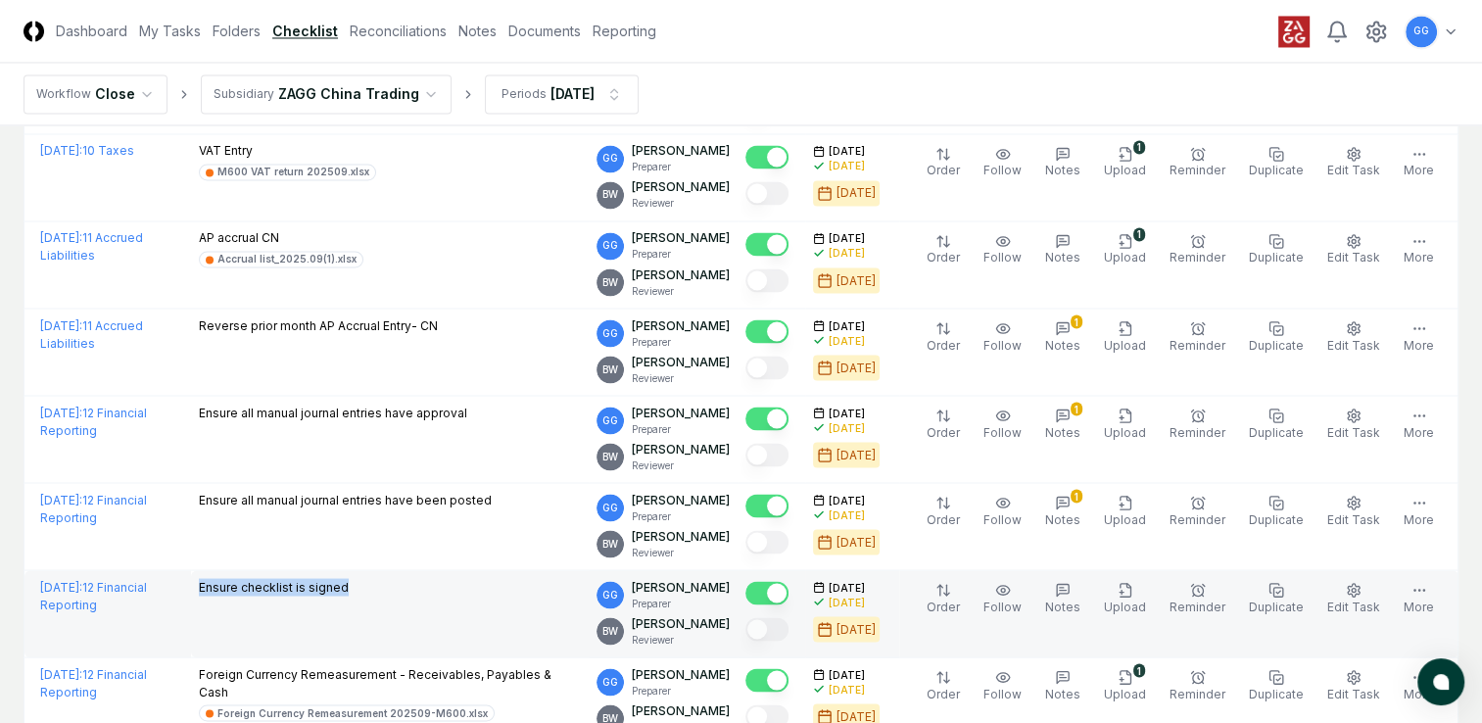
drag, startPoint x: 196, startPoint y: 578, endPoint x: 354, endPoint y: 583, distance: 157.8
click at [354, 583] on td "Ensure checklist is signed" at bounding box center [390, 613] width 399 height 87
click at [506, 585] on div "Ensure checklist is signed" at bounding box center [390, 589] width 383 height 22
click at [1071, 582] on icon "button" at bounding box center [1063, 590] width 16 height 16
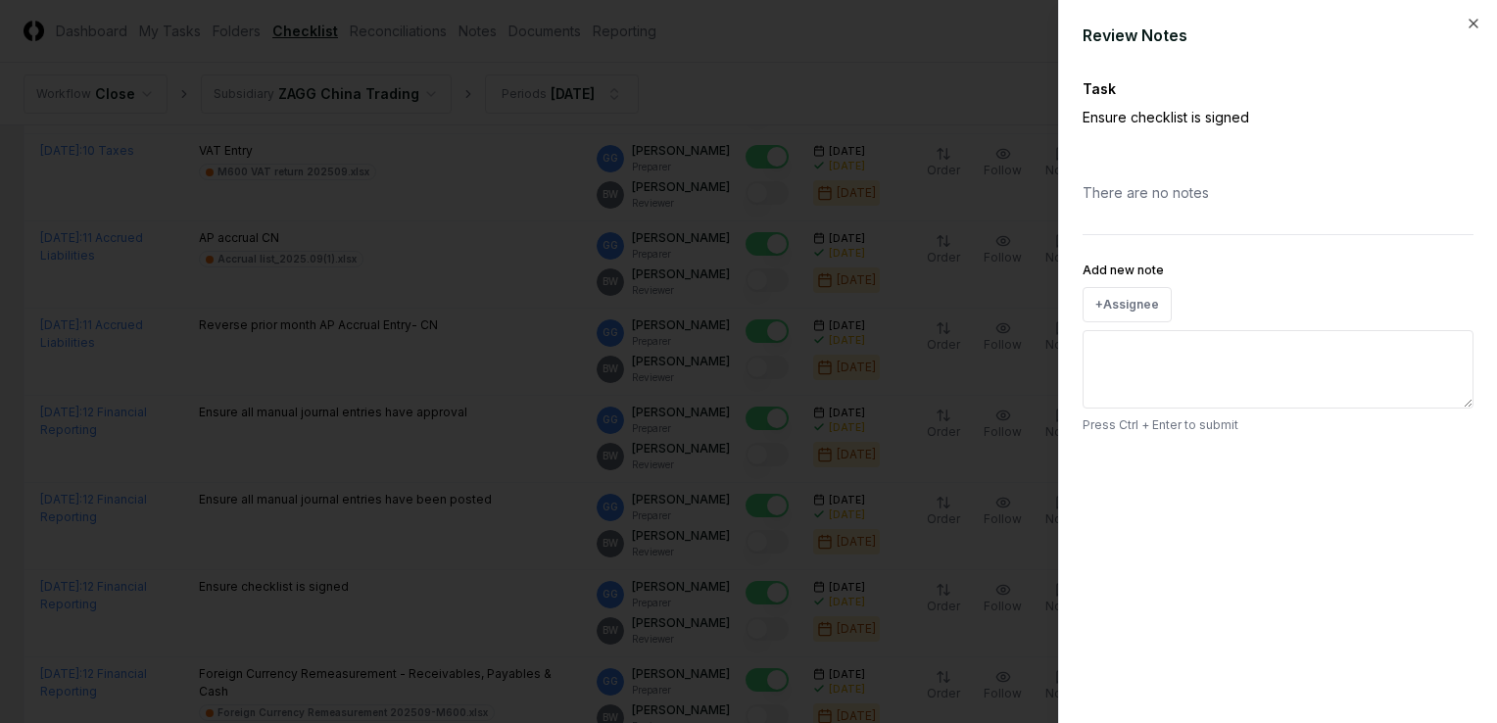
click at [1153, 332] on textarea "Add new note" at bounding box center [1278, 369] width 391 height 78
type textarea "*"
type textarea "**"
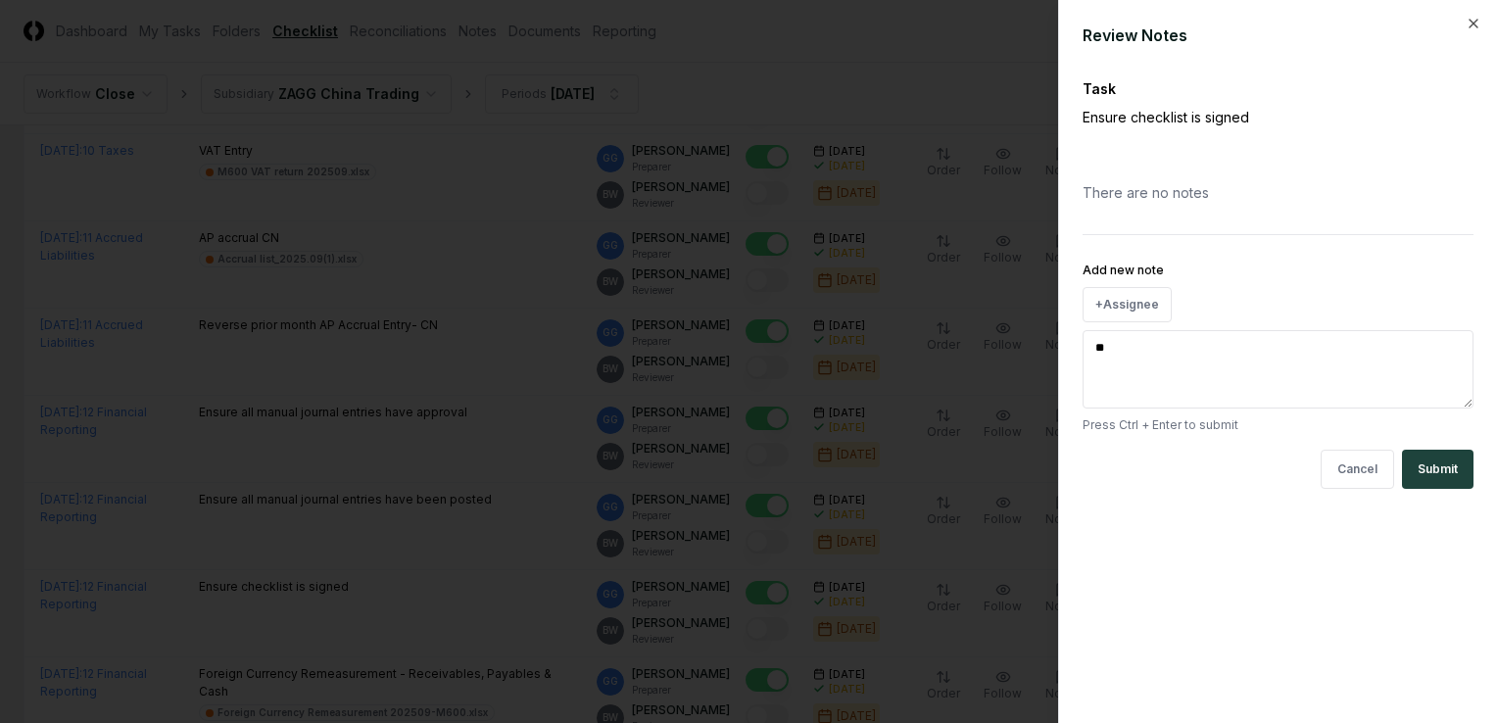
type textarea "*"
type textarea "***"
type textarea "*"
type textarea "****"
click at [1436, 468] on button "Submit" at bounding box center [1438, 469] width 72 height 39
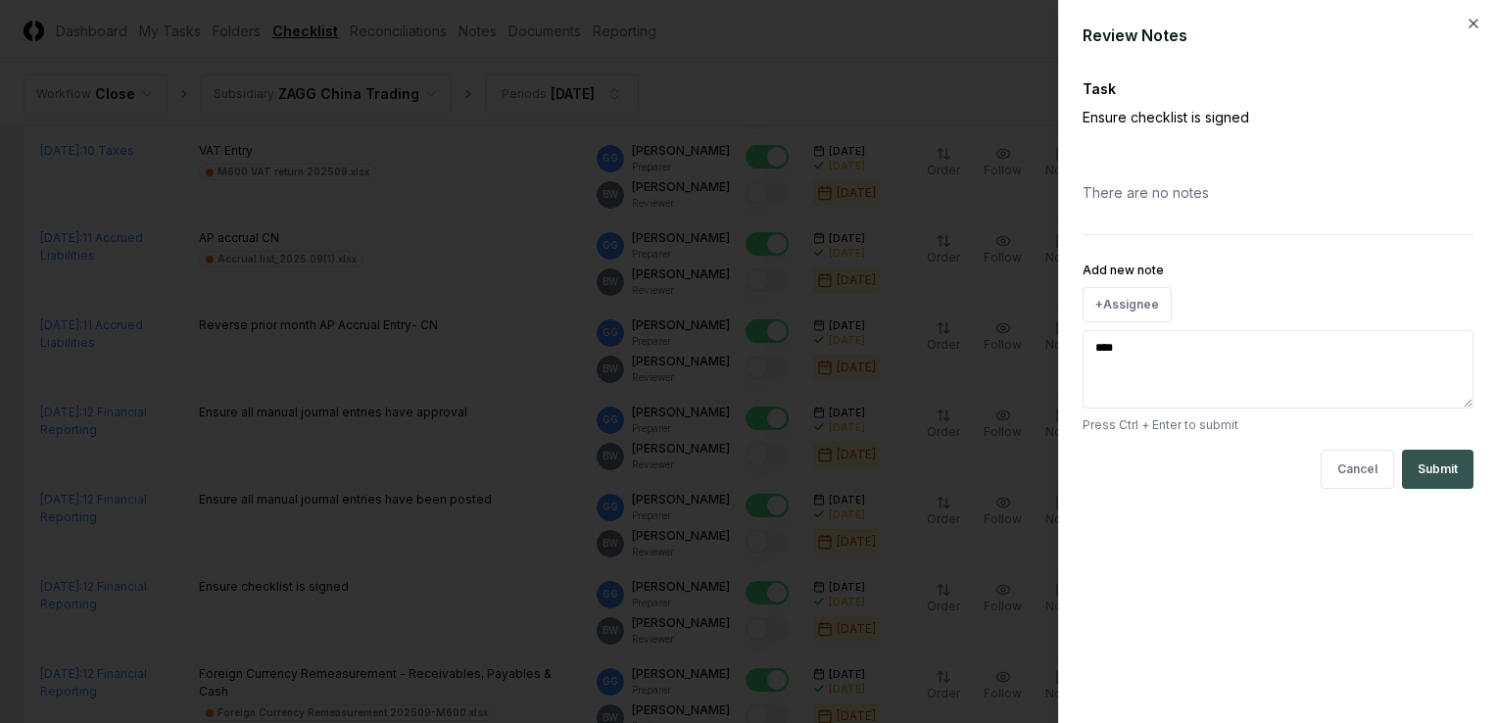
type textarea "*"
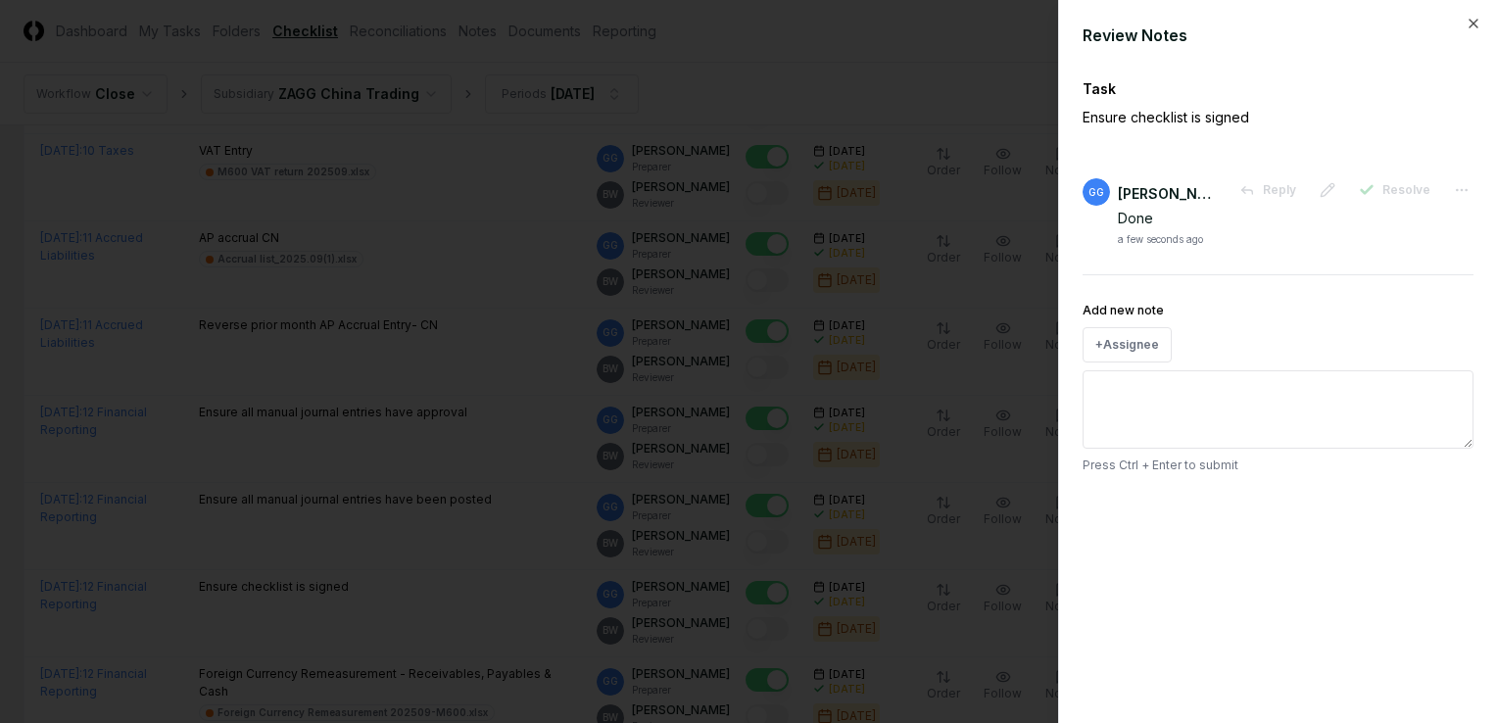
click at [488, 594] on div at bounding box center [748, 361] width 1497 height 723
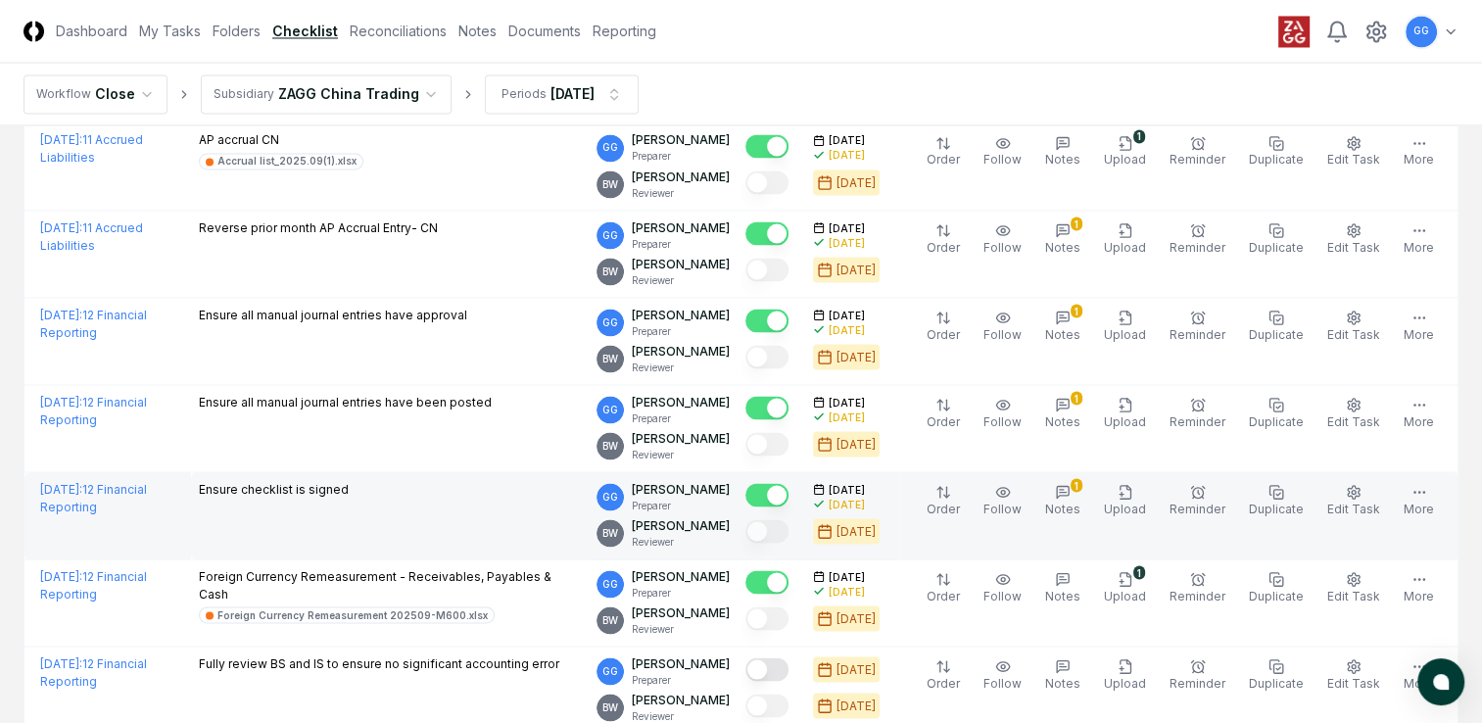
scroll to position [3625, 0]
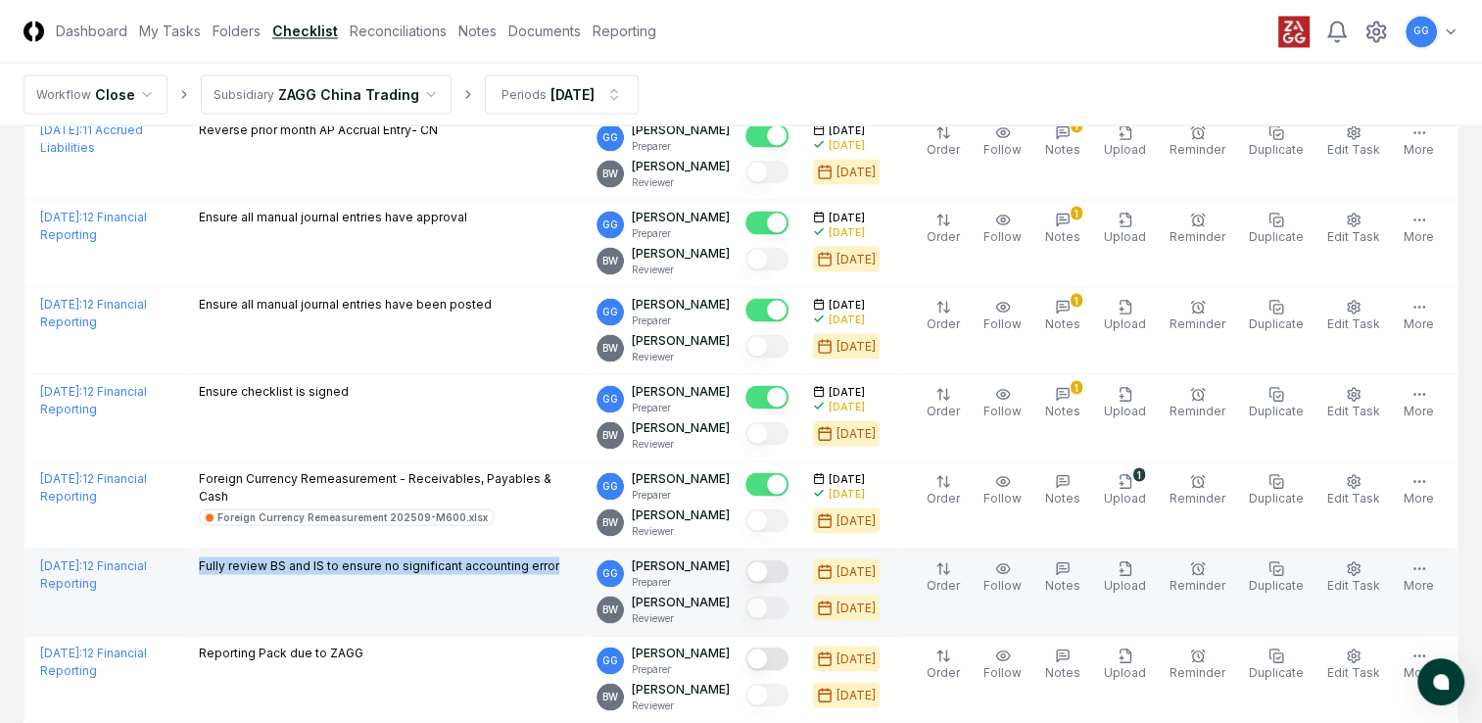
drag, startPoint x: 199, startPoint y: 550, endPoint x: 616, endPoint y: 575, distance: 418.1
click at [590, 575] on td "Fully review BS and IS to ensure no significant accounting error" at bounding box center [390, 592] width 399 height 87
click at [359, 600] on td "Fully review BS and IS to ensure no significant accounting error" at bounding box center [390, 592] width 399 height 87
click at [788, 565] on button "Mark complete" at bounding box center [767, 571] width 43 height 24
click at [1133, 564] on icon "button" at bounding box center [1126, 568] width 16 height 16
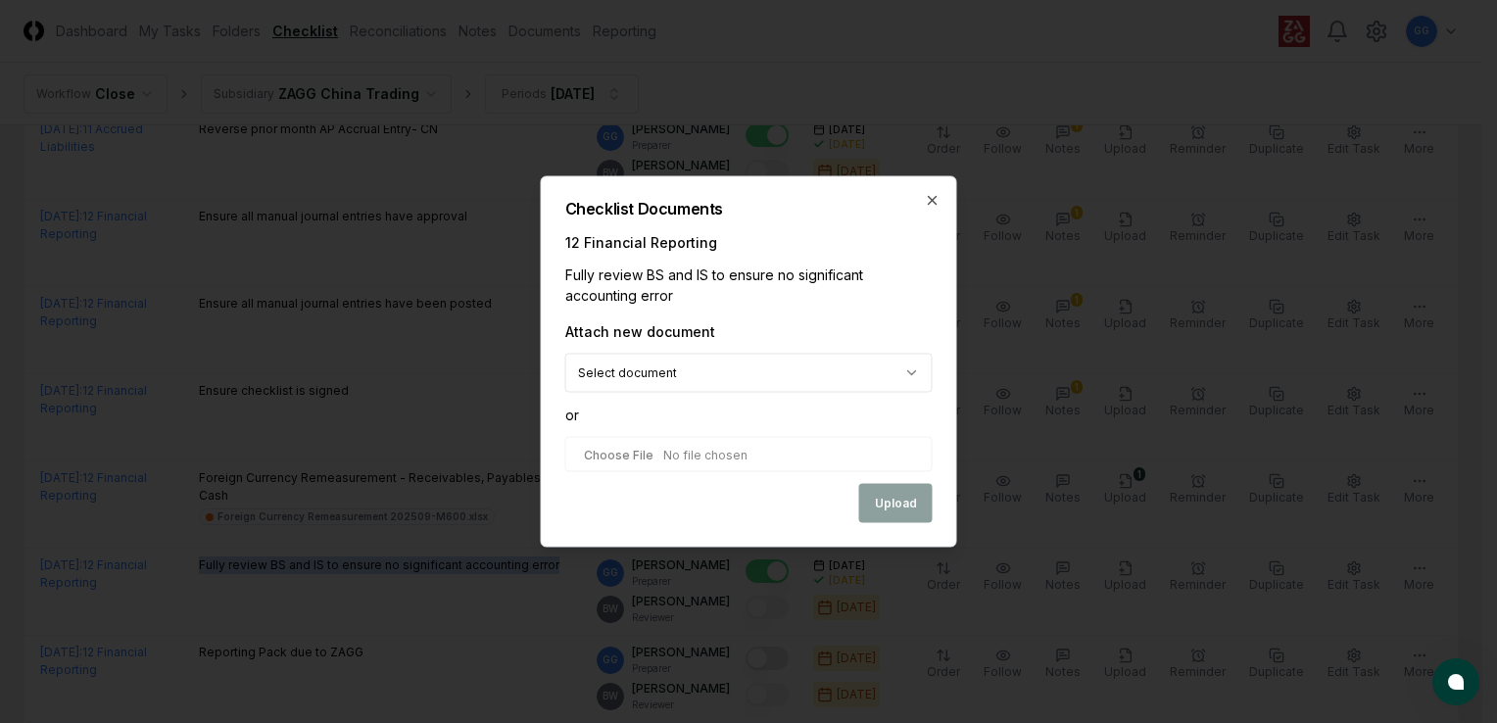
click at [643, 453] on input "file" at bounding box center [748, 454] width 367 height 35
type input "**********"
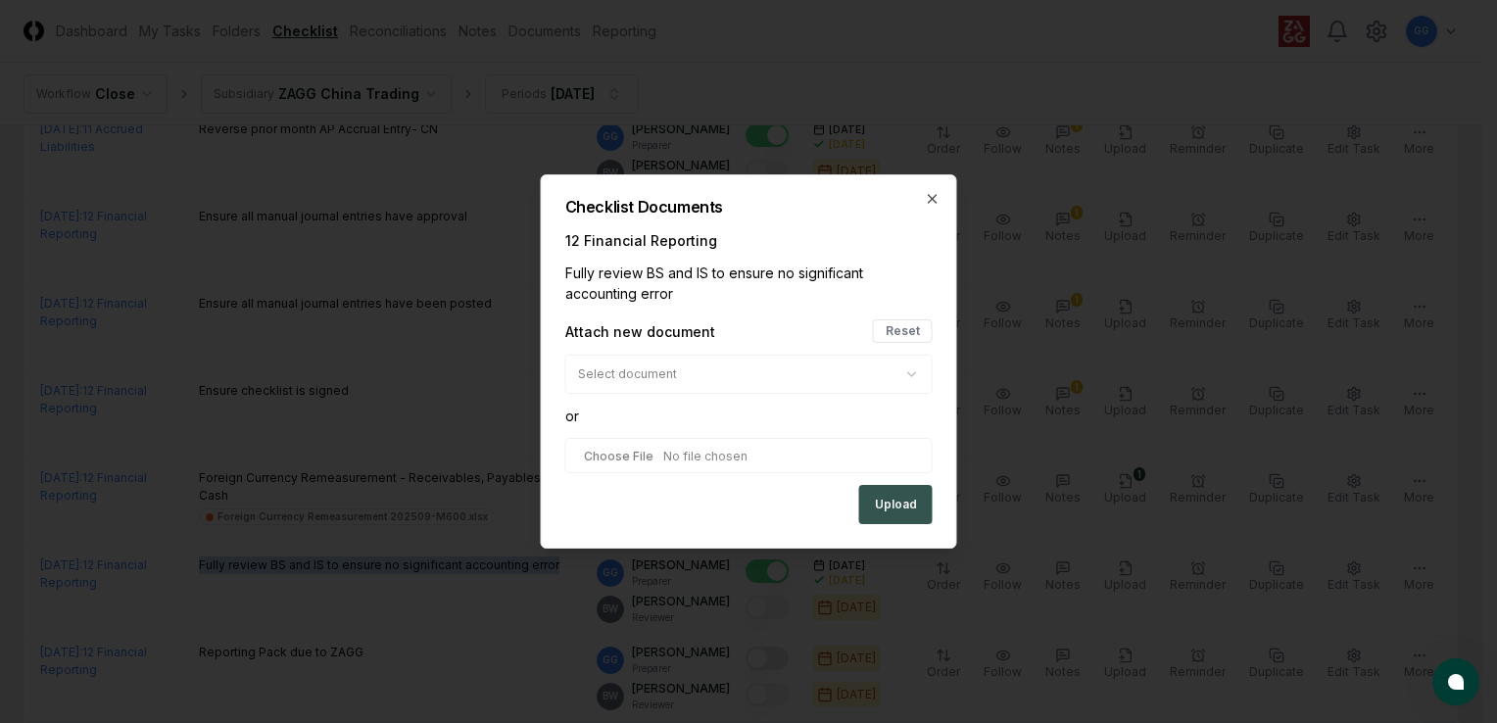
click at [888, 504] on button "Upload" at bounding box center [895, 504] width 73 height 39
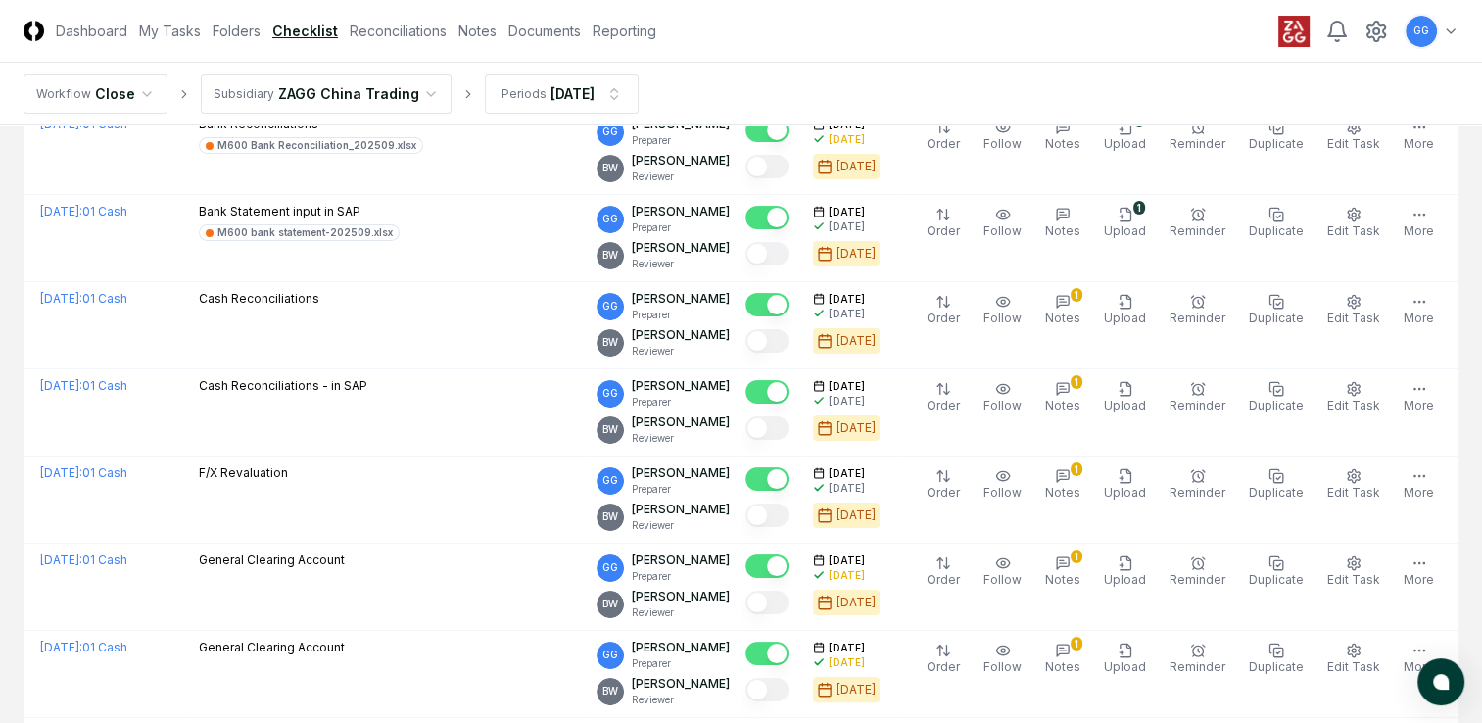
scroll to position [0, 0]
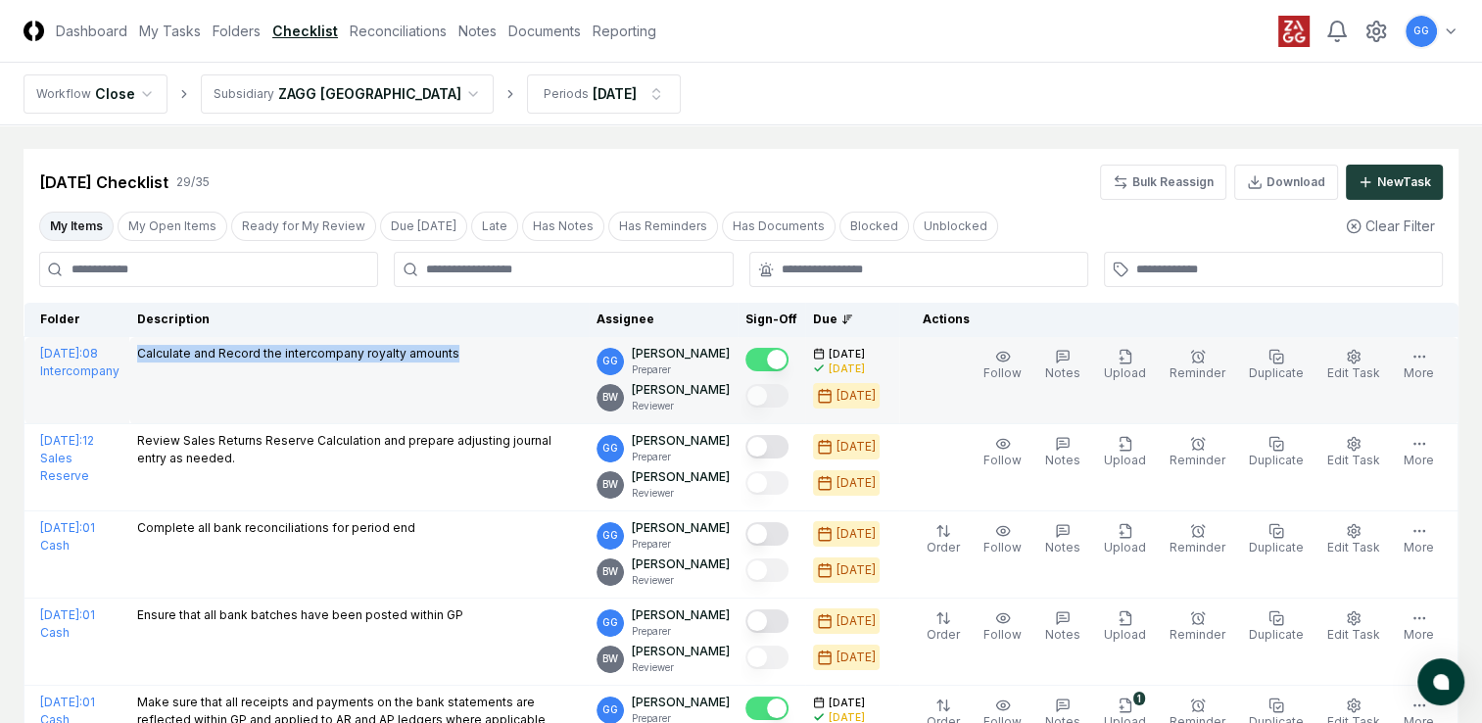
drag, startPoint x: 194, startPoint y: 348, endPoint x: 534, endPoint y: 362, distance: 340.3
click at [534, 362] on td "Calculate and Record the intercompany royalty amounts" at bounding box center [358, 380] width 459 height 87
click at [410, 390] on td "Calculate and Record the intercompany royalty amounts" at bounding box center [358, 380] width 459 height 87
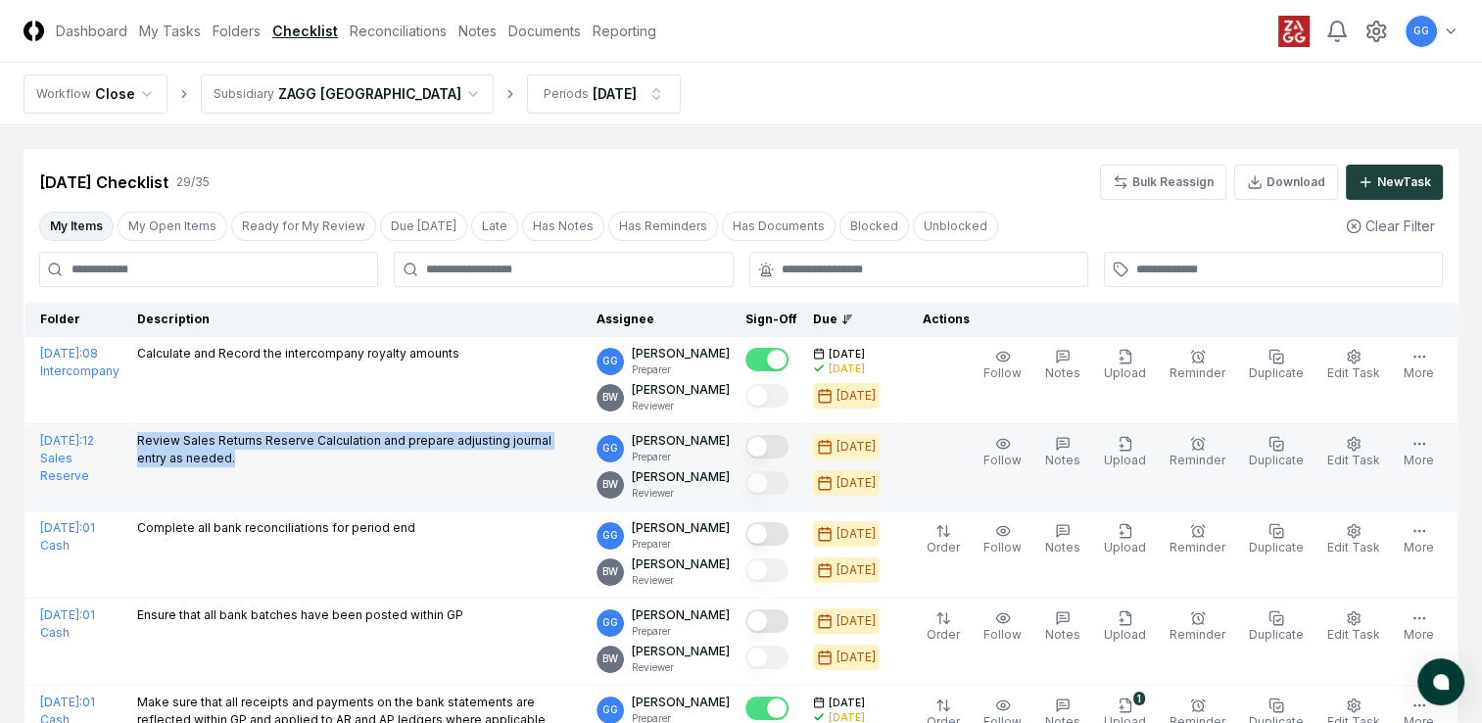
drag, startPoint x: 196, startPoint y: 437, endPoint x: 311, endPoint y: 461, distance: 117.2
click at [311, 461] on td "Review Sales Returns Reserve Calculation and prepare adjusting journal entry as…" at bounding box center [358, 467] width 459 height 87
click at [239, 477] on td "Review Sales Returns Reserve Calculation and prepare adjusting journal entry as…" at bounding box center [358, 467] width 459 height 87
click at [780, 445] on button "Mark complete" at bounding box center [767, 447] width 43 height 24
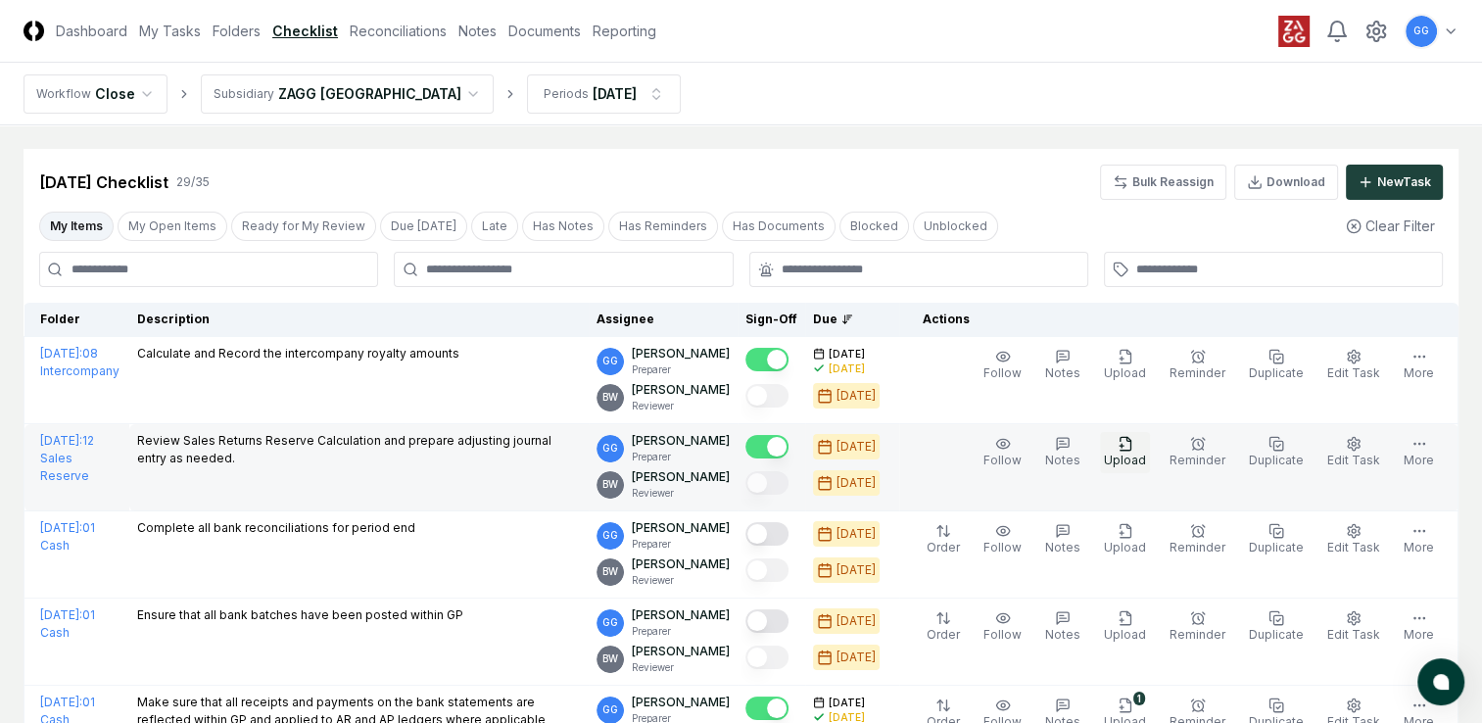
click at [1133, 448] on icon "button" at bounding box center [1126, 444] width 16 height 16
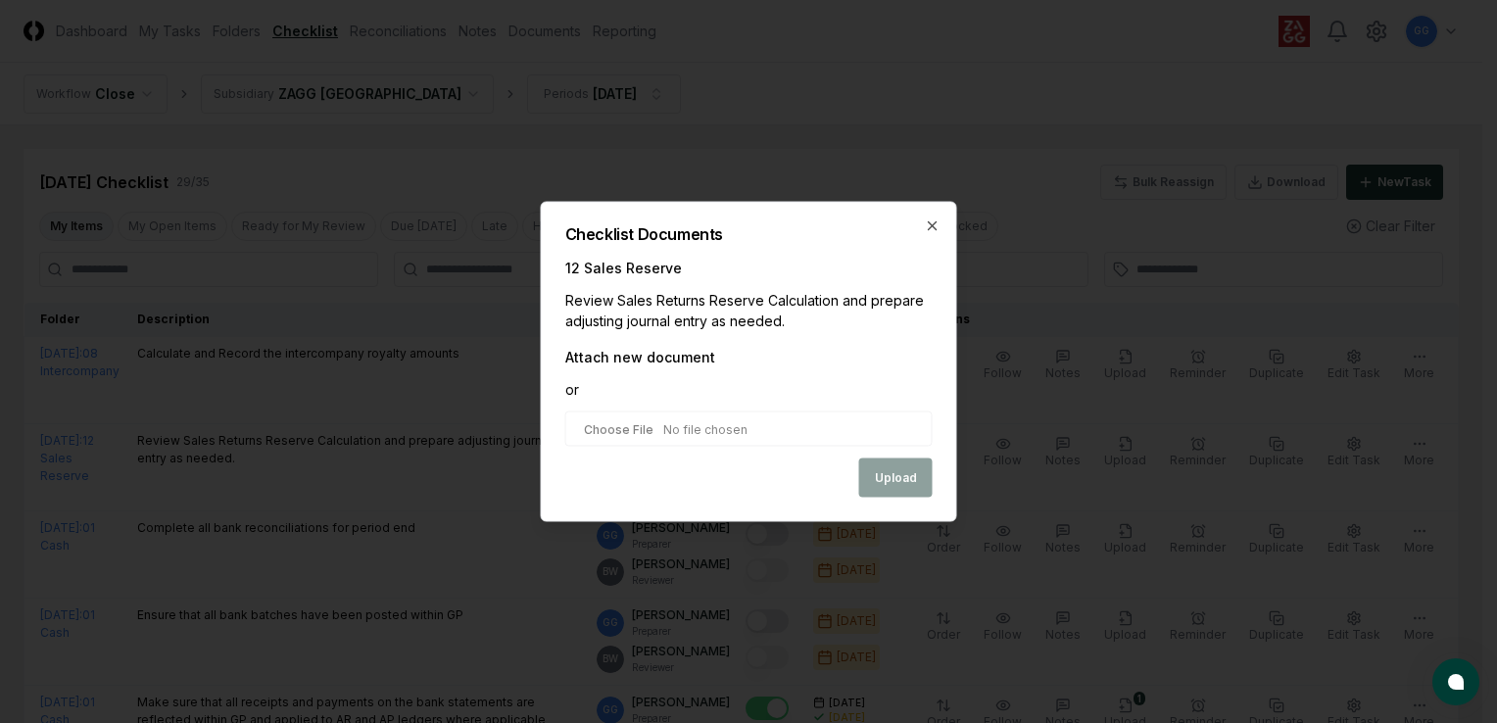
click at [697, 433] on input "file" at bounding box center [748, 428] width 367 height 35
type input "**********"
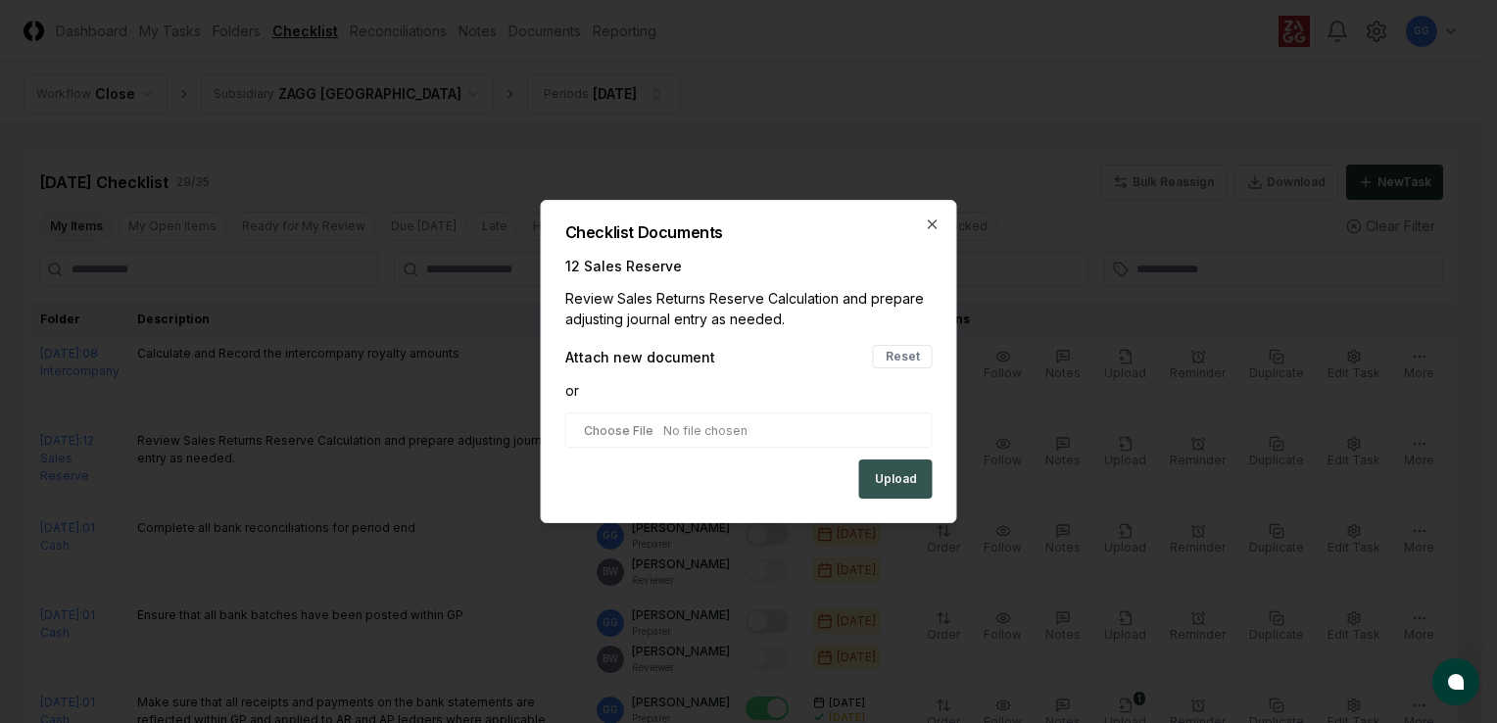
click at [890, 480] on button "Upload" at bounding box center [895, 478] width 73 height 39
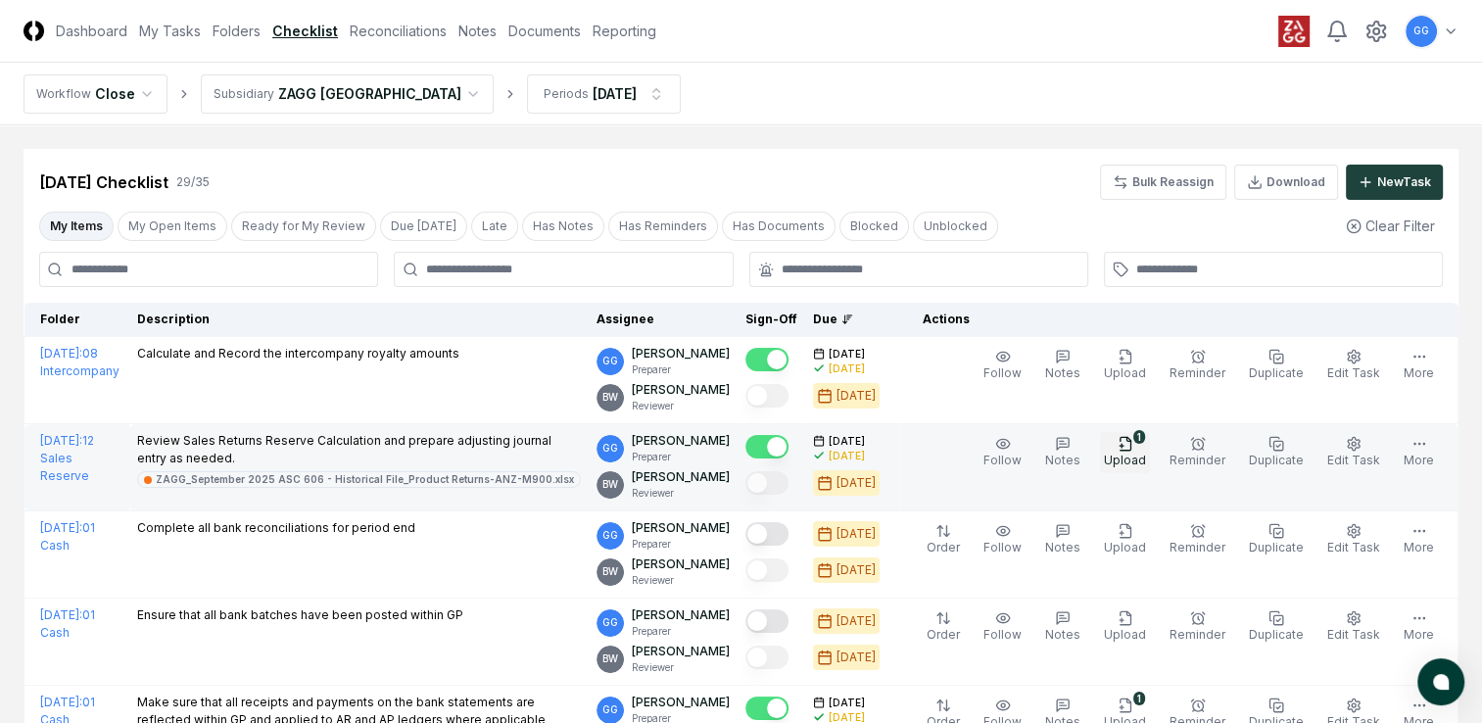
click at [1133, 447] on icon "button" at bounding box center [1126, 444] width 16 height 16
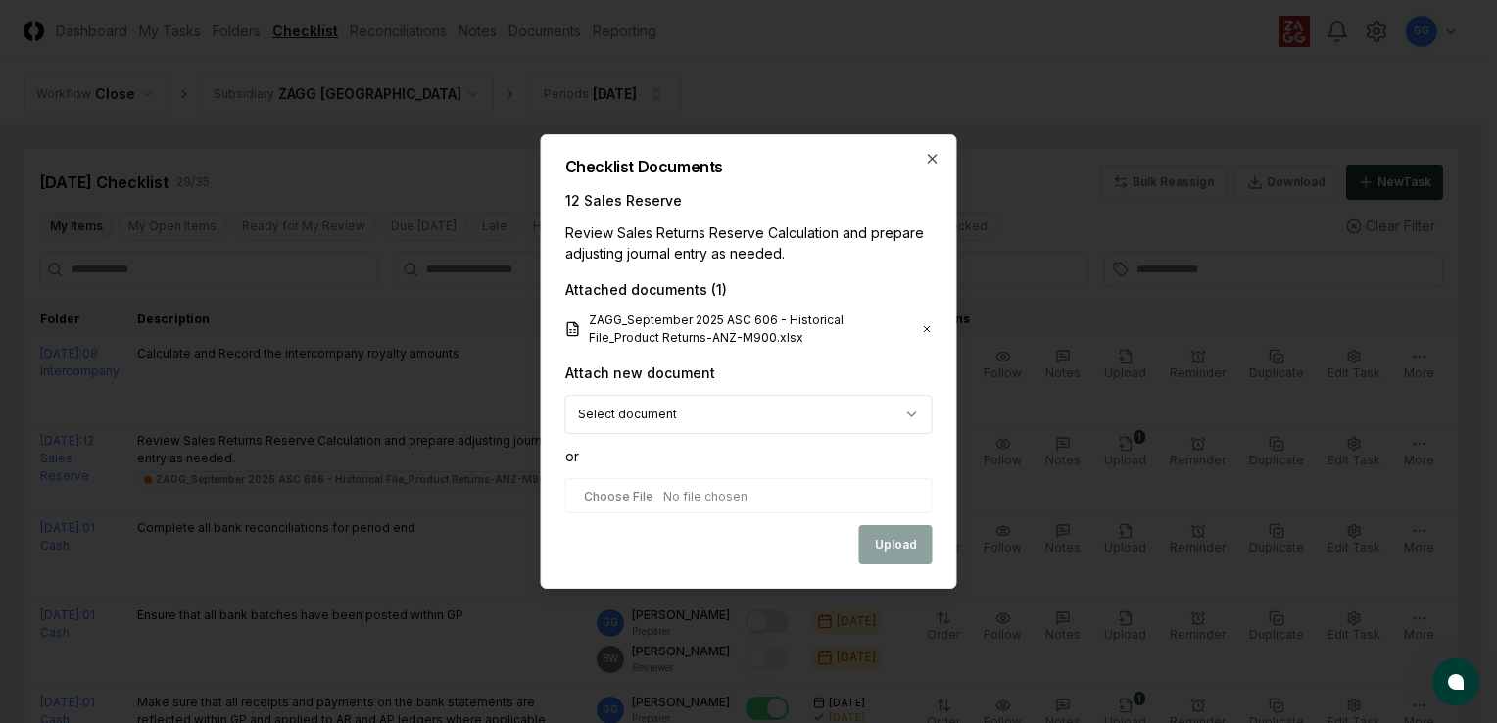
click at [698, 497] on input "file" at bounding box center [748, 495] width 367 height 35
type input "**********"
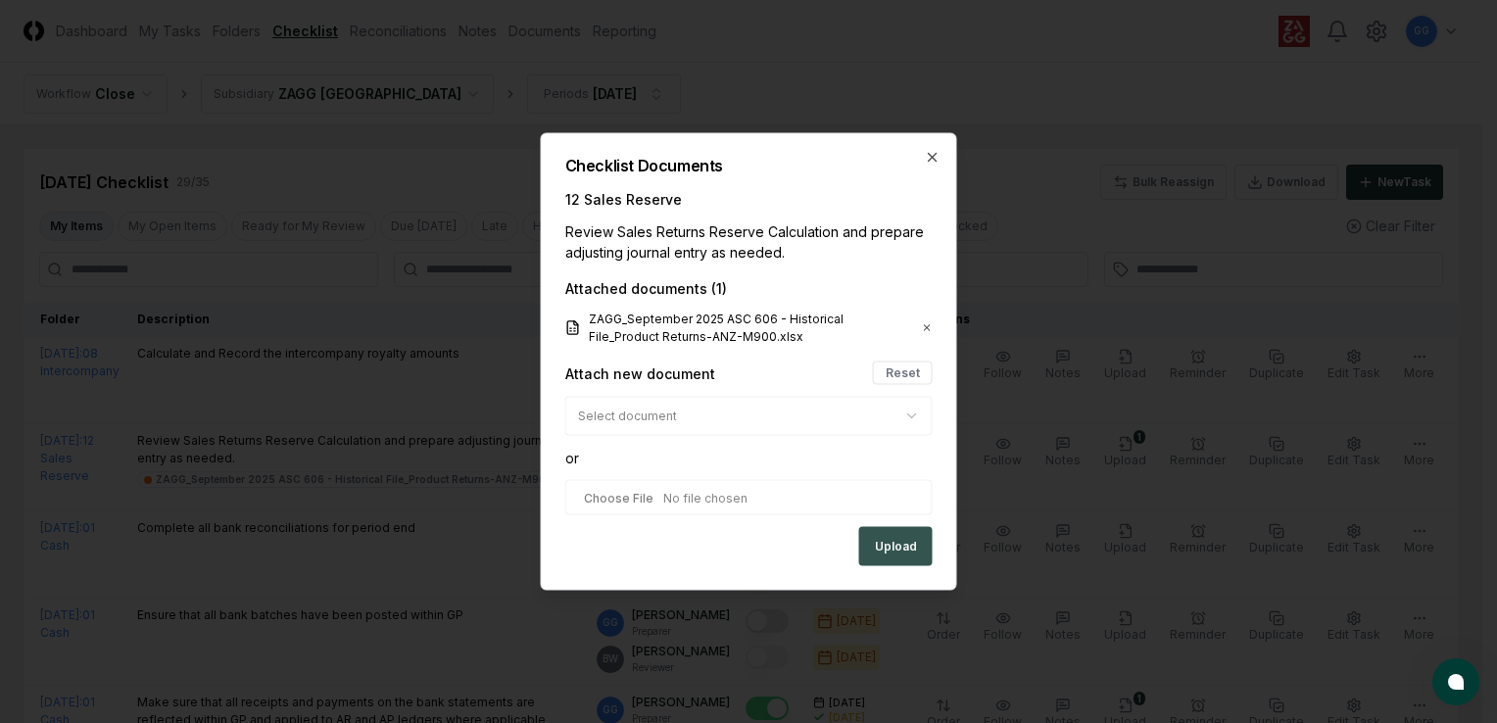
click at [882, 542] on button "Upload" at bounding box center [895, 546] width 73 height 39
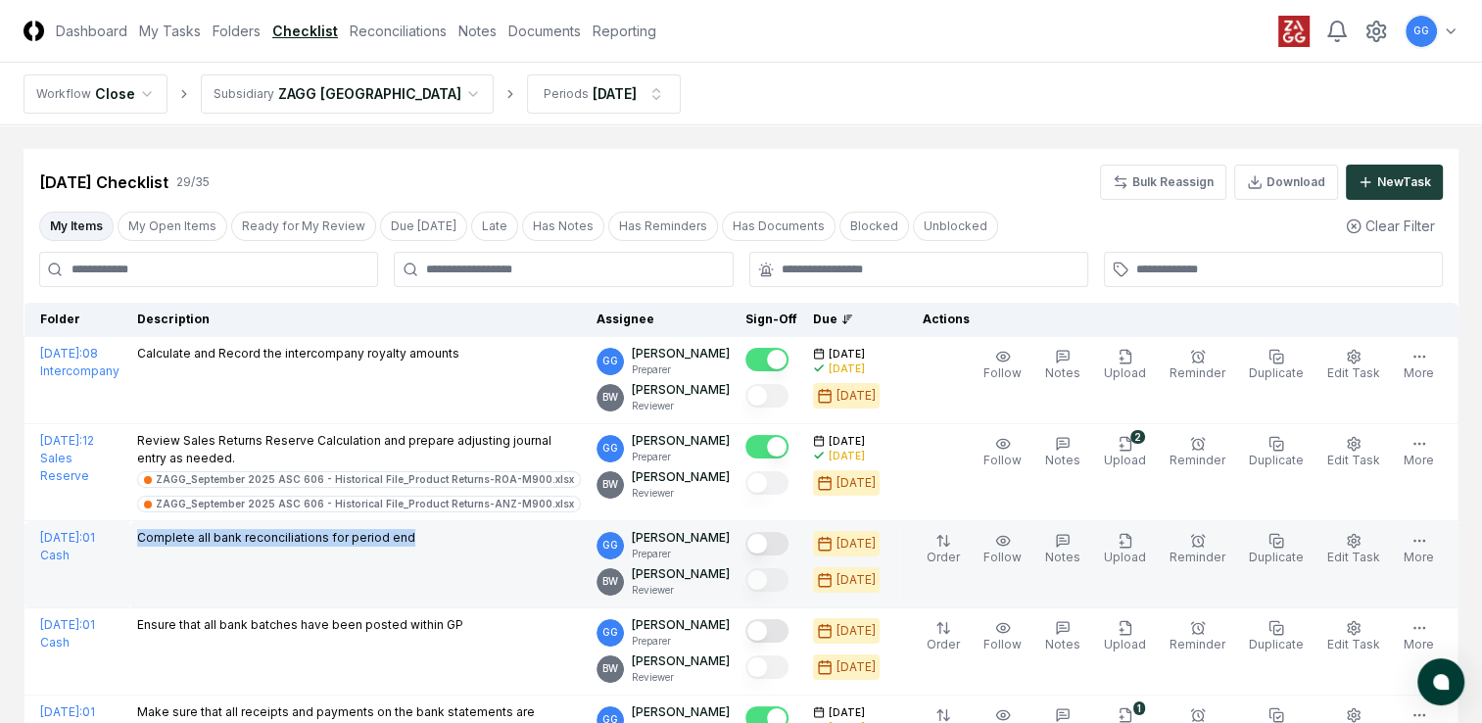
drag, startPoint x: 201, startPoint y: 535, endPoint x: 486, endPoint y: 555, distance: 285.8
click at [486, 555] on td "Complete all bank reconciliations for period end" at bounding box center [358, 564] width 459 height 87
click at [337, 581] on td "Complete all bank reconciliations for period end" at bounding box center [358, 564] width 459 height 87
click at [789, 541] on button "Mark complete" at bounding box center [767, 544] width 43 height 24
click at [1071, 539] on icon "button" at bounding box center [1063, 541] width 16 height 16
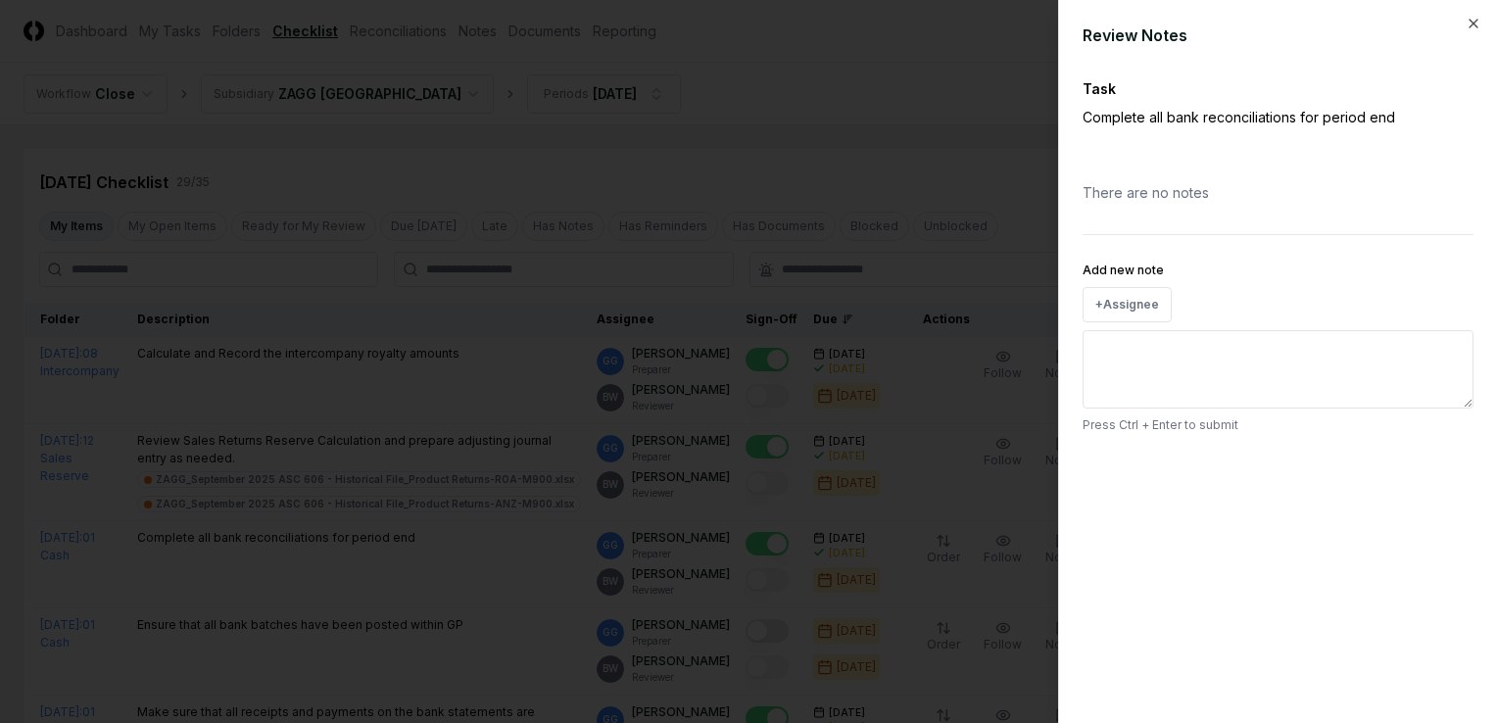
click at [1131, 355] on textarea "Add new note" at bounding box center [1278, 369] width 391 height 78
type textarea "*"
type textarea "**"
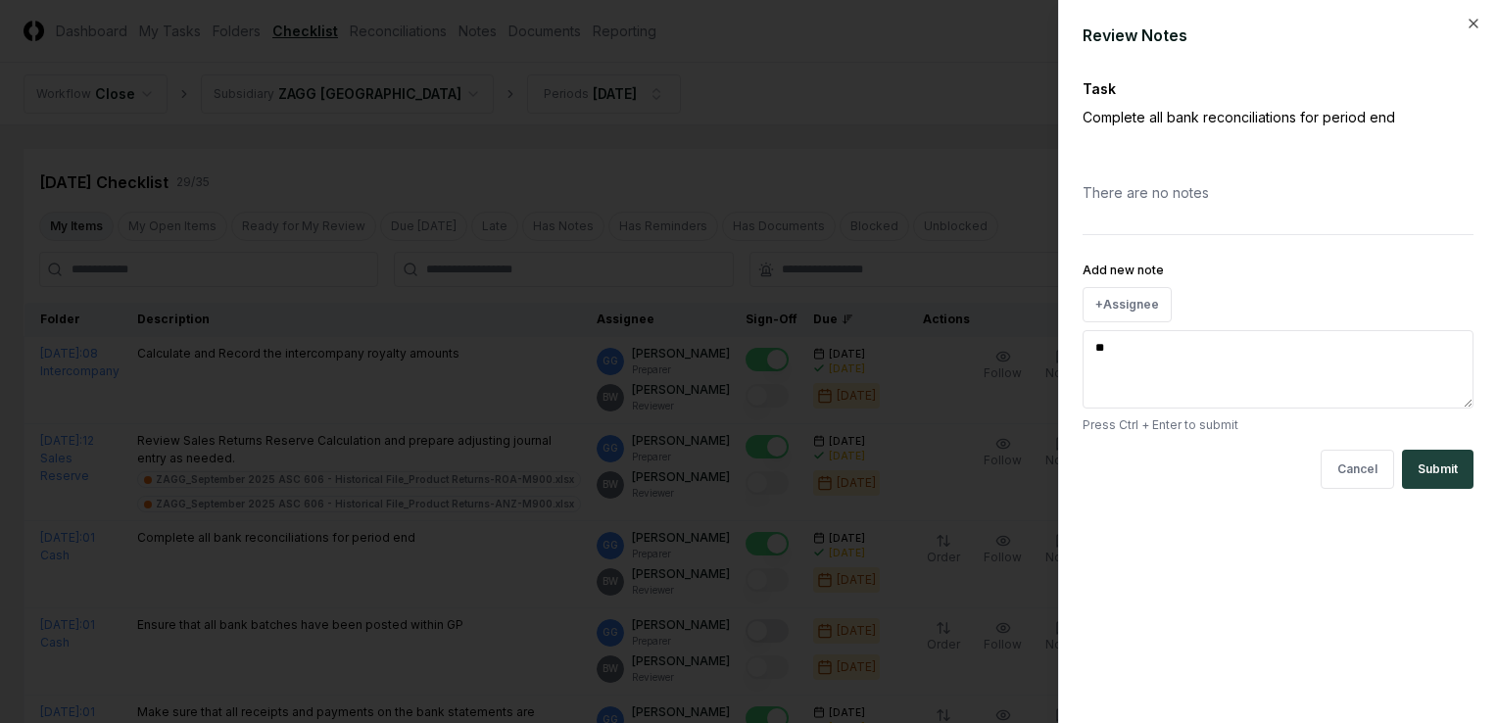
type textarea "*"
type textarea "***"
type textarea "*"
type textarea "****"
click at [1445, 477] on button "Submit" at bounding box center [1438, 469] width 72 height 39
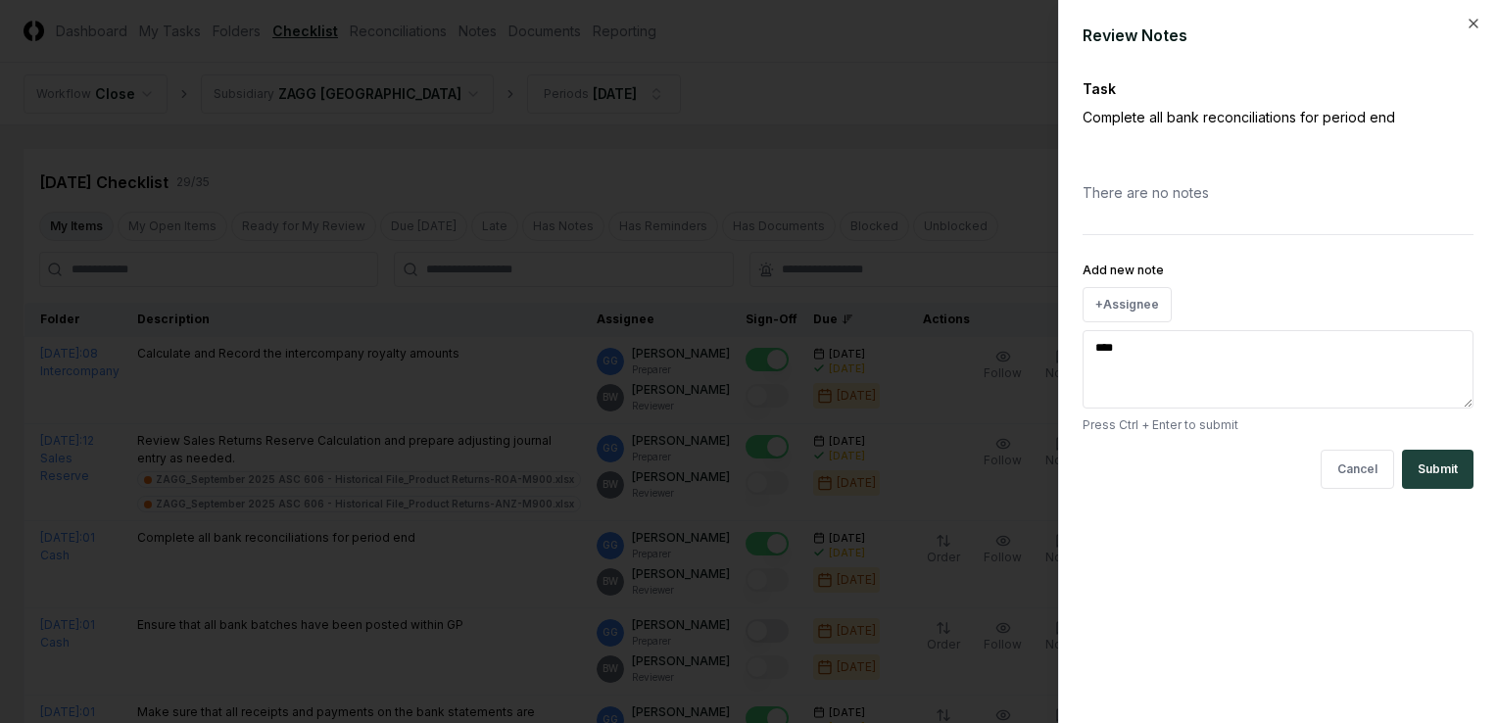
type textarea "*"
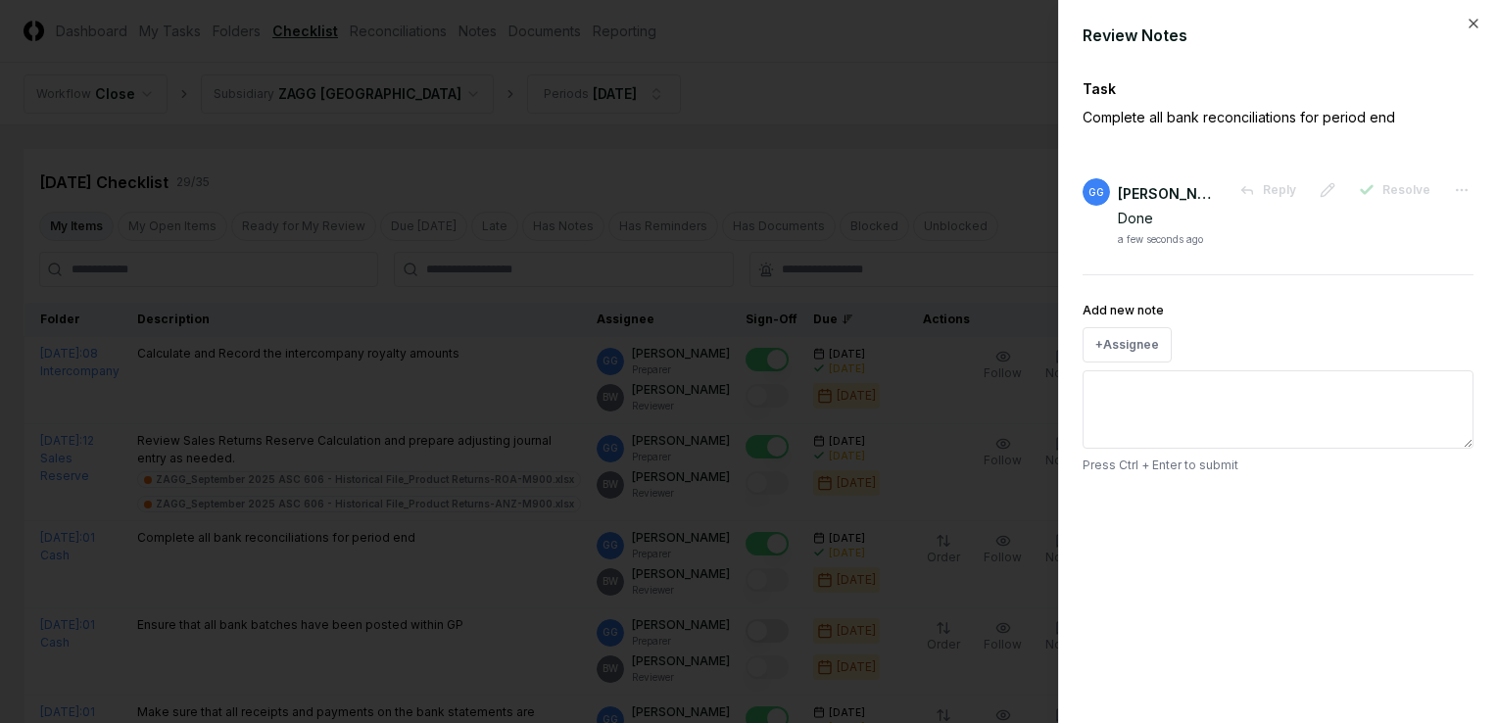
click at [392, 574] on div at bounding box center [748, 361] width 1497 height 723
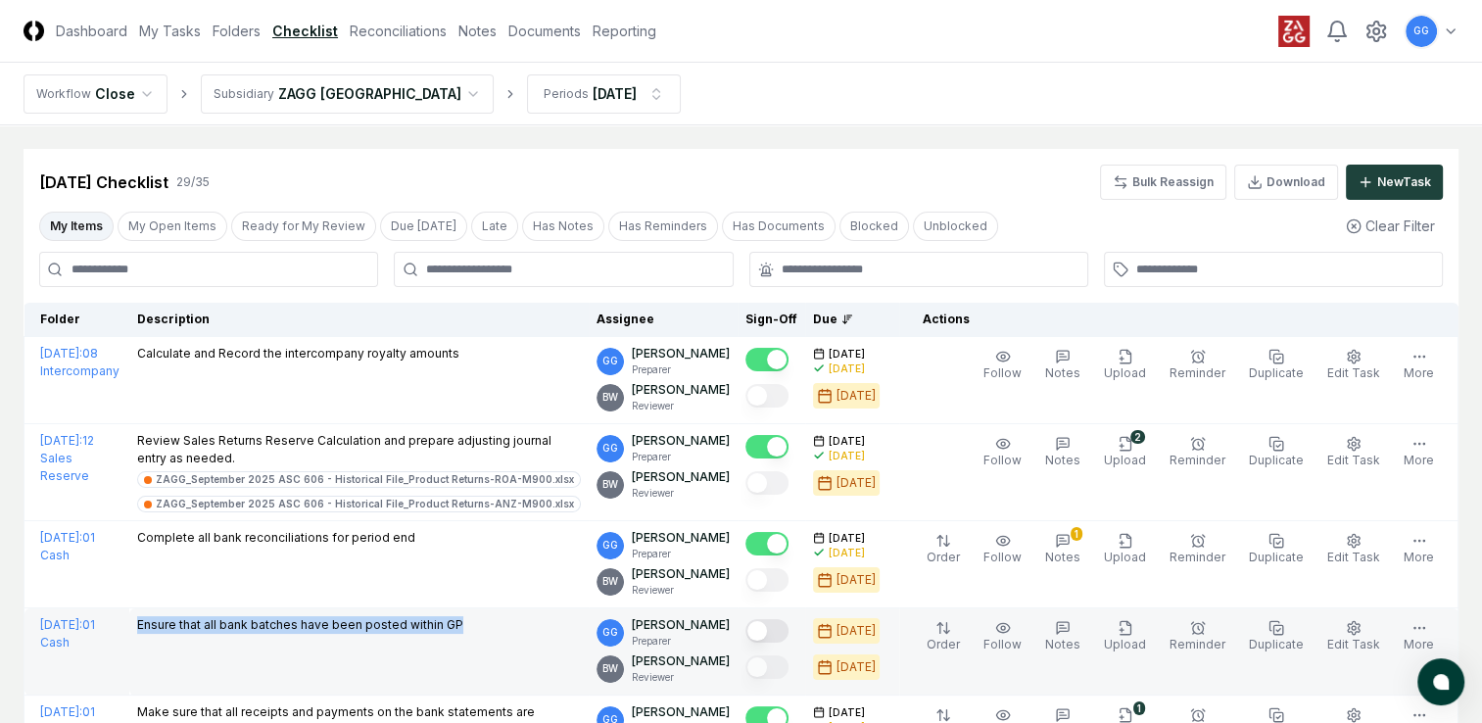
drag, startPoint x: 200, startPoint y: 621, endPoint x: 533, endPoint y: 642, distance: 333.7
click at [533, 642] on td "Ensure that all bank batches have been posted within GP" at bounding box center [358, 651] width 459 height 87
click at [464, 660] on td "Ensure that all bank batches have been posted within GP" at bounding box center [358, 651] width 459 height 87
drag, startPoint x: 361, startPoint y: 621, endPoint x: 460, endPoint y: 625, distance: 100.0
click at [460, 625] on p "Ensure that all bank batches have been posted within GP" at bounding box center [300, 625] width 326 height 18
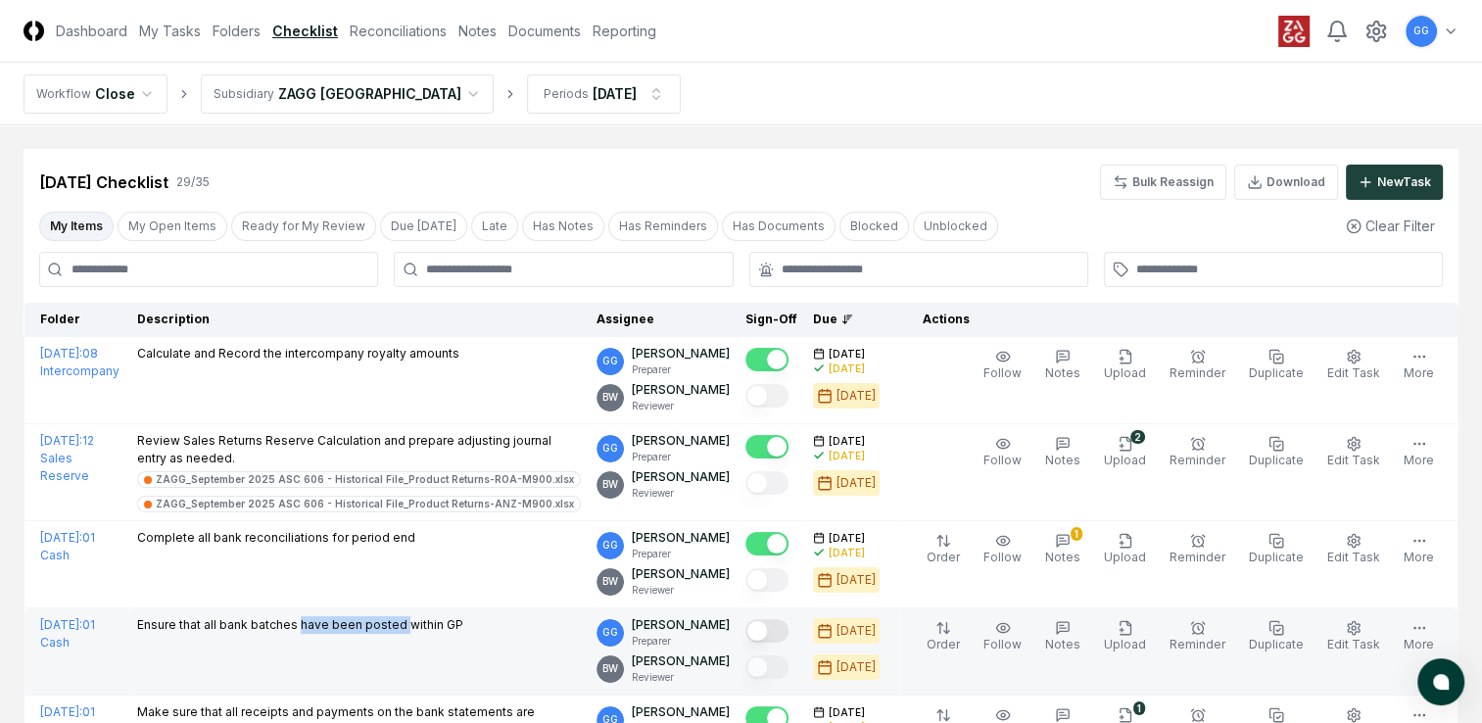
copy p "have been posted"
click at [789, 637] on button "Mark complete" at bounding box center [767, 631] width 43 height 24
click at [1071, 627] on icon "button" at bounding box center [1063, 628] width 16 height 16
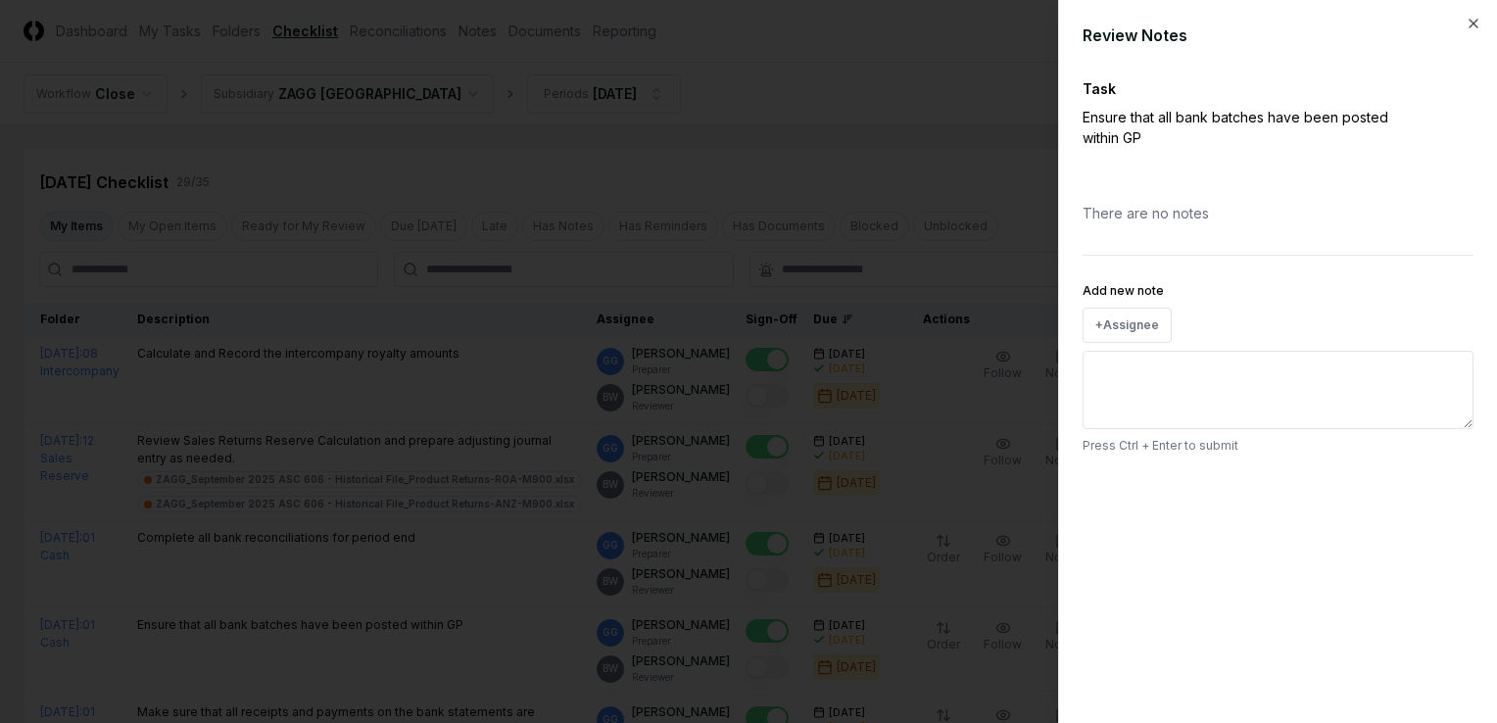
click at [1124, 372] on textarea "Add new note" at bounding box center [1278, 390] width 391 height 78
paste textarea "**********"
type textarea "**********"
type textarea "*"
type textarea "**********"
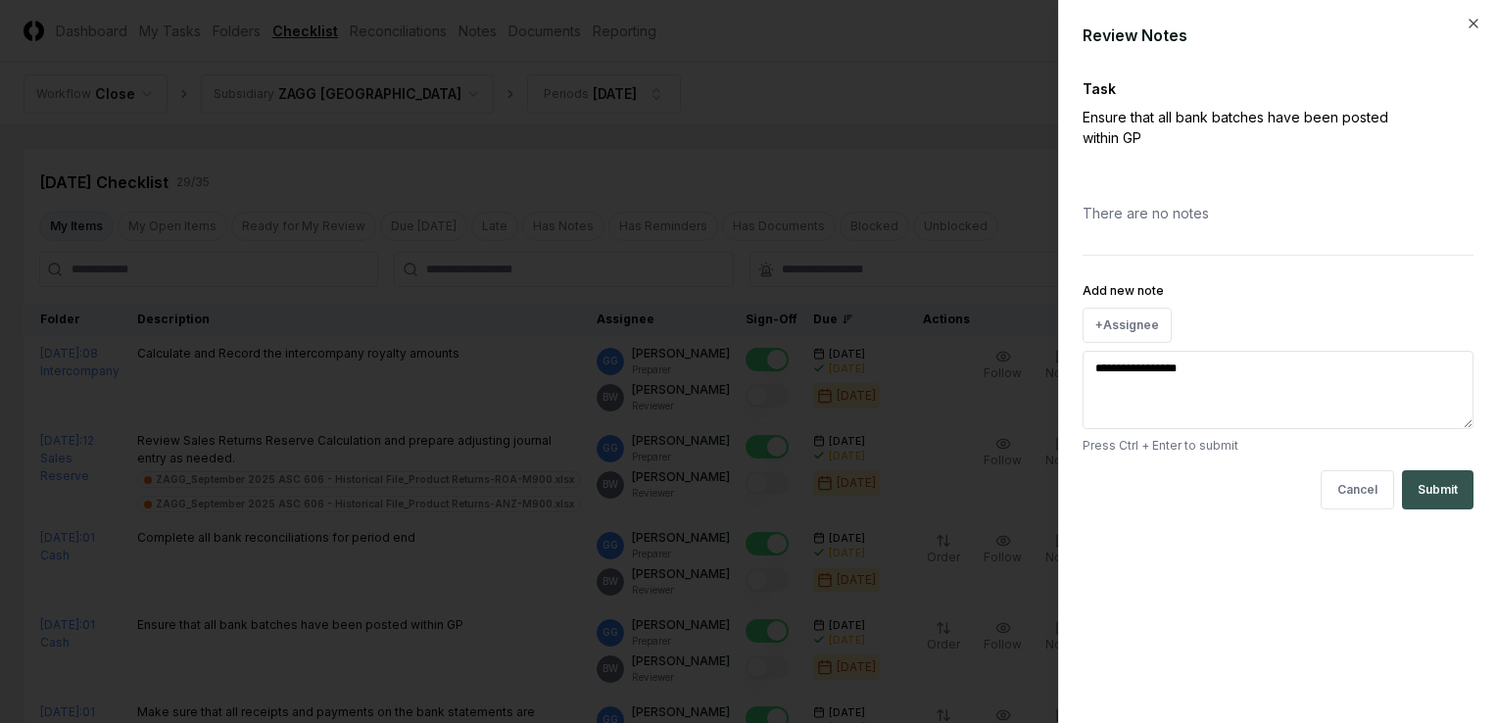
click at [1435, 485] on button "Submit" at bounding box center [1438, 489] width 72 height 39
type textarea "*"
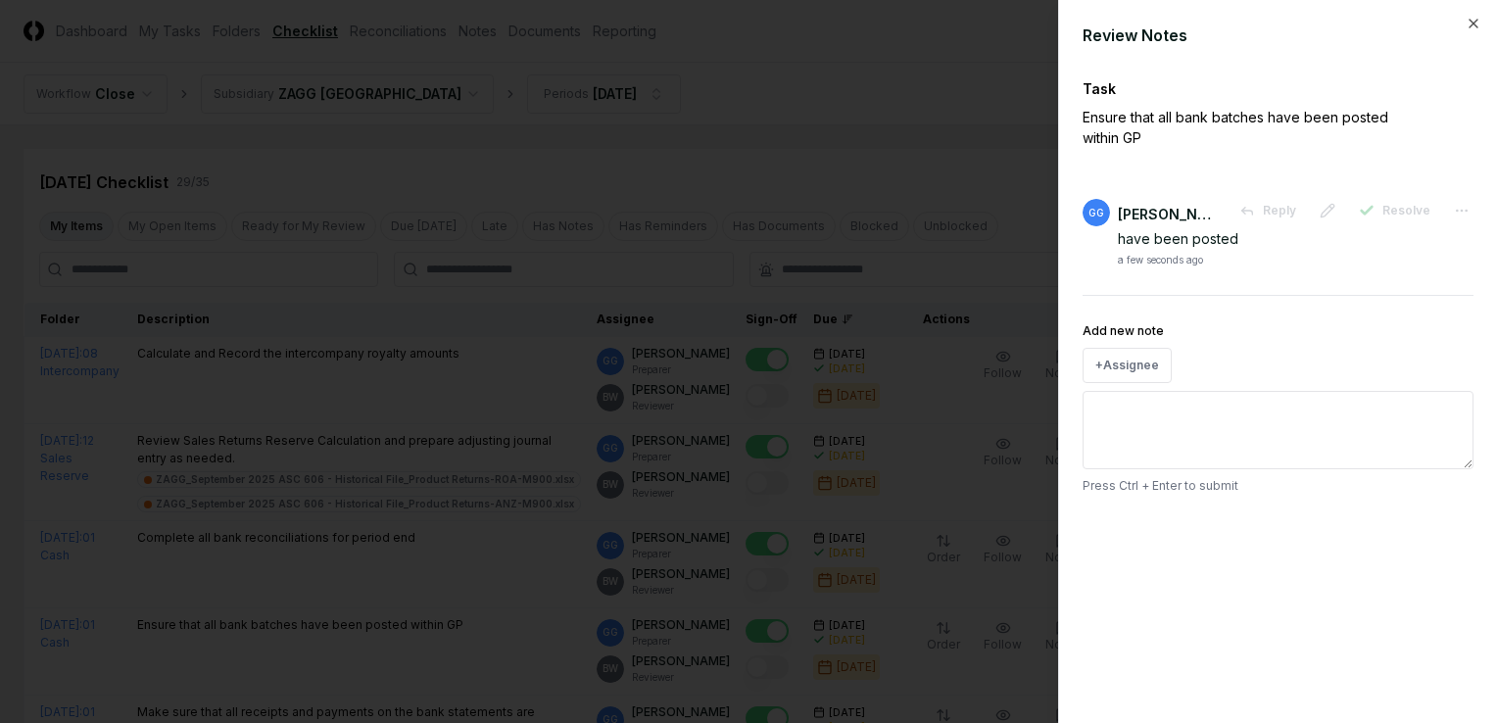
click at [495, 574] on div at bounding box center [748, 361] width 1497 height 723
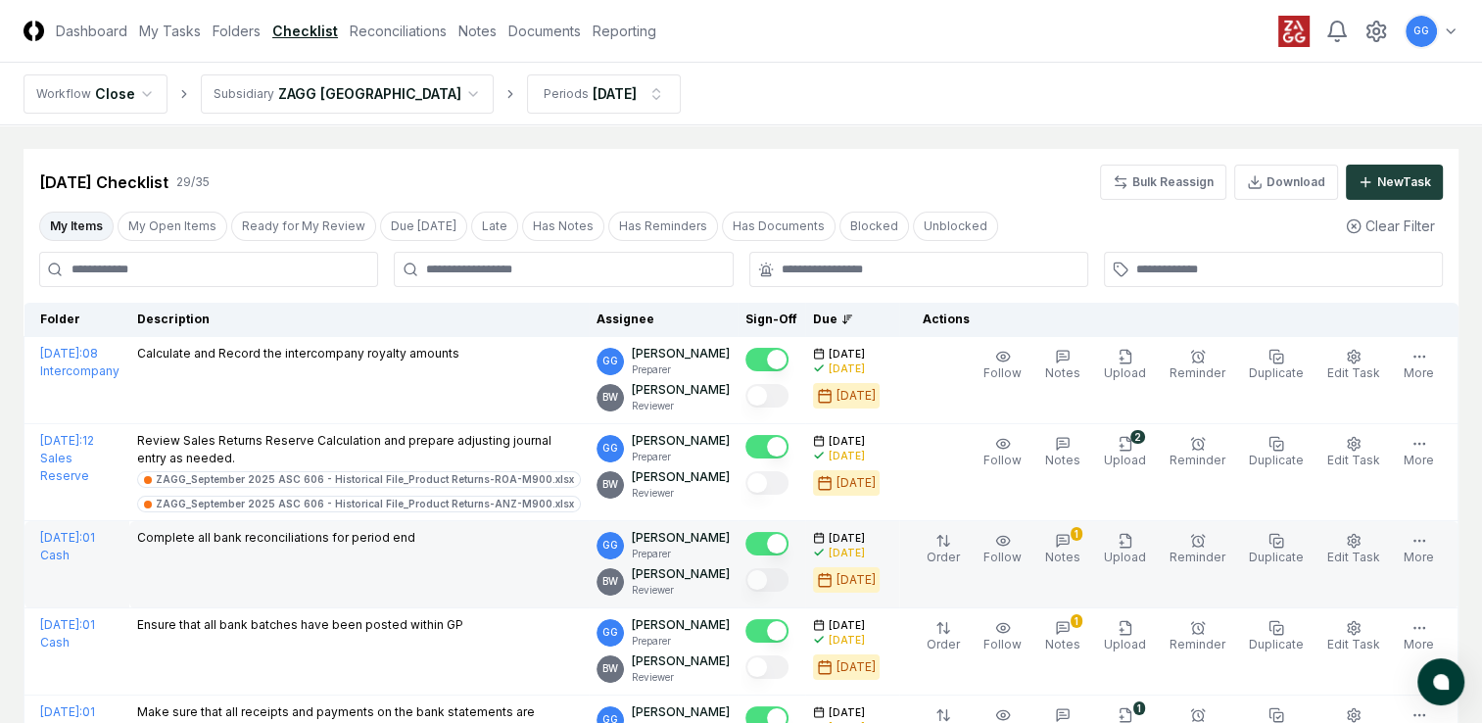
scroll to position [98, 0]
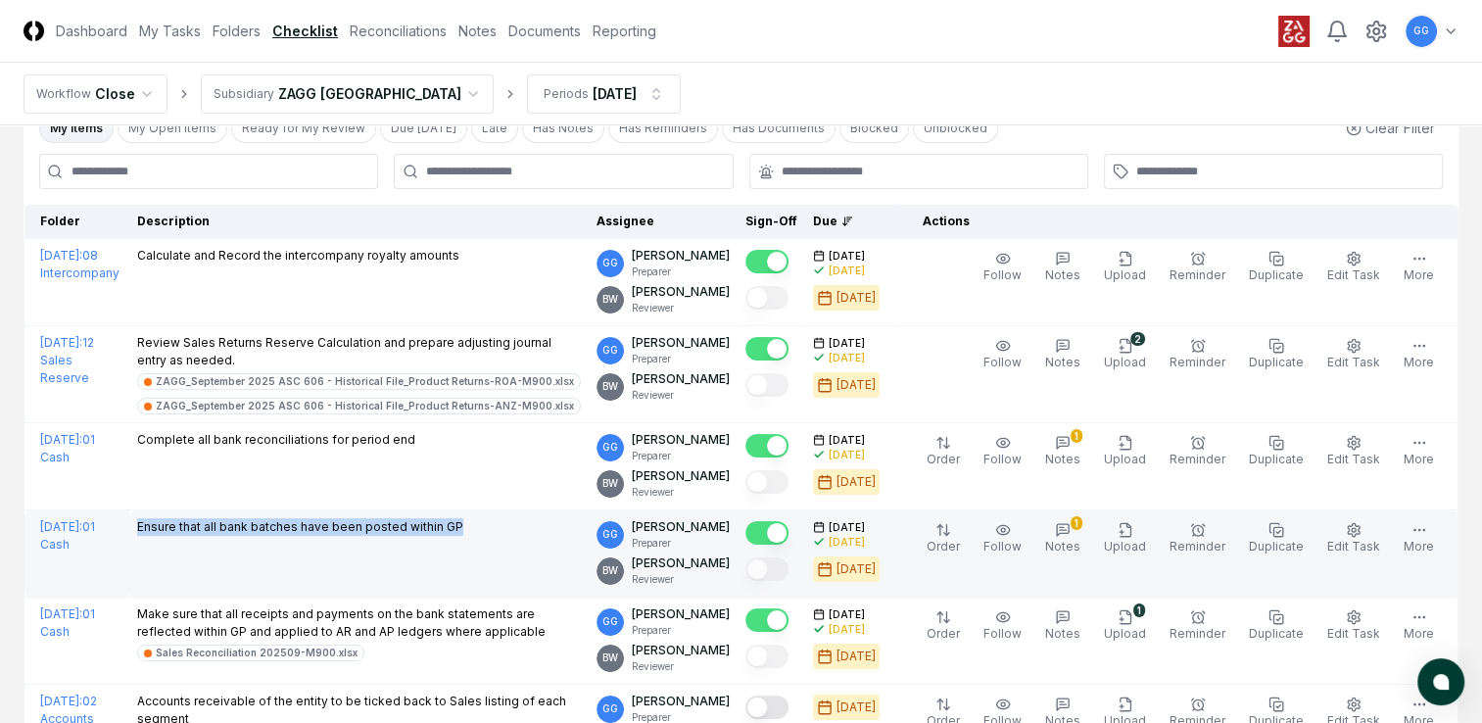
drag, startPoint x: 190, startPoint y: 522, endPoint x: 523, endPoint y: 539, distance: 333.5
click at [523, 539] on td "Ensure that all bank batches have been posted within GP" at bounding box center [358, 553] width 459 height 87
click at [387, 562] on td "Ensure that all bank batches have been posted within GP" at bounding box center [358, 553] width 459 height 87
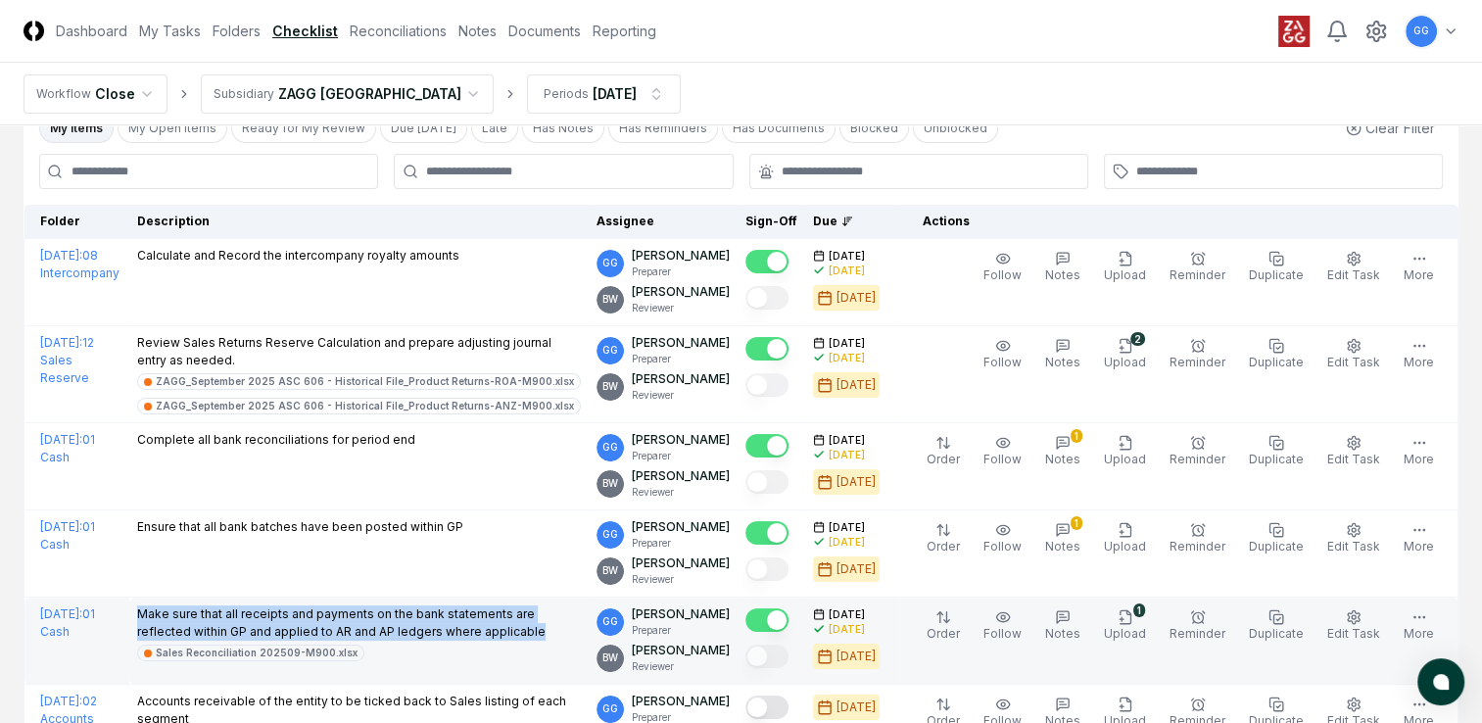
drag, startPoint x: 201, startPoint y: 609, endPoint x: 561, endPoint y: 637, distance: 361.6
click at [561, 637] on p "Make sure that all receipts and payments on the bank statements are reflected w…" at bounding box center [359, 622] width 444 height 35
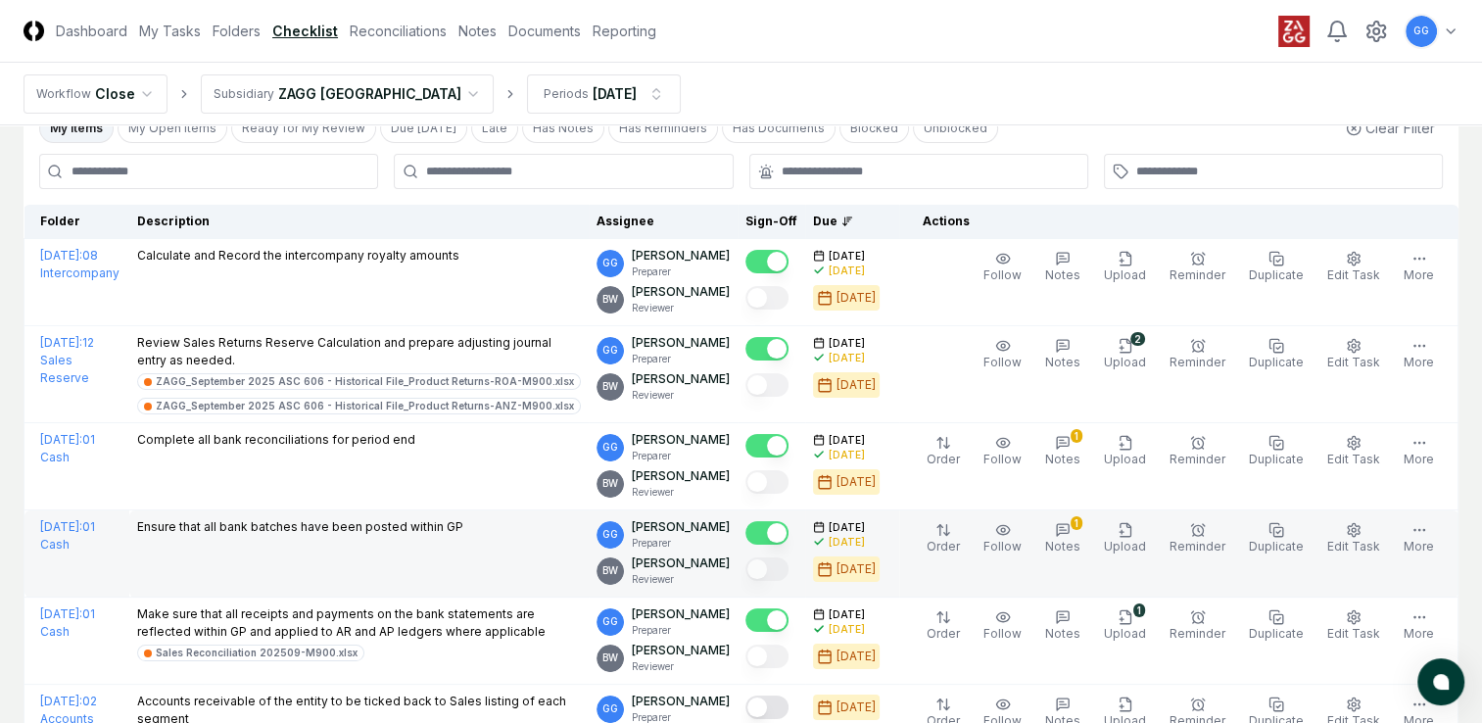
click at [458, 554] on td "Ensure that all bank batches have been posted within GP" at bounding box center [358, 553] width 459 height 87
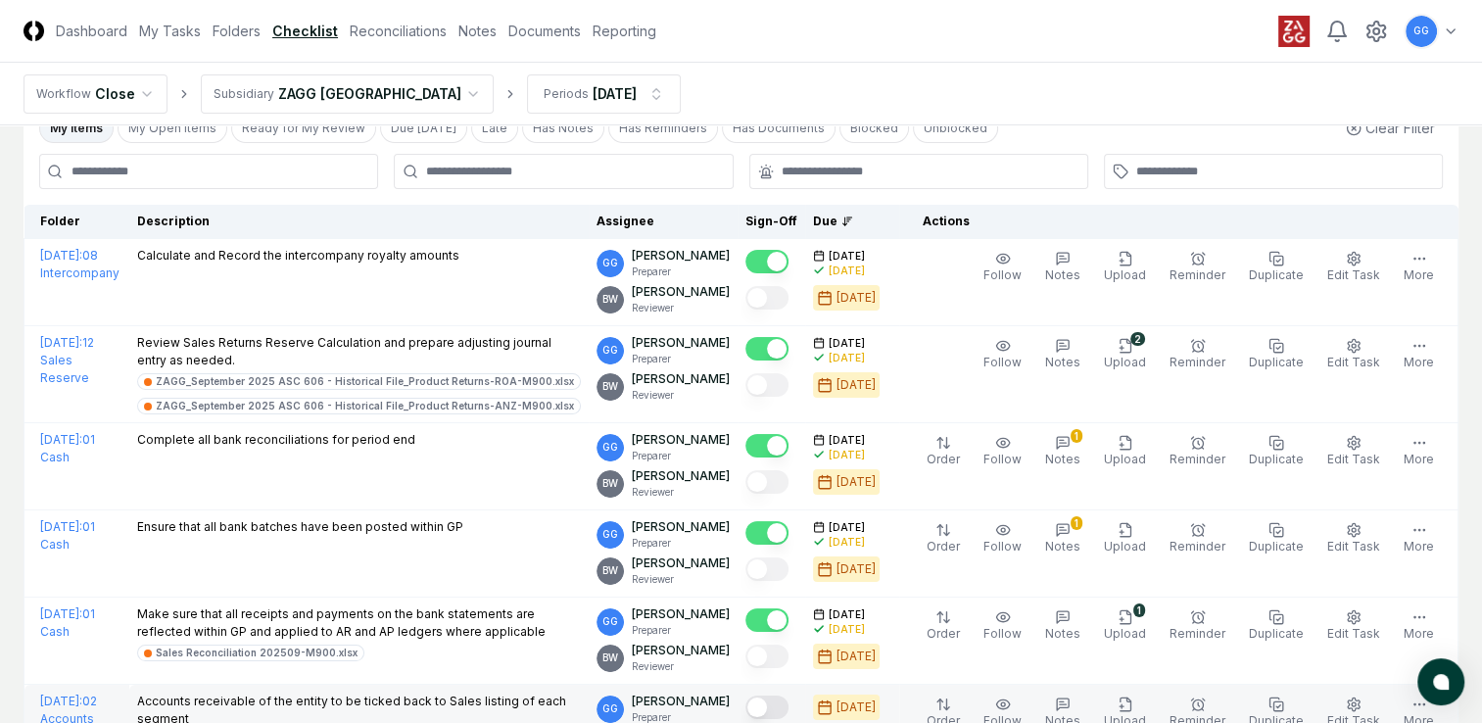
scroll to position [294, 0]
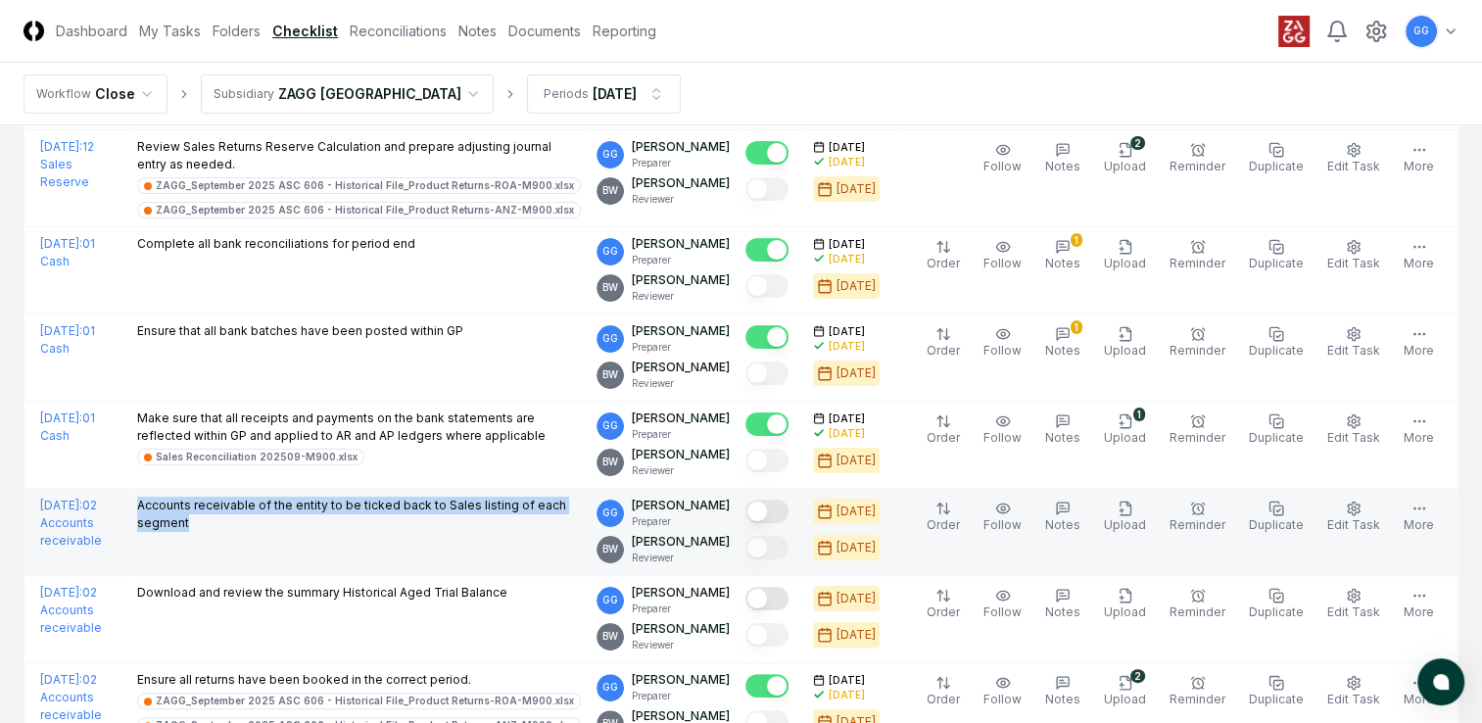
drag, startPoint x: 211, startPoint y: 501, endPoint x: 302, endPoint y: 527, distance: 94.9
click at [302, 527] on td "Accounts receivable of the entity to be ticked back to Sales listing of each se…" at bounding box center [358, 532] width 459 height 87
click at [239, 551] on td "Accounts receivable of the entity to be ticked back to Sales listing of each se…" at bounding box center [358, 532] width 459 height 87
click at [302, 550] on td "Accounts receivable of the entity to be ticked back to Sales listing of each se…" at bounding box center [358, 532] width 459 height 87
drag, startPoint x: 201, startPoint y: 500, endPoint x: 374, endPoint y: 524, distance: 175.1
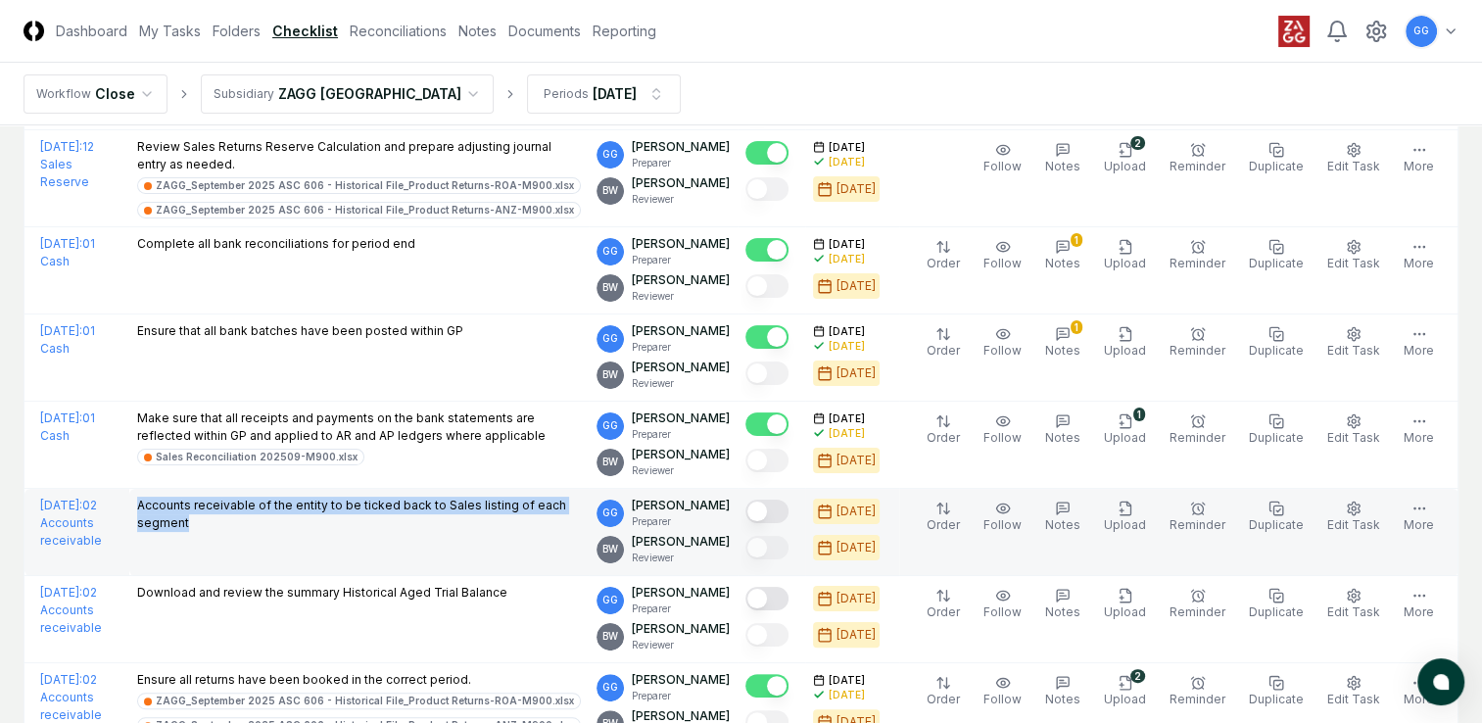
click at [374, 524] on p "Accounts receivable of the entity to be ticked back to Sales listing of each se…" at bounding box center [359, 514] width 444 height 35
click at [286, 538] on td "Accounts receivable of the entity to be ticked back to Sales listing of each se…" at bounding box center [358, 532] width 459 height 87
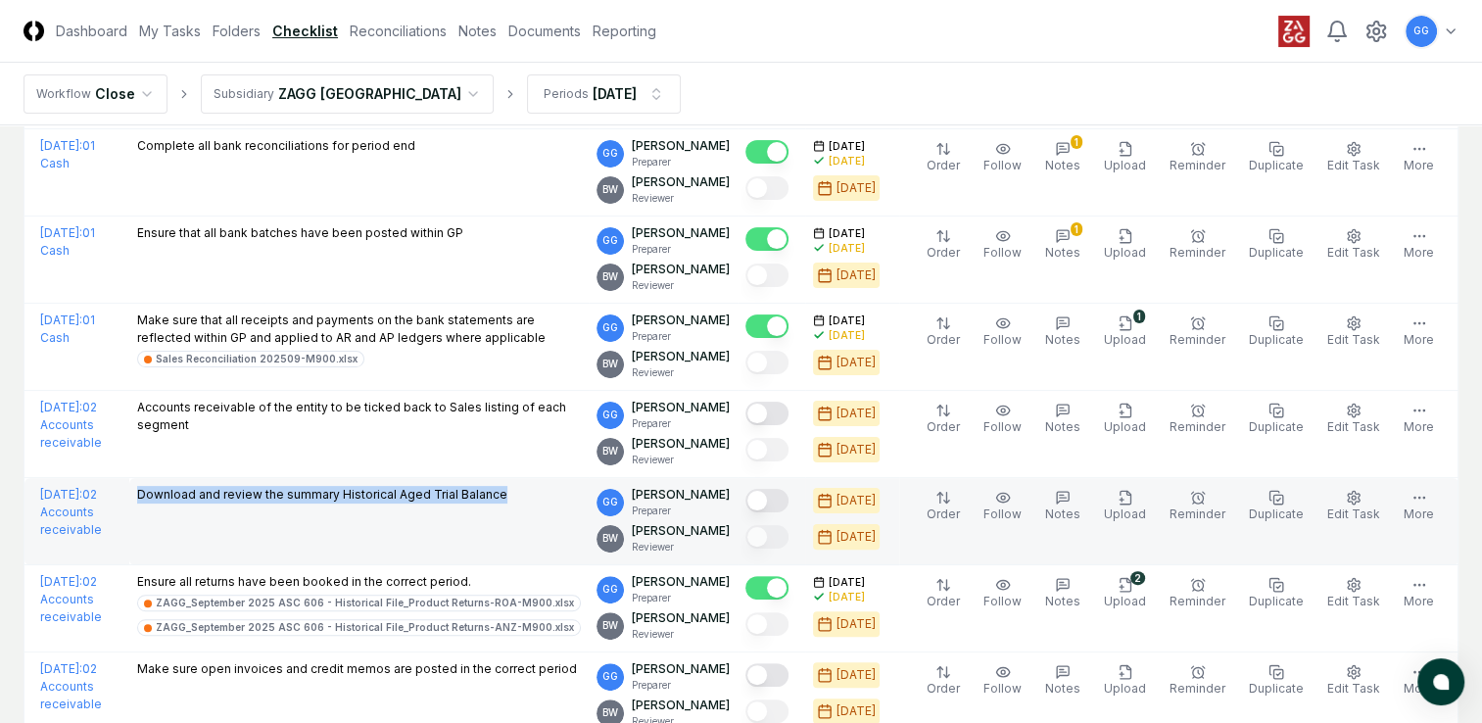
drag, startPoint x: 195, startPoint y: 488, endPoint x: 564, endPoint y: 520, distance: 370.7
click at [564, 520] on td "Download and review the summary Historical Aged Trial Balance" at bounding box center [358, 521] width 459 height 87
click at [419, 531] on td "Download and review the summary Historical Aged Trial Balance" at bounding box center [358, 521] width 459 height 87
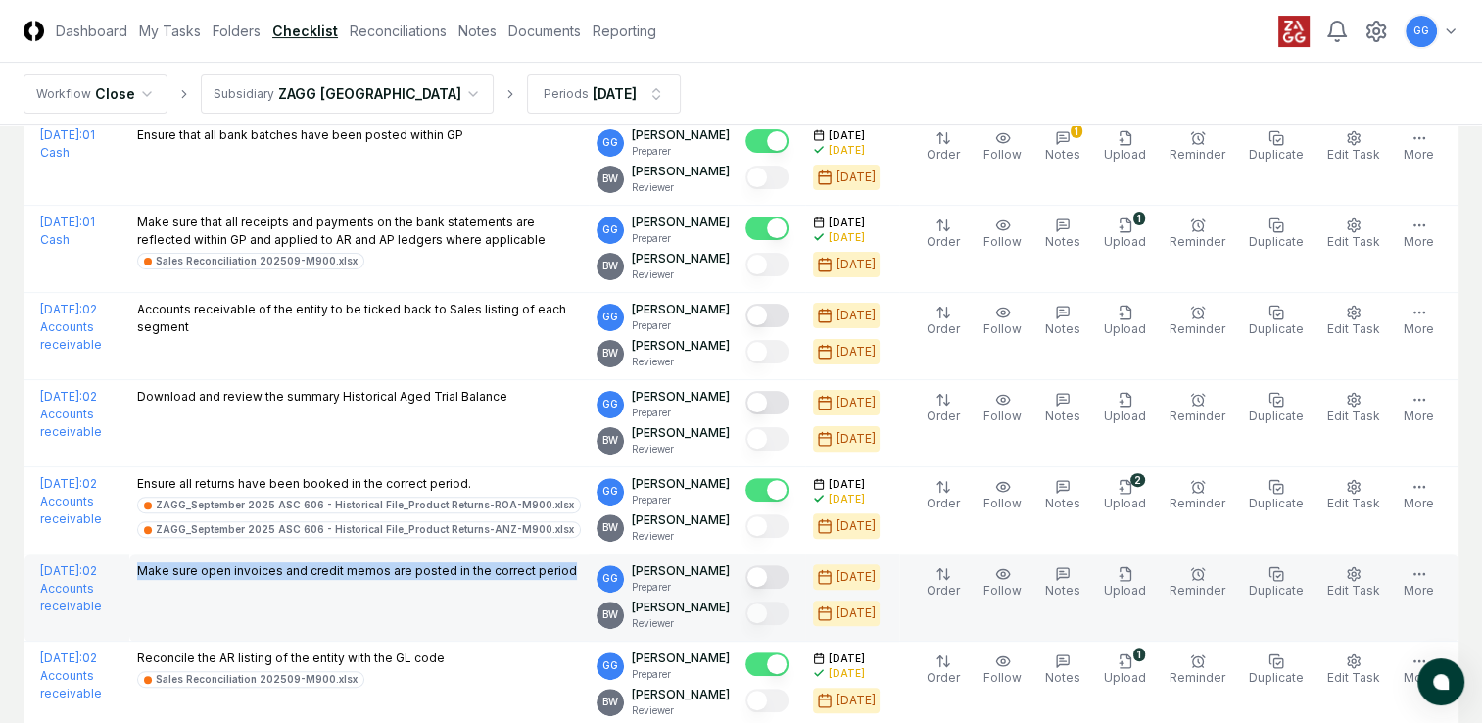
drag, startPoint x: 199, startPoint y: 566, endPoint x: 623, endPoint y: 586, distance: 424.6
click at [589, 586] on td "Make sure open invoices and credit memos are posted in the correct period" at bounding box center [358, 597] width 459 height 87
click at [789, 577] on button "Mark complete" at bounding box center [767, 577] width 43 height 24
click at [1071, 573] on icon "button" at bounding box center [1063, 574] width 16 height 16
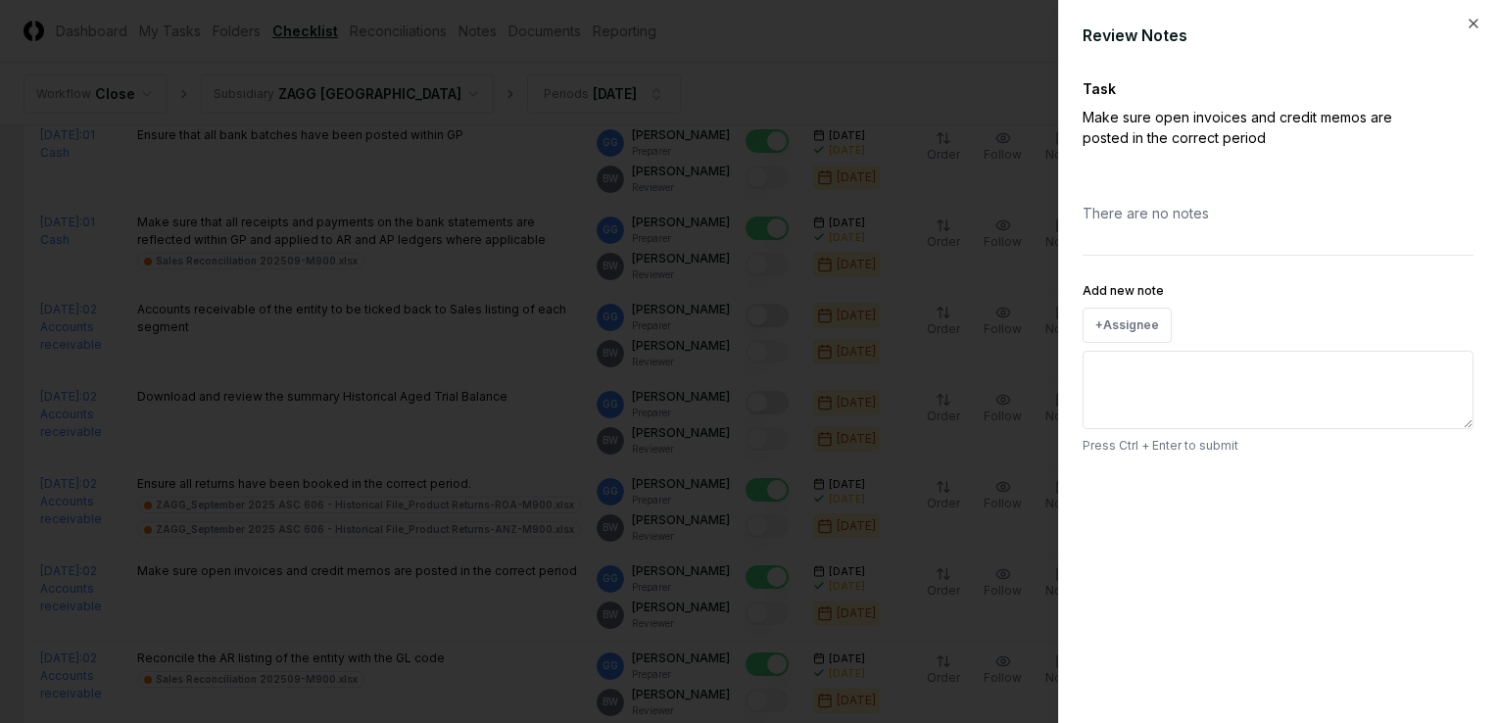
click at [1127, 386] on textarea "Add new note" at bounding box center [1278, 390] width 391 height 78
type textarea "*"
type textarea "**"
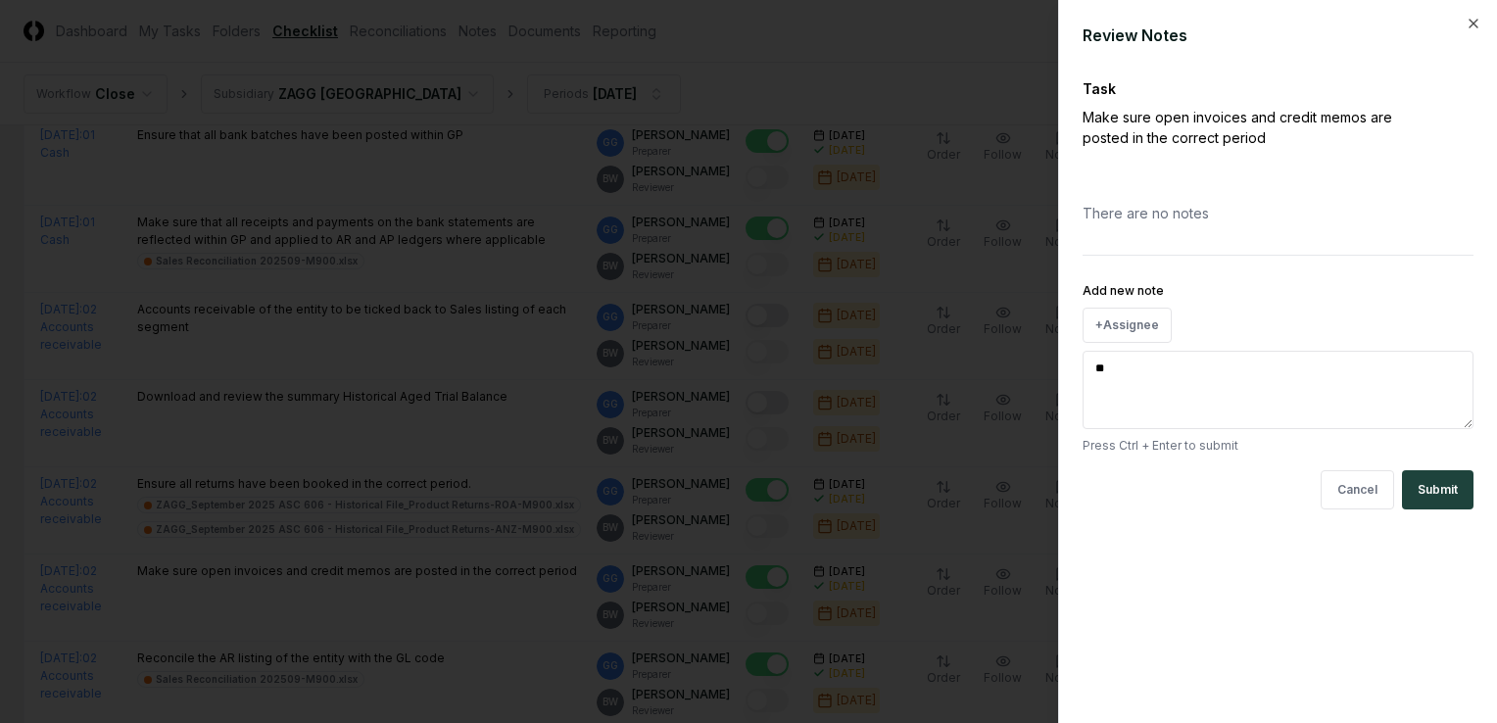
type textarea "*"
type textarea "***"
type textarea "*"
type textarea "****"
click at [1441, 488] on button "Submit" at bounding box center [1438, 489] width 72 height 39
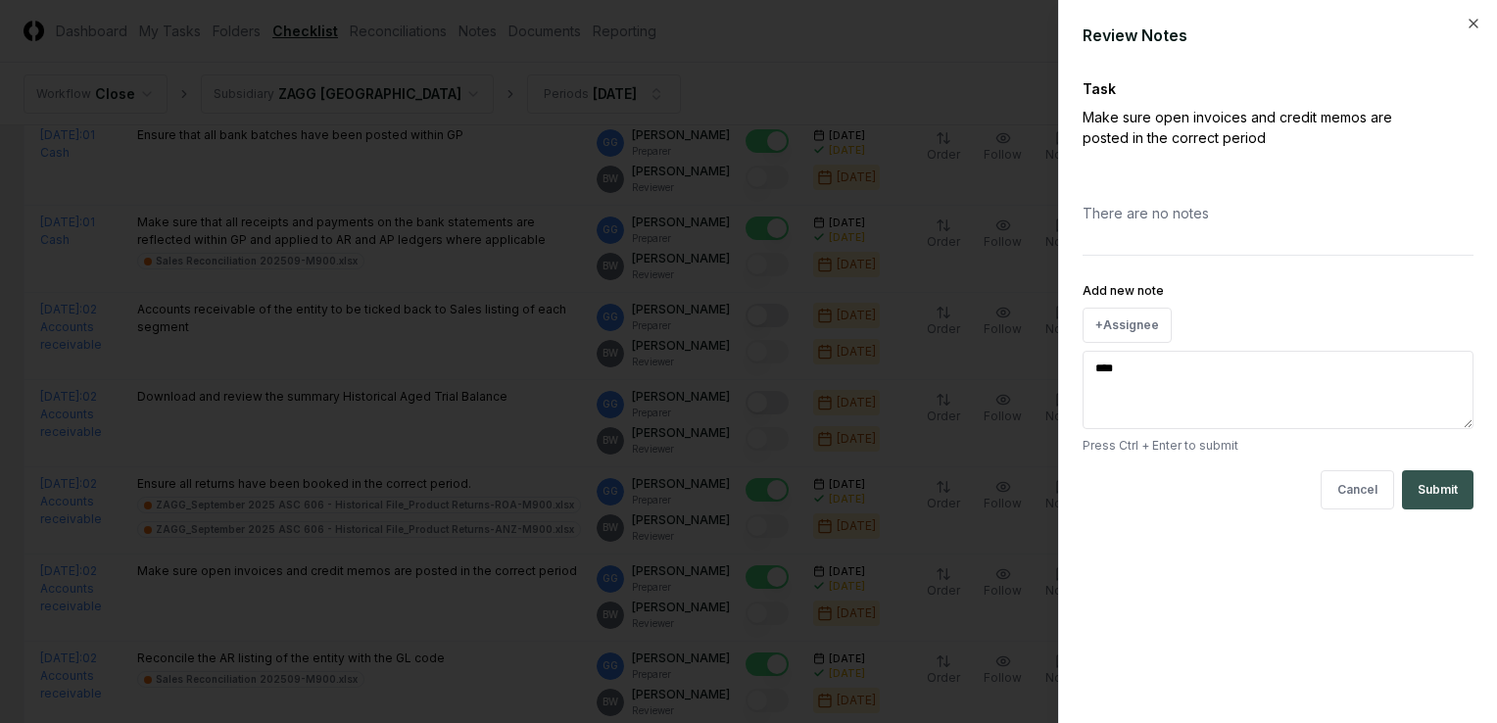
type textarea "*"
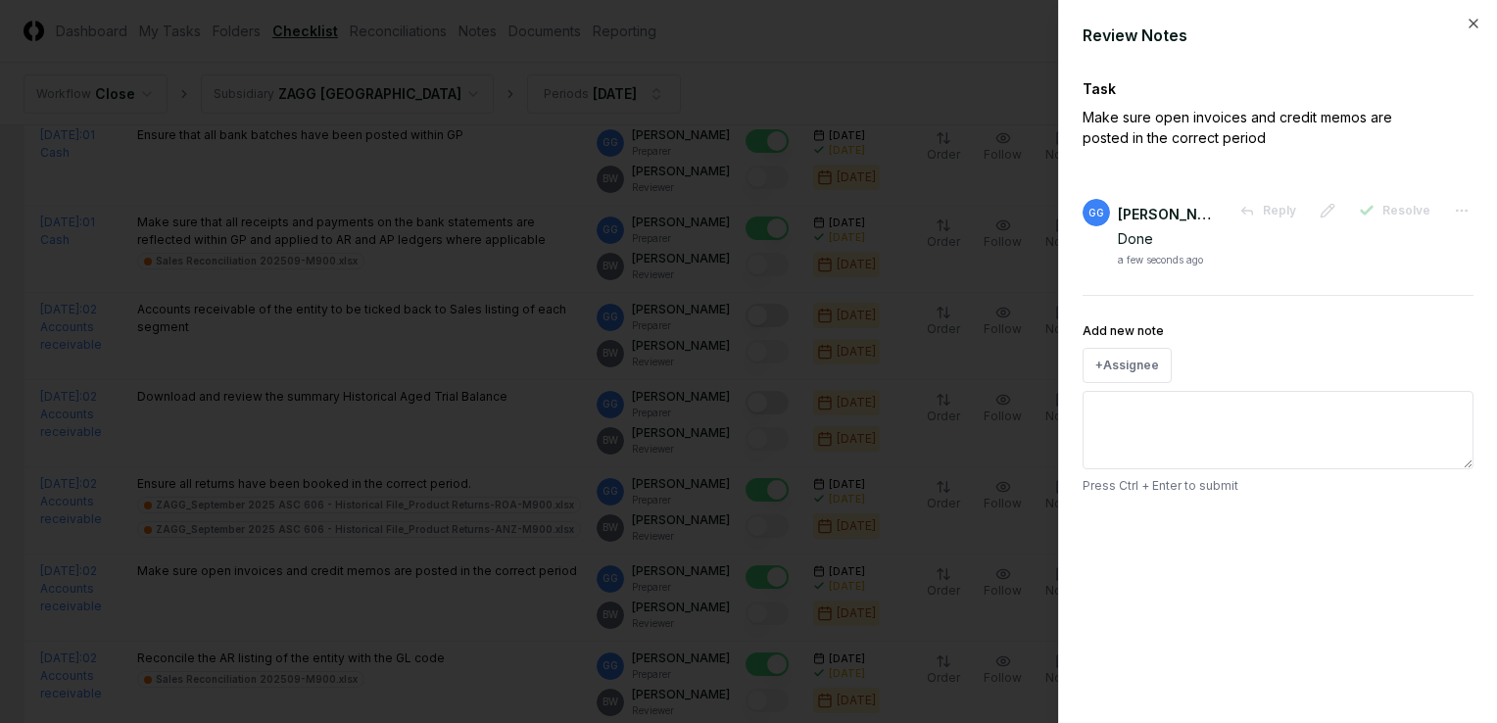
click at [419, 601] on div at bounding box center [748, 361] width 1497 height 723
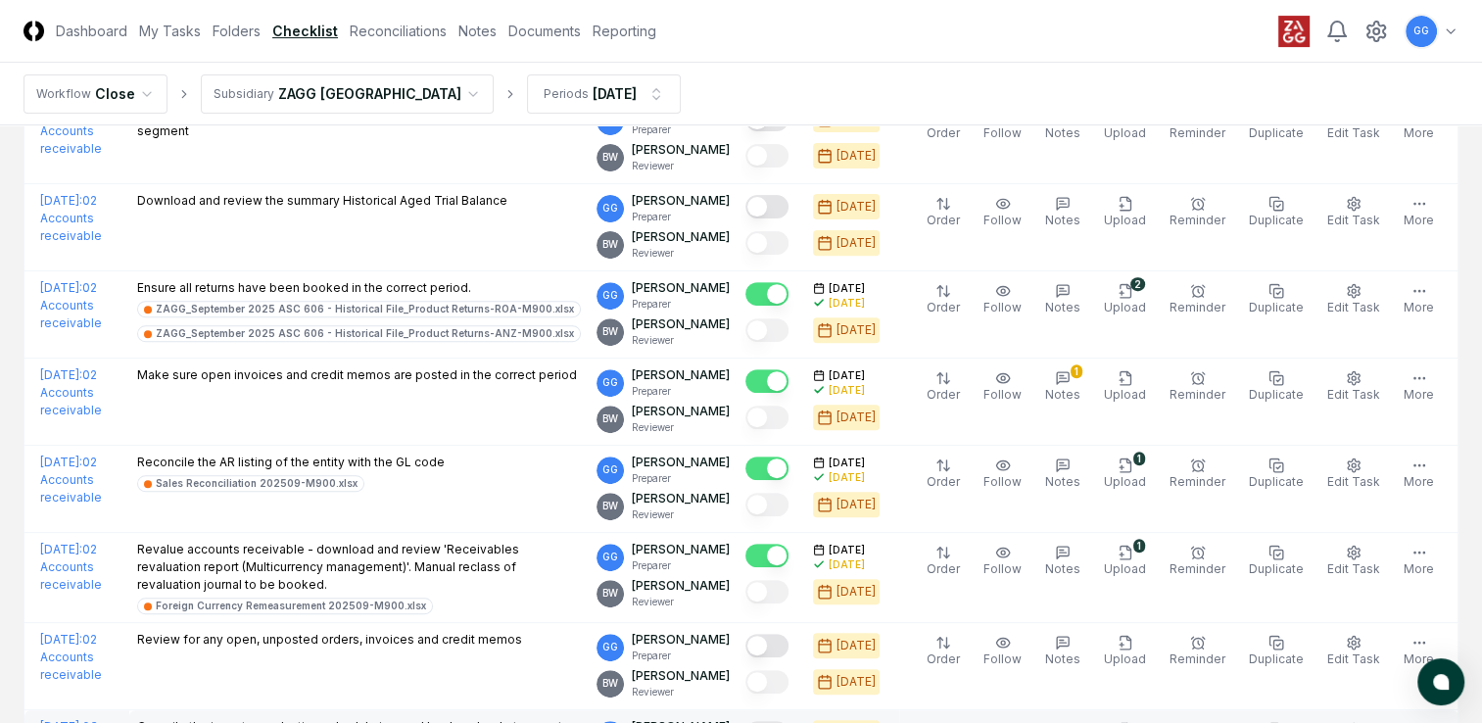
scroll to position [784, 0]
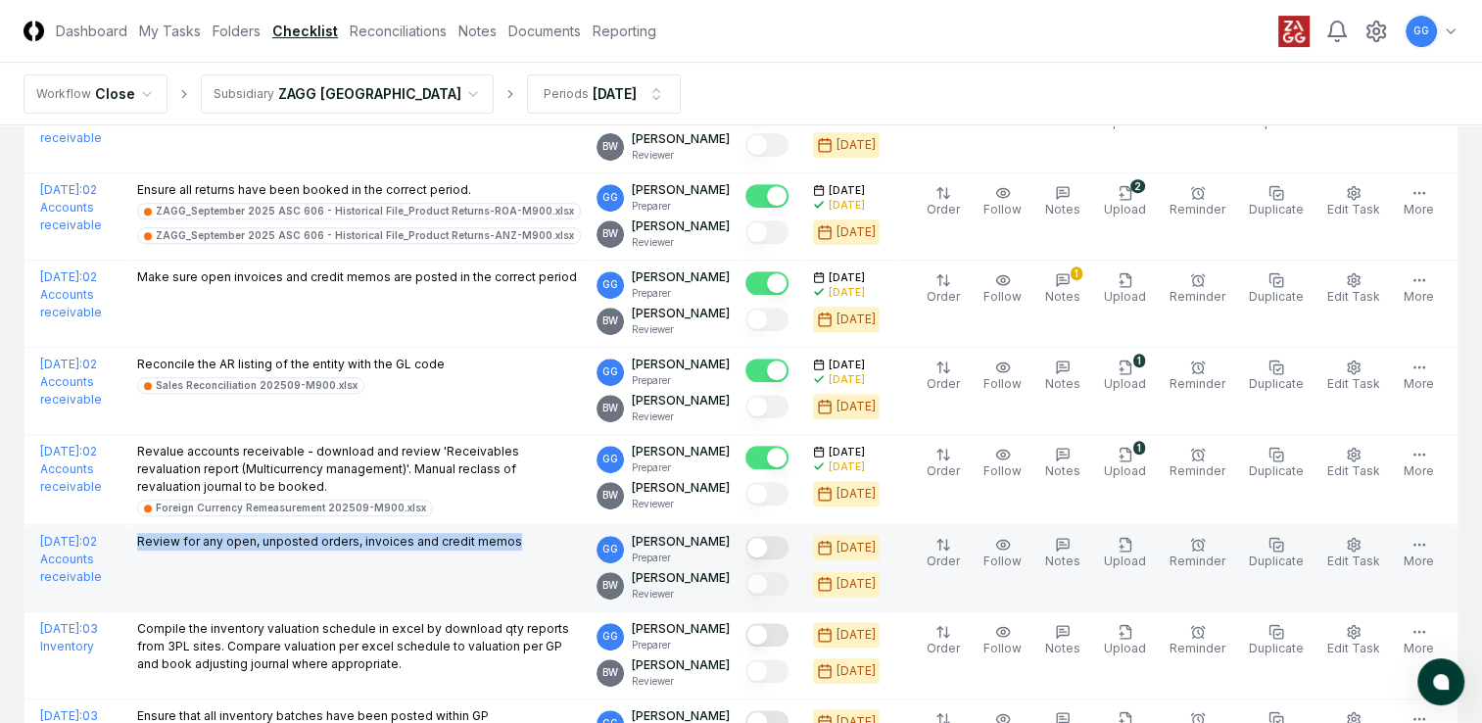
drag, startPoint x: 196, startPoint y: 534, endPoint x: 588, endPoint y: 548, distance: 392.1
click at [588, 548] on td "Review for any open, unposted orders, invoices and credit memos" at bounding box center [358, 568] width 459 height 87
click at [494, 572] on td "Review for any open, unposted orders, invoices and credit memos" at bounding box center [358, 568] width 459 height 87
drag, startPoint x: 193, startPoint y: 535, endPoint x: 588, endPoint y: 554, distance: 395.3
click at [588, 554] on td "Review for any open, unposted orders, invoices and credit memos" at bounding box center [358, 568] width 459 height 87
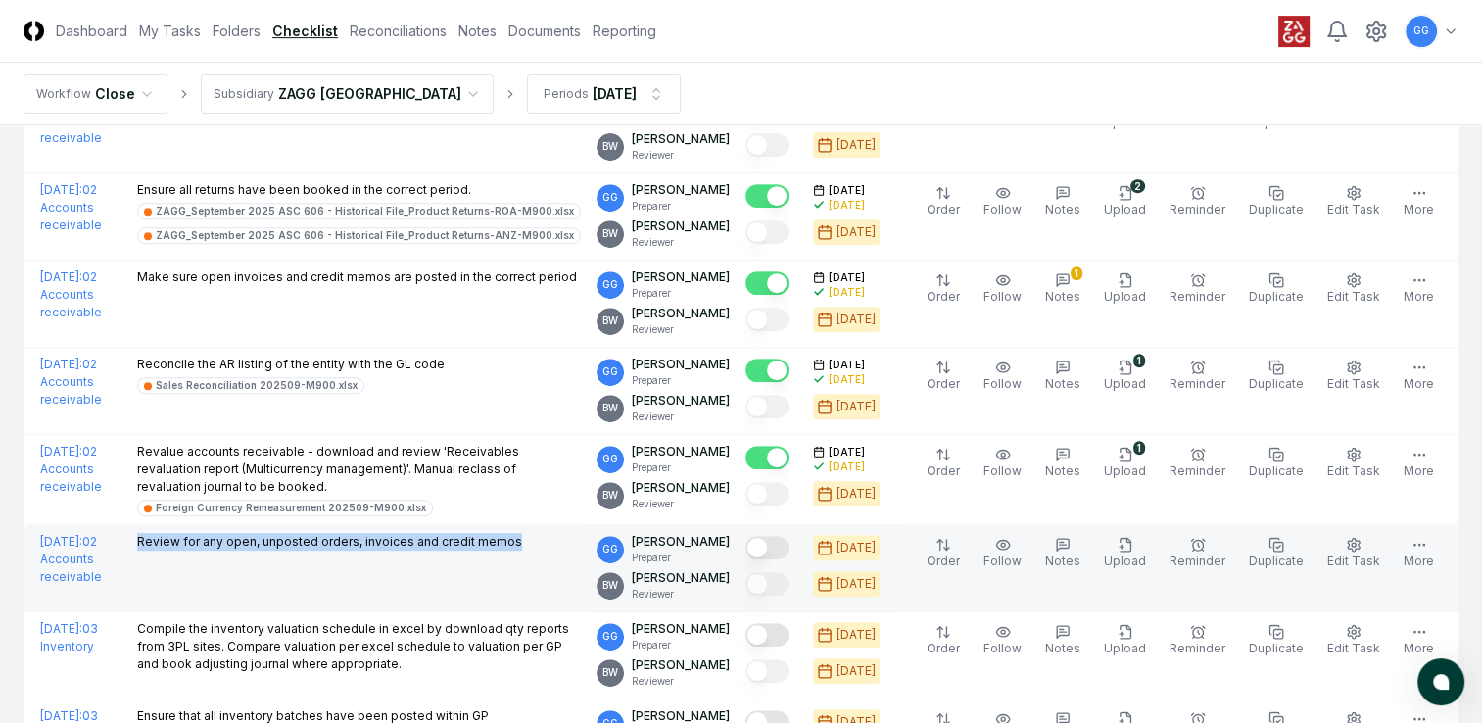
click at [444, 568] on td "Review for any open, unposted orders, invoices and credit memos" at bounding box center [358, 568] width 459 height 87
click at [789, 547] on button "Mark complete" at bounding box center [767, 548] width 43 height 24
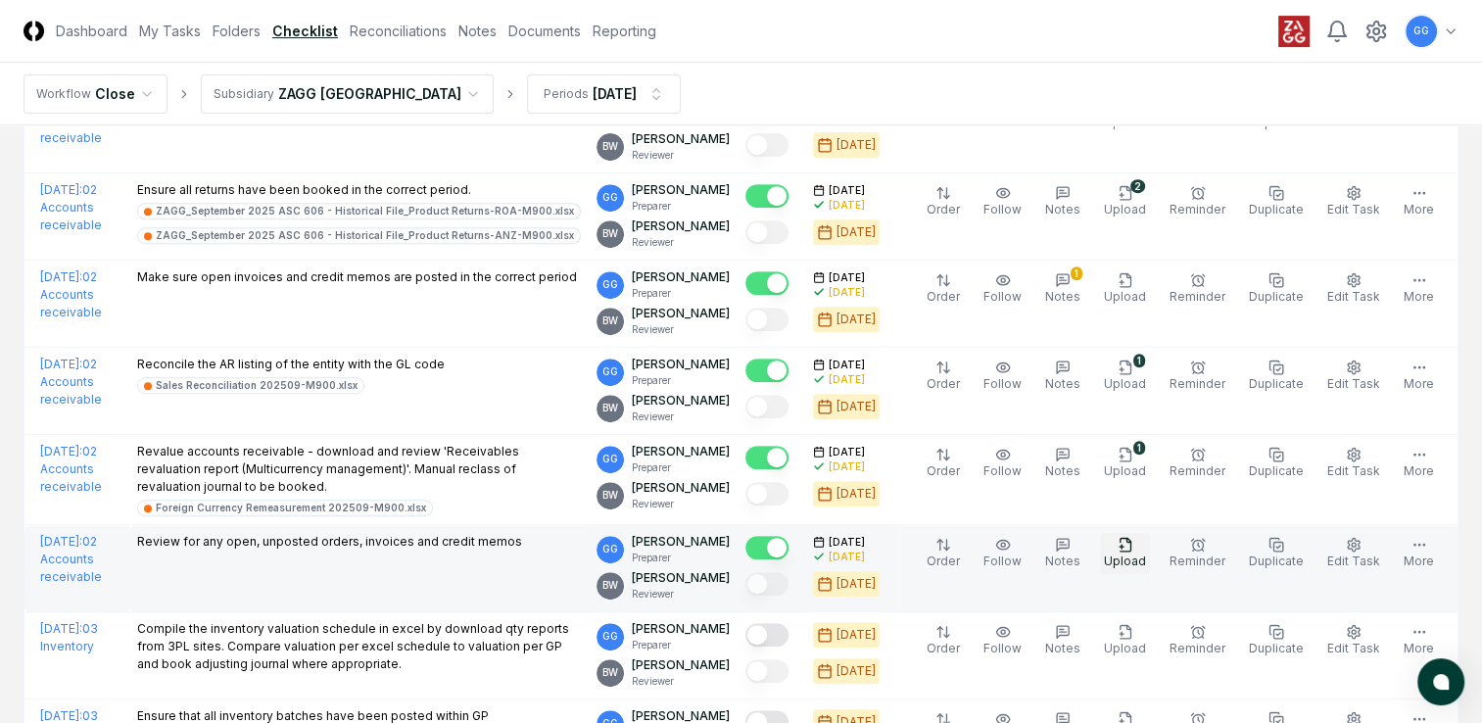
click at [1133, 543] on icon "button" at bounding box center [1126, 545] width 16 height 16
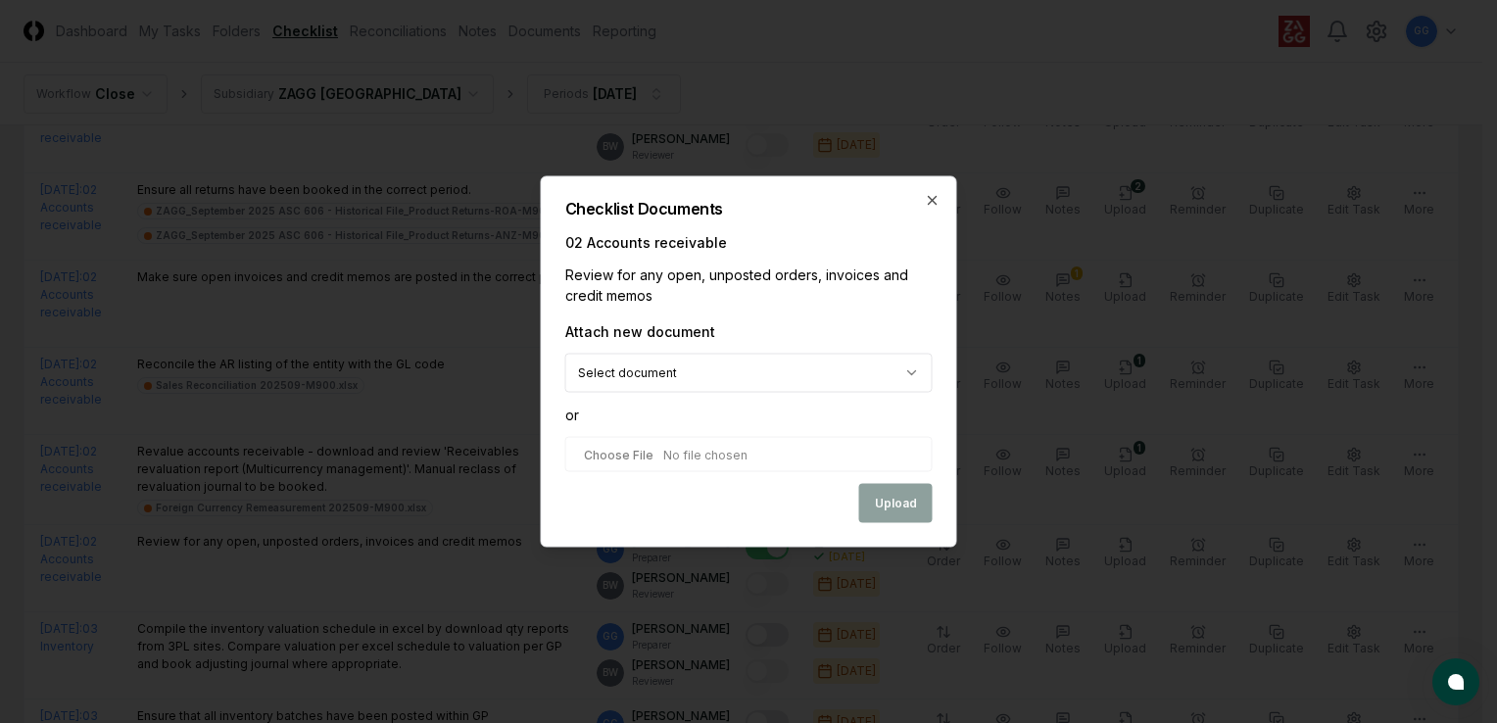
click at [721, 463] on input "file" at bounding box center [748, 454] width 367 height 35
type input "**********"
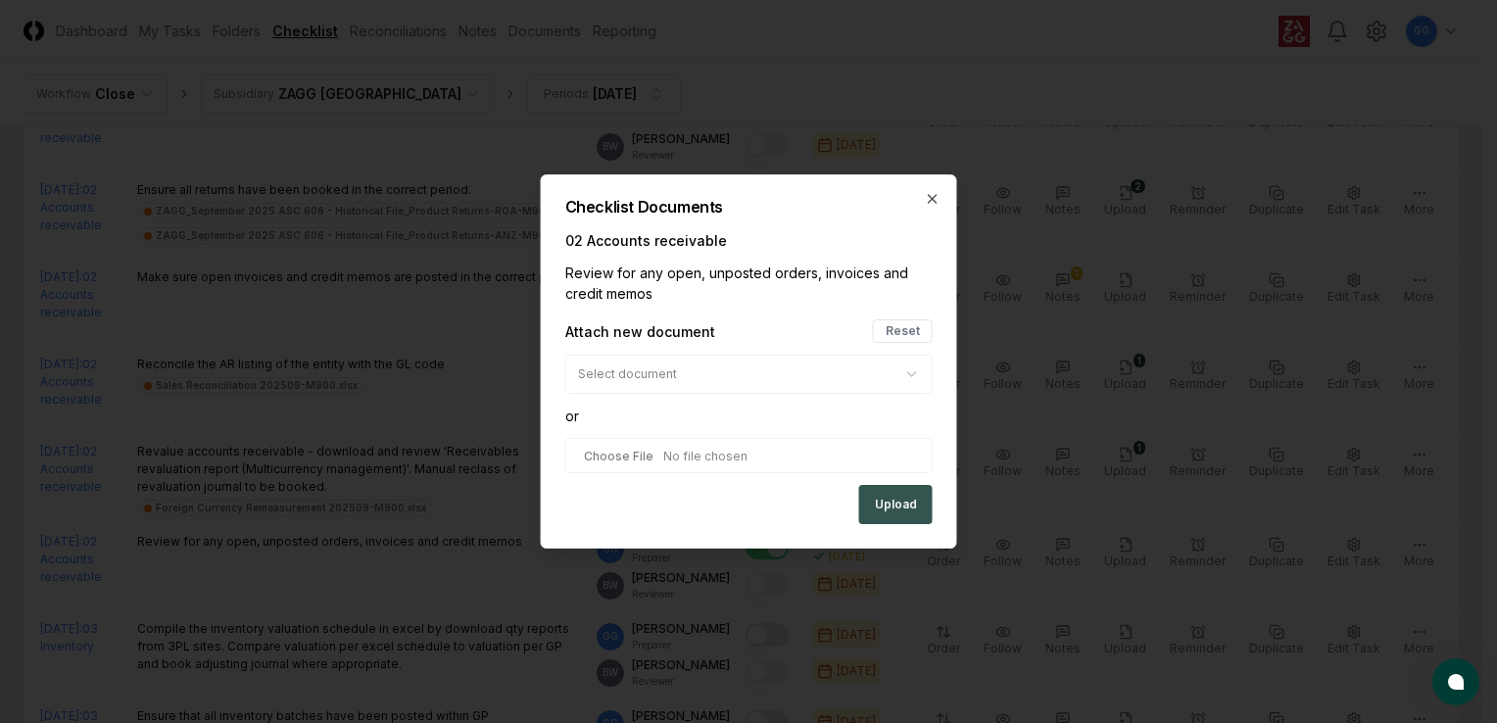
click at [863, 496] on button "Upload" at bounding box center [895, 504] width 73 height 39
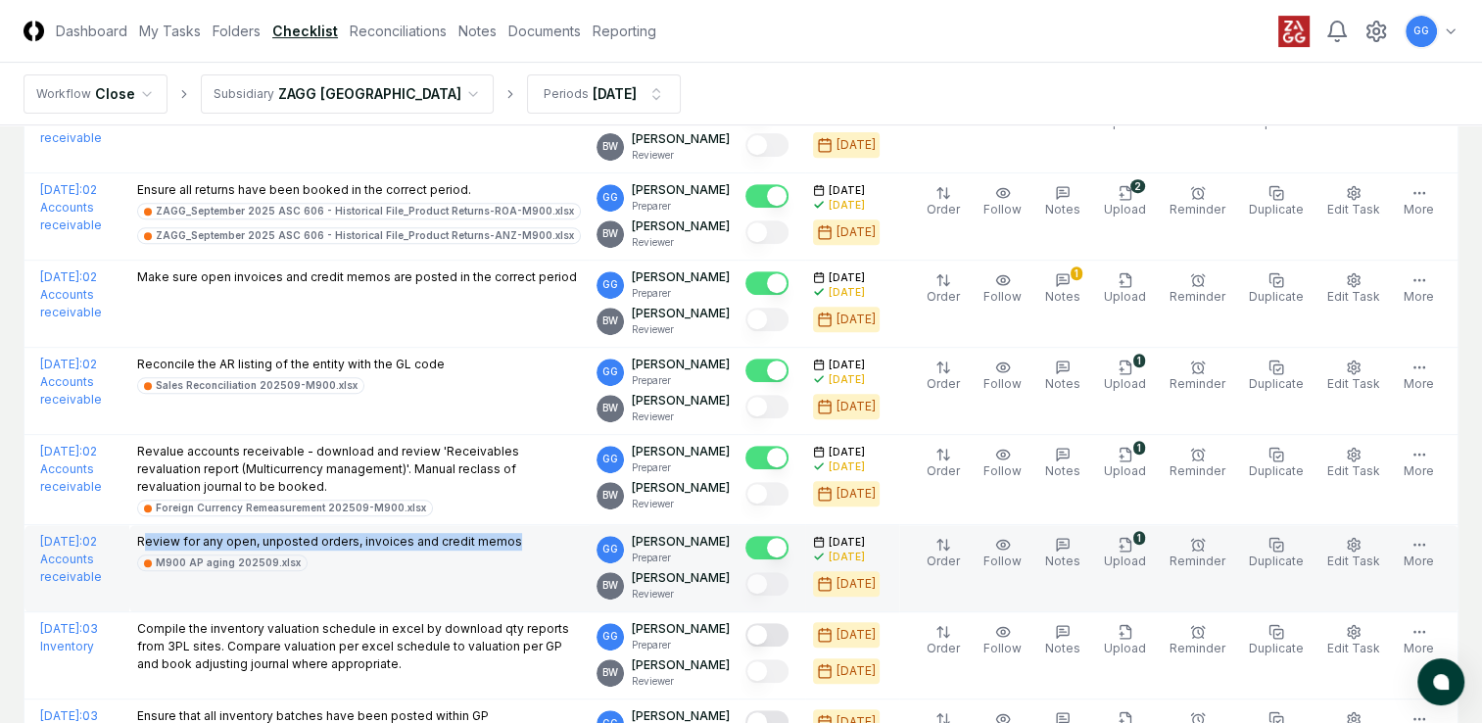
drag, startPoint x: 202, startPoint y: 530, endPoint x: 601, endPoint y: 546, distance: 399.0
click at [581, 546] on div "Review for any open, unposted orders, invoices and credit memos M900 AP aging 2…" at bounding box center [359, 552] width 444 height 38
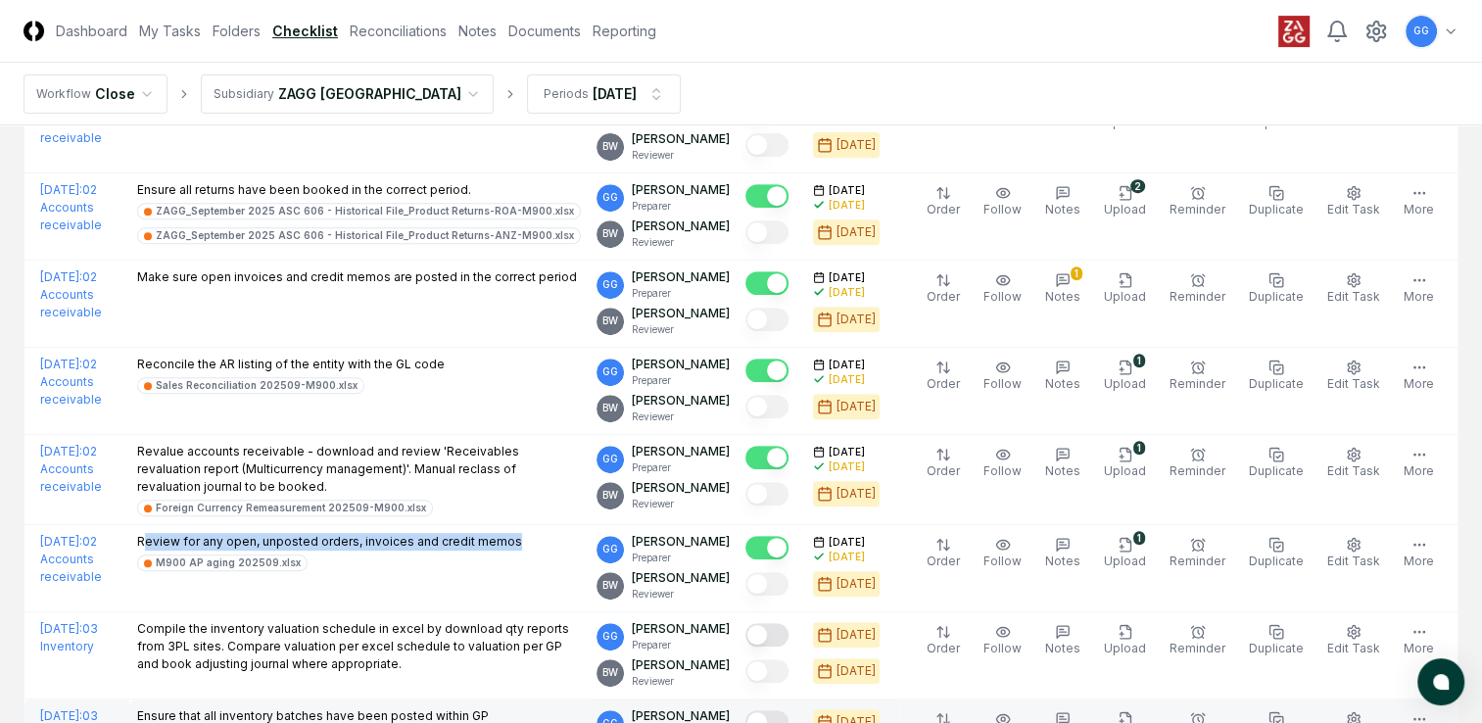
scroll to position [882, 0]
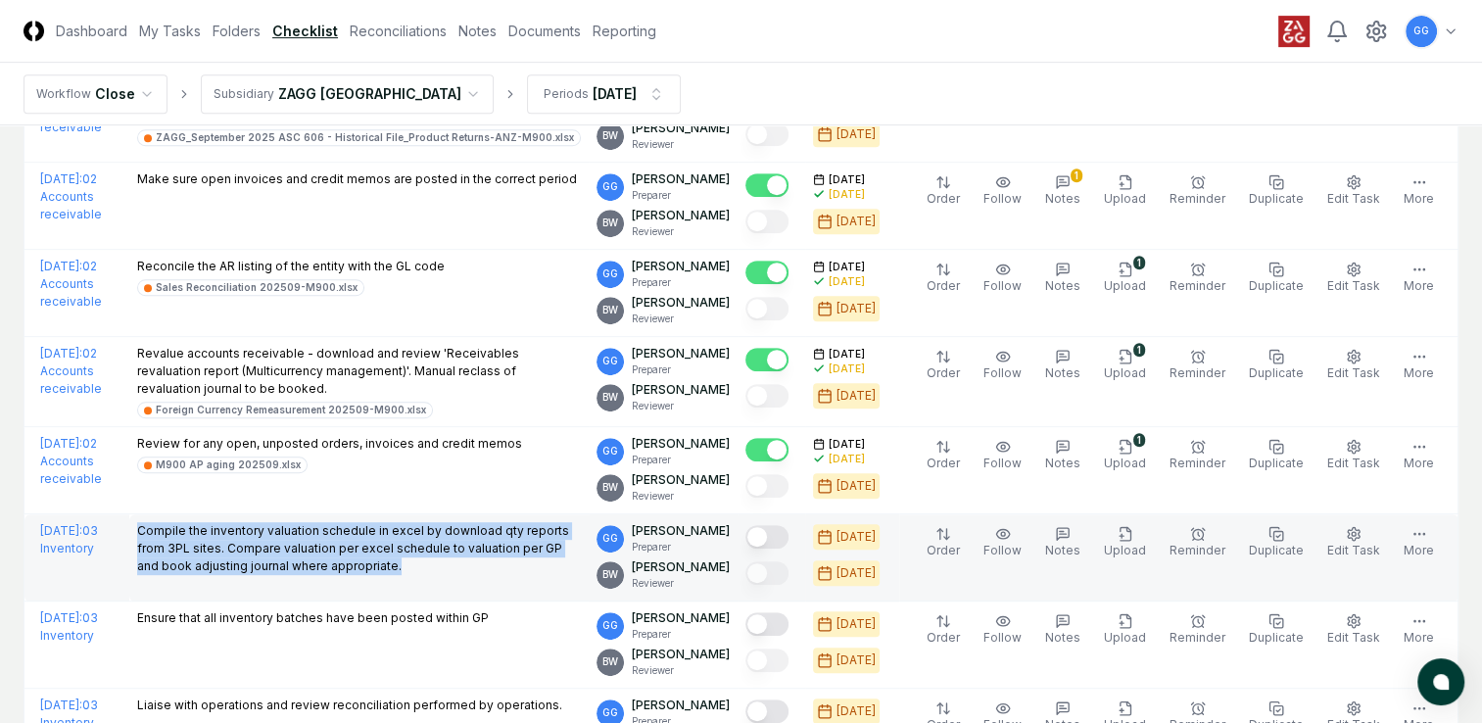
drag, startPoint x: 197, startPoint y: 521, endPoint x: 427, endPoint y: 574, distance: 236.2
click at [427, 574] on td "Compile the inventory valuation schedule in excel by download qty reports from …" at bounding box center [358, 557] width 459 height 87
click at [789, 535] on button "Mark complete" at bounding box center [767, 537] width 43 height 24
click at [1130, 531] on icon "button" at bounding box center [1126, 534] width 16 height 16
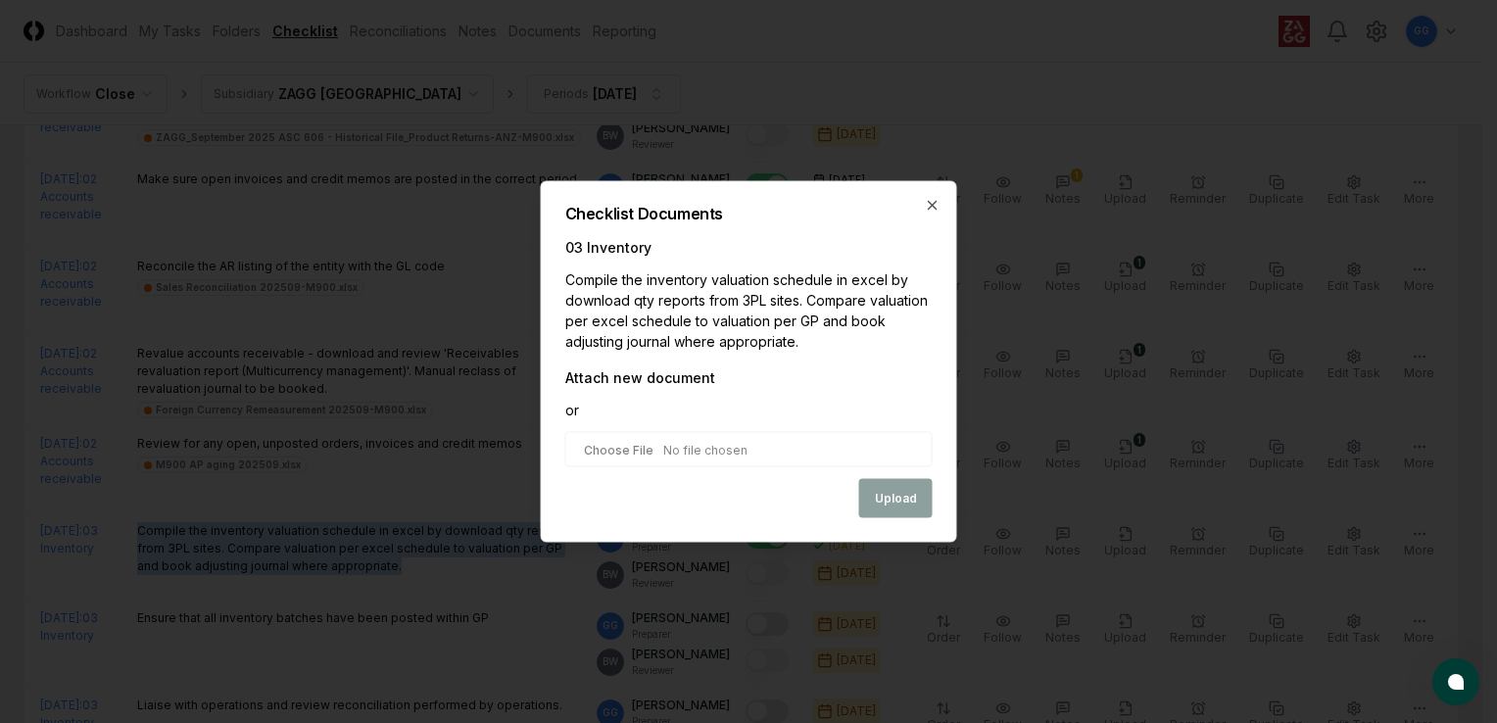
click at [712, 457] on input "file" at bounding box center [748, 449] width 367 height 35
click at [706, 457] on input "file" at bounding box center [748, 449] width 367 height 35
click at [718, 453] on input "file" at bounding box center [748, 449] width 367 height 35
click at [932, 212] on icon "button" at bounding box center [933, 206] width 16 height 16
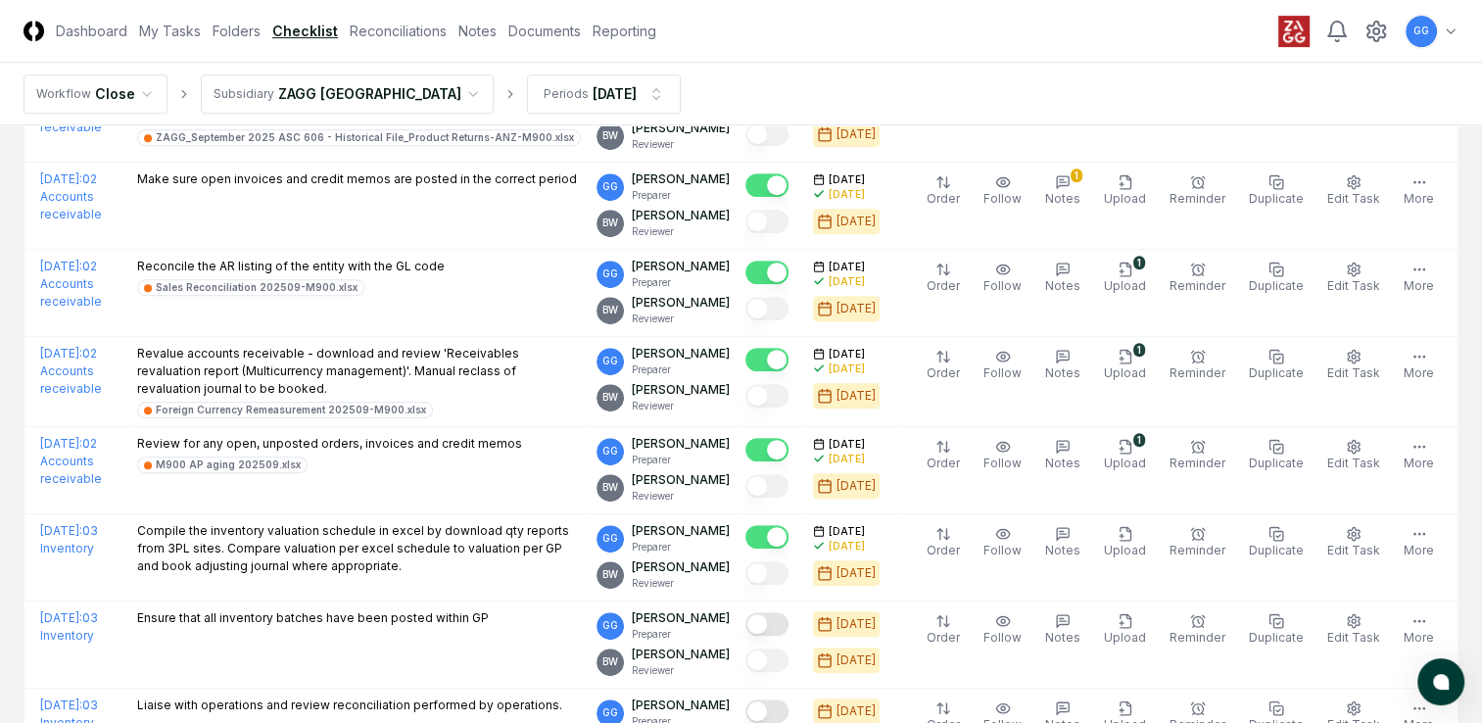
click at [1040, 103] on nav "Workflow Close Subsidiary ZAGG [GEOGRAPHIC_DATA] Periods [DATE]" at bounding box center [741, 94] width 1482 height 63
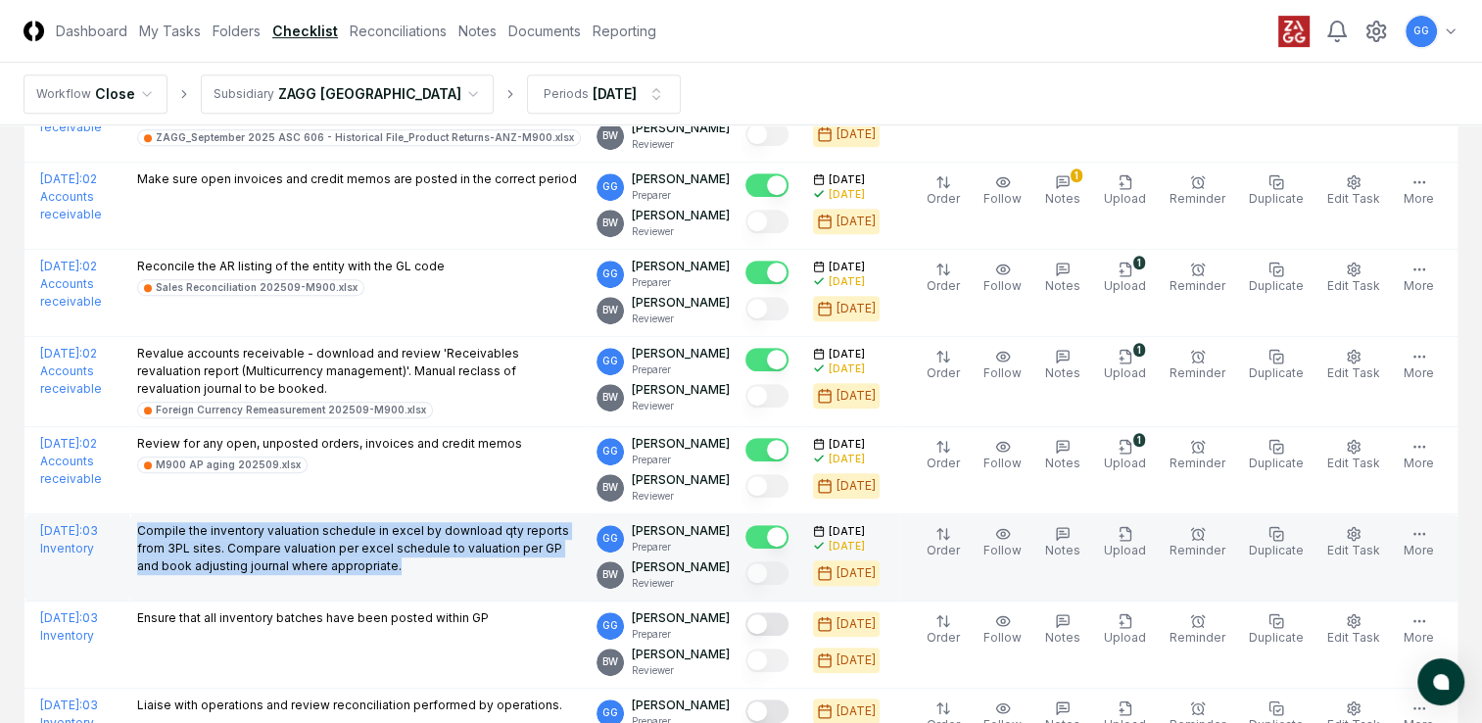
drag, startPoint x: 192, startPoint y: 517, endPoint x: 434, endPoint y: 573, distance: 248.3
click at [434, 573] on td "Compile the inventory valuation schedule in excel by download qty reports from …" at bounding box center [358, 557] width 459 height 87
click at [1129, 528] on icon "button" at bounding box center [1126, 534] width 16 height 16
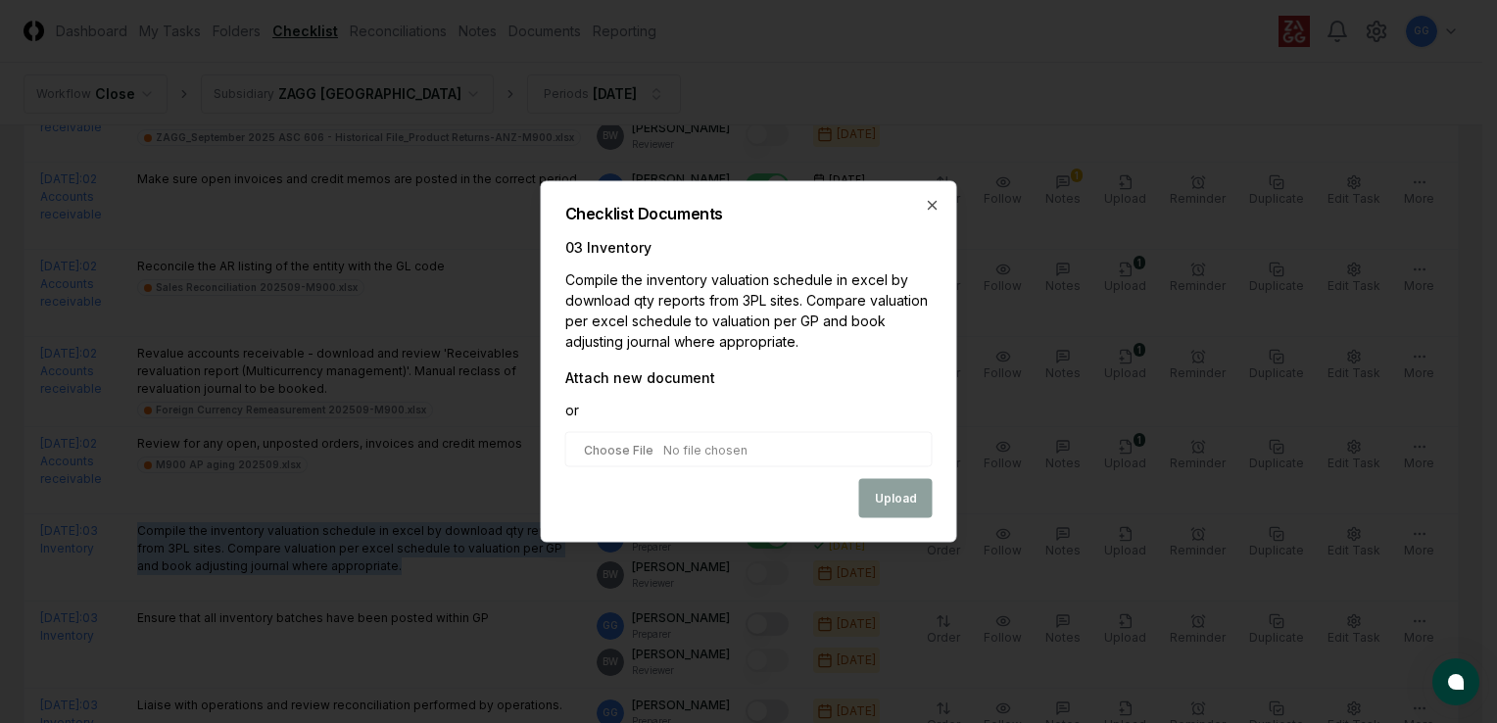
click at [756, 453] on input "file" at bounding box center [748, 449] width 367 height 35
type input "**********"
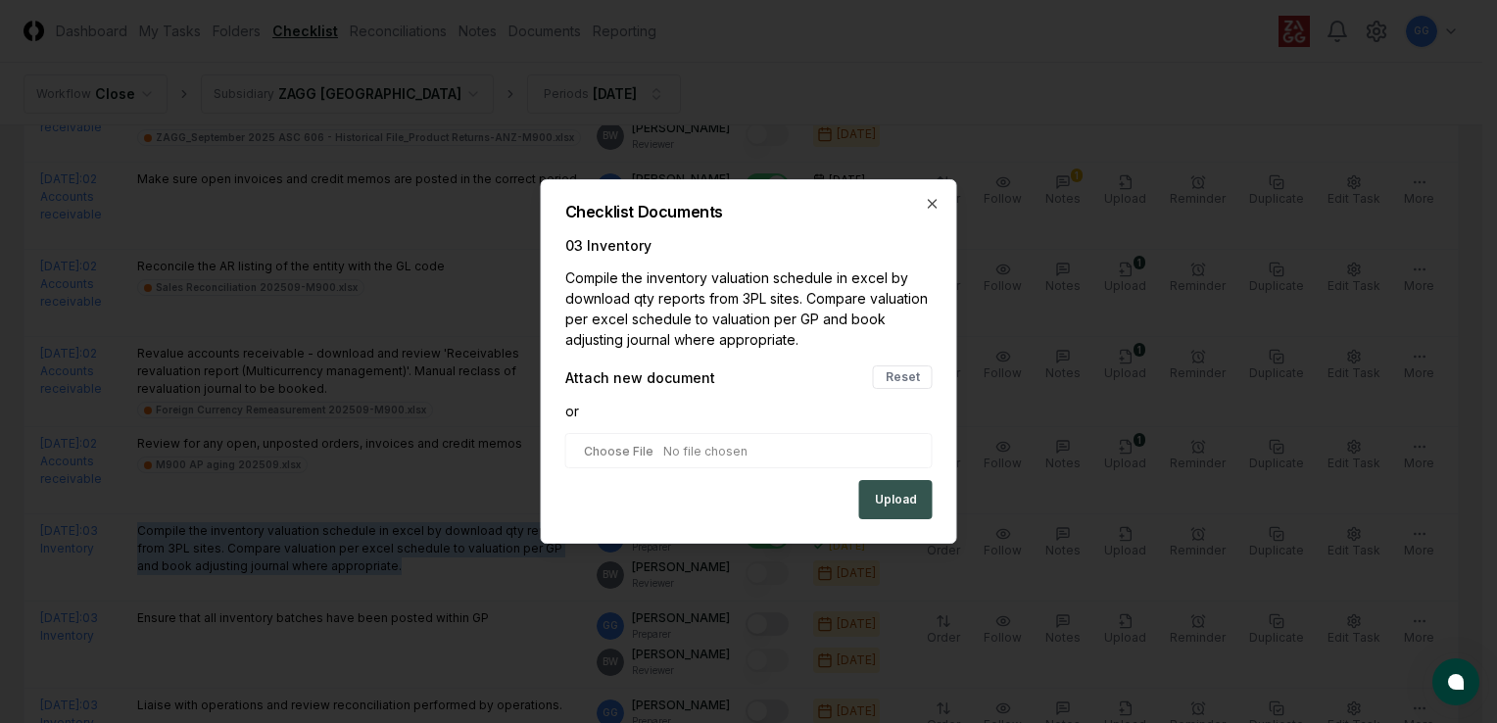
click at [897, 505] on button "Upload" at bounding box center [895, 499] width 73 height 39
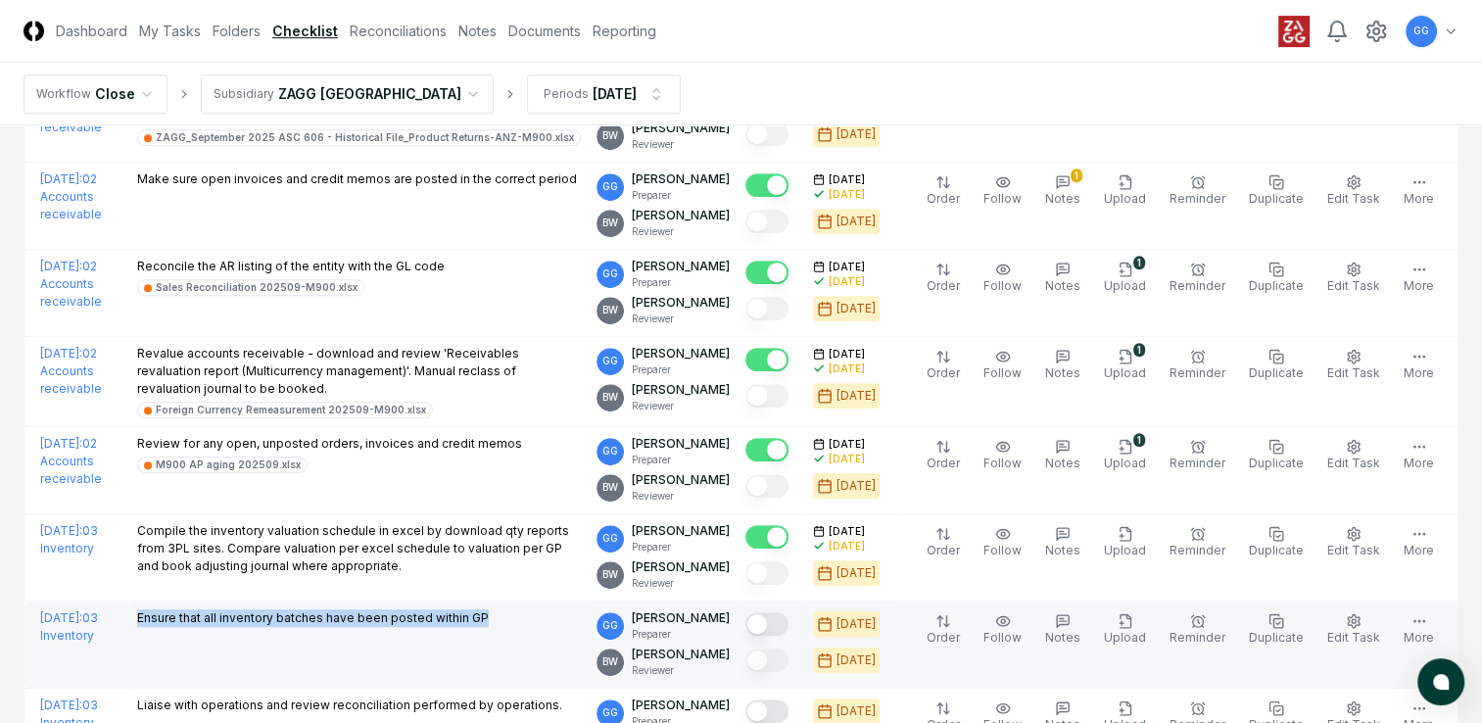
drag, startPoint x: 198, startPoint y: 609, endPoint x: 553, endPoint y: 621, distance: 354.8
click at [553, 621] on div "Ensure that all inventory batches have been posted within GP" at bounding box center [359, 620] width 444 height 22
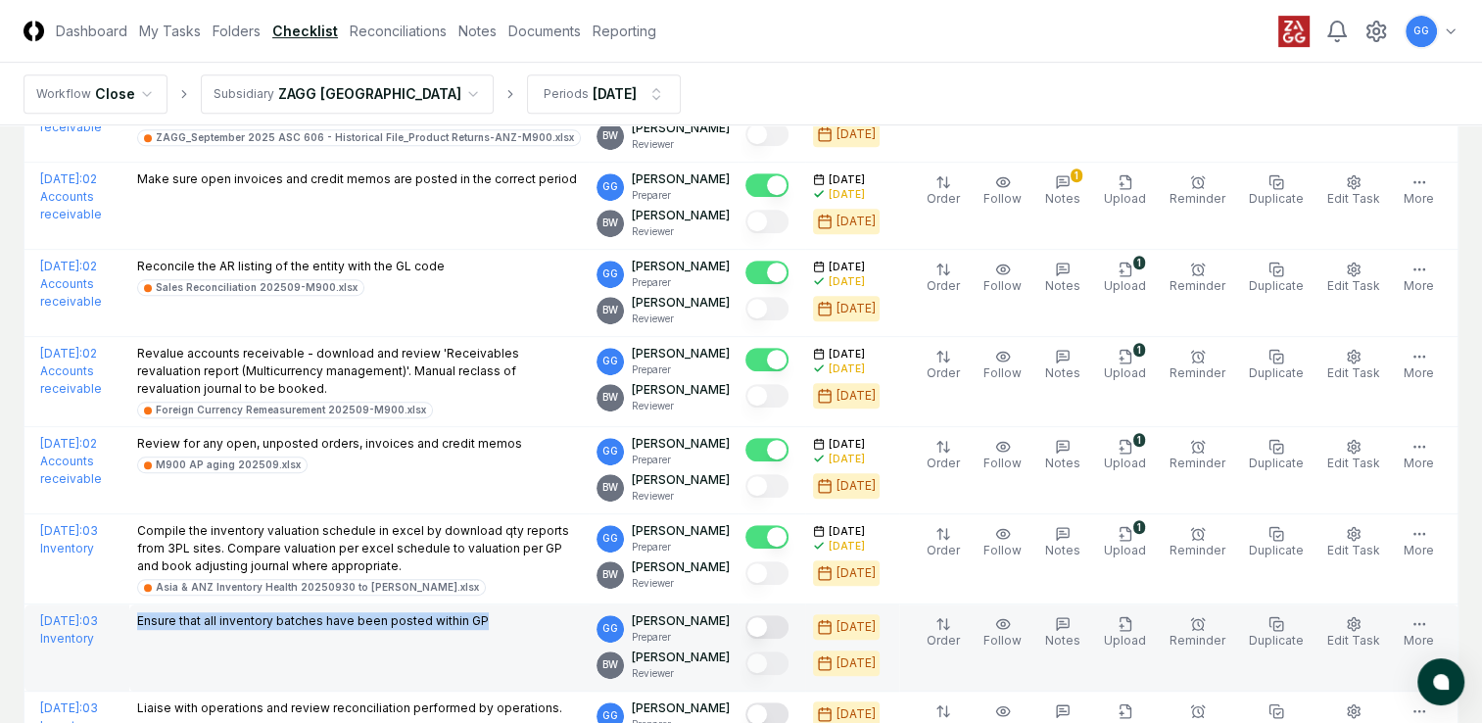
scroll to position [1078, 0]
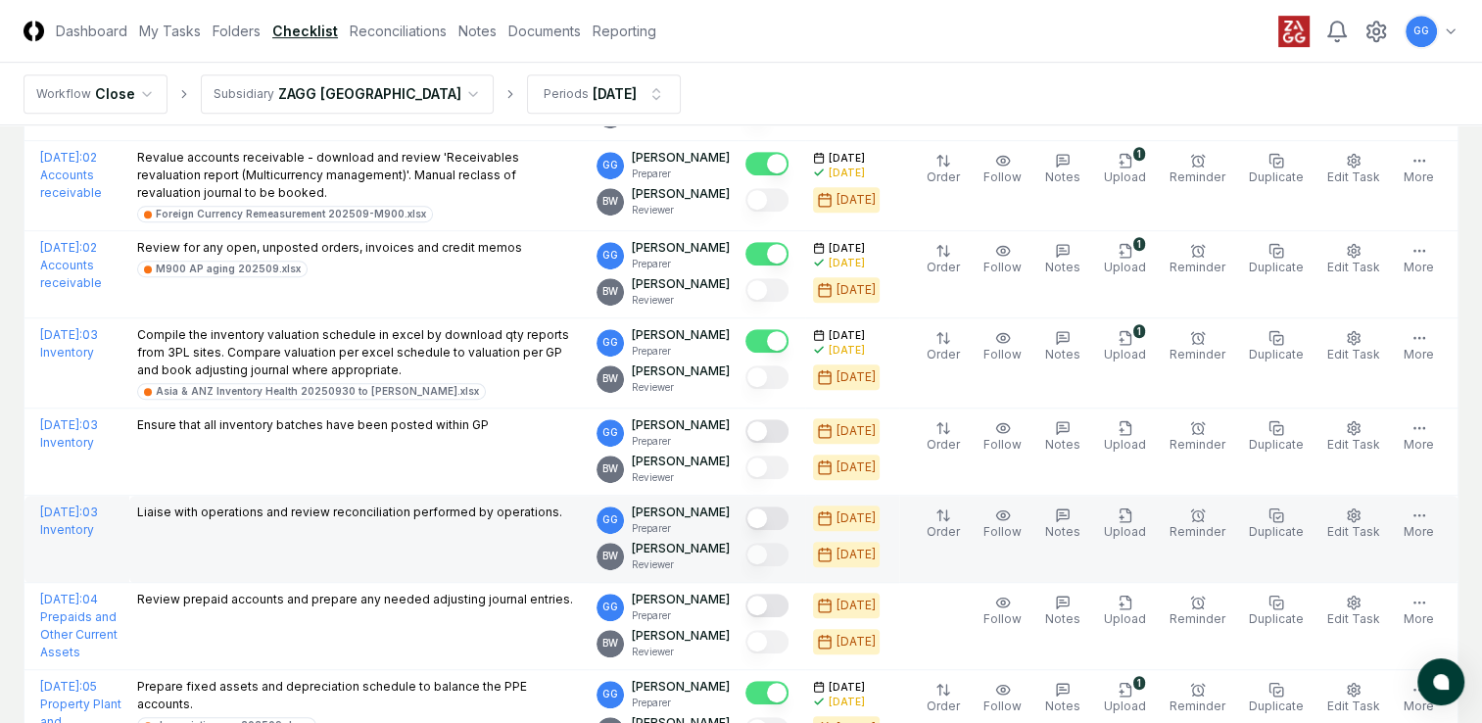
click at [219, 554] on td "Liaise with operations and review reconciliation performed by operations." at bounding box center [358, 539] width 459 height 87
drag, startPoint x: 193, startPoint y: 503, endPoint x: 622, endPoint y: 522, distance: 429.5
click at [589, 522] on td "Liaise with operations and review reconciliation performed by operations." at bounding box center [358, 539] width 459 height 87
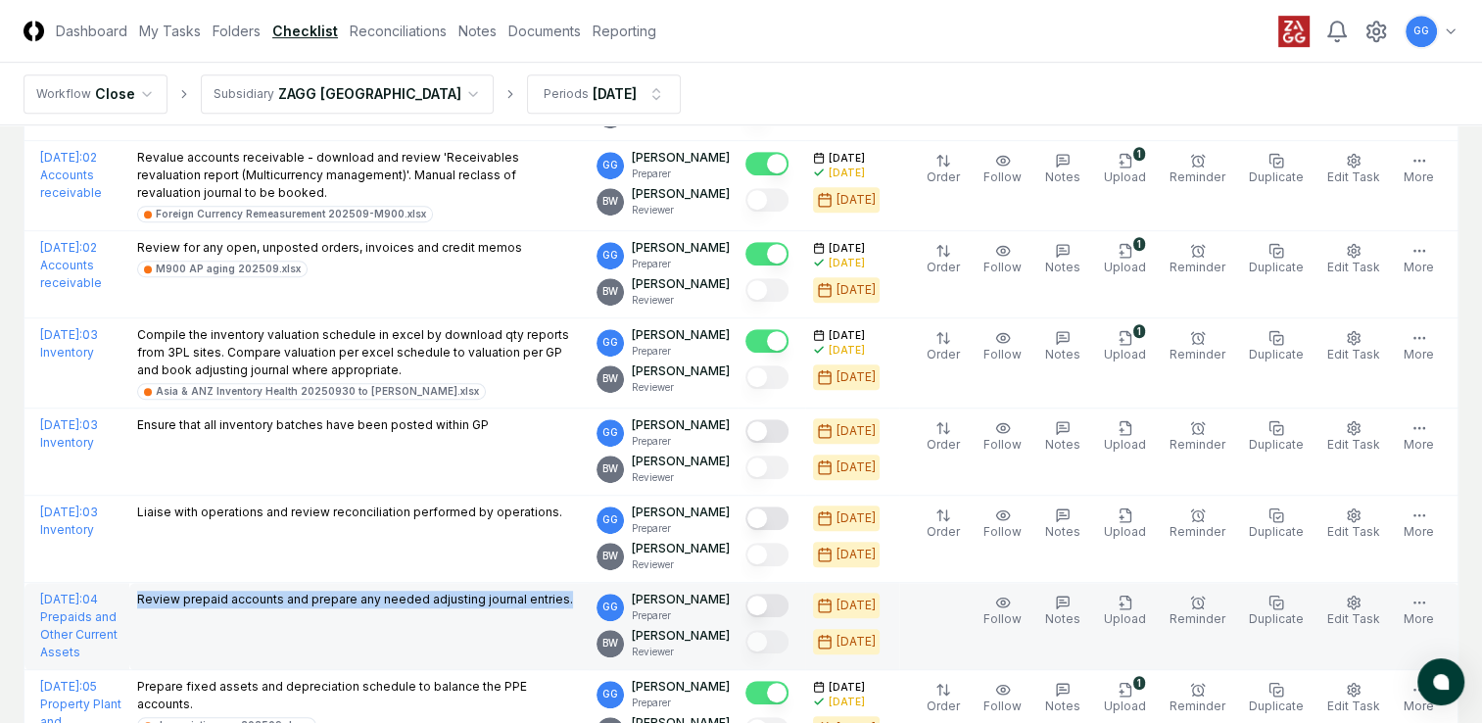
drag, startPoint x: 191, startPoint y: 588, endPoint x: 635, endPoint y: 606, distance: 444.2
click at [589, 606] on td "Review prepaid accounts and prepare any needed adjusting journal entries." at bounding box center [358, 626] width 459 height 87
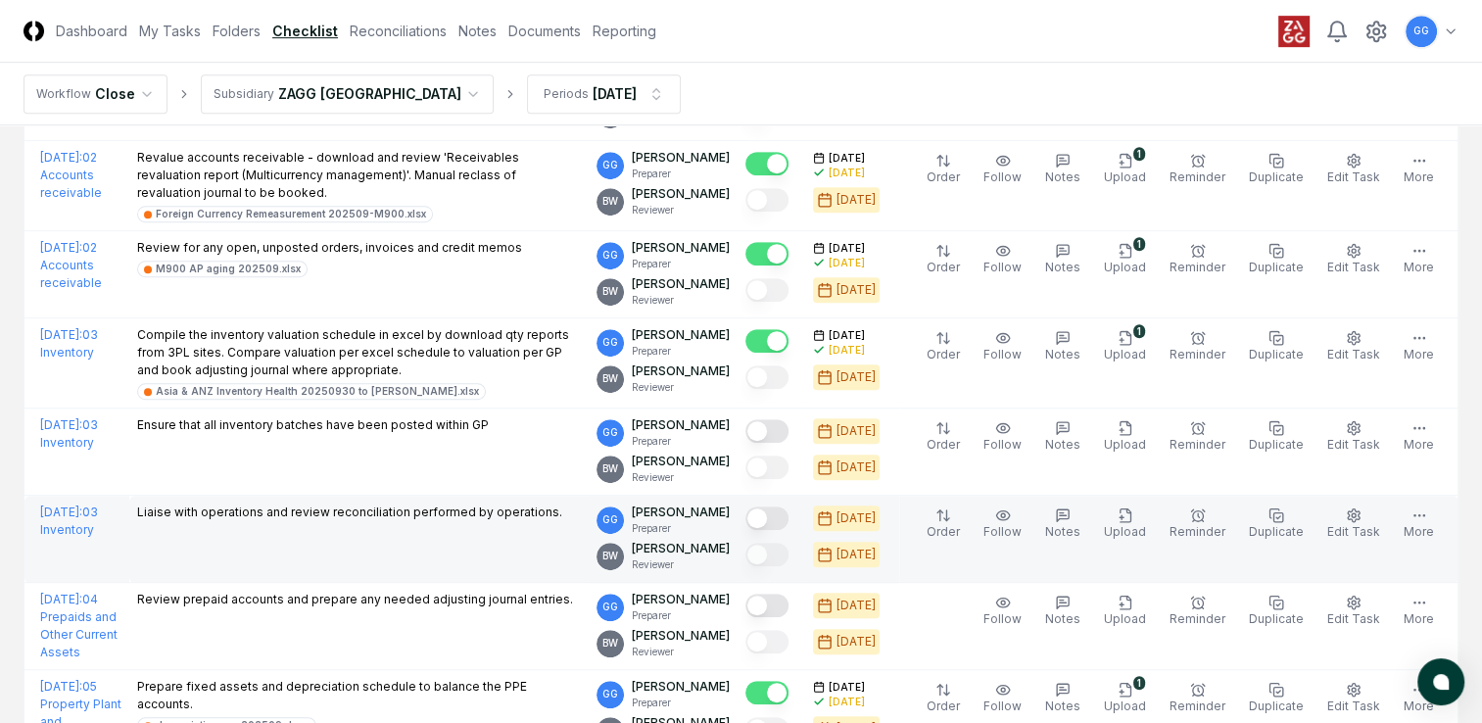
click at [536, 539] on td "Liaise with operations and review reconciliation performed by operations." at bounding box center [358, 539] width 459 height 87
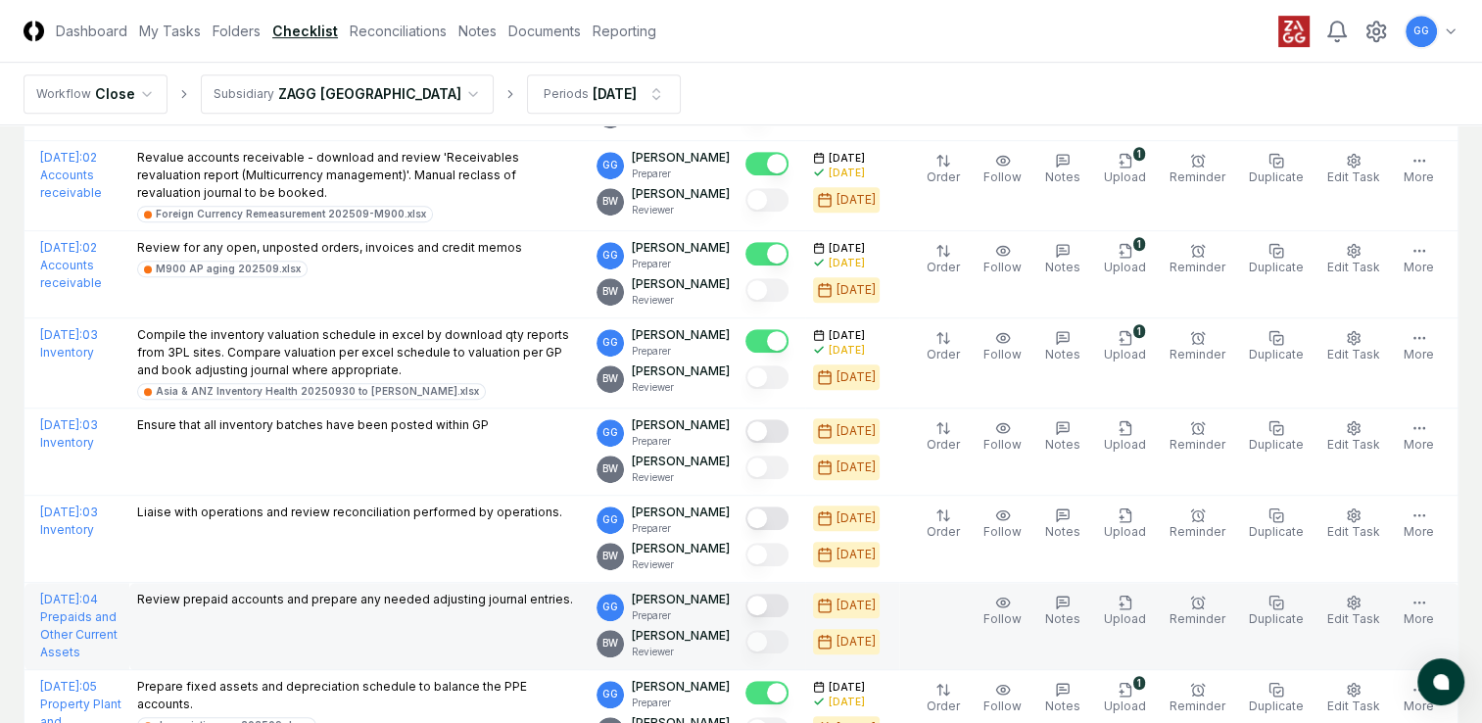
click at [789, 596] on button "Mark complete" at bounding box center [767, 606] width 43 height 24
drag, startPoint x: 239, startPoint y: 594, endPoint x: 337, endPoint y: 595, distance: 98.0
click at [337, 595] on p "Review prepaid accounts and prepare any needed adjusting journal entries." at bounding box center [355, 600] width 436 height 18
copy p "prepaid accounts"
click at [1067, 602] on icon "button" at bounding box center [1063, 602] width 7 height 0
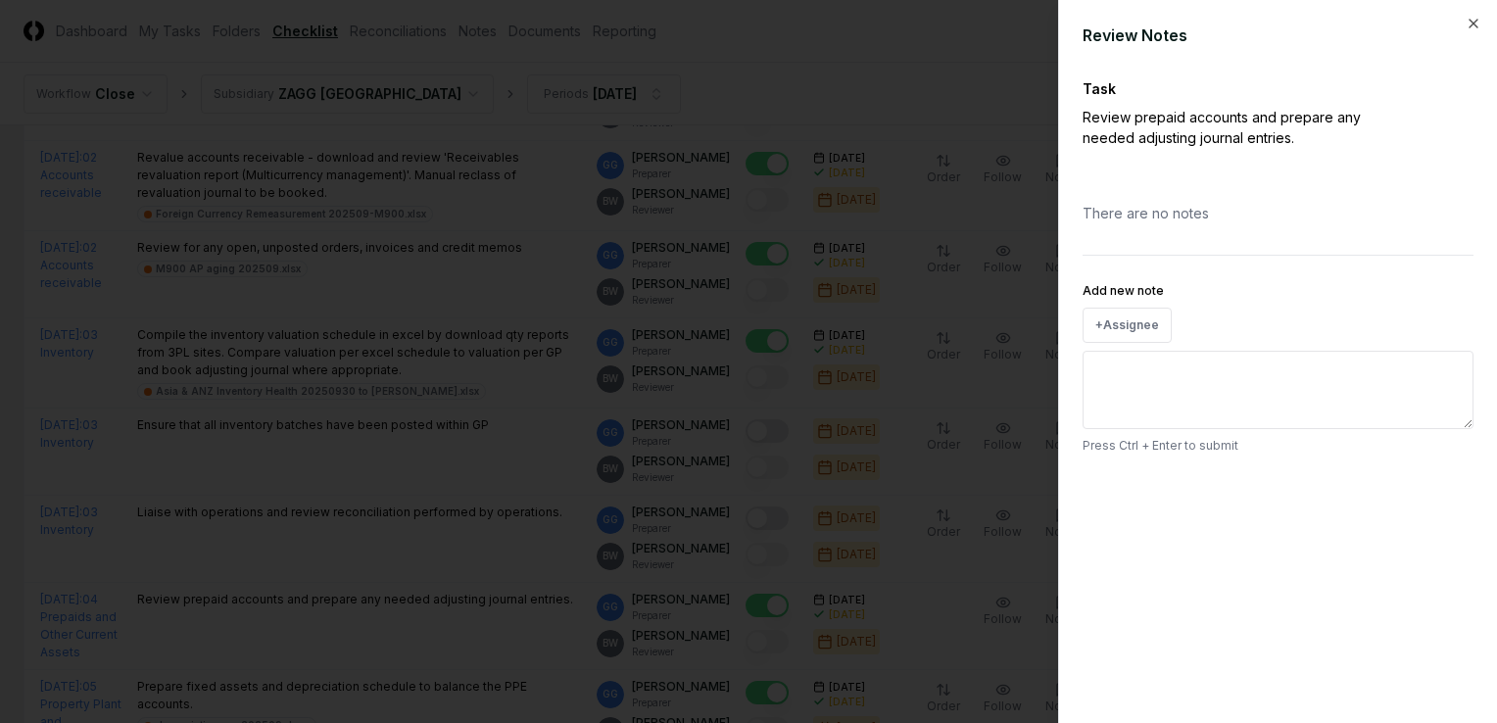
click at [1121, 369] on textarea "Add new note" at bounding box center [1278, 390] width 391 height 78
paste textarea "**********"
type textarea "*"
type textarea "**********"
click at [1094, 363] on textarea "**********" at bounding box center [1278, 390] width 391 height 78
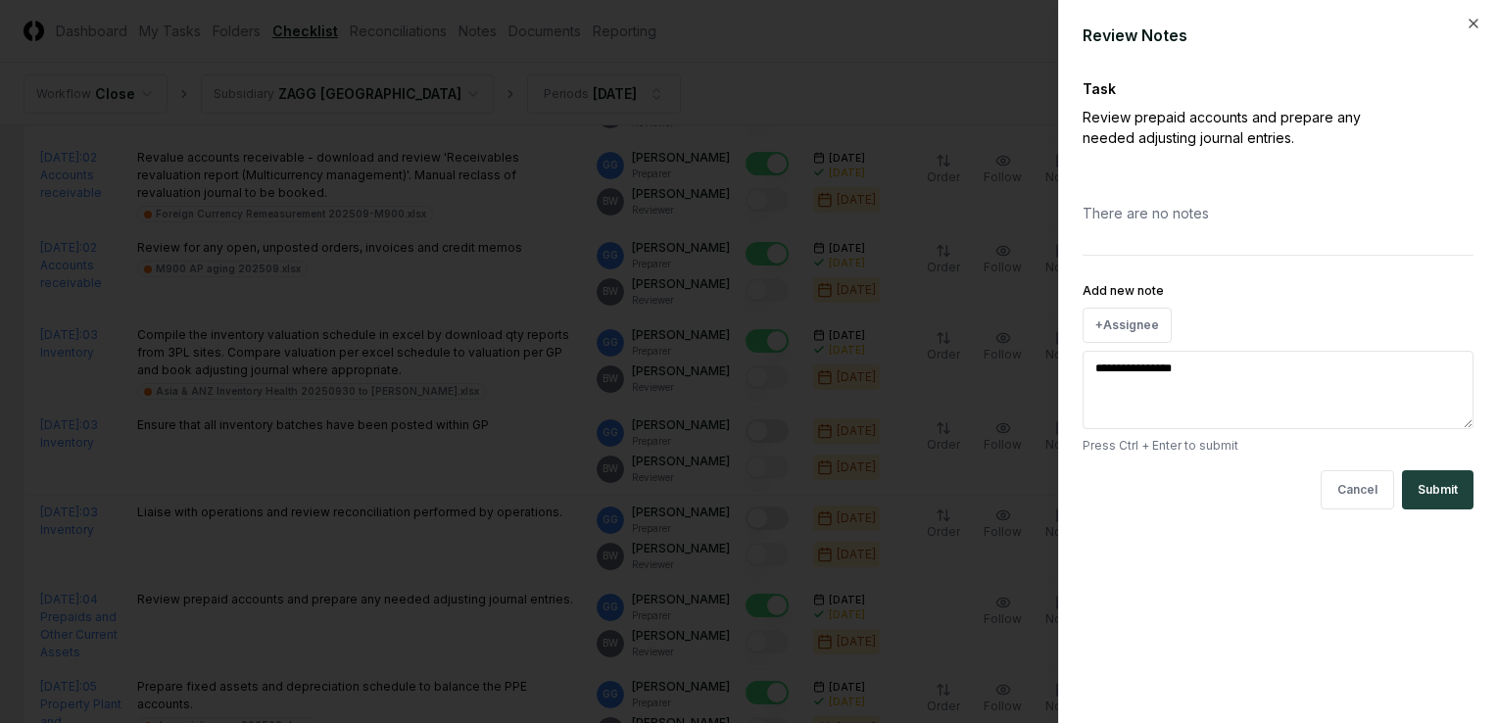
type textarea "*"
type textarea "**********"
type textarea "*"
type textarea "**********"
type textarea "*"
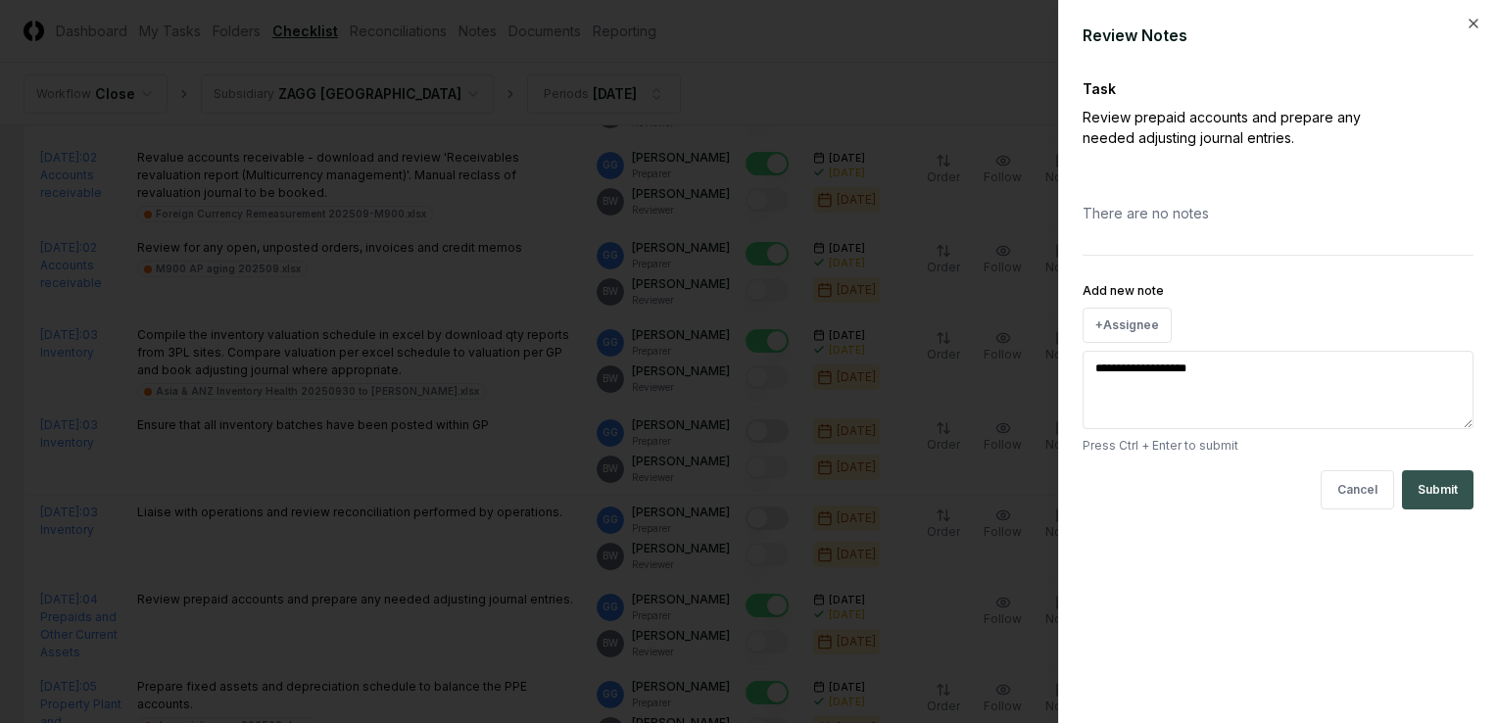
type textarea "**********"
click at [1444, 497] on button "Submit" at bounding box center [1438, 489] width 72 height 39
type textarea "*"
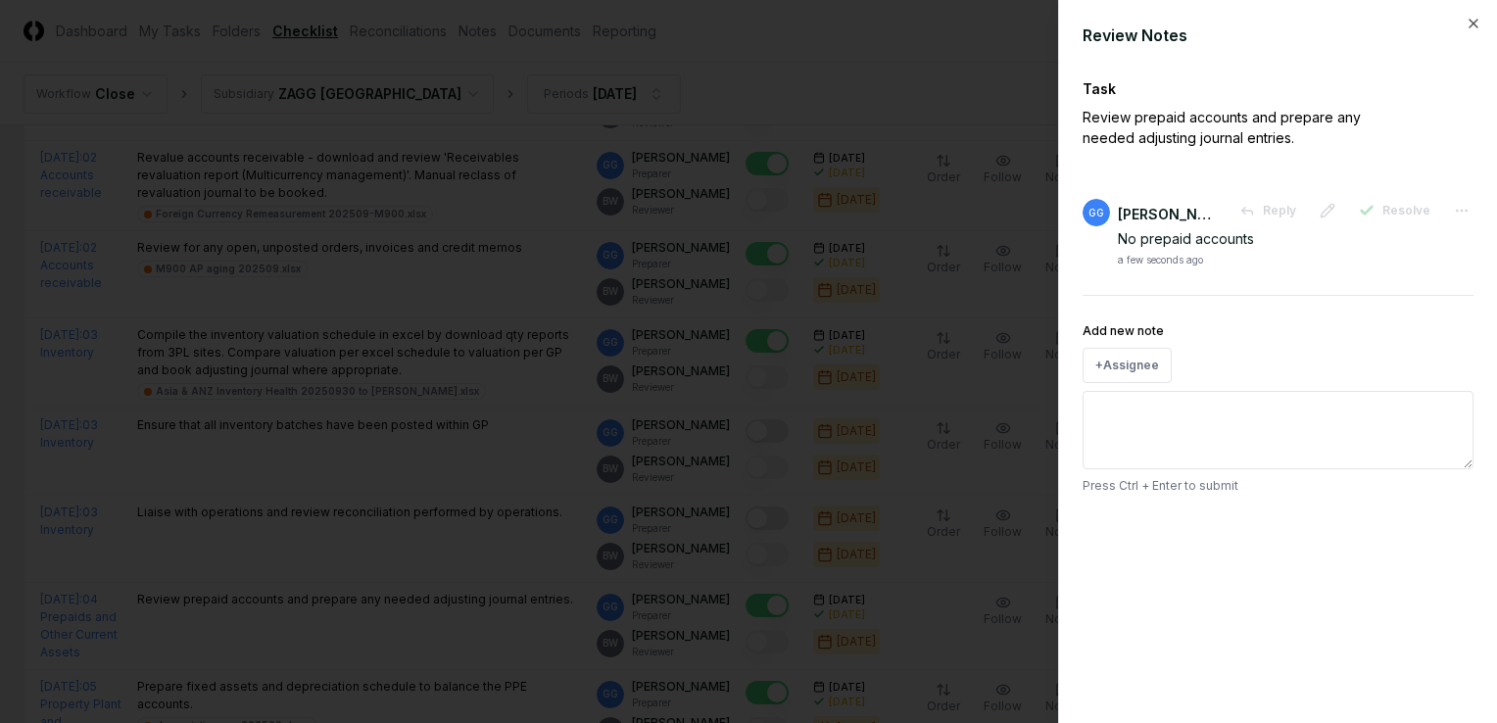
click at [465, 534] on div at bounding box center [748, 361] width 1497 height 723
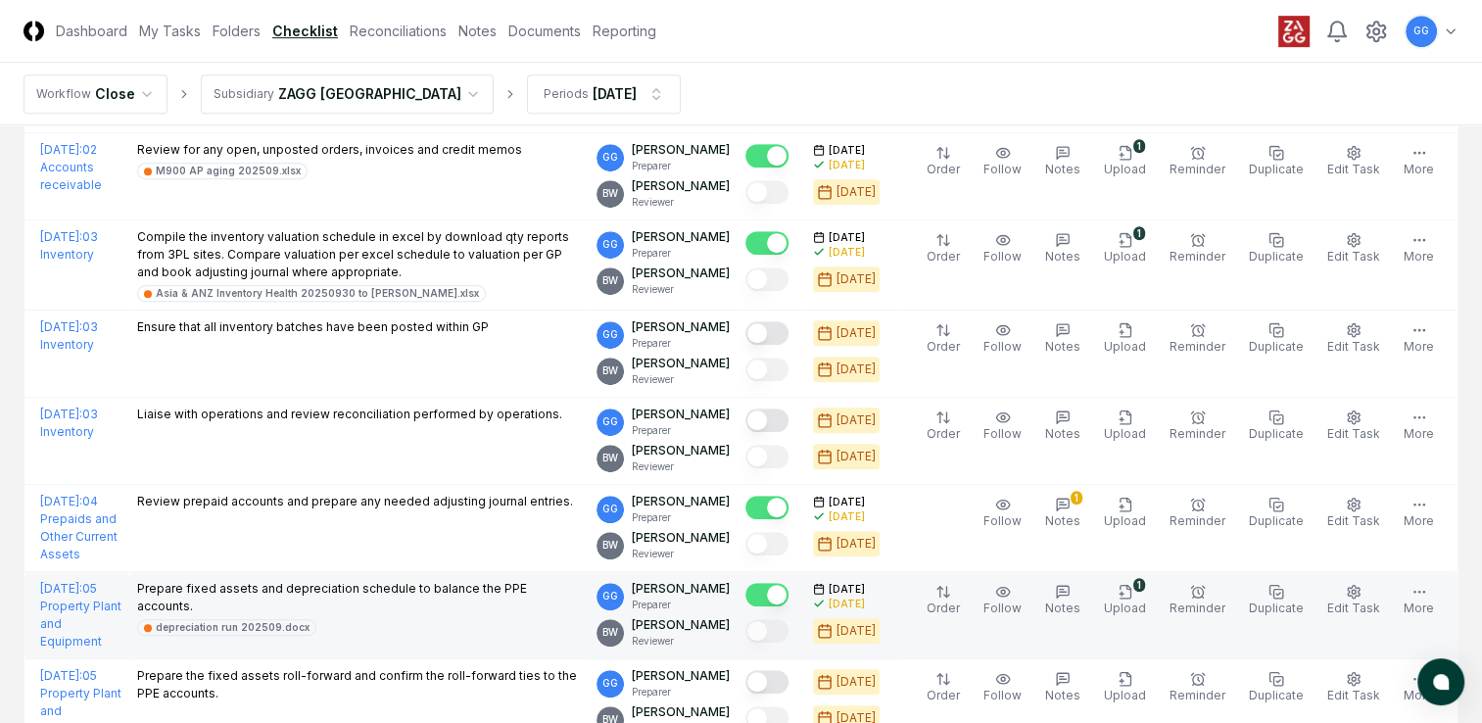
scroll to position [1372, 0]
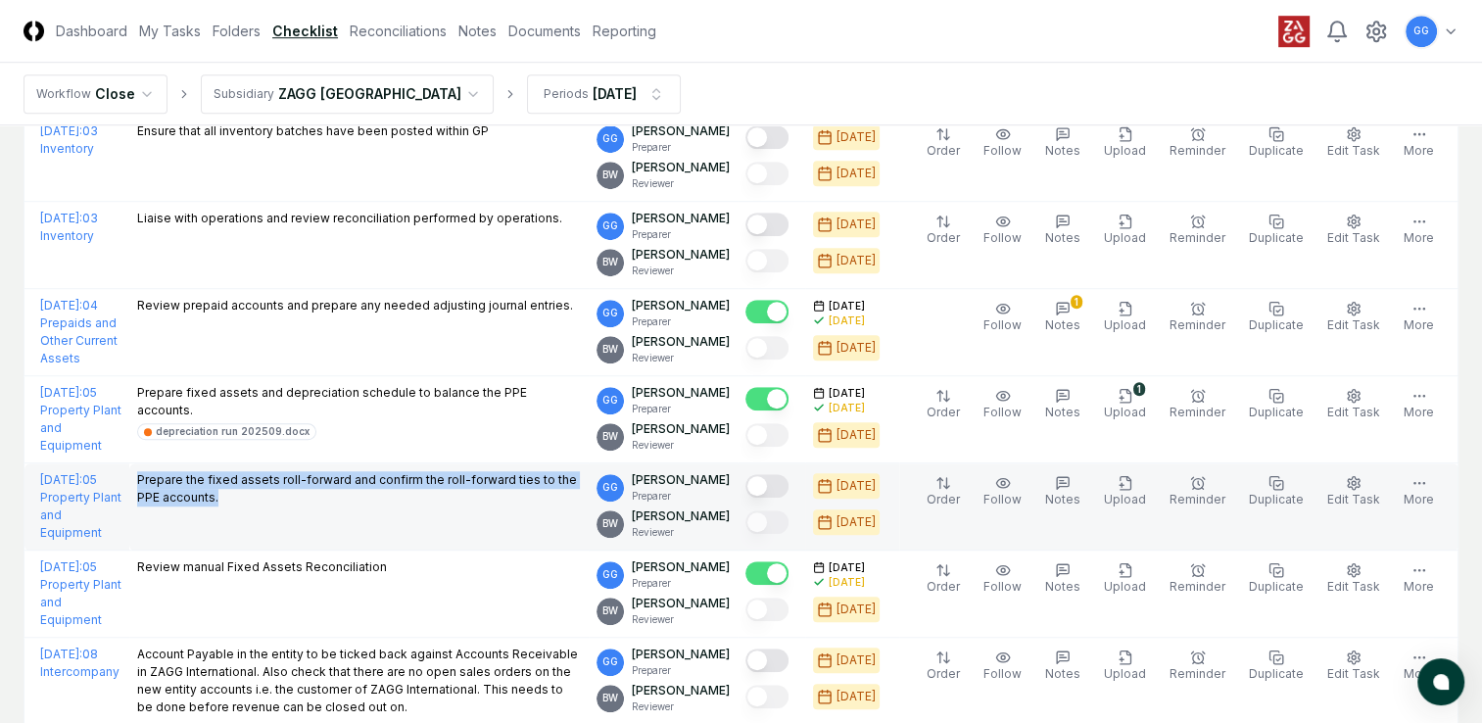
drag, startPoint x: 203, startPoint y: 472, endPoint x: 341, endPoint y: 503, distance: 141.4
click at [341, 503] on div "Prepare the fixed assets roll-forward and confirm the roll-forward ties to the …" at bounding box center [359, 490] width 444 height 39
click at [317, 511] on td "Prepare the fixed assets roll-forward and confirm the roll-forward ties to the …" at bounding box center [358, 506] width 459 height 87
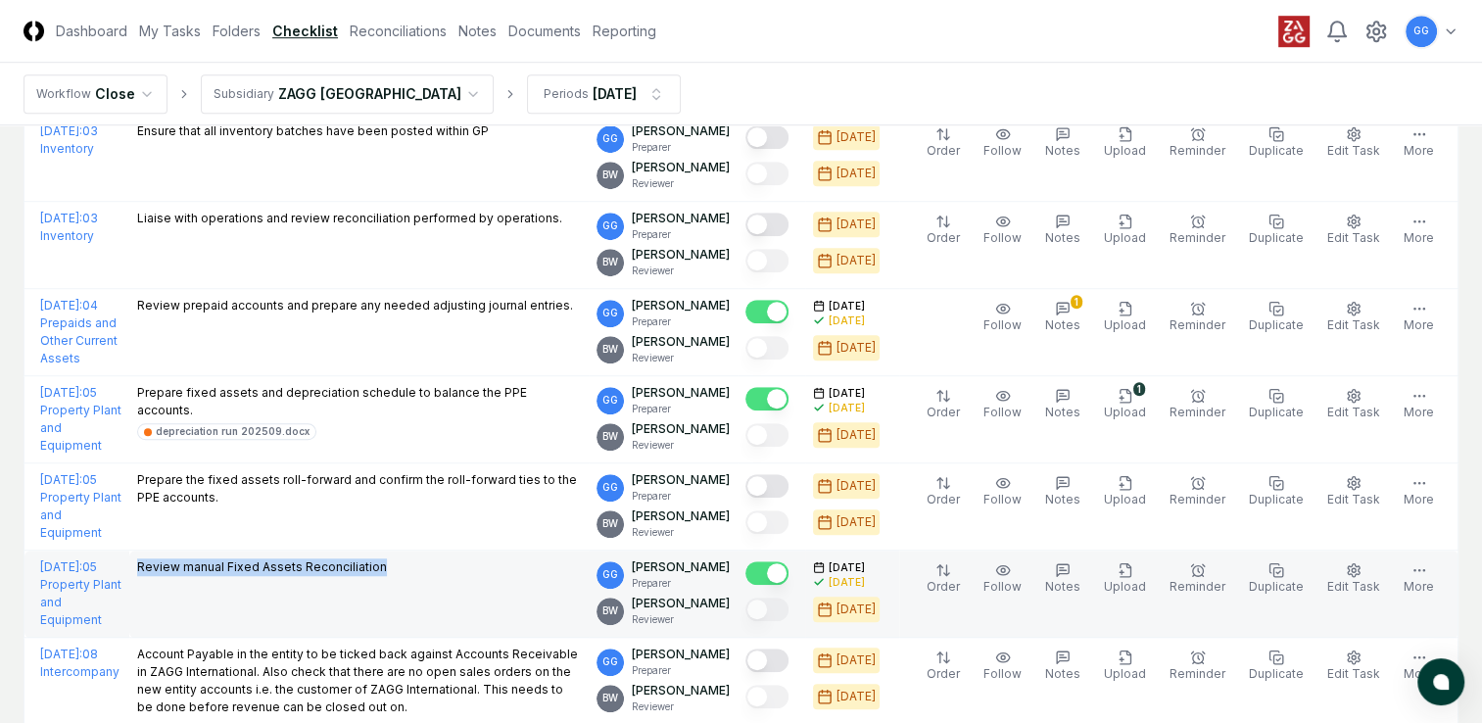
drag, startPoint x: 197, startPoint y: 560, endPoint x: 455, endPoint y: 574, distance: 258.0
click at [455, 574] on td "Review manual Fixed Assets Reconciliation" at bounding box center [358, 594] width 459 height 87
click at [384, 591] on td "Review manual Fixed Assets Reconciliation" at bounding box center [358, 594] width 459 height 87
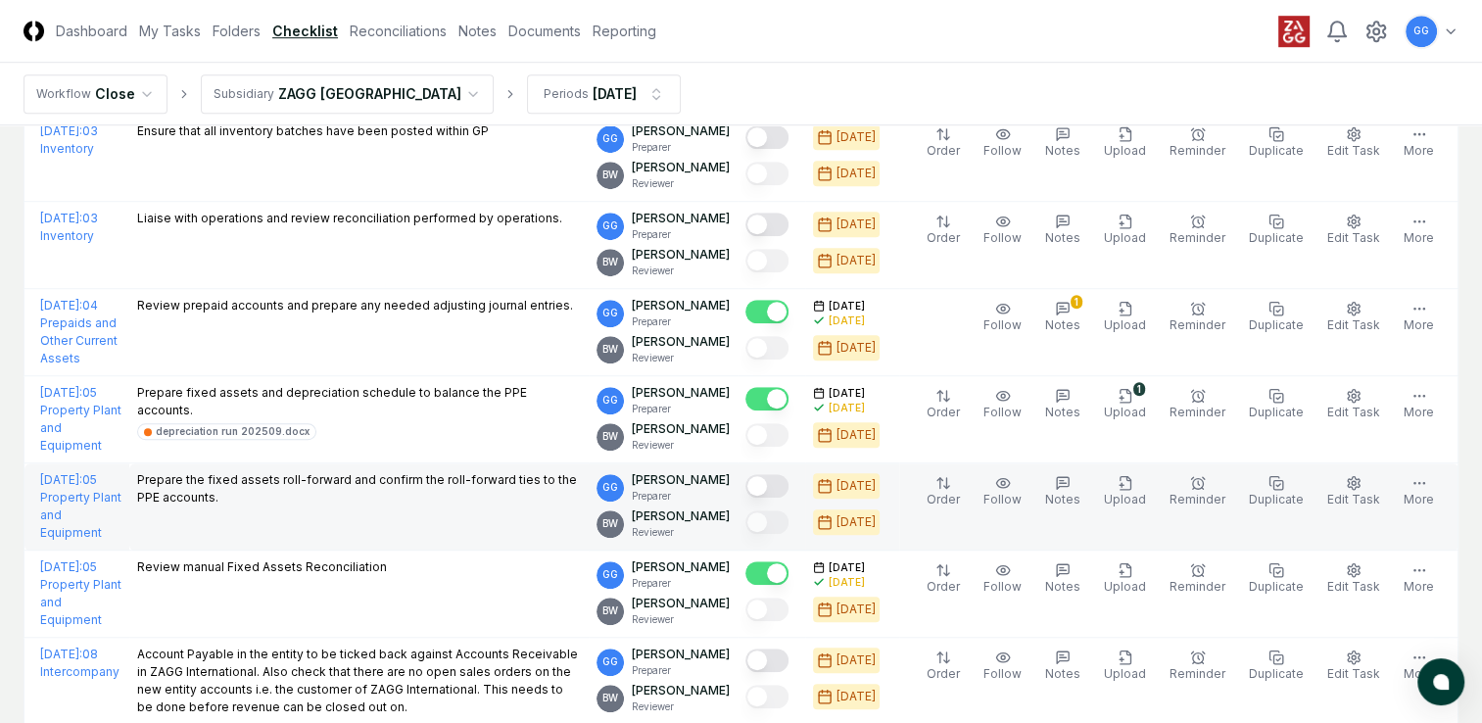
click at [783, 484] on button "Mark complete" at bounding box center [767, 486] width 43 height 24
click at [1133, 482] on icon "button" at bounding box center [1126, 483] width 16 height 16
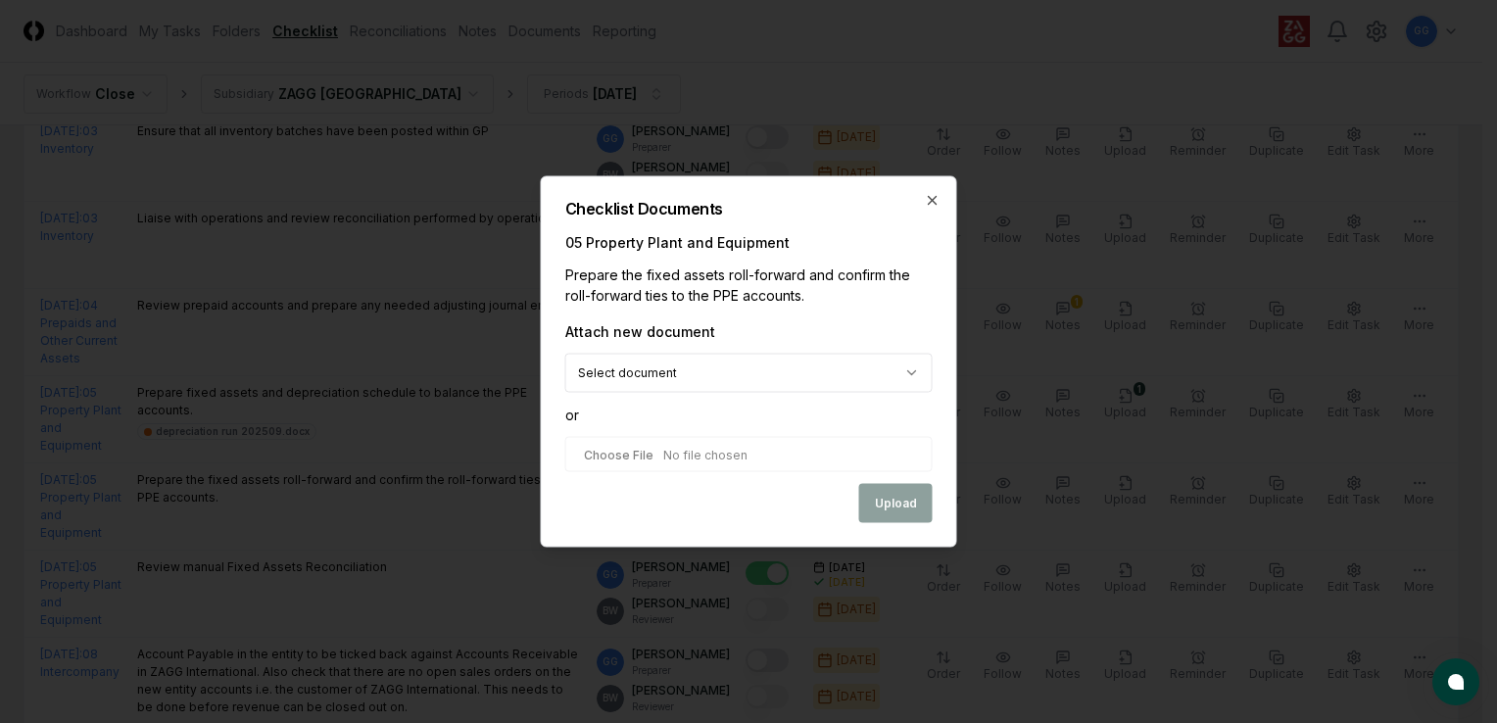
click at [623, 457] on input "file" at bounding box center [748, 454] width 367 height 35
type input "**********"
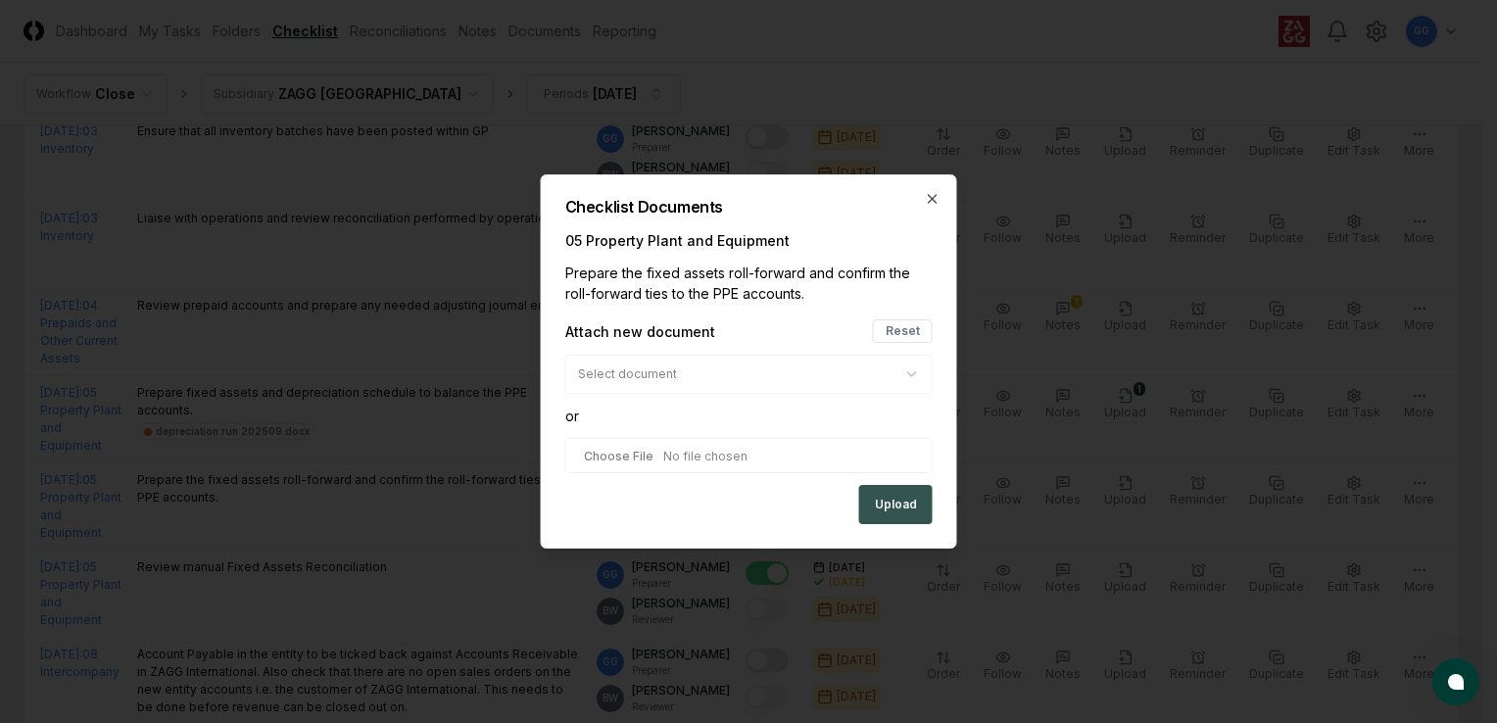
click at [897, 510] on button "Upload" at bounding box center [895, 504] width 73 height 39
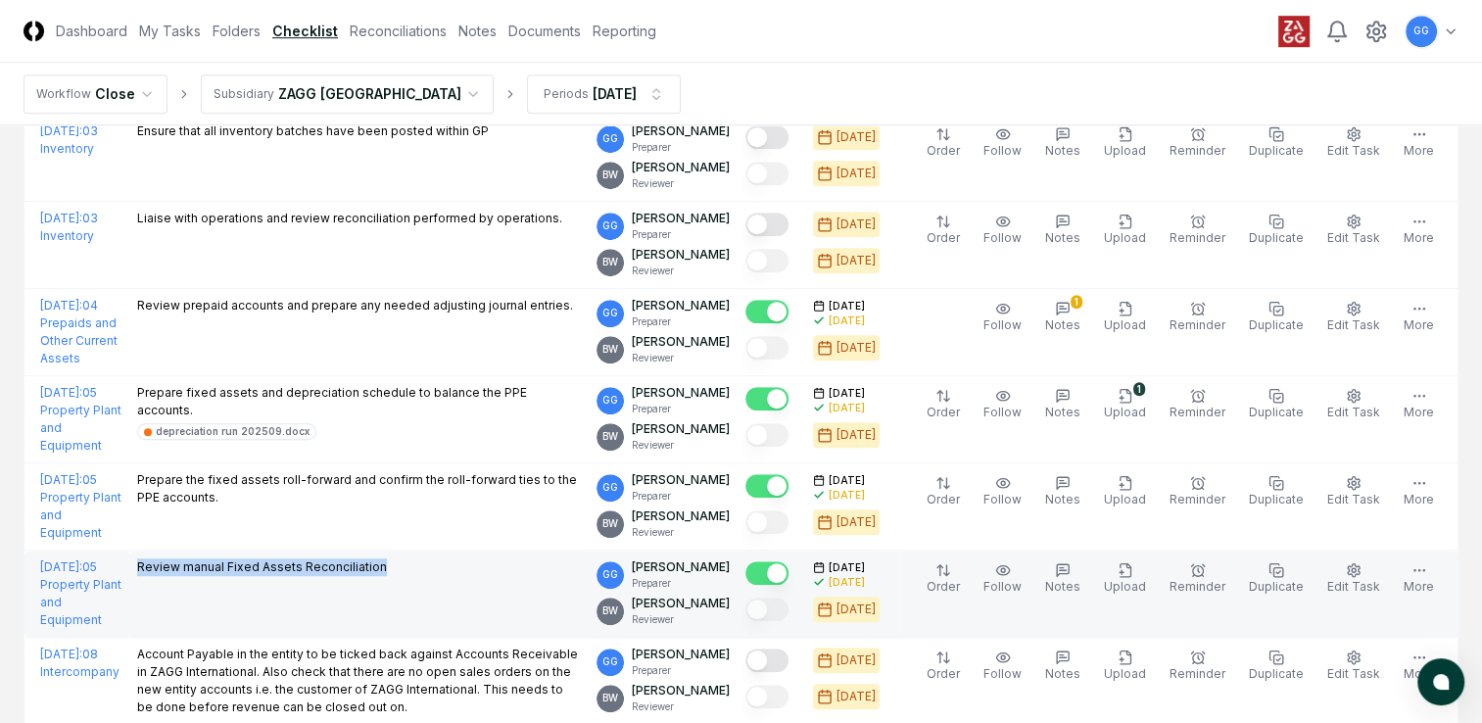
drag, startPoint x: 200, startPoint y: 563, endPoint x: 489, endPoint y: 578, distance: 289.4
click at [489, 578] on td "Review manual Fixed Assets Reconciliation" at bounding box center [358, 594] width 459 height 87
click at [506, 599] on td "Review manual Fixed Assets Reconciliation" at bounding box center [358, 594] width 459 height 87
click at [1133, 562] on icon "button" at bounding box center [1126, 570] width 16 height 16
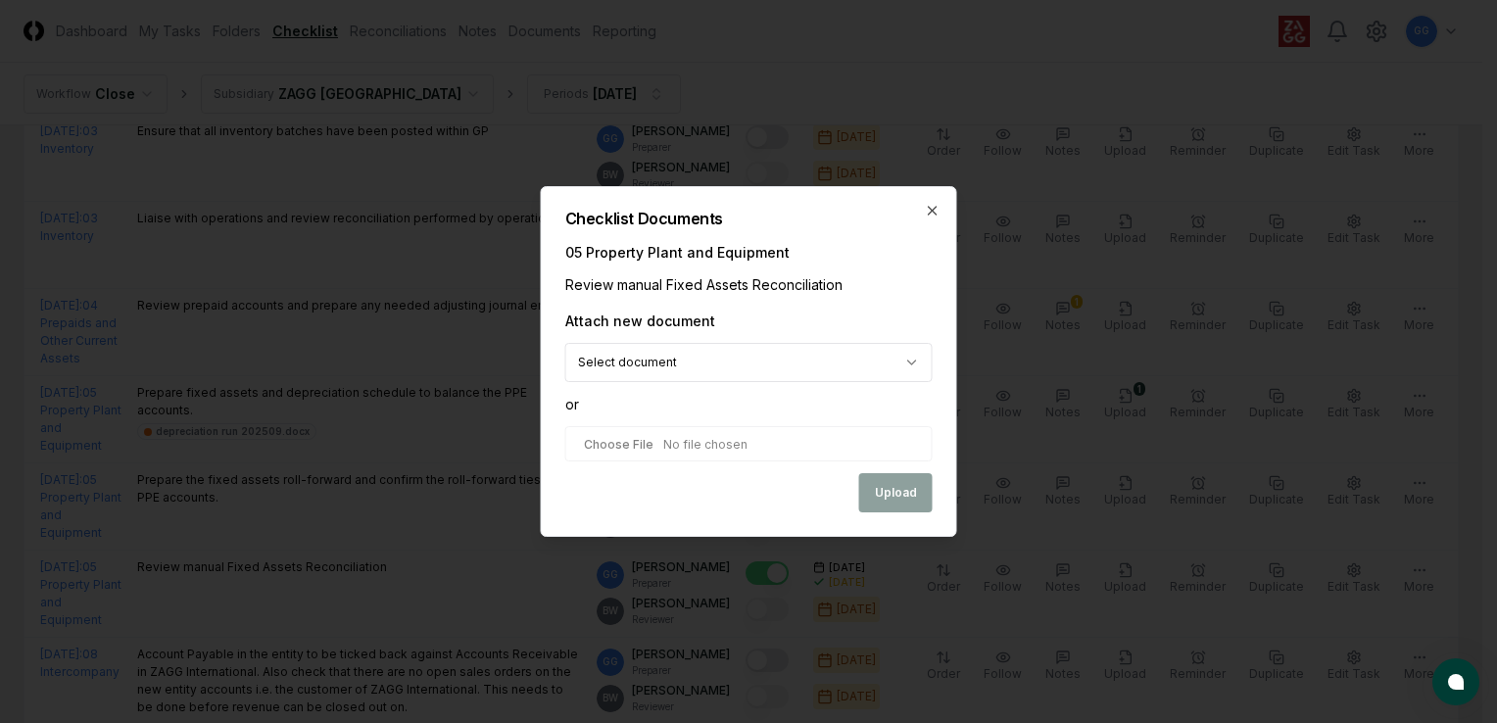
click at [718, 449] on input "file" at bounding box center [748, 443] width 367 height 35
type input "**********"
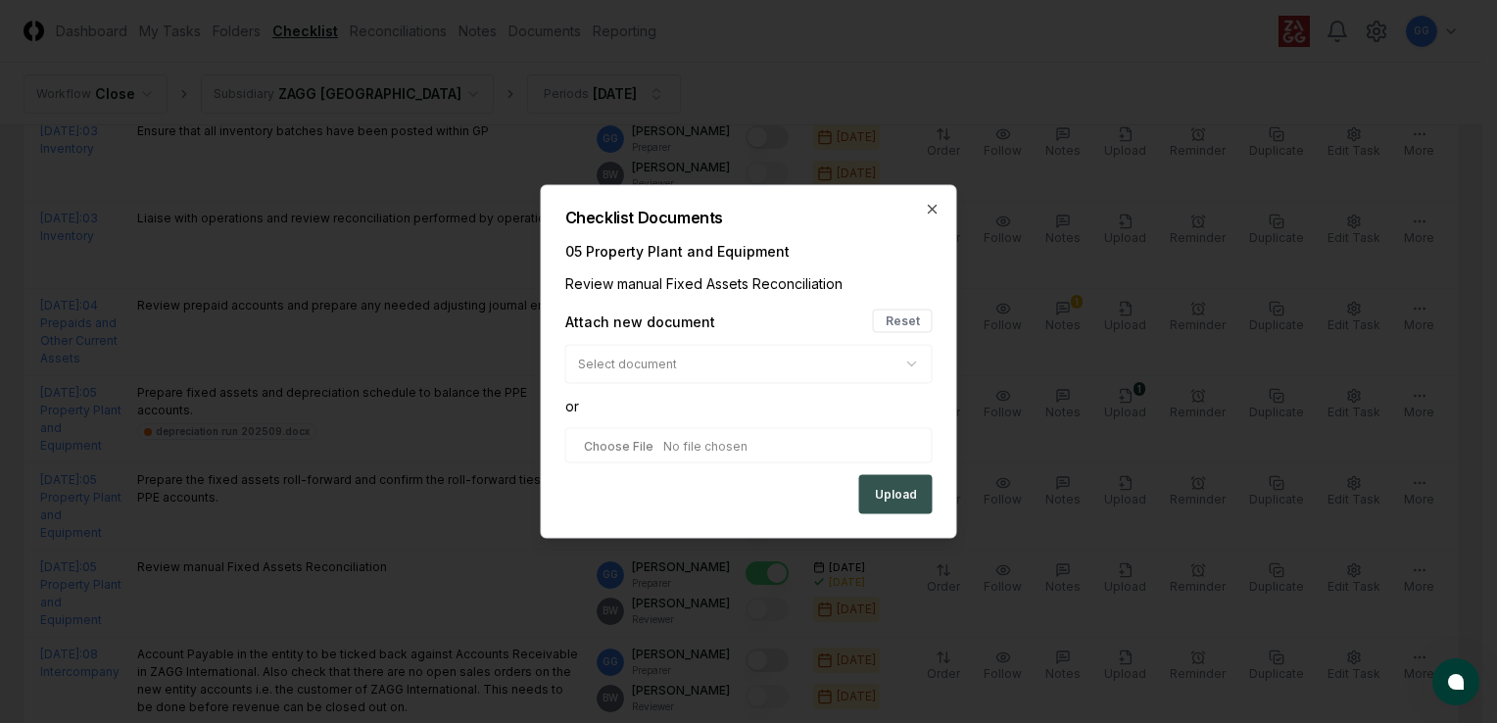
click at [894, 494] on button "Upload" at bounding box center [895, 494] width 73 height 39
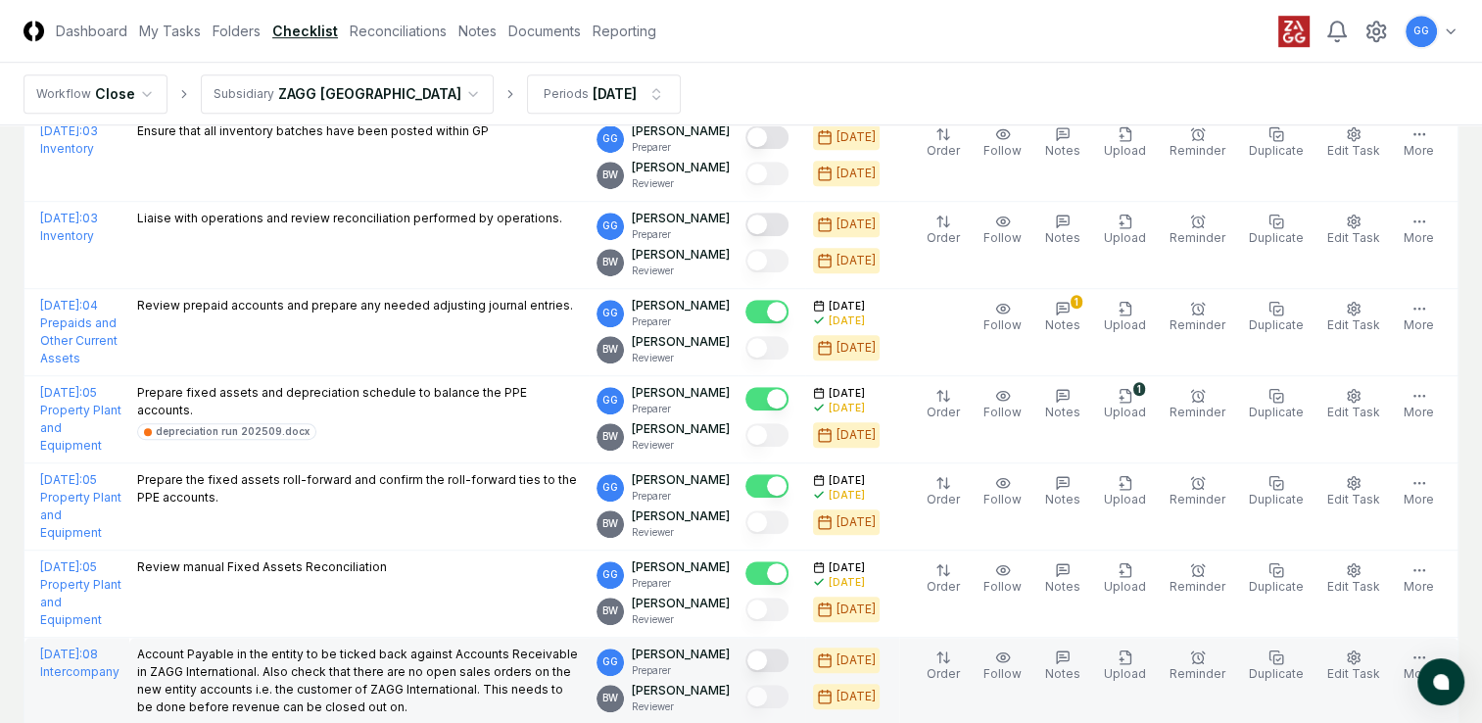
scroll to position [1567, 0]
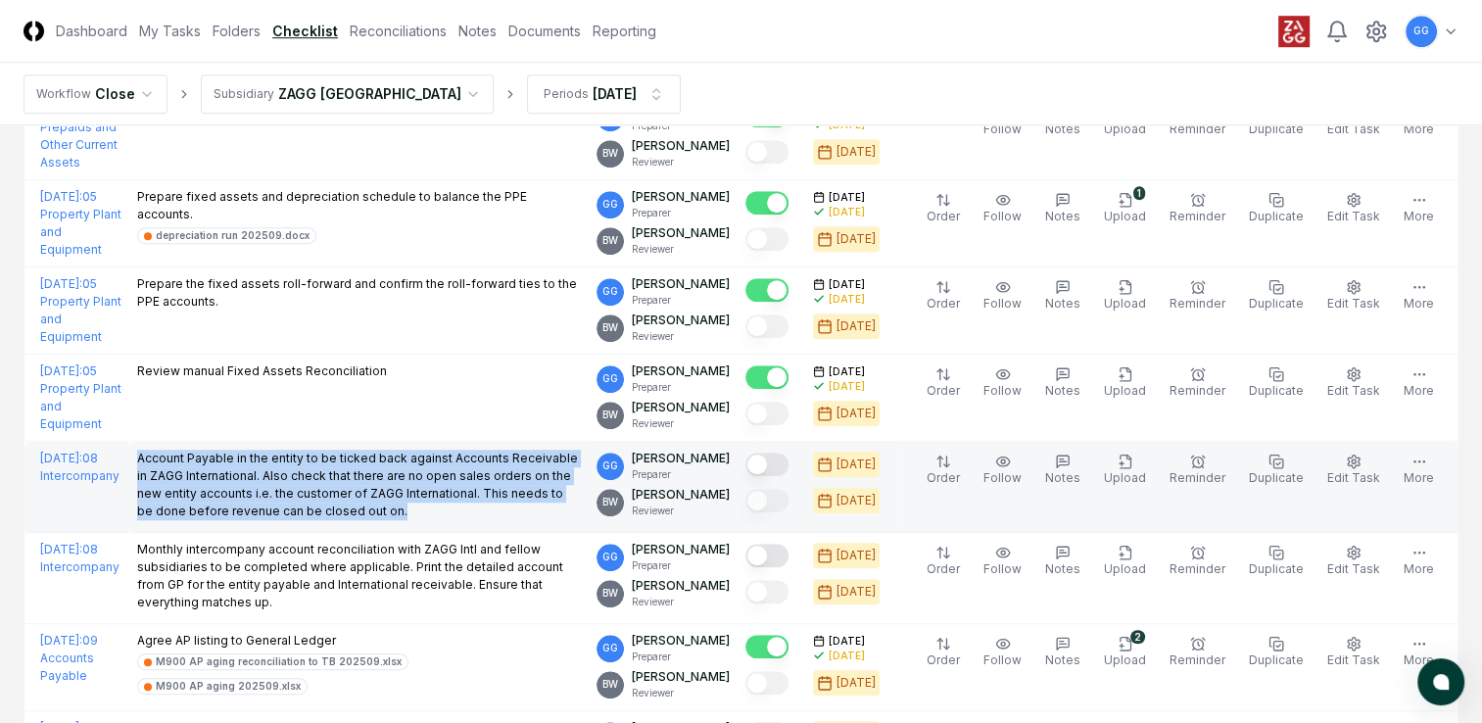
drag, startPoint x: 192, startPoint y: 448, endPoint x: 579, endPoint y: 512, distance: 392.3
click at [579, 512] on td "Account Payable in the entity to be ticked back against Accounts Receivable in …" at bounding box center [358, 487] width 459 height 91
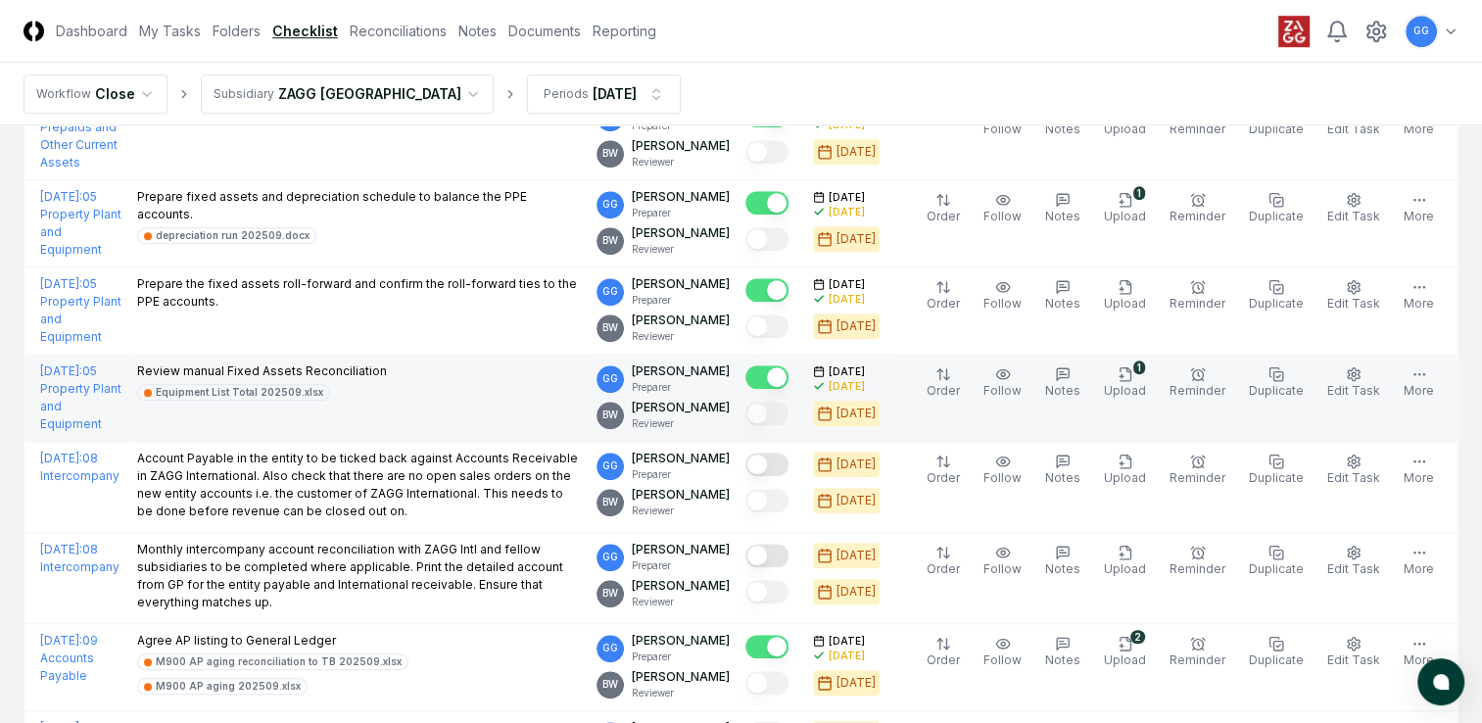
click at [529, 398] on td "Review manual Fixed Assets Reconciliation Equipment List Total 202509.xlsx" at bounding box center [358, 398] width 459 height 87
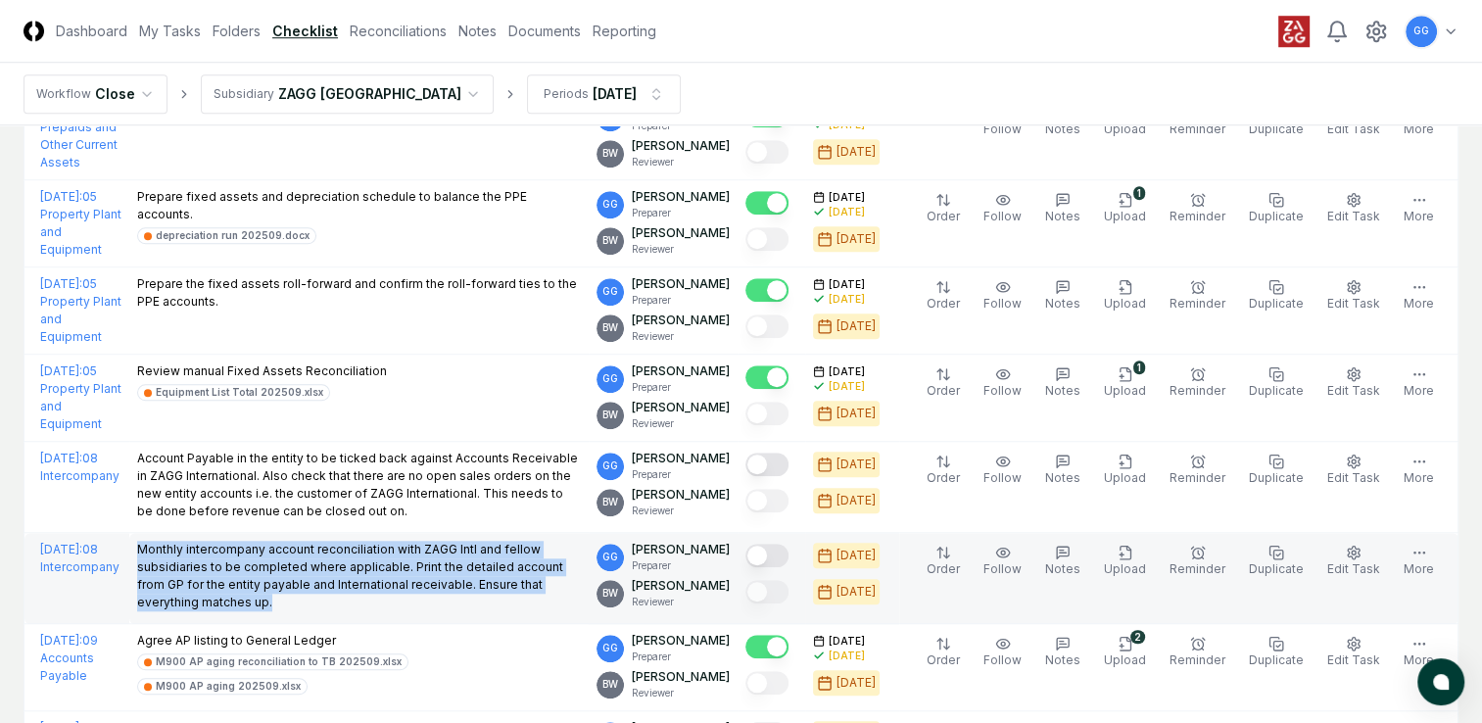
drag, startPoint x: 194, startPoint y: 537, endPoint x: 376, endPoint y: 598, distance: 192.1
click at [376, 598] on td "Monthly intercompany account reconciliation with ZAGG Intl and fellow subsidiar…" at bounding box center [358, 578] width 459 height 91
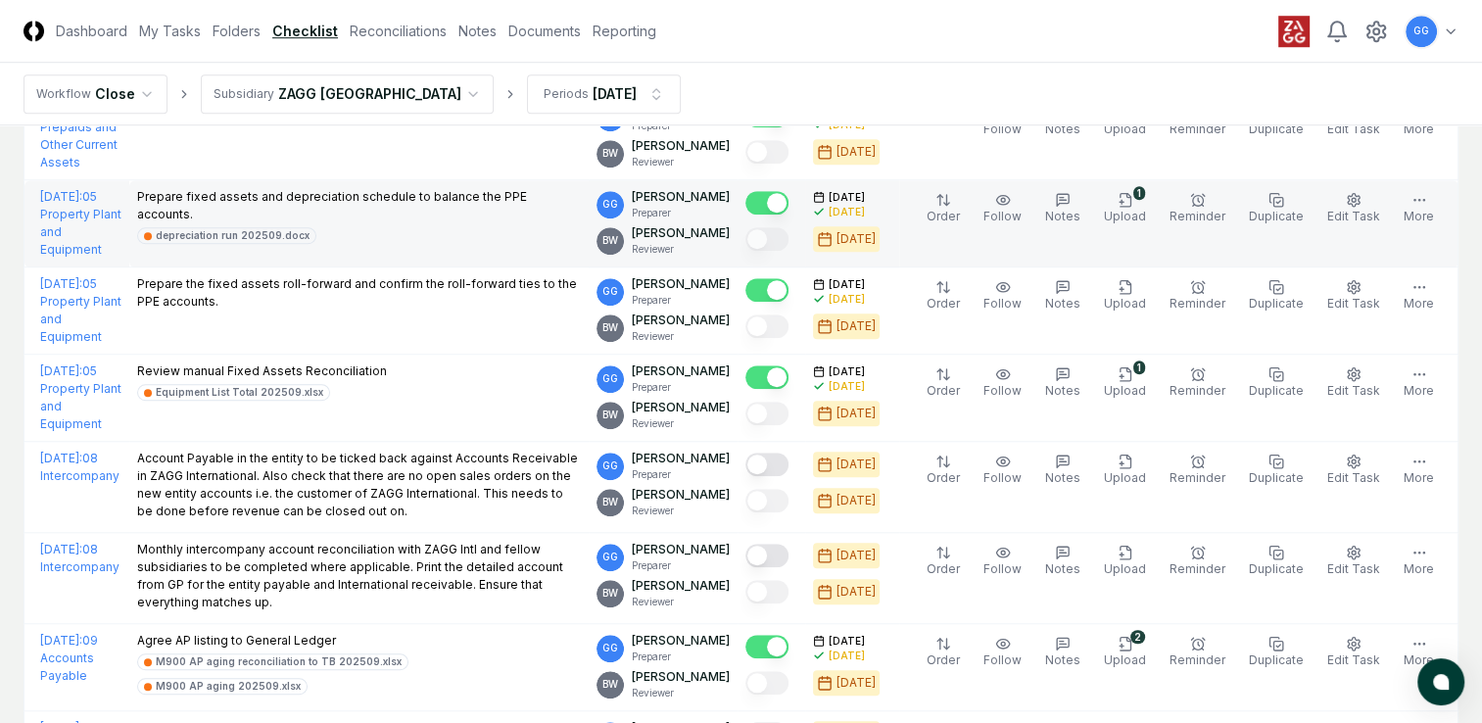
click at [451, 243] on td "Prepare fixed assets and depreciation schedule to balance the PPE accounts. dep…" at bounding box center [358, 223] width 459 height 87
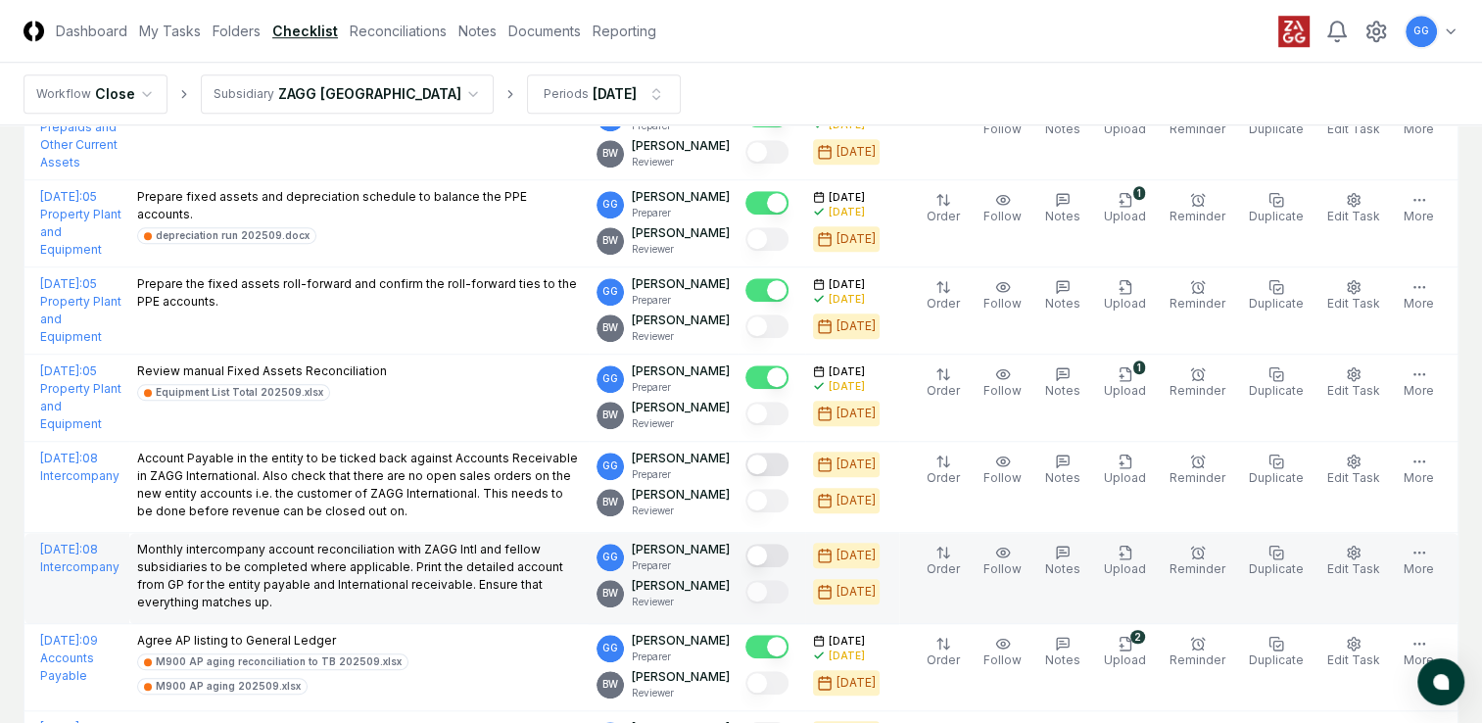
scroll to position [1763, 0]
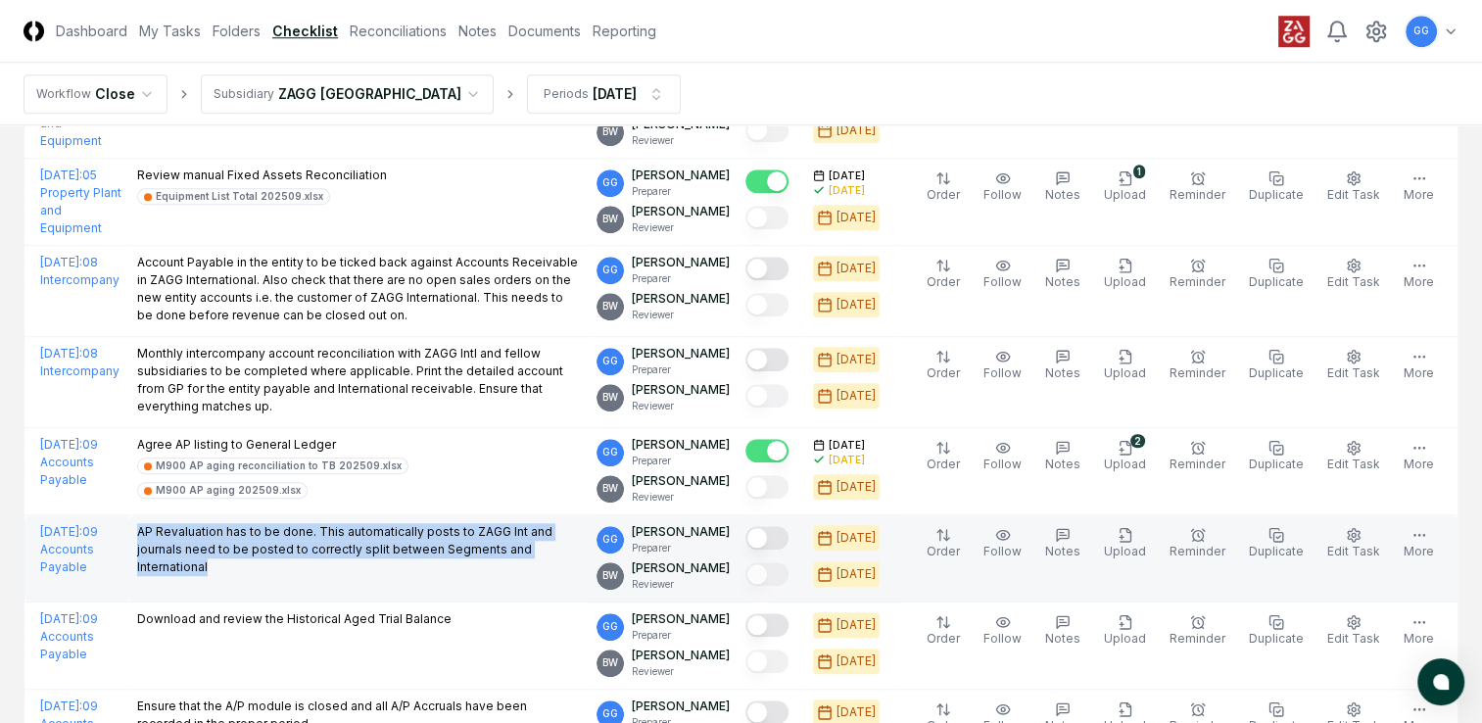
drag, startPoint x: 198, startPoint y: 523, endPoint x: 458, endPoint y: 582, distance: 267.1
click at [458, 582] on td "AP Revaluation has to be done. This automatically posts to ZAGG Int and journal…" at bounding box center [358, 558] width 459 height 87
click at [325, 570] on div "AP Revaluation has to be done. This automatically posts to ZAGG Int and journal…" at bounding box center [359, 551] width 444 height 57
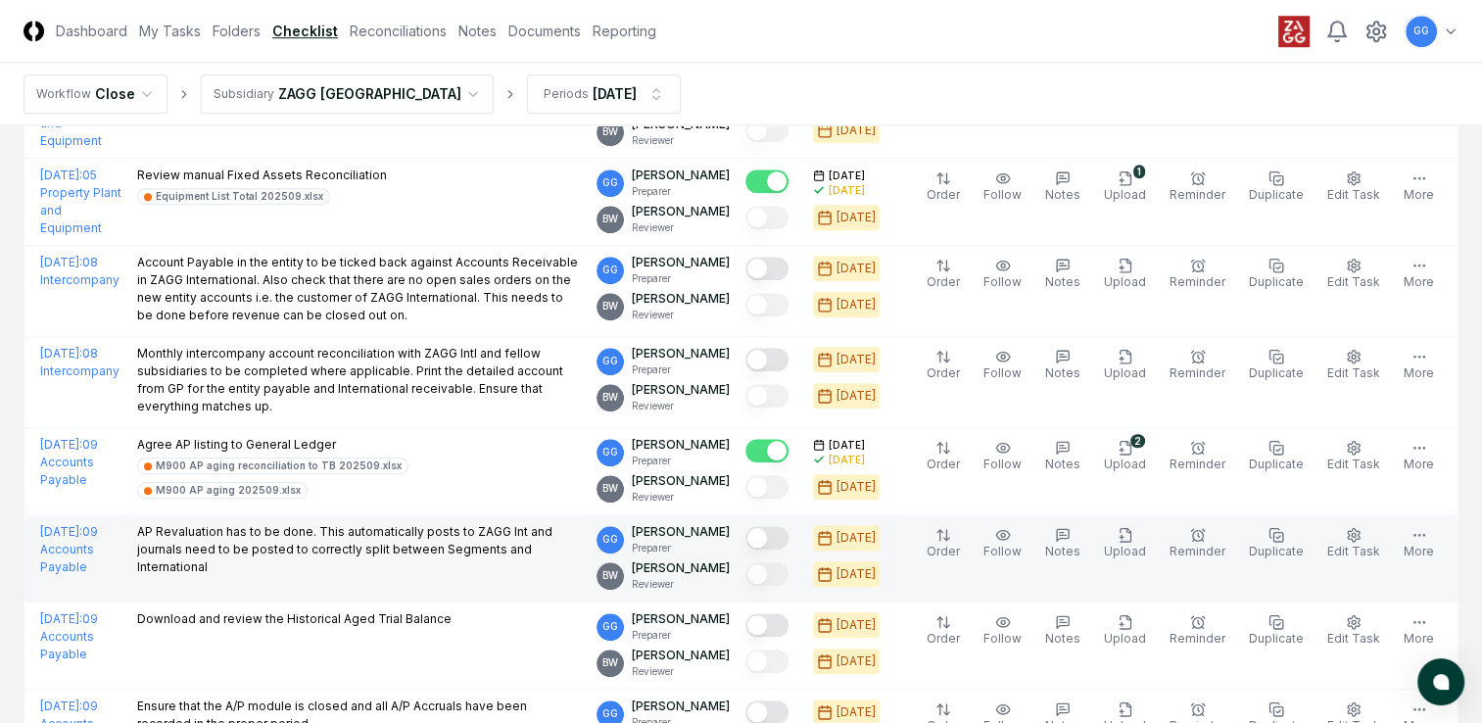
click at [786, 533] on button "Mark complete" at bounding box center [767, 538] width 43 height 24
click at [1131, 535] on icon "button" at bounding box center [1125, 534] width 11 height 13
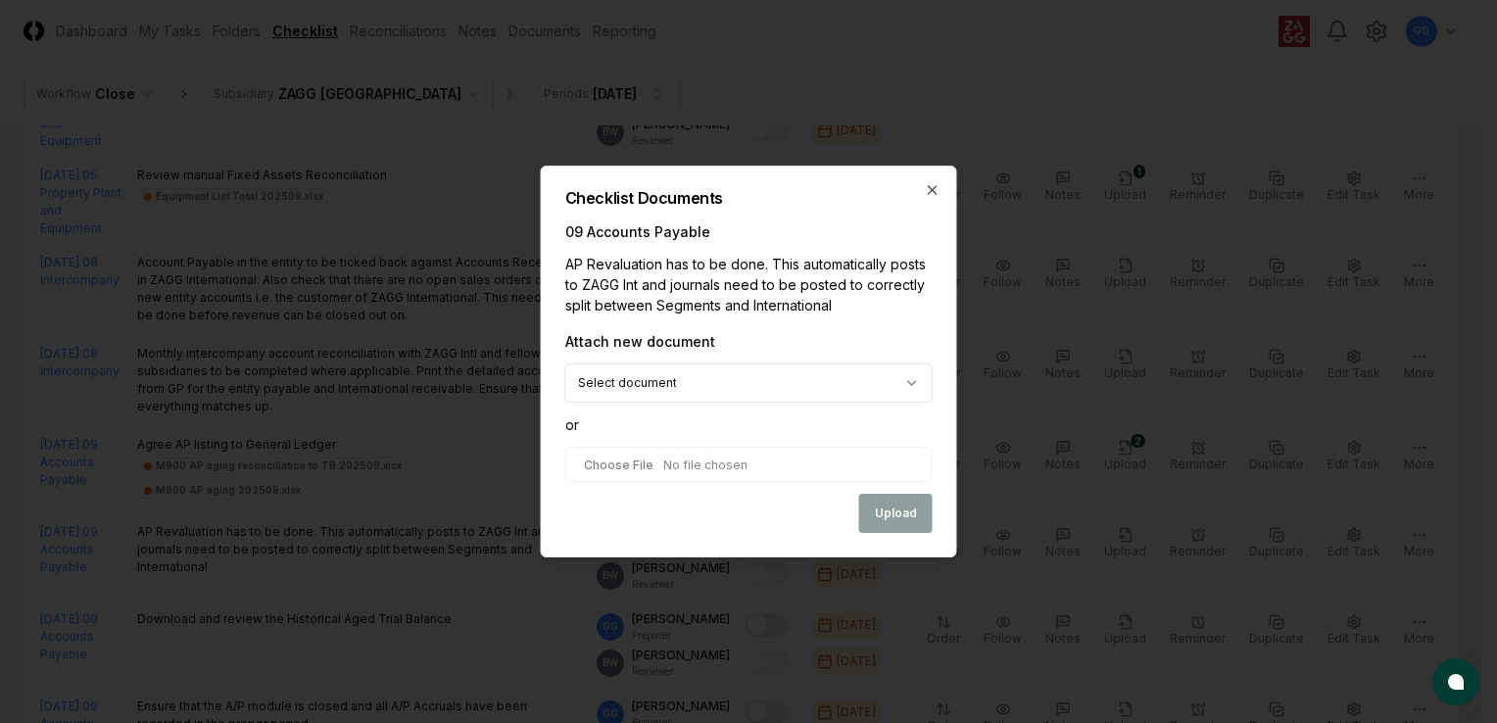
click at [705, 474] on input "file" at bounding box center [748, 464] width 367 height 35
type input "**********"
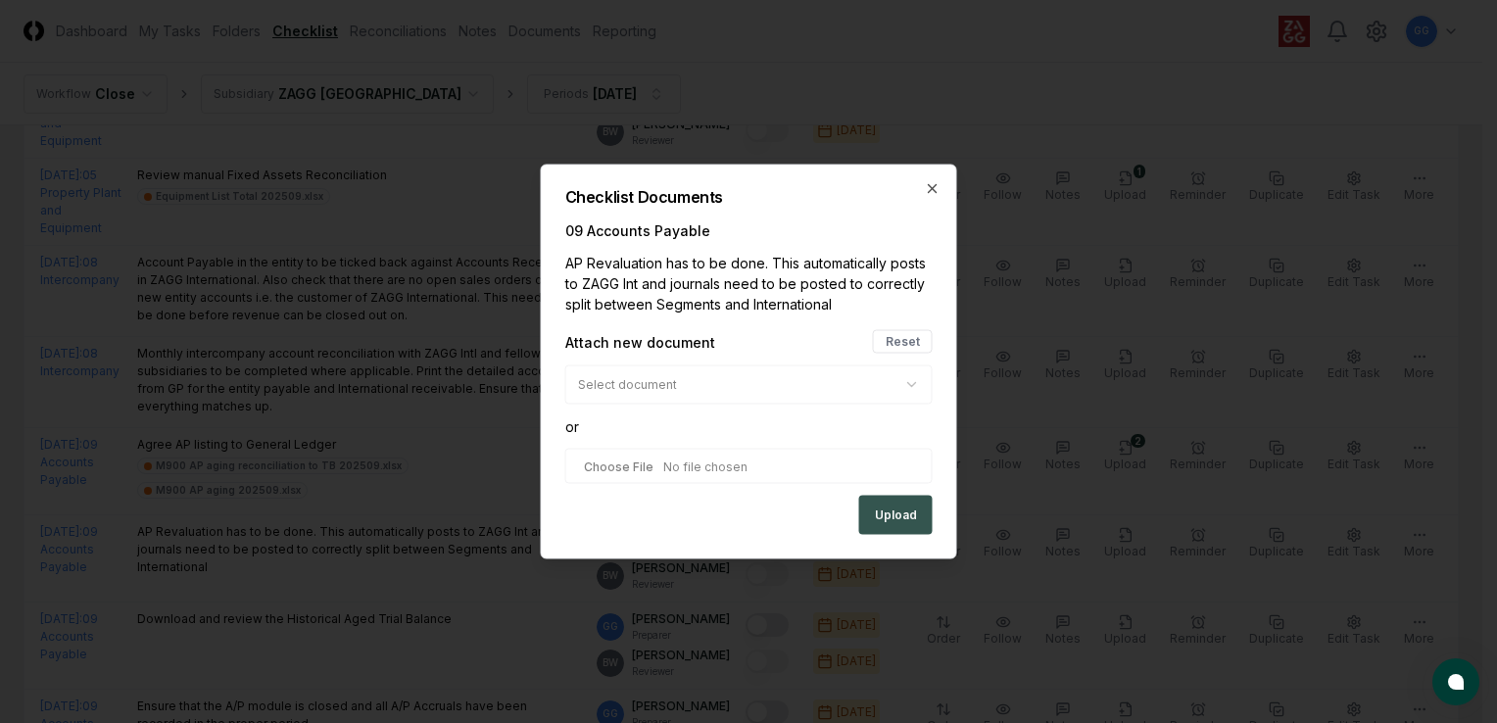
click at [900, 519] on button "Upload" at bounding box center [895, 515] width 73 height 39
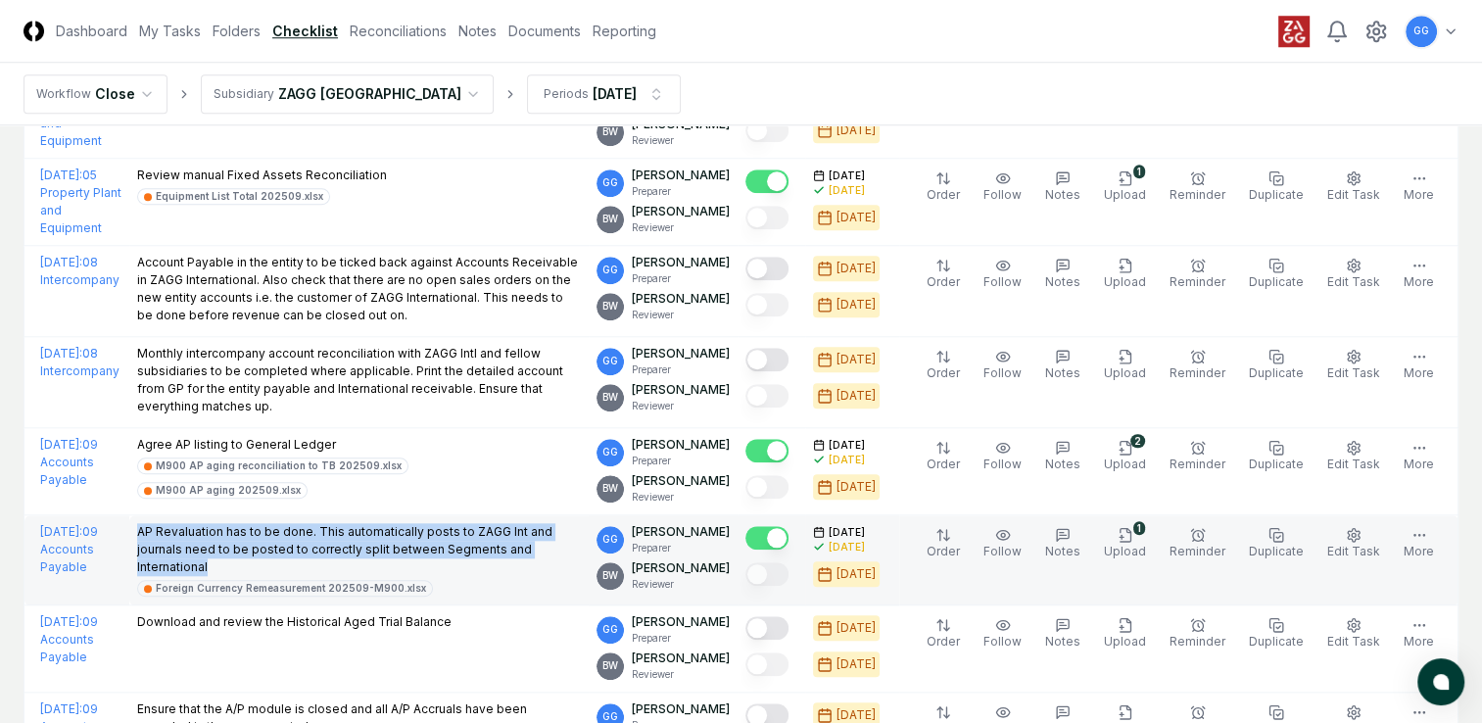
drag, startPoint x: 196, startPoint y: 519, endPoint x: 340, endPoint y: 564, distance: 150.9
click at [340, 564] on td "AP Revaluation has to be done. This automatically posts to ZAGG Int and journal…" at bounding box center [358, 560] width 459 height 90
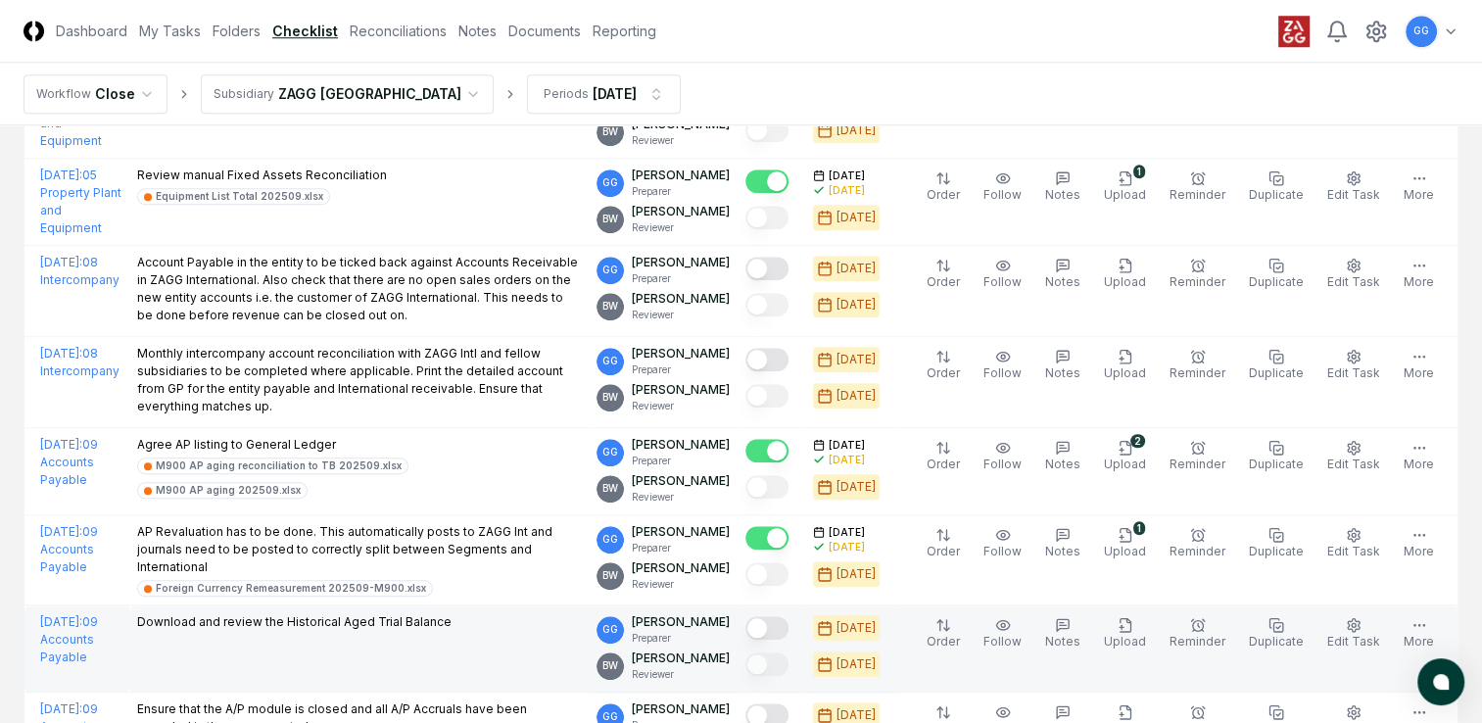
click at [444, 634] on td "Download and review the Historical Aged Trial Balance" at bounding box center [358, 648] width 459 height 87
drag, startPoint x: 200, startPoint y: 615, endPoint x: 529, endPoint y: 628, distance: 329.4
click at [529, 628] on td "Download and review the Historical Aged Trial Balance" at bounding box center [358, 648] width 459 height 87
click at [509, 652] on td "Download and review the Historical Aged Trial Balance" at bounding box center [358, 648] width 459 height 87
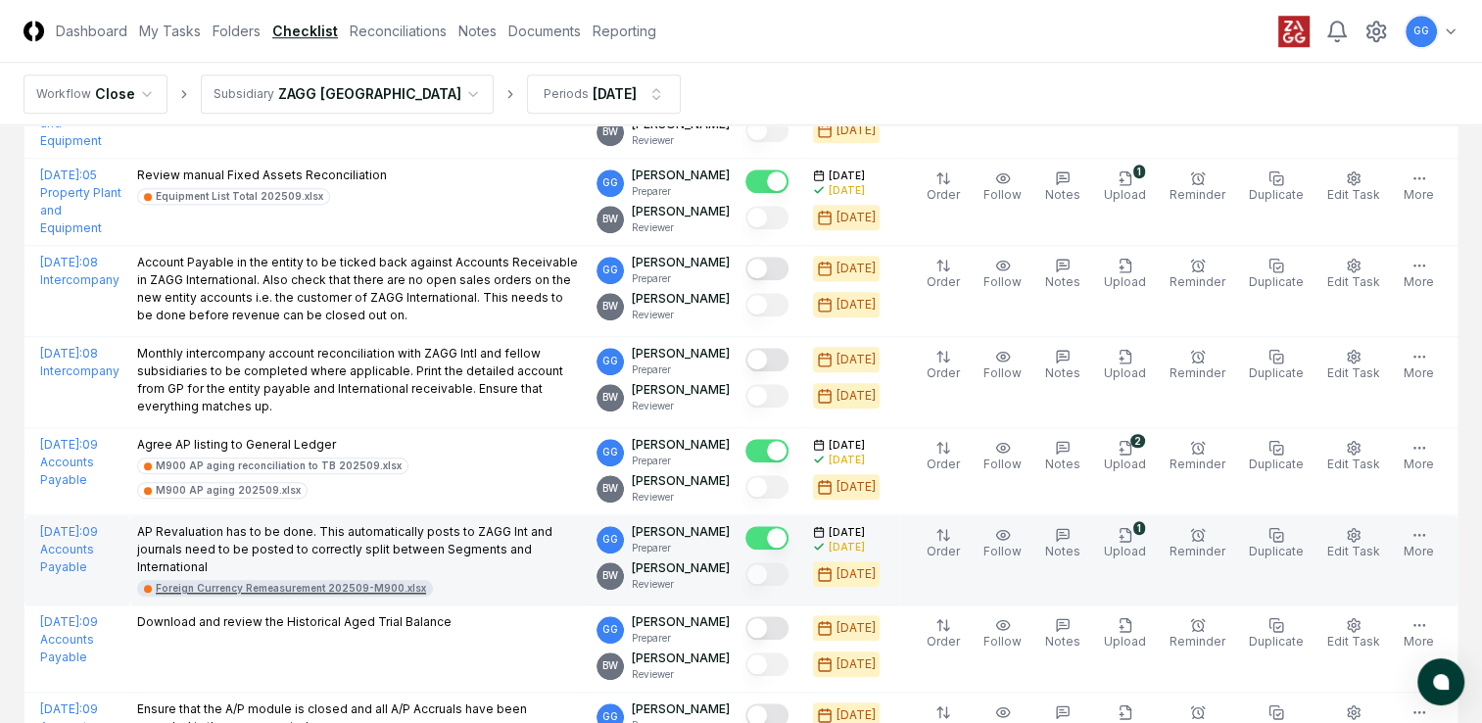
scroll to position [1861, 0]
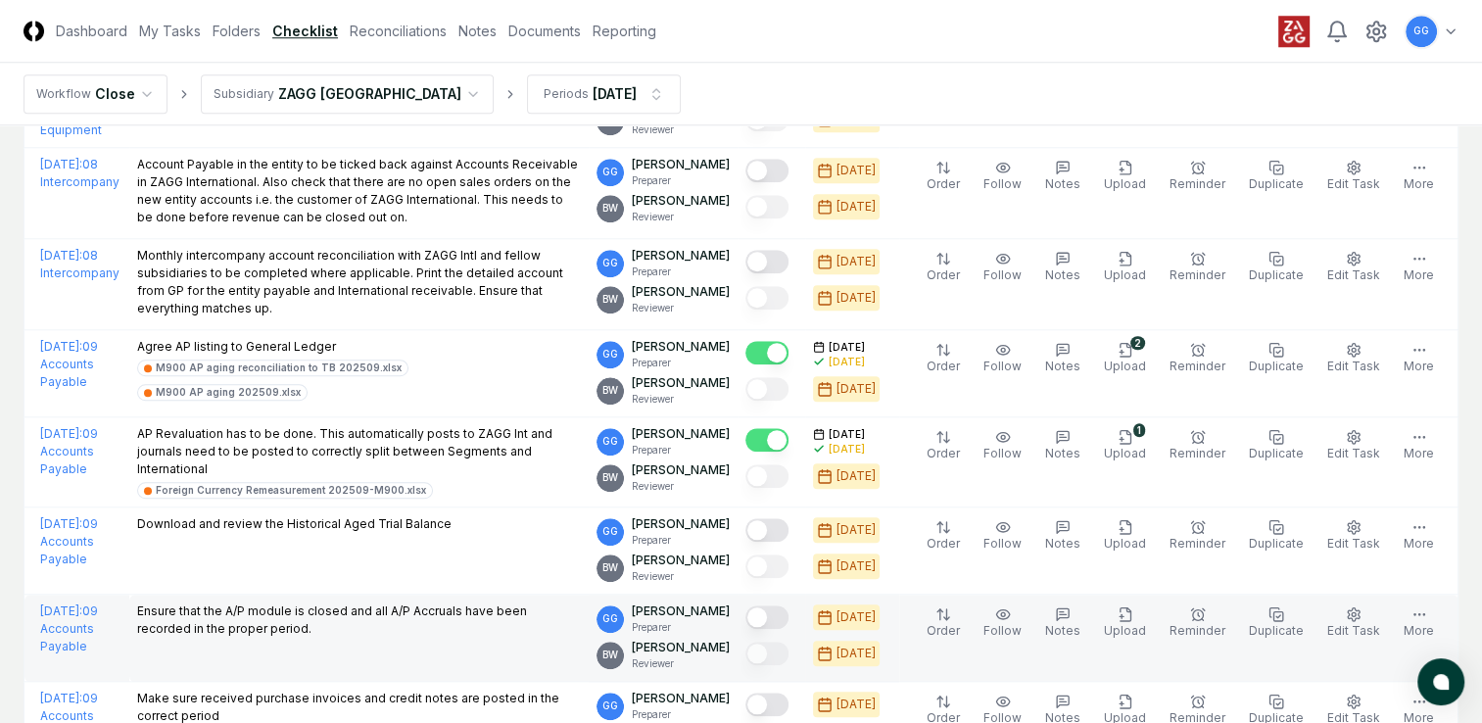
click at [381, 649] on td "Ensure that the A/P module is closed and all A/P Accruals have been recorded in…" at bounding box center [358, 638] width 459 height 87
drag, startPoint x: 196, startPoint y: 602, endPoint x: 390, endPoint y: 638, distance: 197.3
click at [390, 638] on td "Ensure that the A/P module is closed and all A/P Accruals have been recorded in…" at bounding box center [358, 638] width 459 height 87
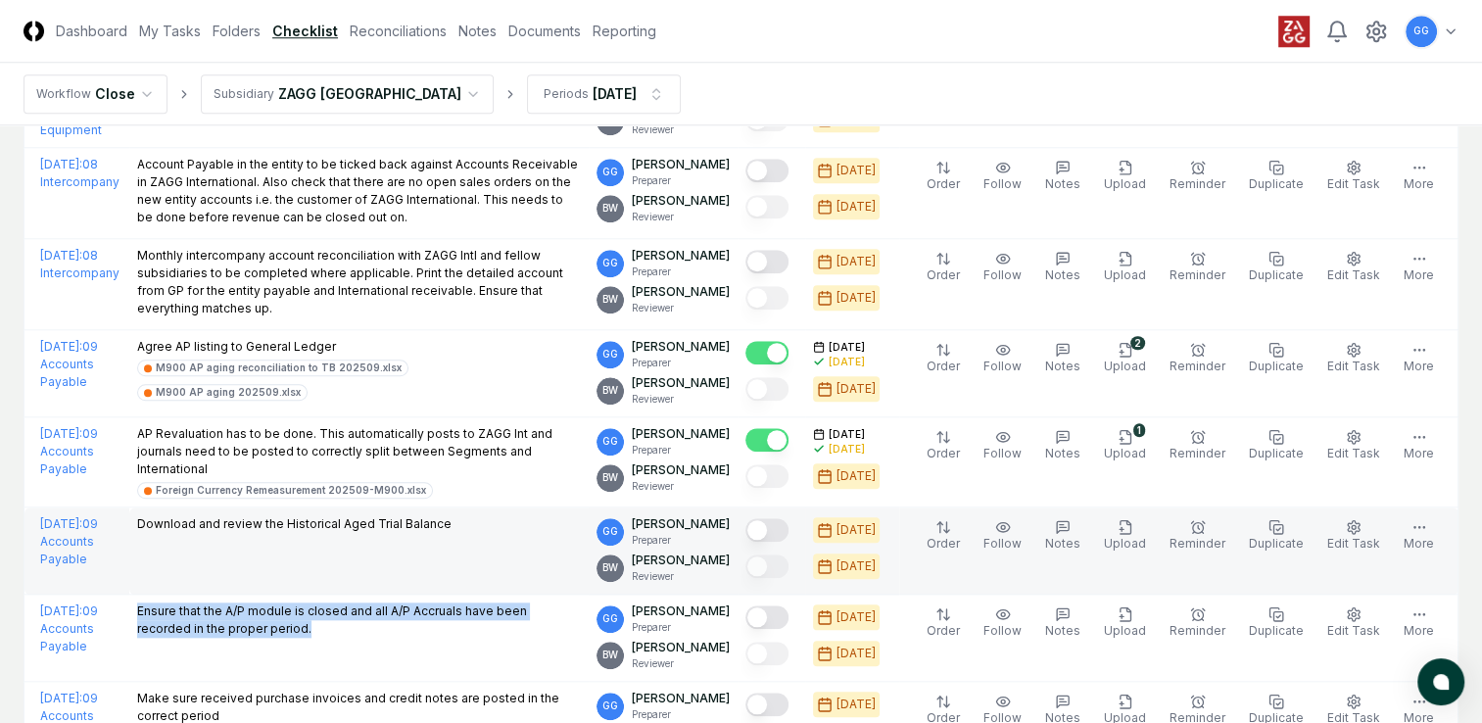
click at [313, 566] on td "Download and review the Historical Aged Trial Balance" at bounding box center [358, 550] width 459 height 87
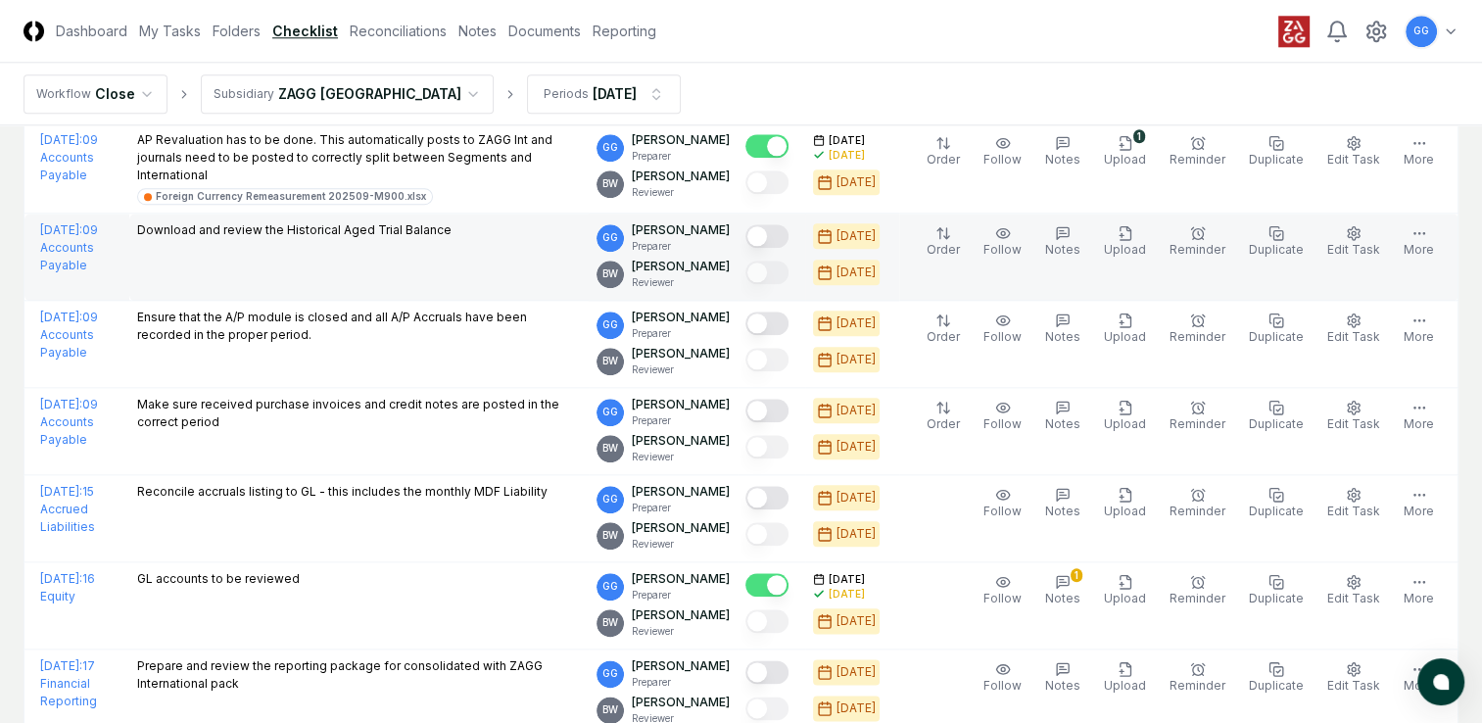
scroll to position [2253, 0]
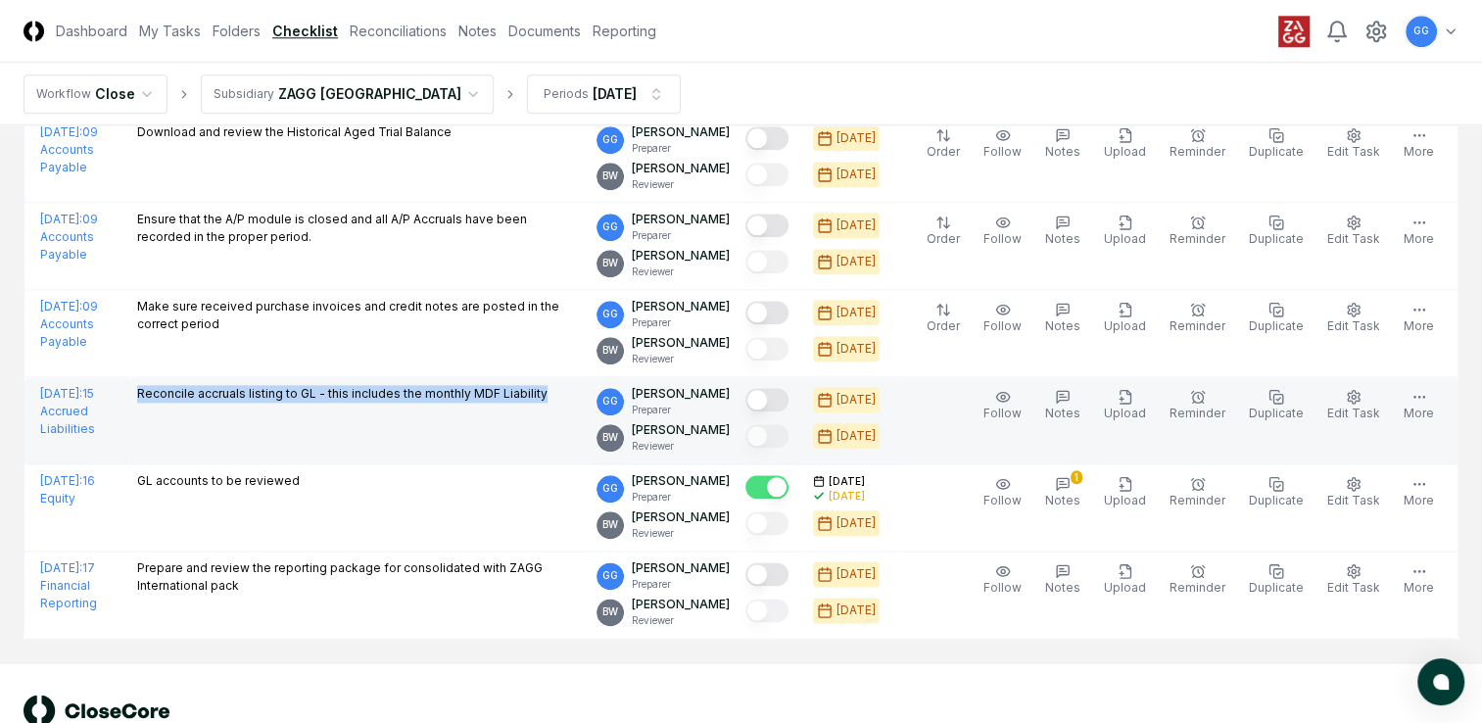
drag, startPoint x: 198, startPoint y: 382, endPoint x: 622, endPoint y: 396, distance: 424.4
click at [581, 396] on div "Reconcile accruals listing to GL - this includes the monthly MDF Liability" at bounding box center [359, 396] width 444 height 22
click at [402, 434] on td "Reconcile accruals listing to GL - this includes the monthly MDF Liability" at bounding box center [358, 420] width 459 height 87
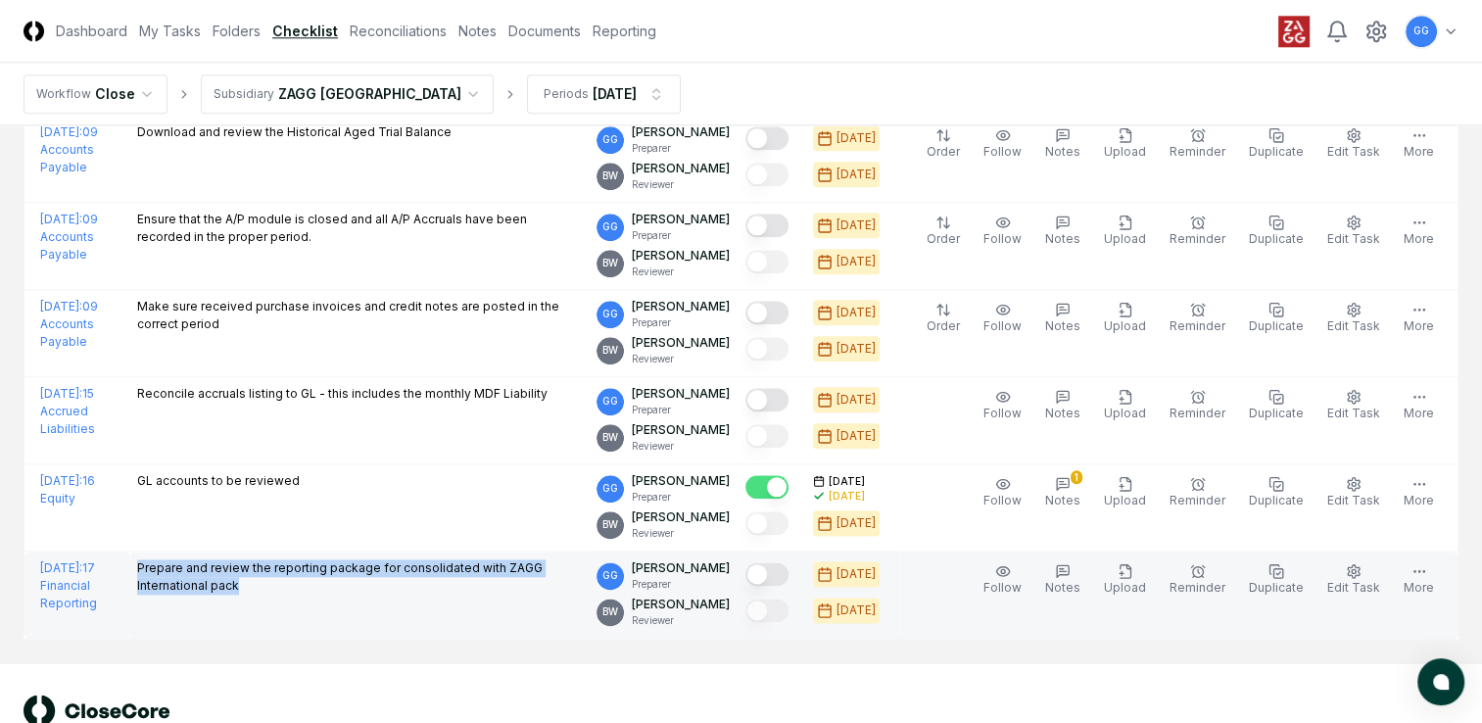
drag, startPoint x: 197, startPoint y: 559, endPoint x: 376, endPoint y: 608, distance: 185.8
click at [376, 608] on td "Prepare and review the reporting package for consolidated with ZAGG Internation…" at bounding box center [358, 595] width 459 height 87
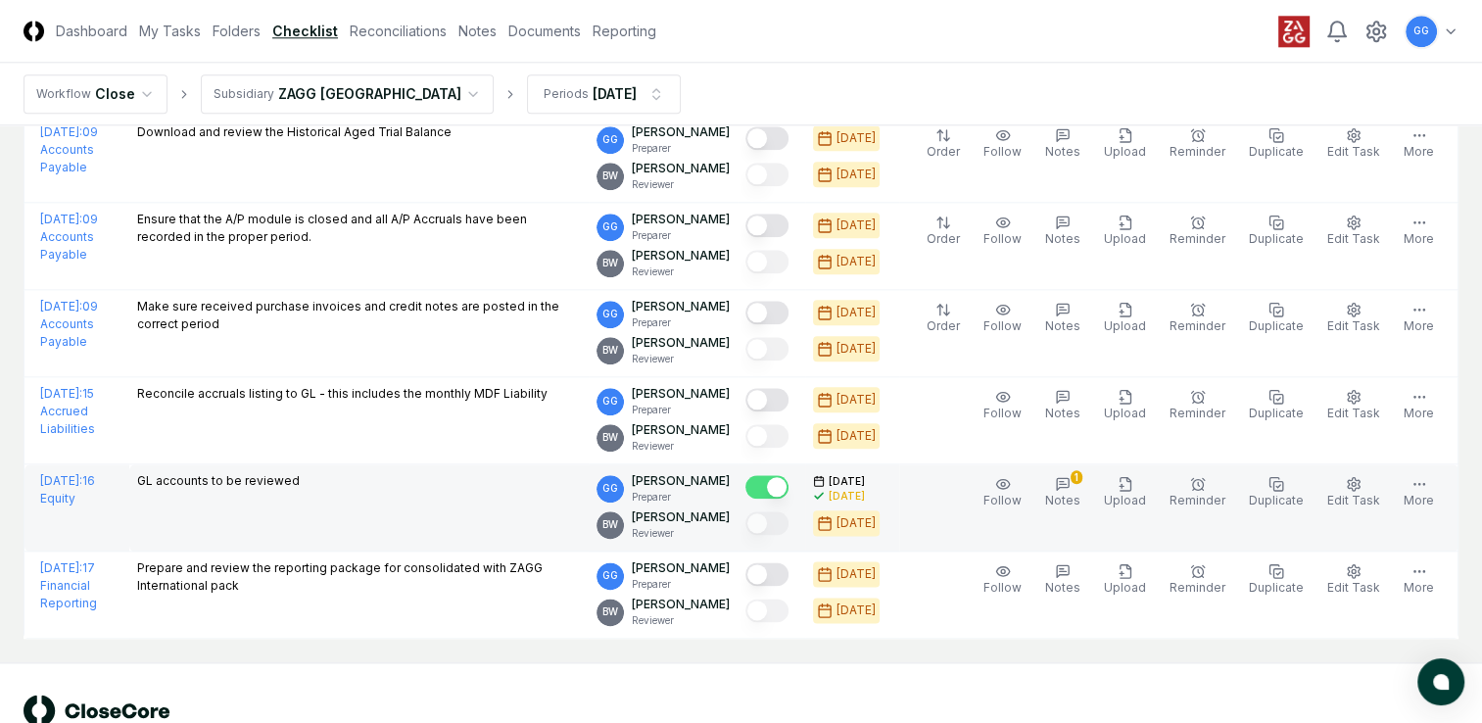
click at [316, 517] on td "GL accounts to be reviewed" at bounding box center [358, 507] width 459 height 87
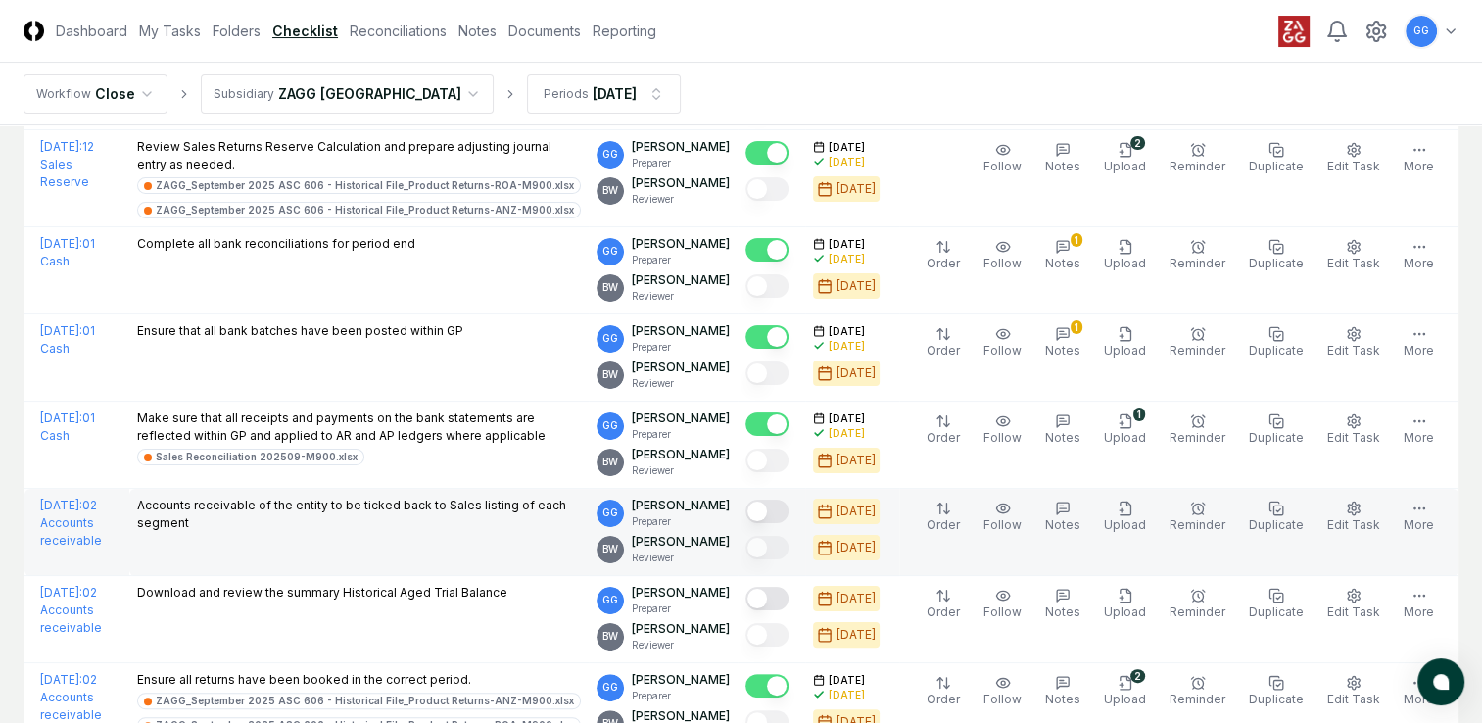
scroll to position [0, 0]
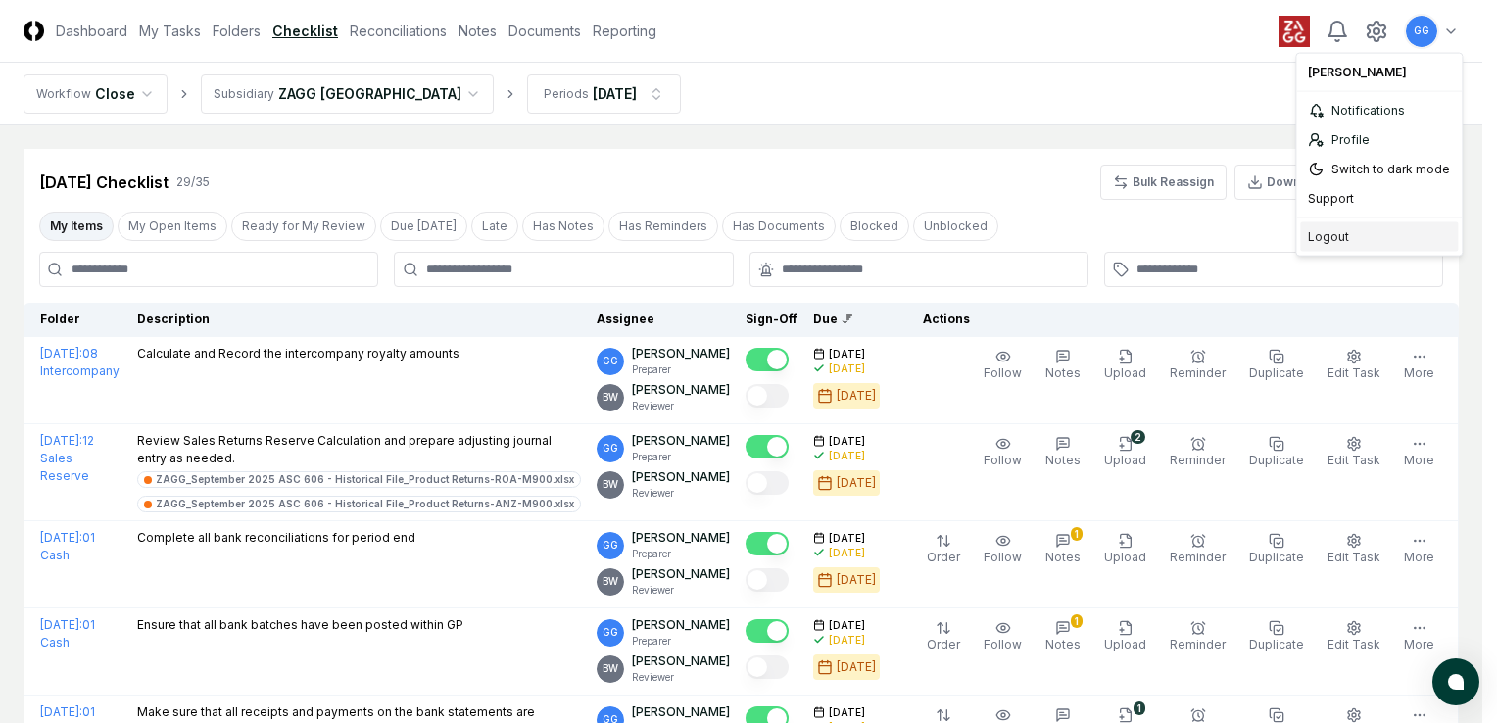
click at [1341, 233] on div "Logout" at bounding box center [1379, 236] width 158 height 29
